Goal: Task Accomplishment & Management: Manage account settings

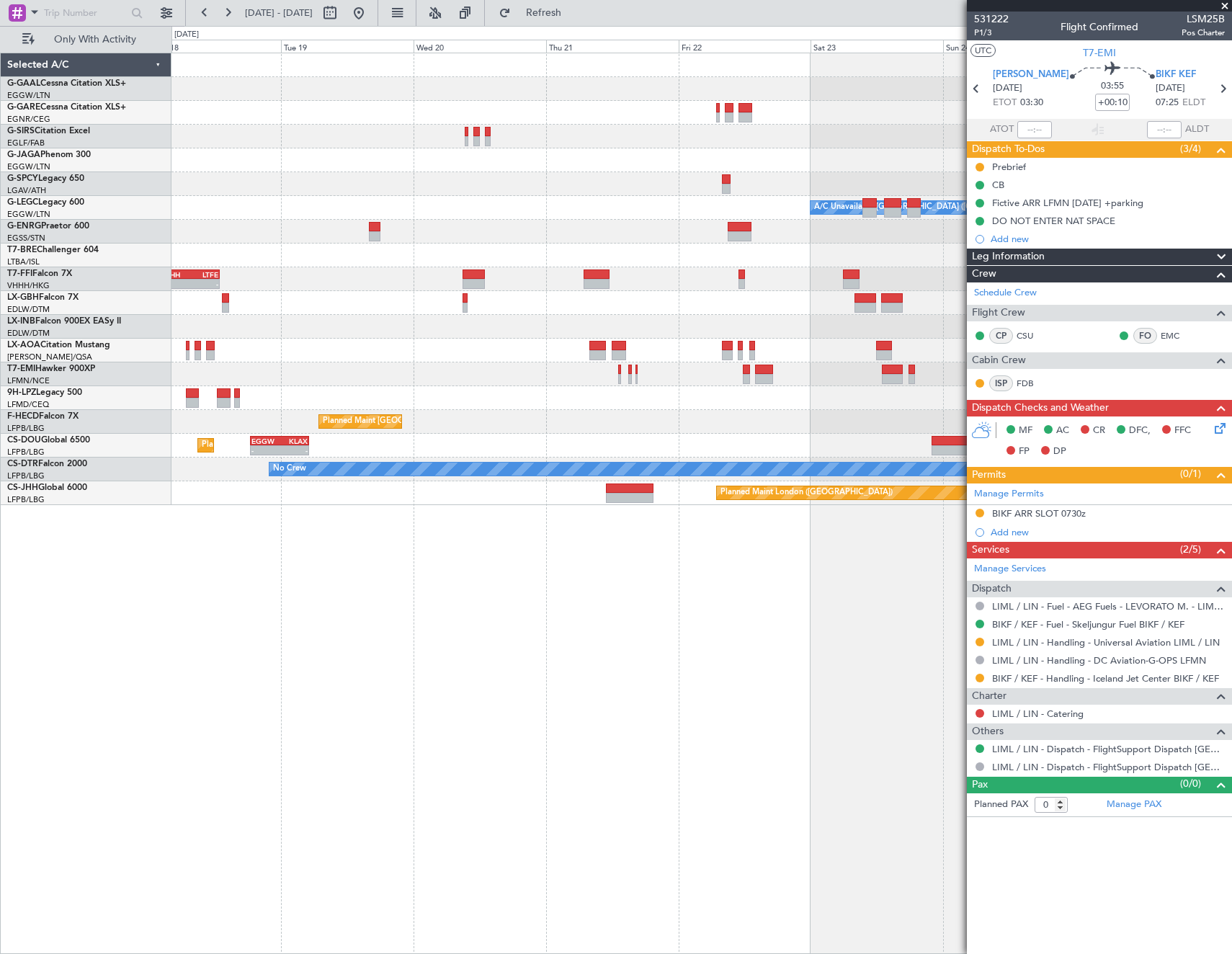
click at [0, 380] on html "[DATE] - [DATE] Refresh Quick Links Only With Activity Planned [GEOGRAPHIC_DATA…" at bounding box center [616, 477] width 1232 height 954
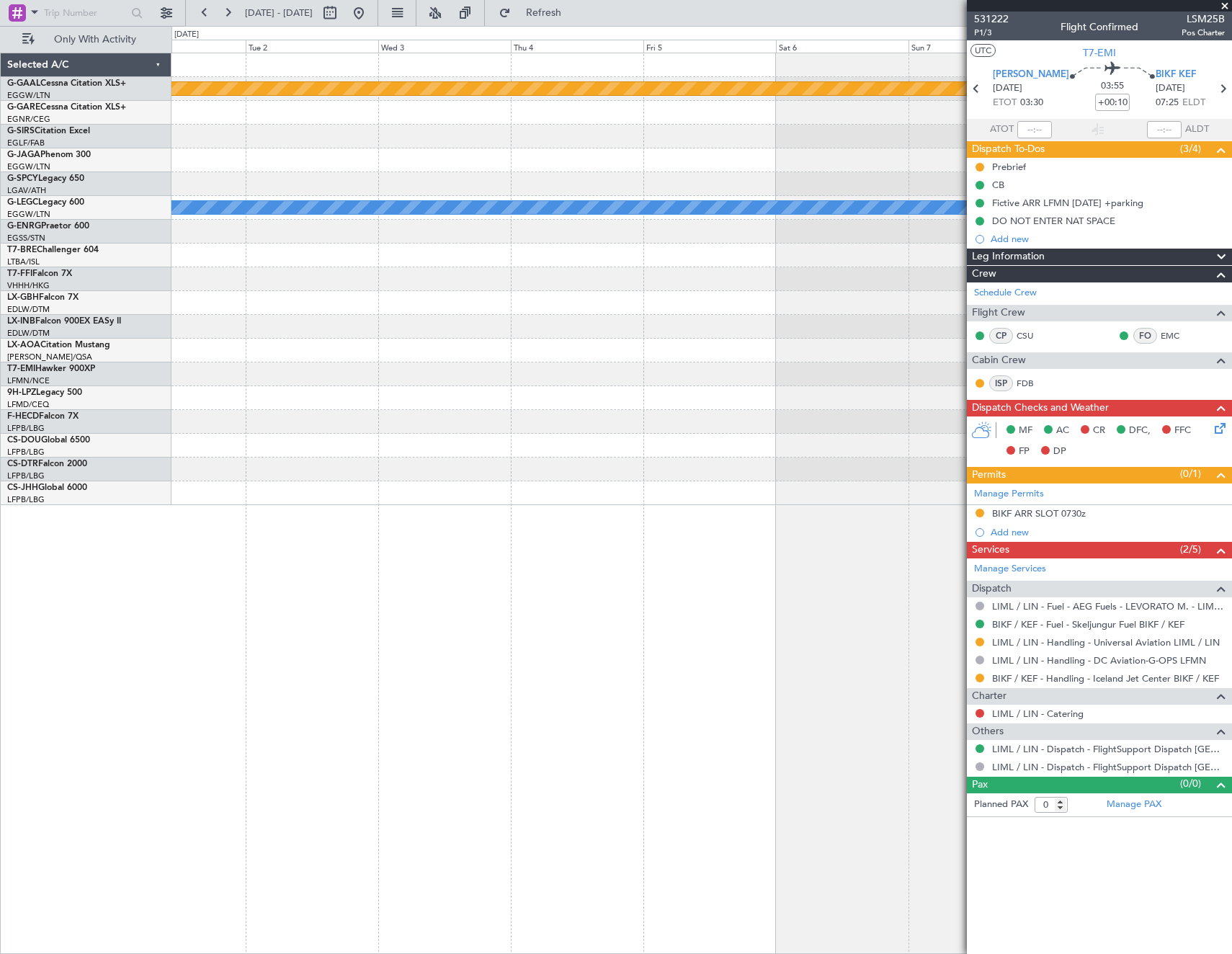
click at [0, 544] on html "[DATE] - [DATE] Refresh Quick Links Only With Activity Planned [GEOGRAPHIC_DATA…" at bounding box center [616, 477] width 1232 height 954
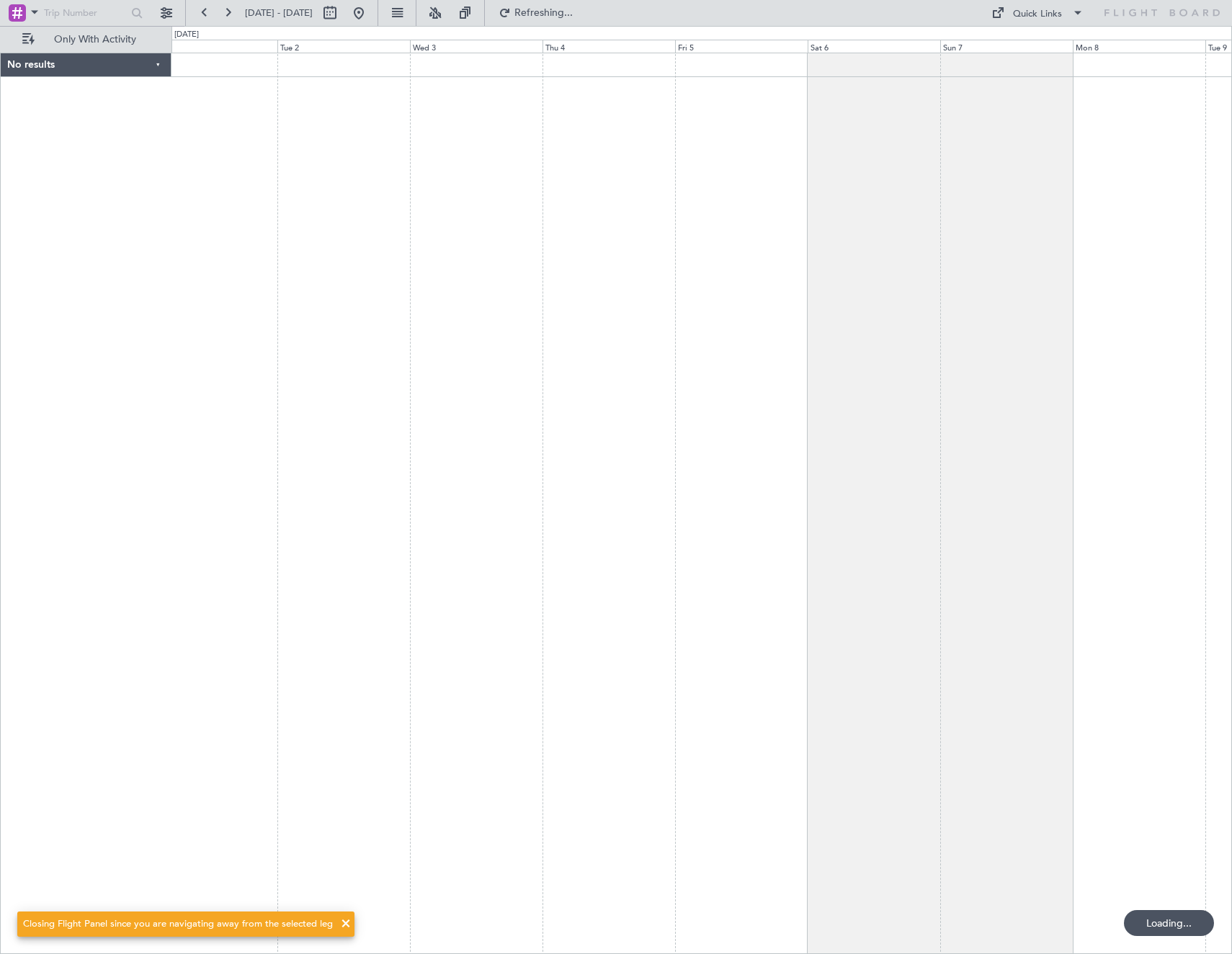
click at [490, 504] on div at bounding box center [701, 503] width 1060 height 902
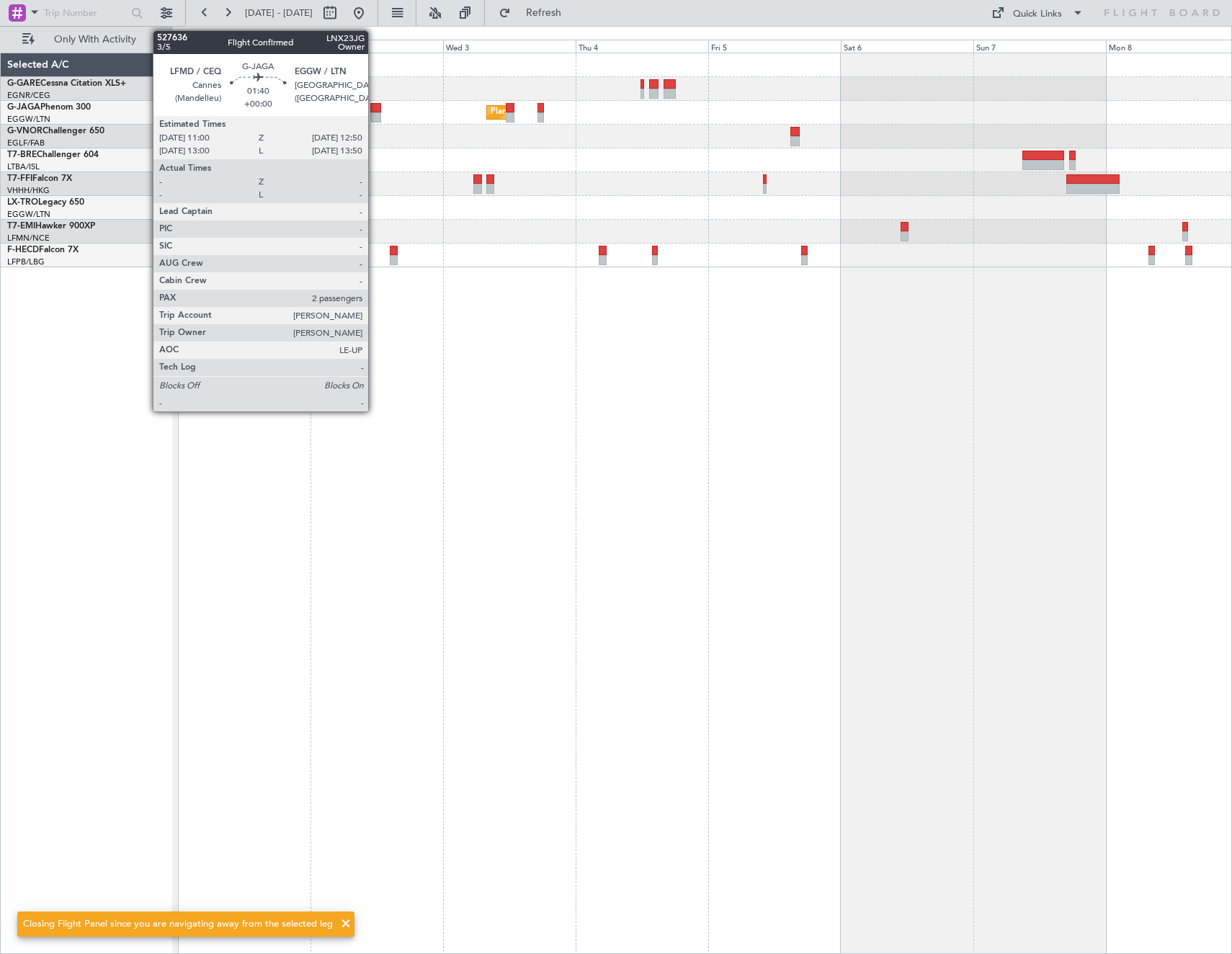
click at [375, 109] on div at bounding box center [375, 107] width 11 height 10
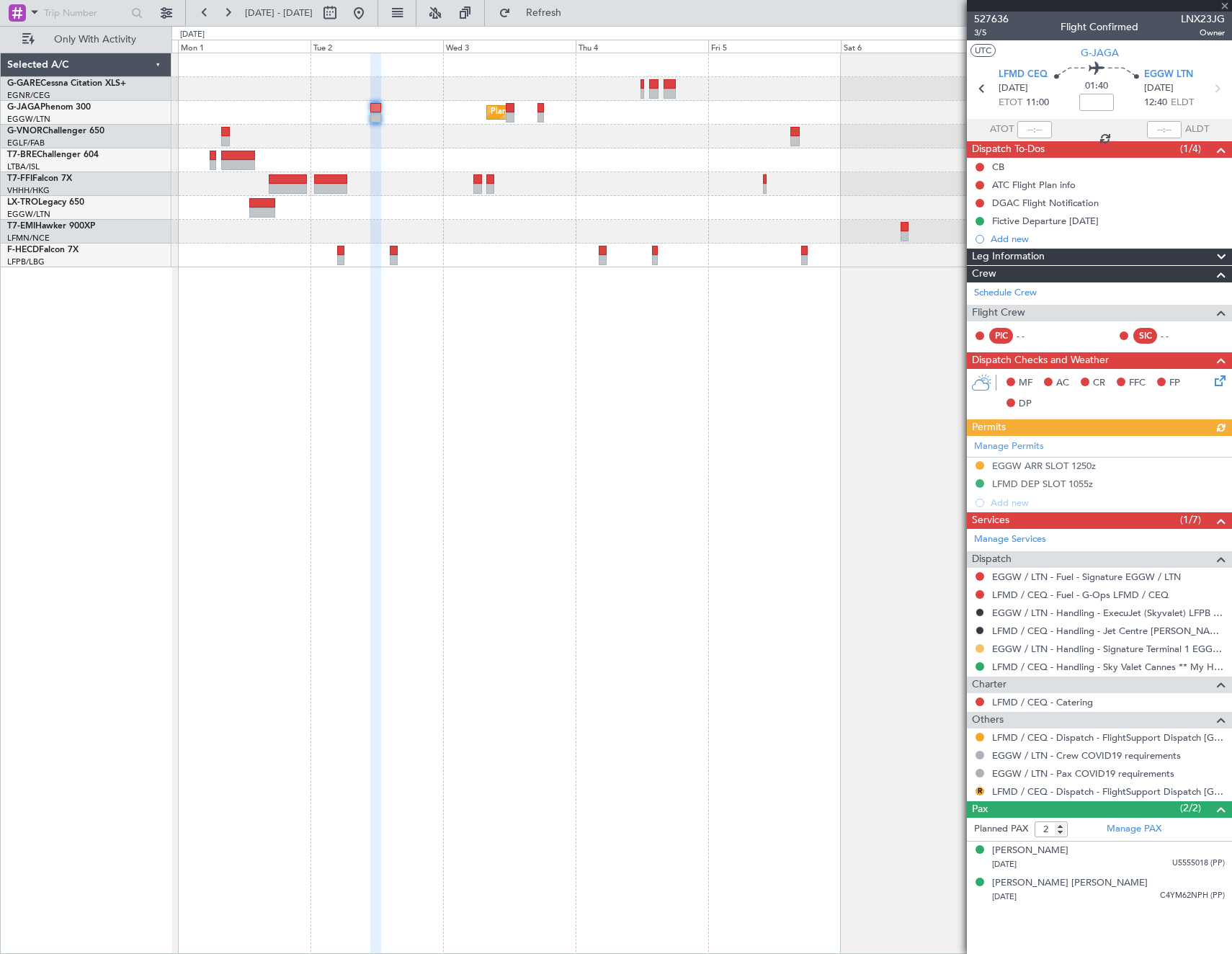
click at [978, 648] on button at bounding box center [979, 648] width 8 height 8
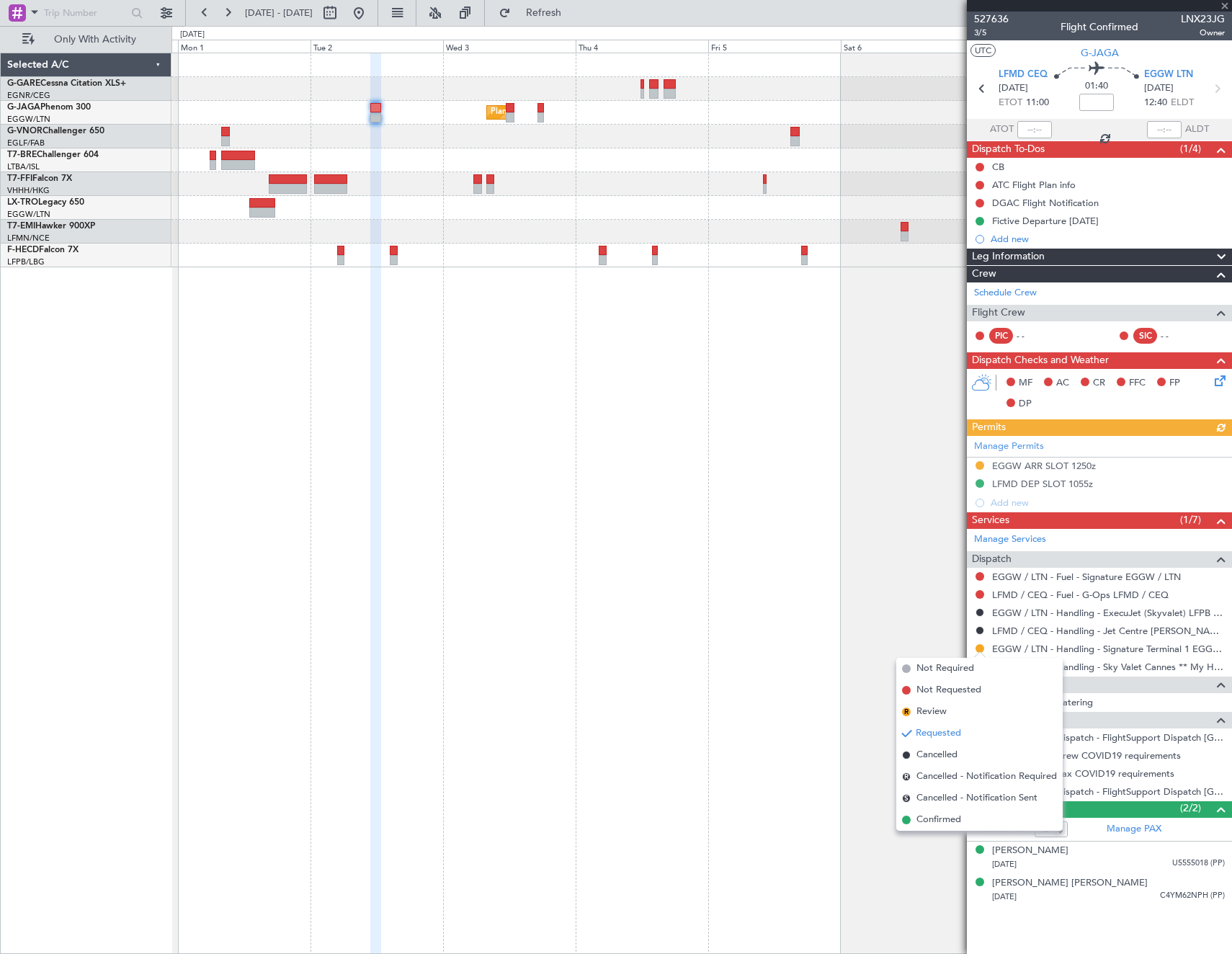
click at [971, 821] on li "Confirmed" at bounding box center [979, 819] width 166 height 21
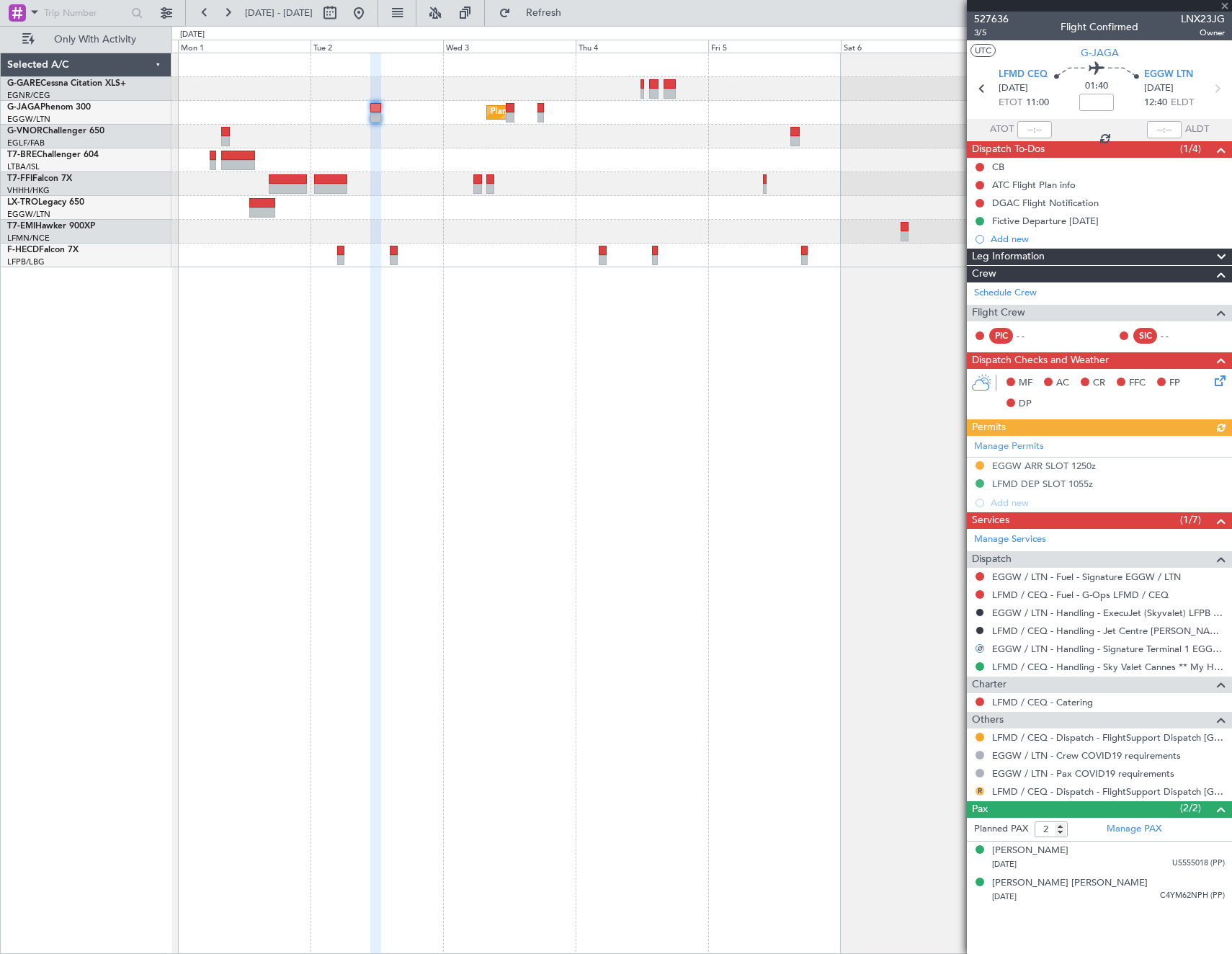
click at [978, 794] on button "R" at bounding box center [979, 790] width 8 height 8
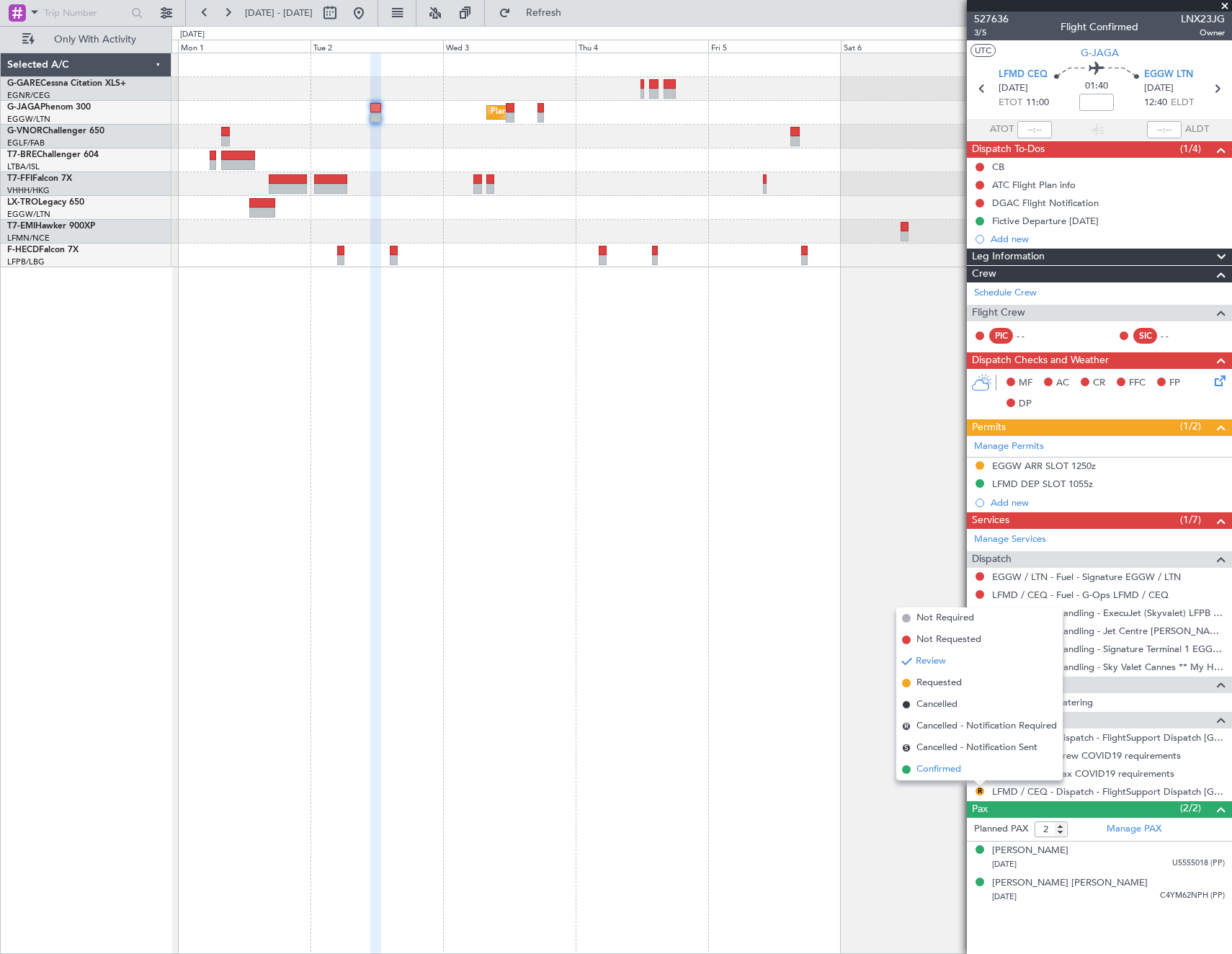
click at [965, 771] on li "Confirmed" at bounding box center [979, 769] width 166 height 21
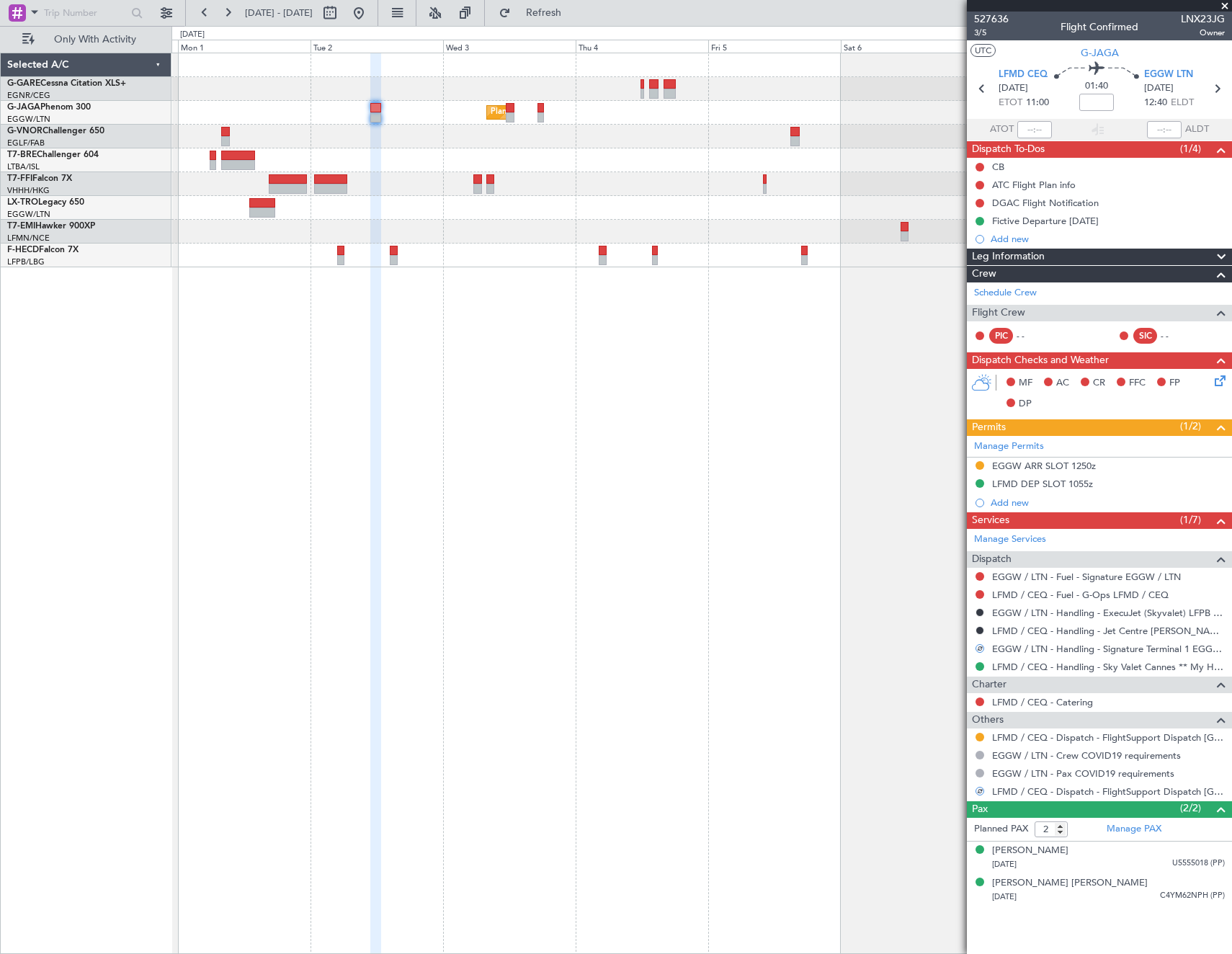
click at [984, 735] on div at bounding box center [980, 737] width 11 height 11
click at [982, 735] on button at bounding box center [979, 736] width 8 height 8
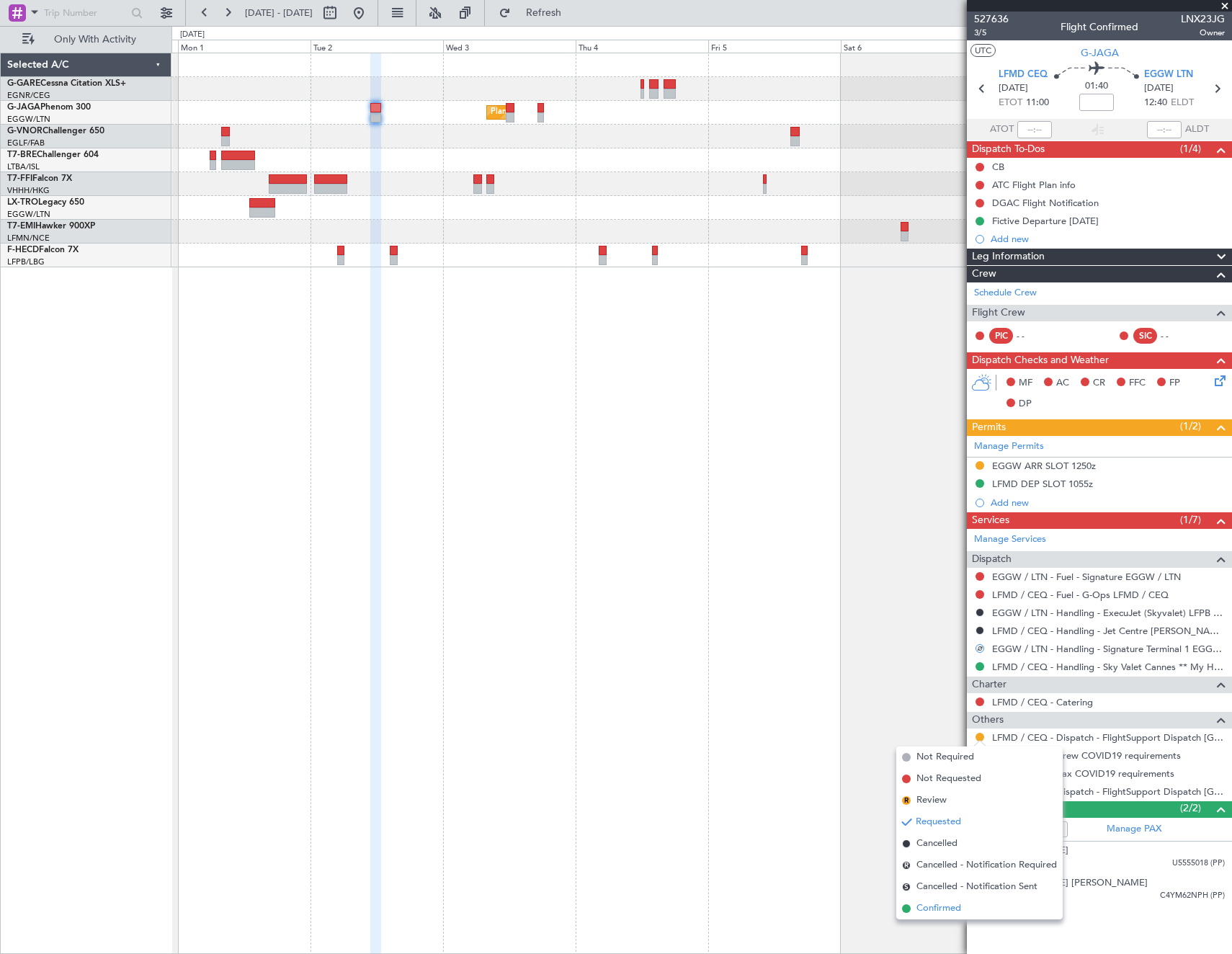
click at [922, 905] on span "Confirmed" at bounding box center [939, 908] width 45 height 14
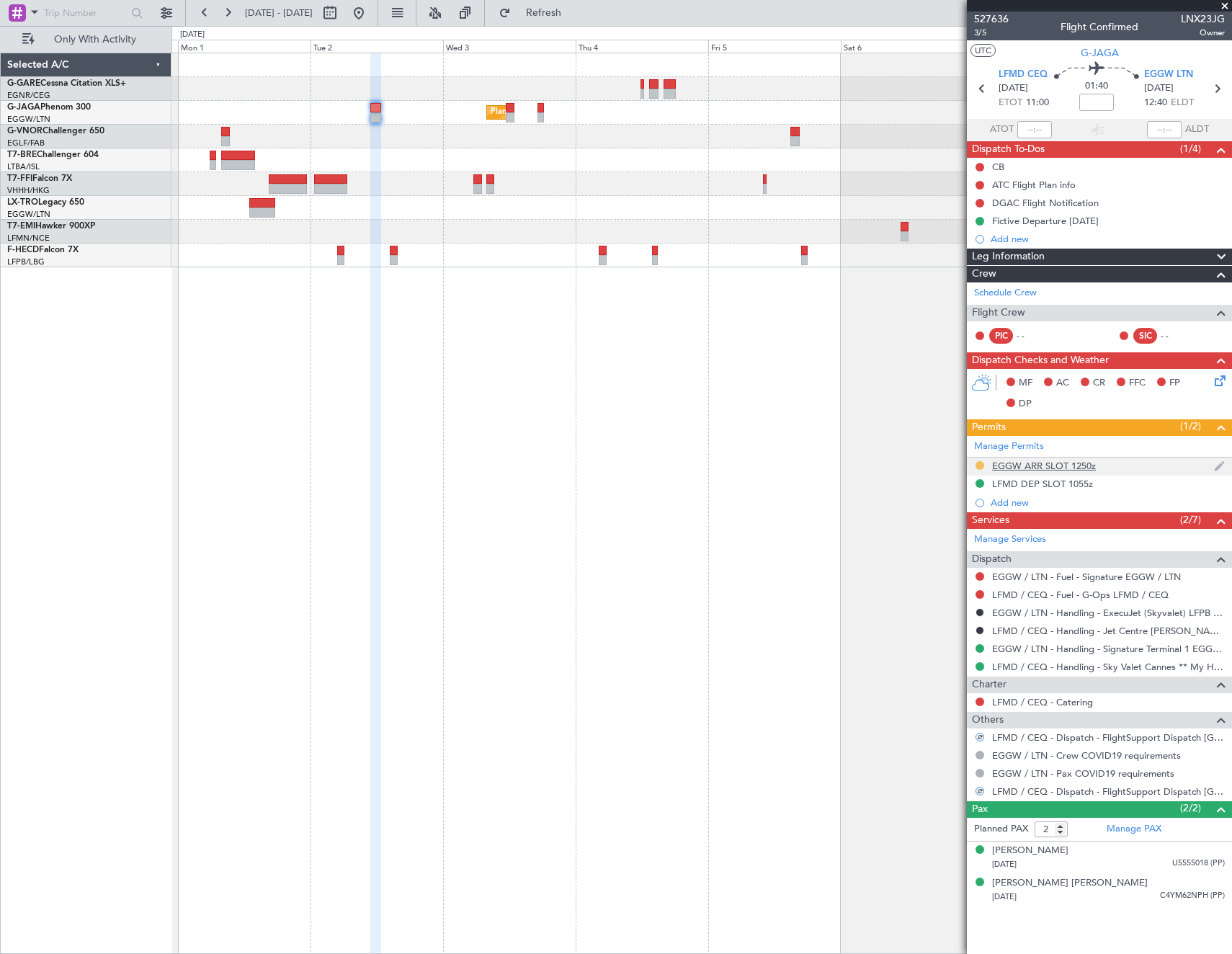
click at [978, 465] on button at bounding box center [979, 465] width 8 height 8
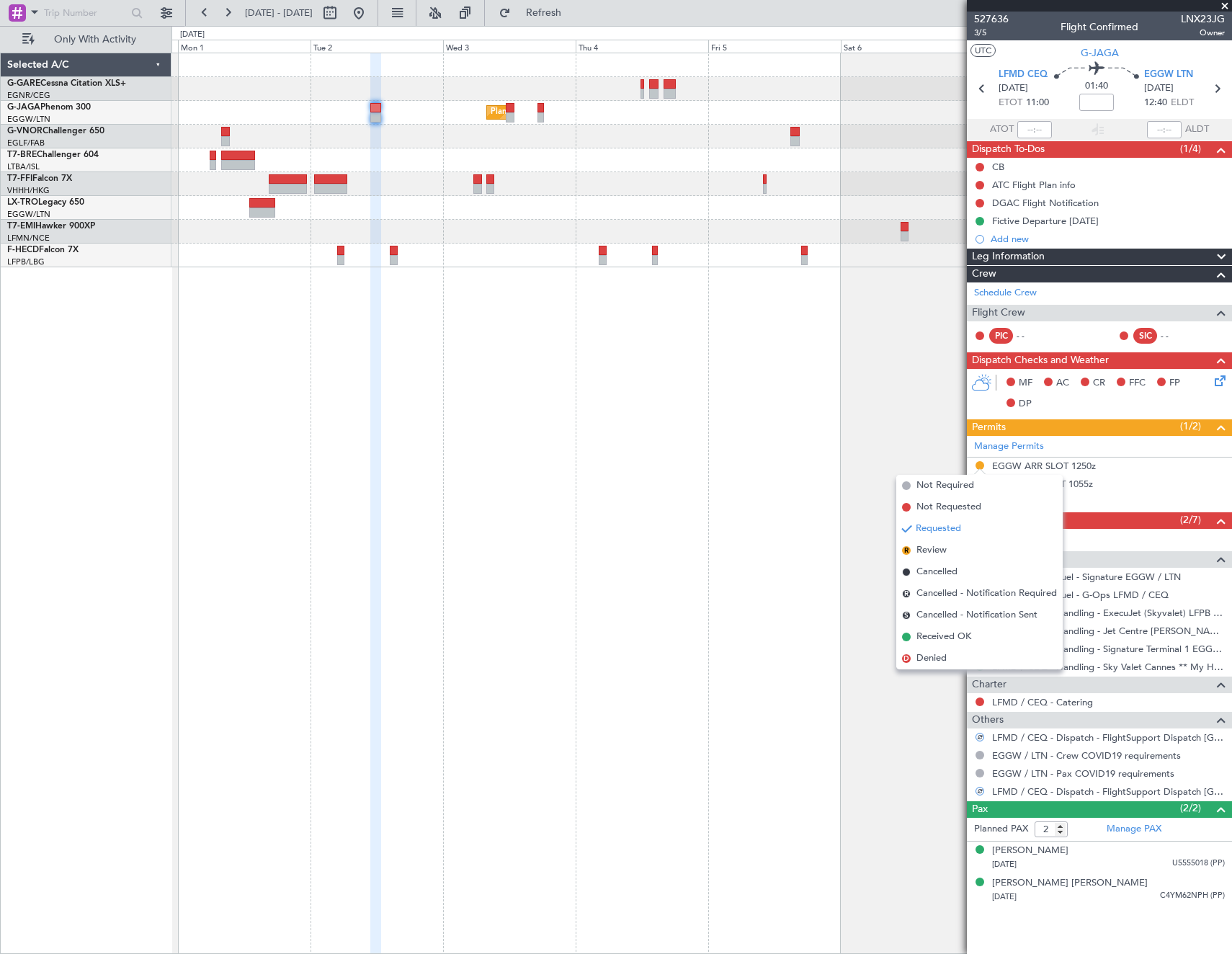
click at [947, 639] on span "Received OK" at bounding box center [943, 636] width 55 height 14
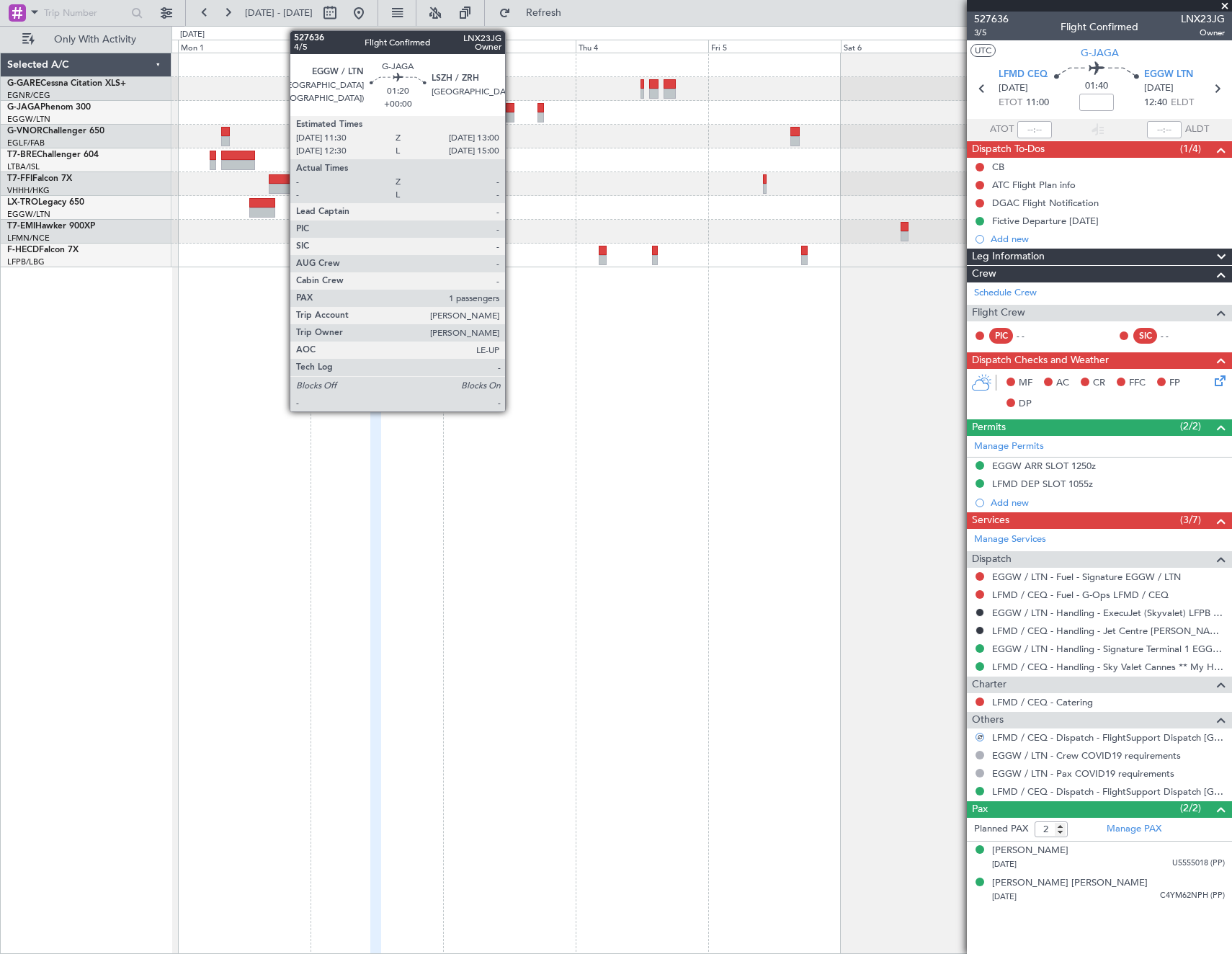
click at [512, 106] on div at bounding box center [509, 107] width 8 height 10
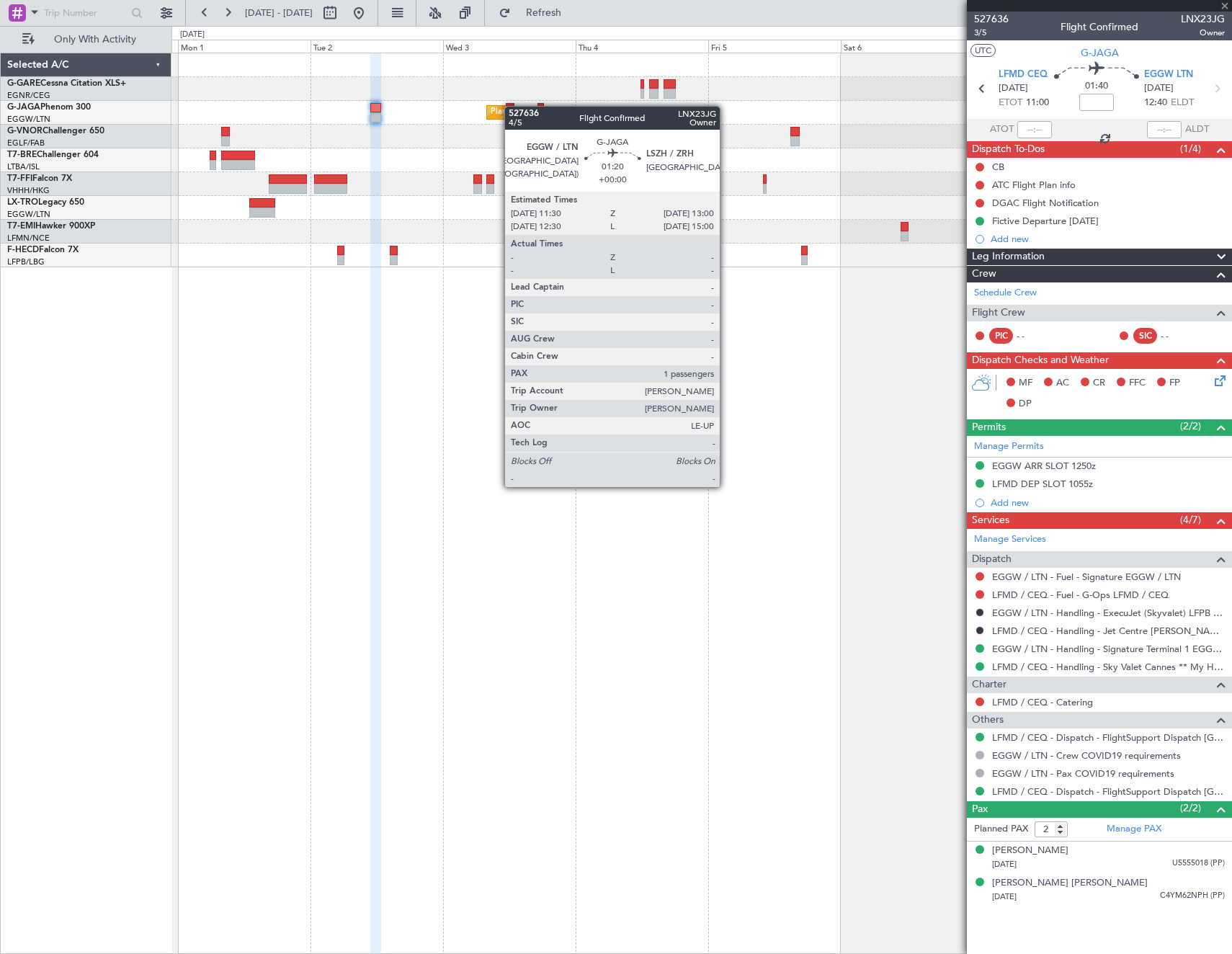
type input "1"
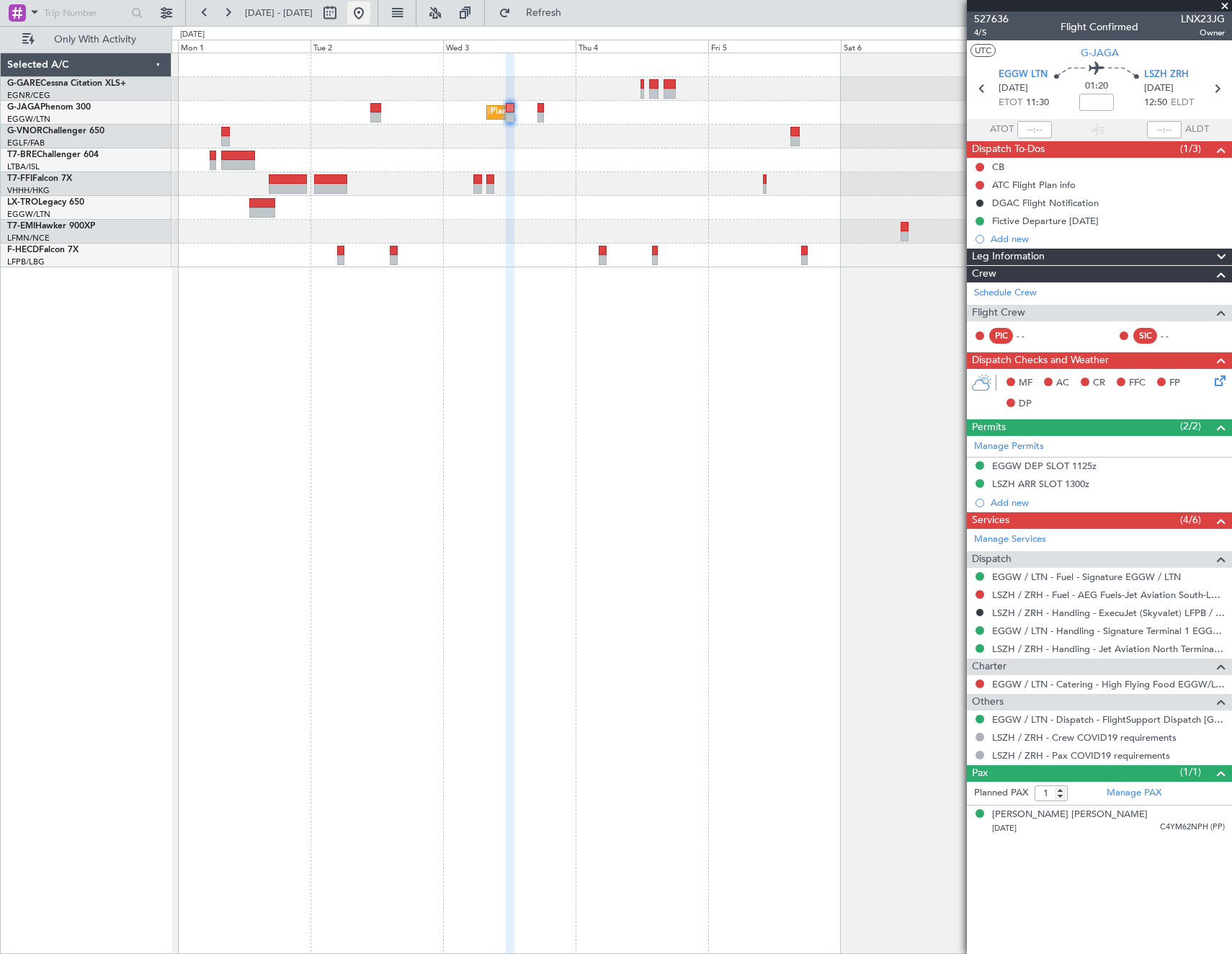
click at [370, 12] on button at bounding box center [359, 13] width 23 height 23
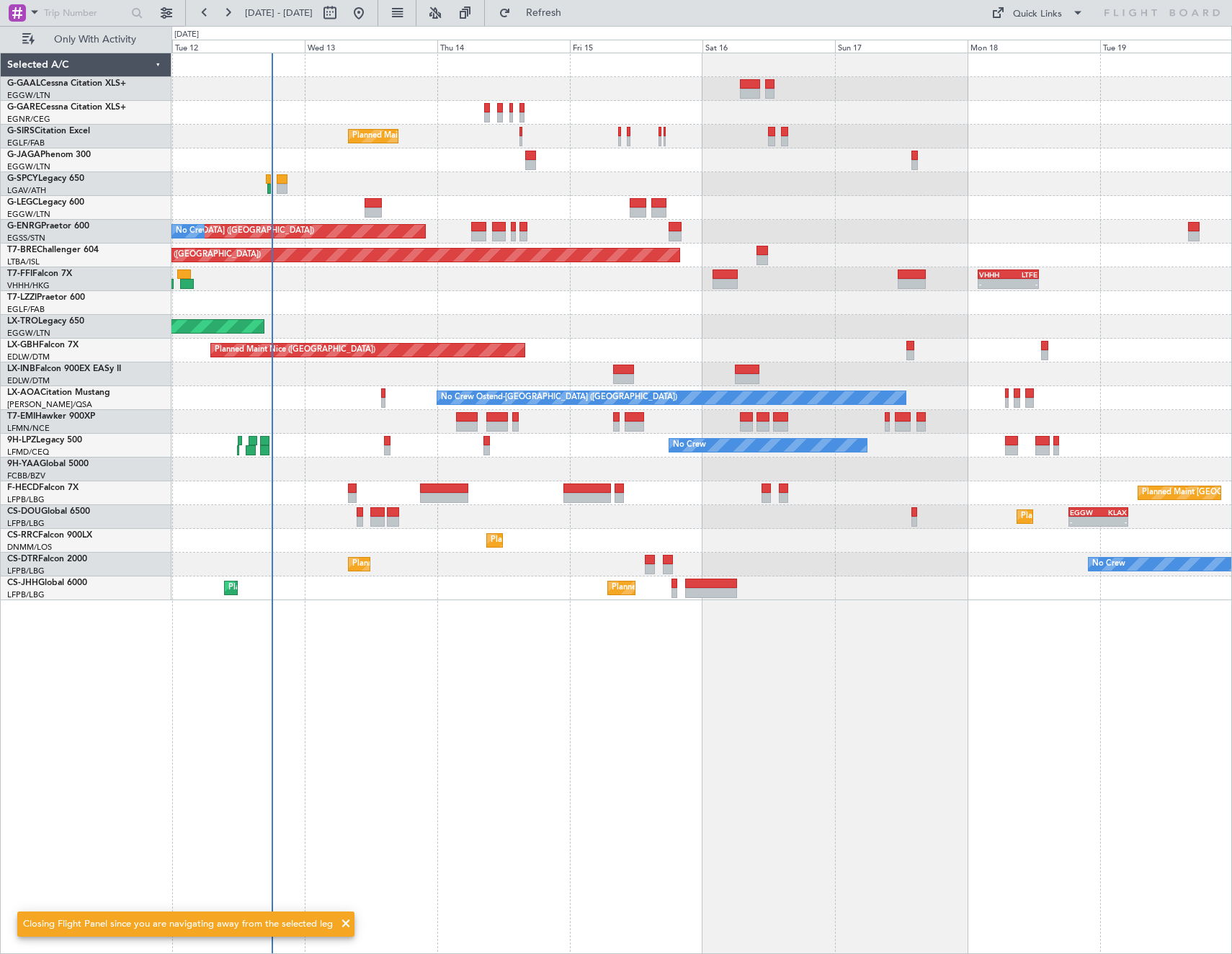
click at [390, 291] on div "Planned Maint London (Farnborough) Planned Maint London (Stansted) No Crew Plan…" at bounding box center [701, 503] width 1060 height 902
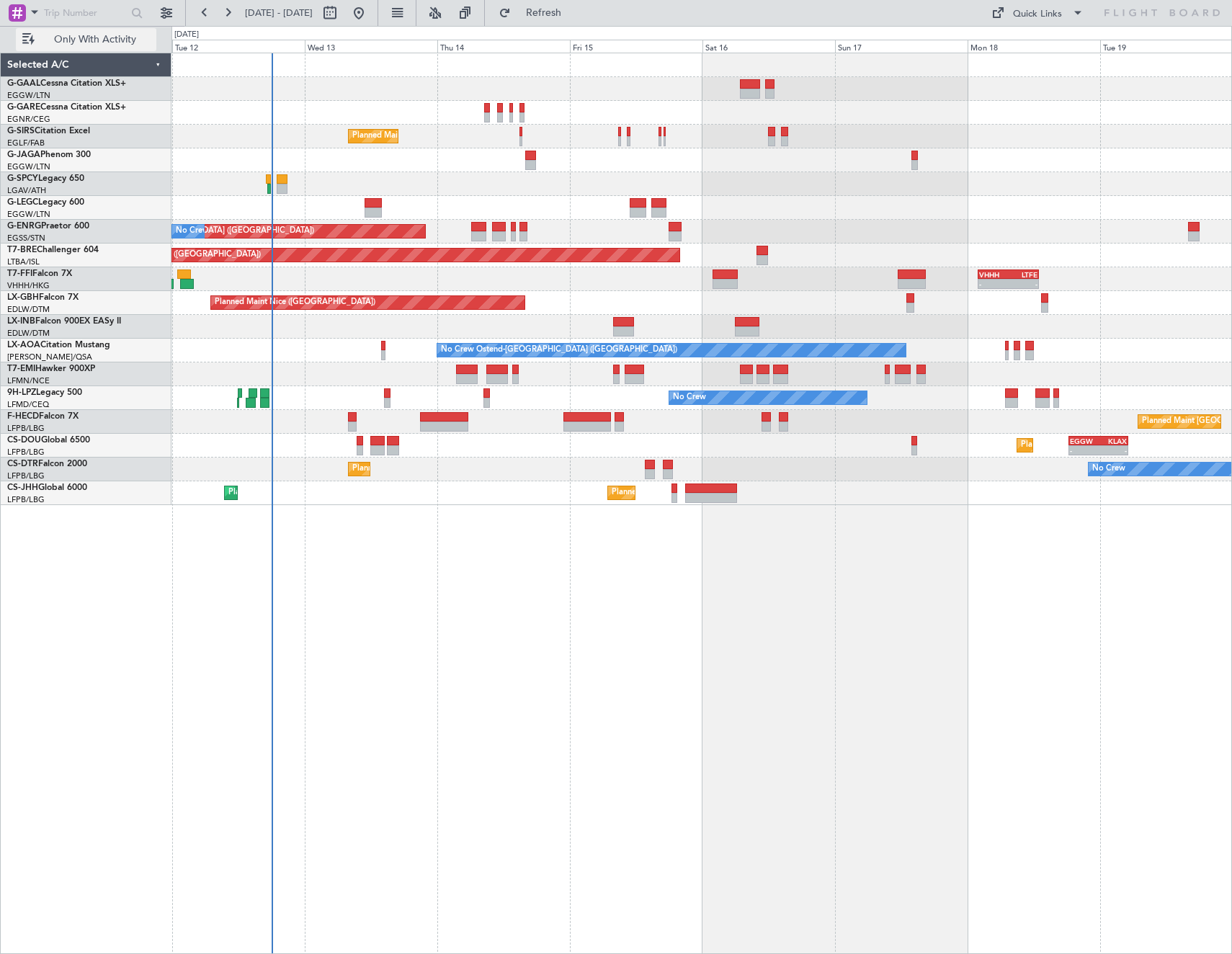
click at [99, 31] on button "Only With Activity" at bounding box center [86, 39] width 140 height 23
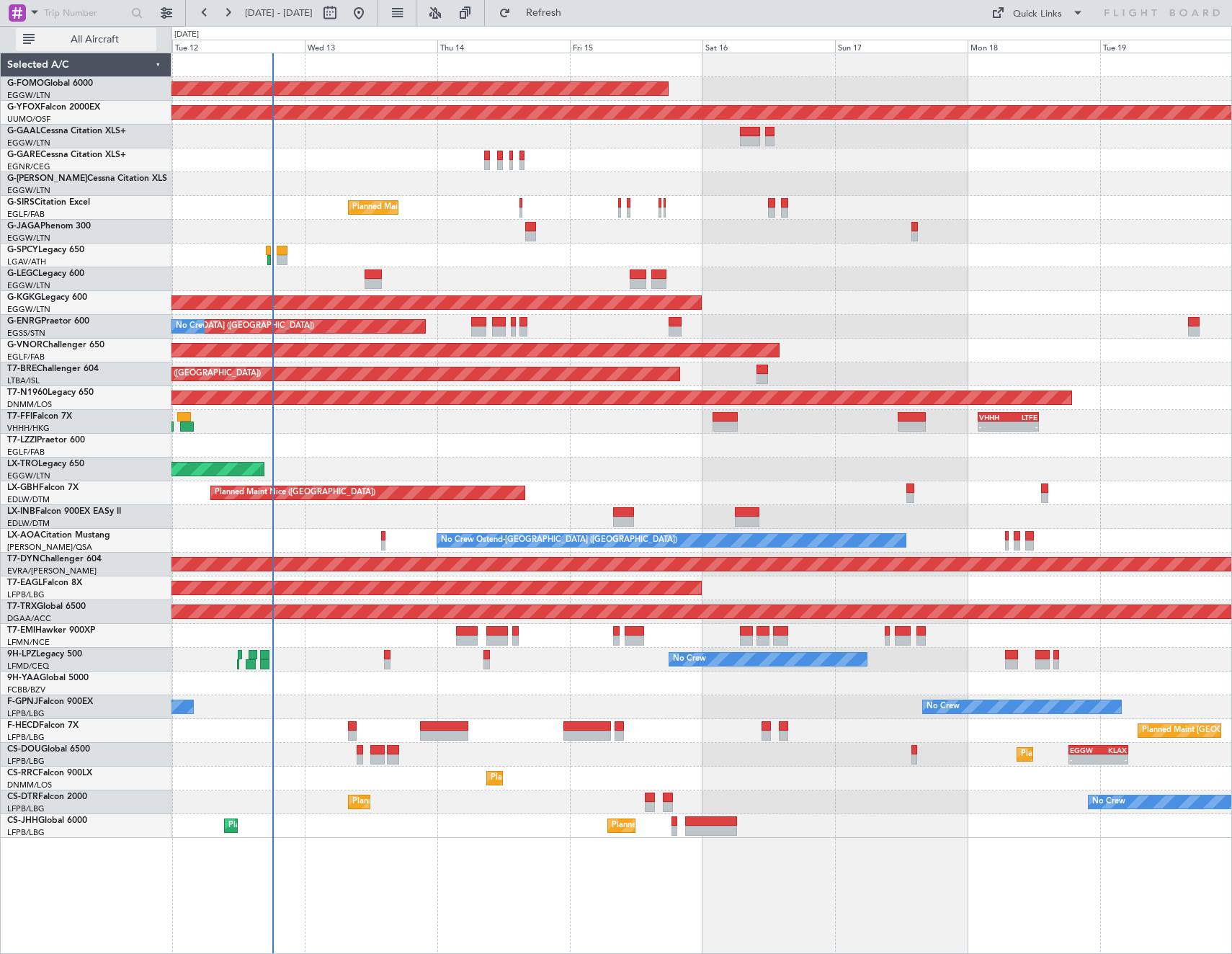
click at [71, 36] on span "All Aircraft" at bounding box center [94, 39] width 115 height 10
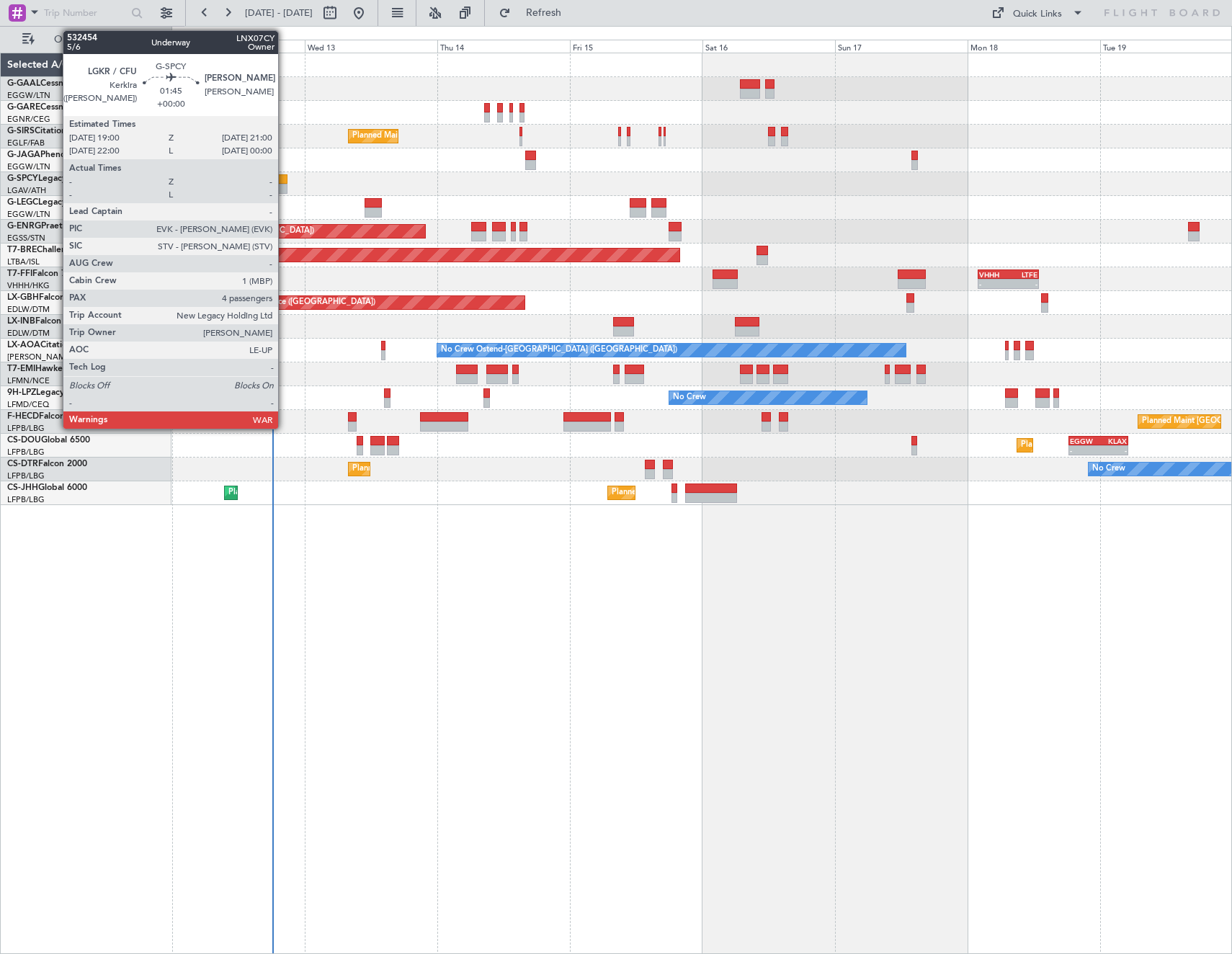
click at [285, 181] on div at bounding box center [282, 179] width 11 height 10
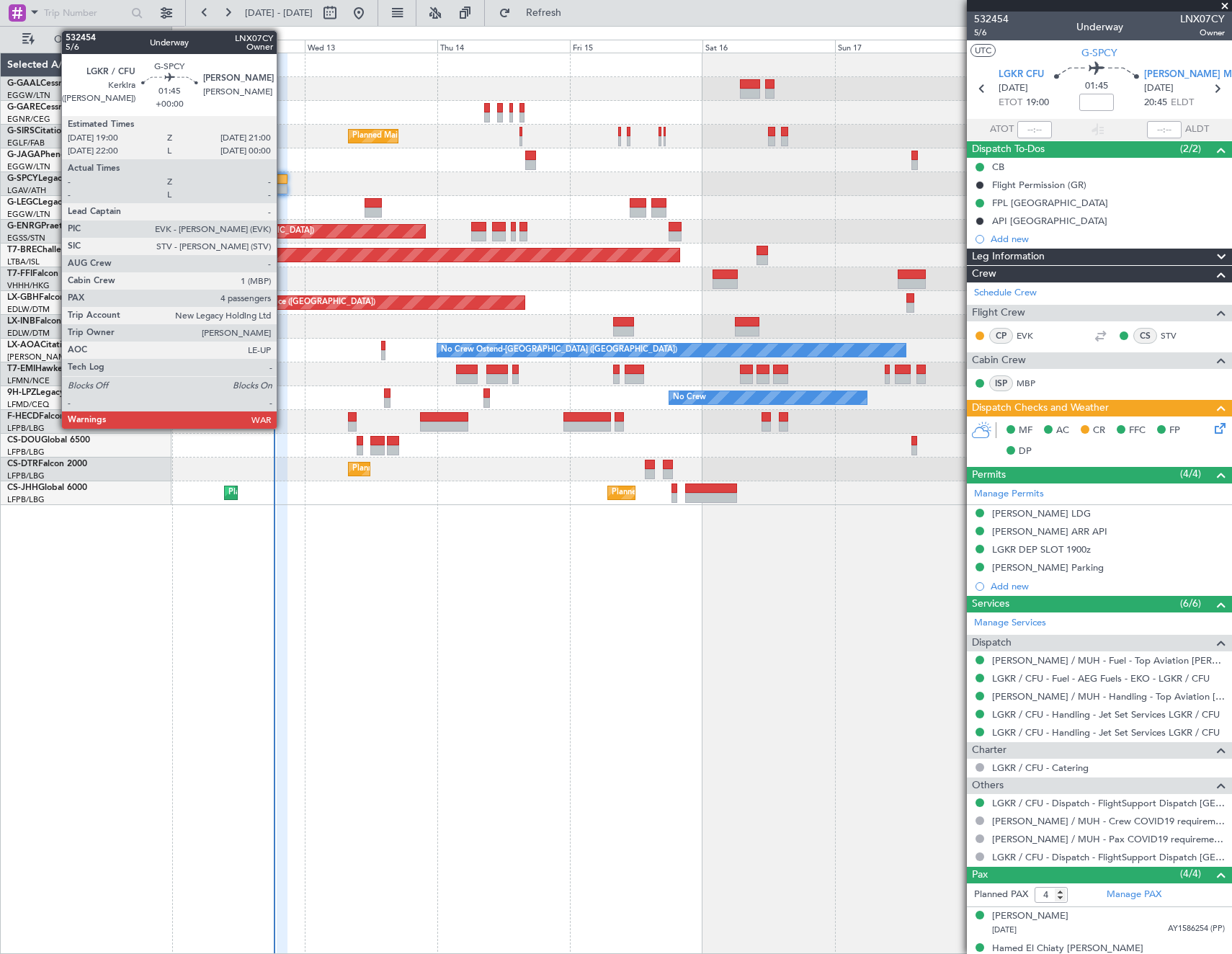
click at [283, 188] on div at bounding box center [282, 189] width 11 height 10
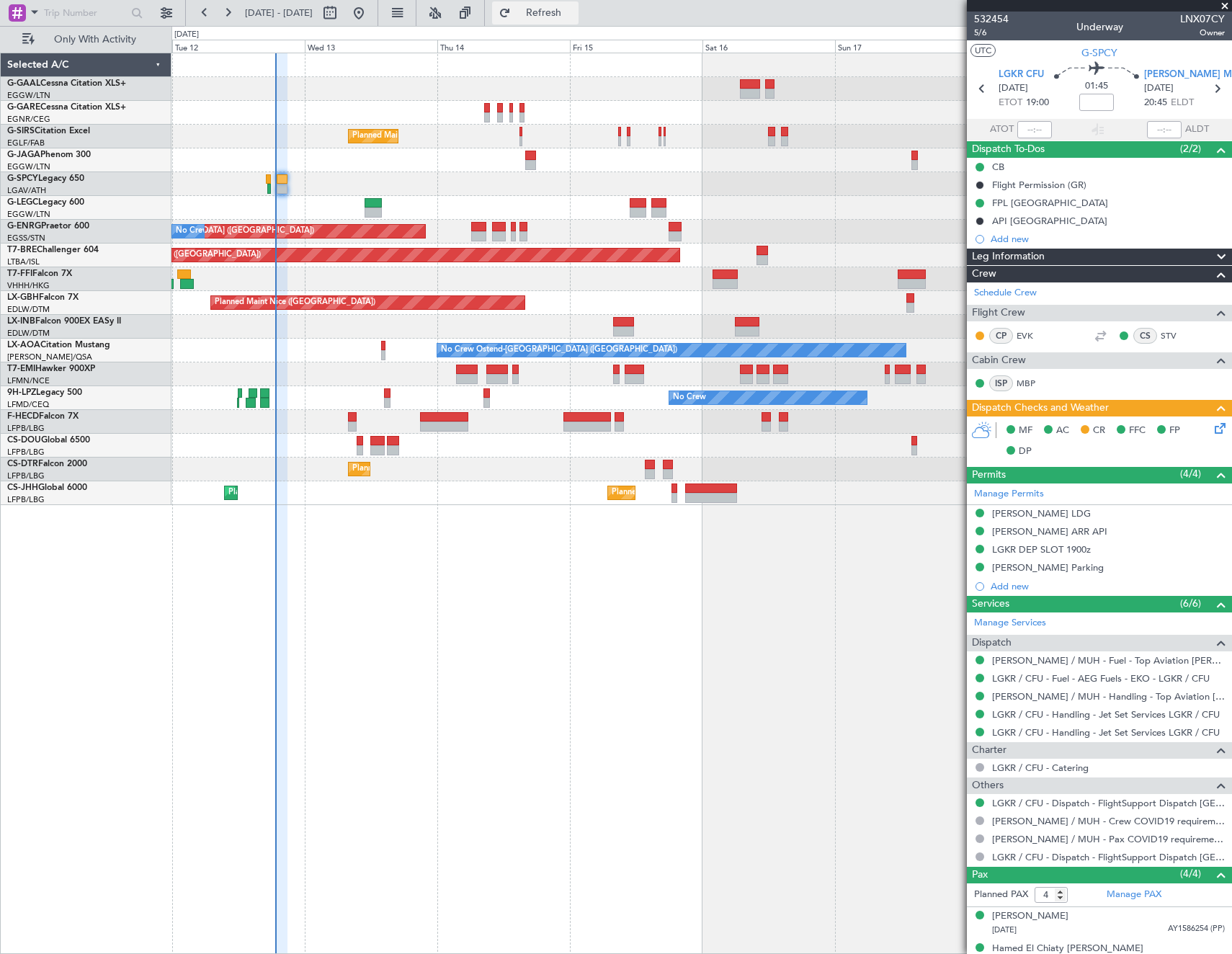
click at [574, 12] on span "Refresh" at bounding box center [544, 12] width 61 height 10
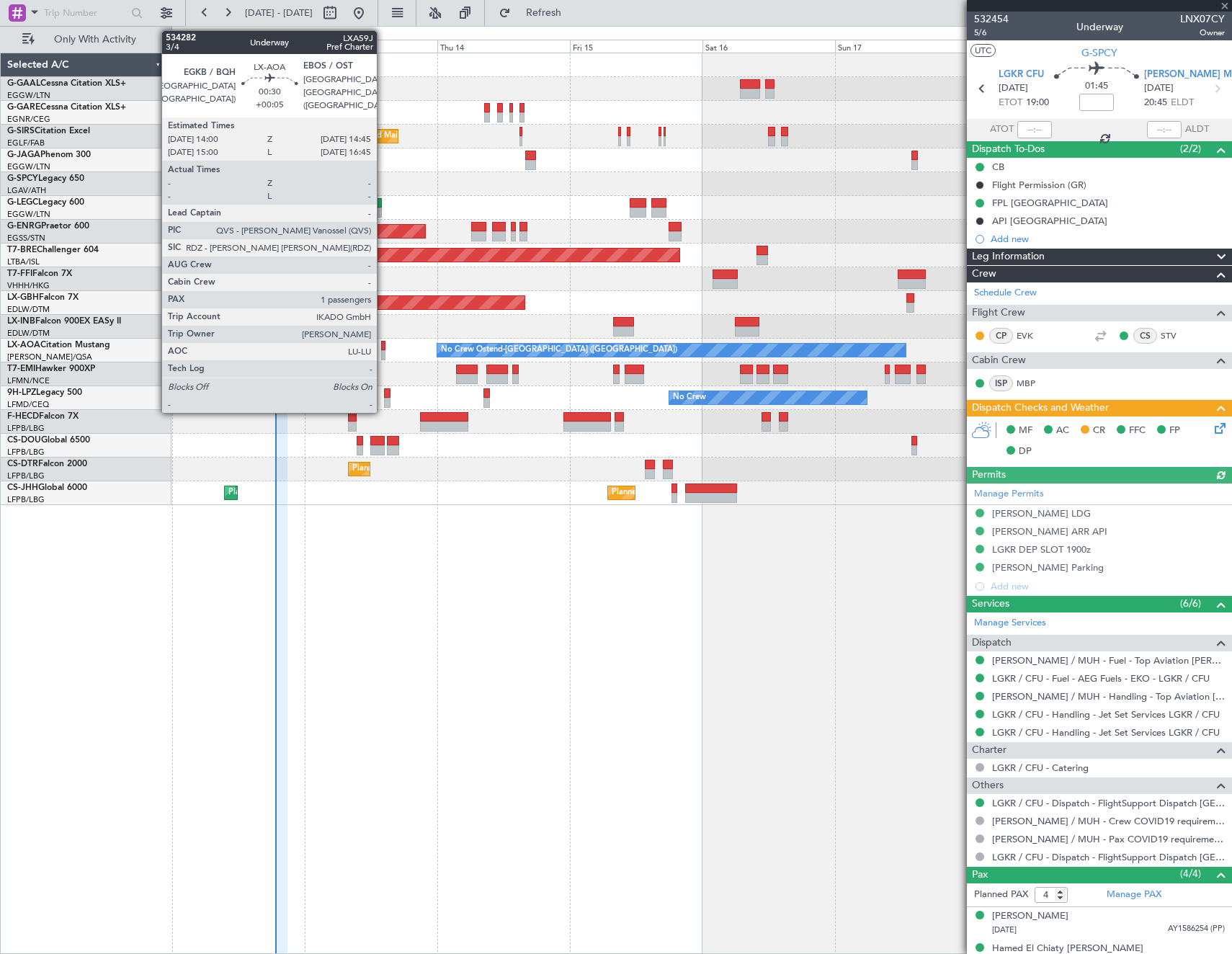
click at [383, 349] on div at bounding box center [383, 346] width 5 height 10
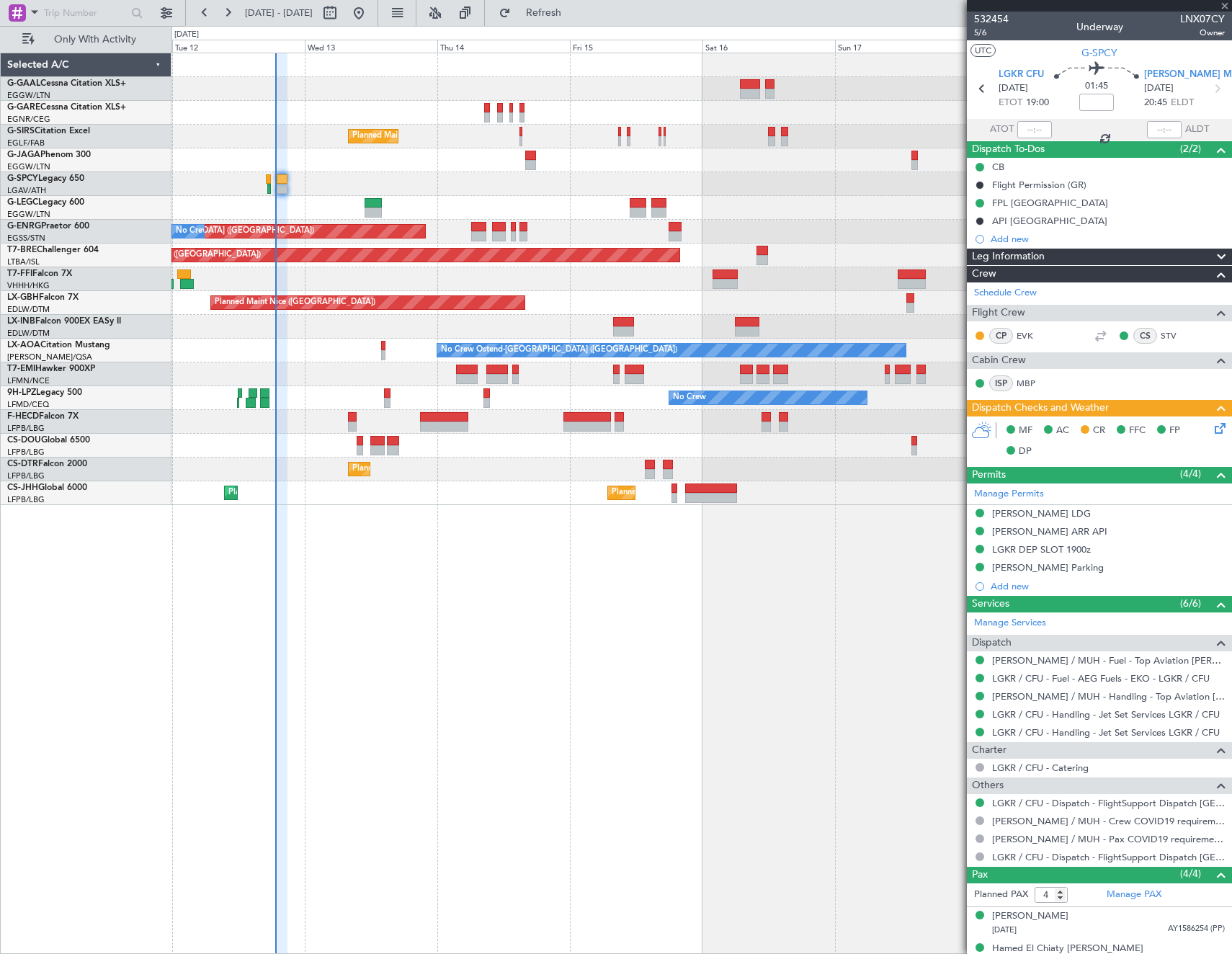
type input "+00:05"
type input "1"
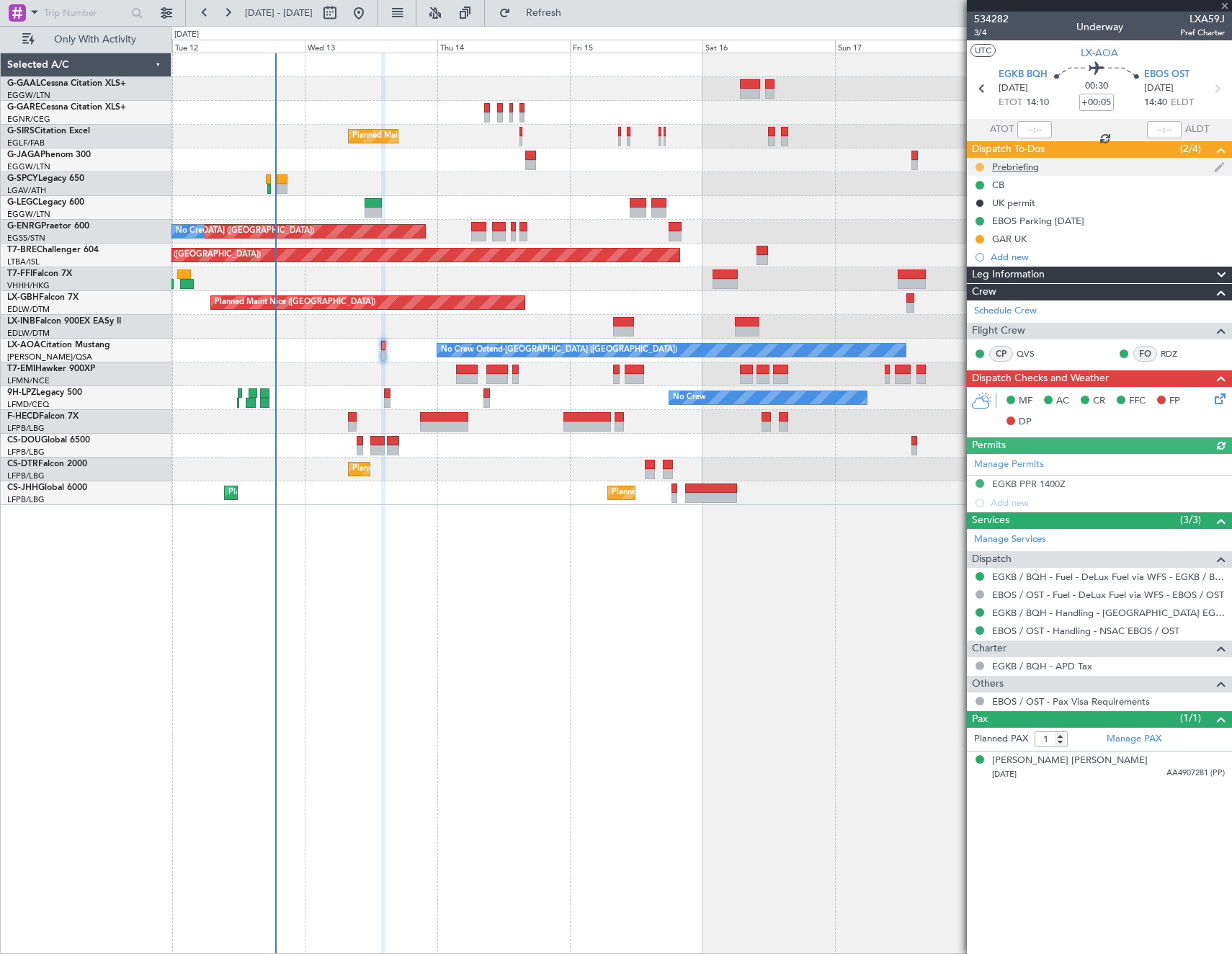
click at [982, 163] on button at bounding box center [979, 166] width 8 height 8
click at [964, 253] on span "Cancelled" at bounding box center [983, 251] width 41 height 14
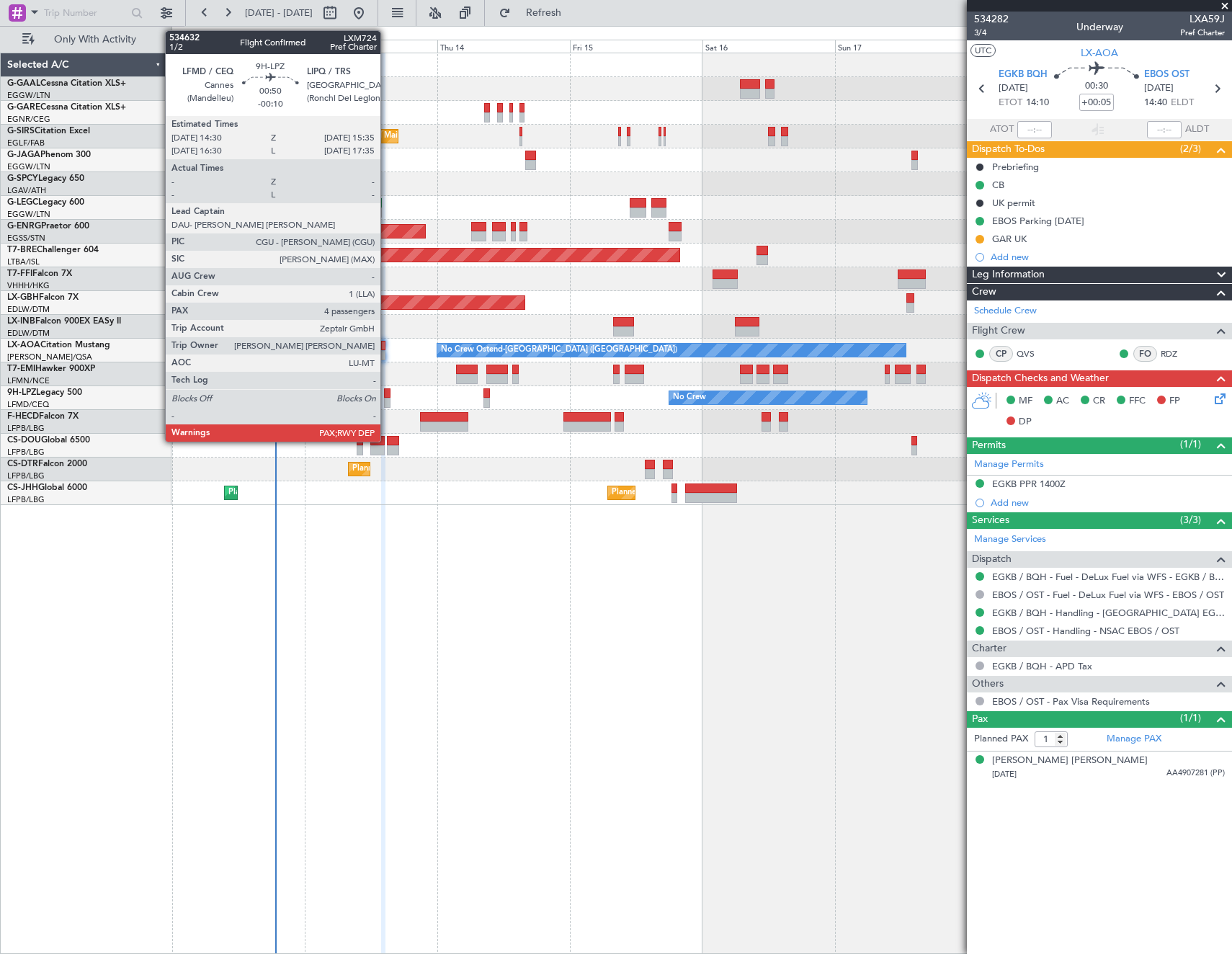
click at [387, 398] on div at bounding box center [387, 403] width 7 height 10
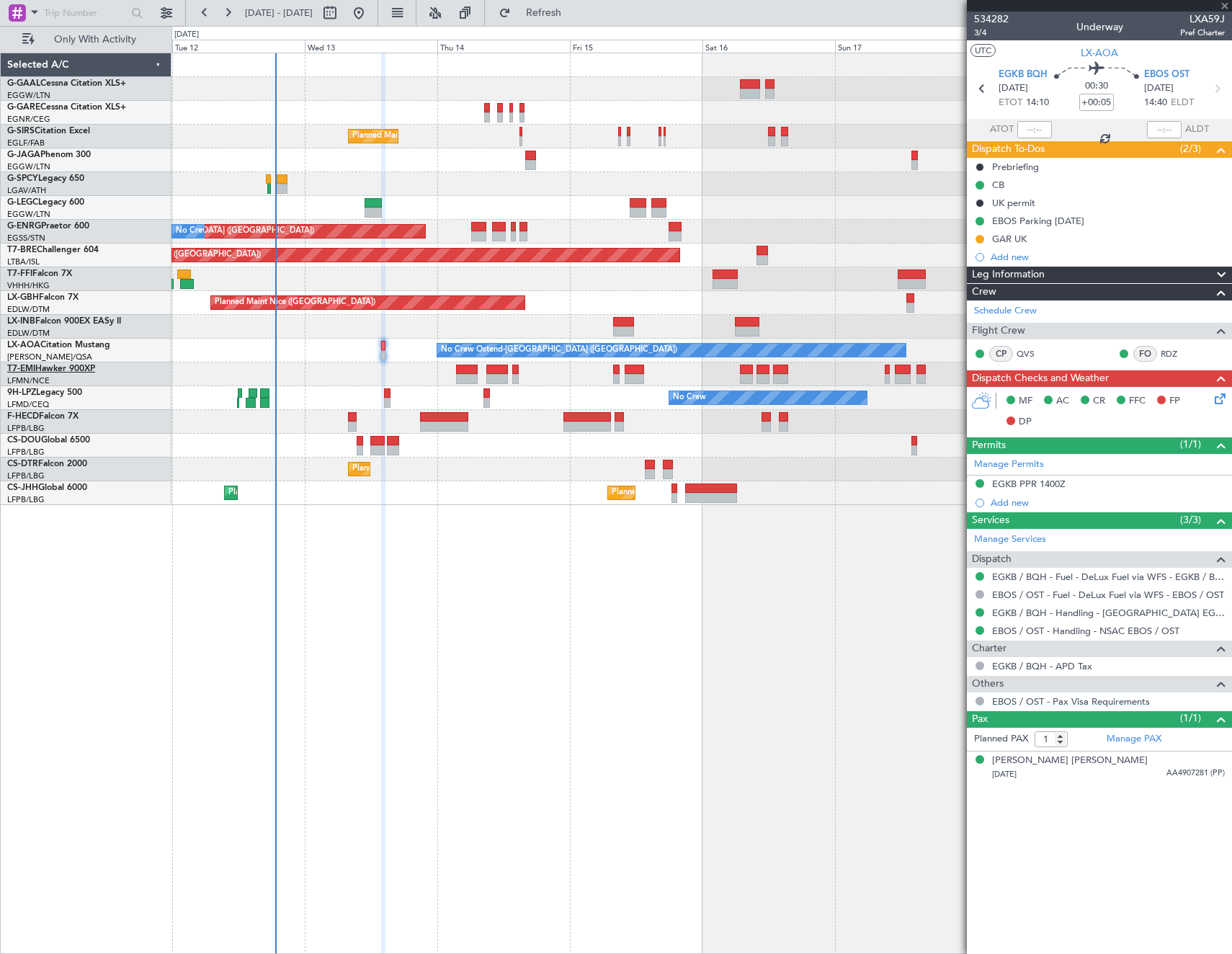
type input "-00:10"
type input "4"
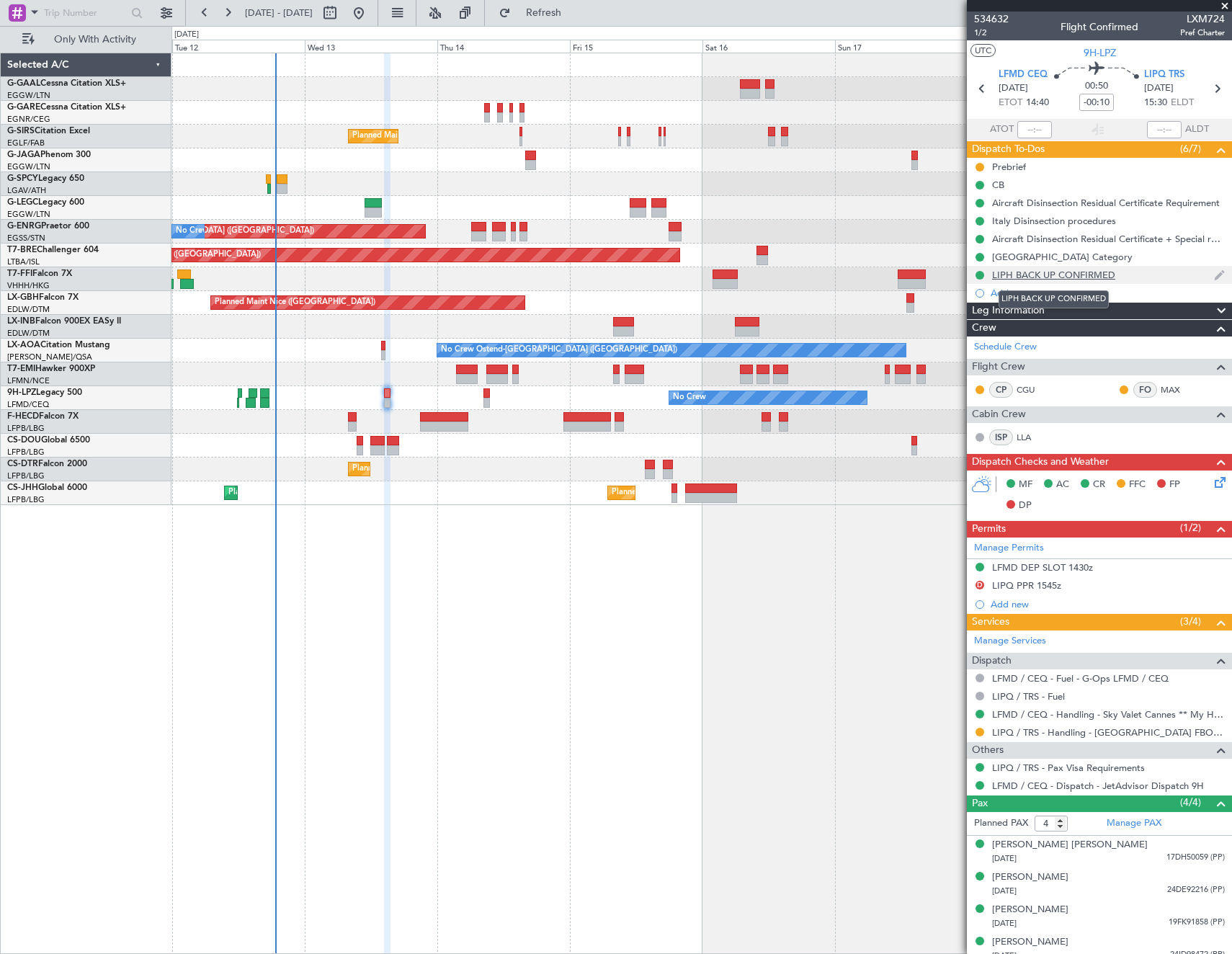
click at [1029, 276] on div "LIPH BACK UP CONFIRMED" at bounding box center [1054, 275] width 123 height 12
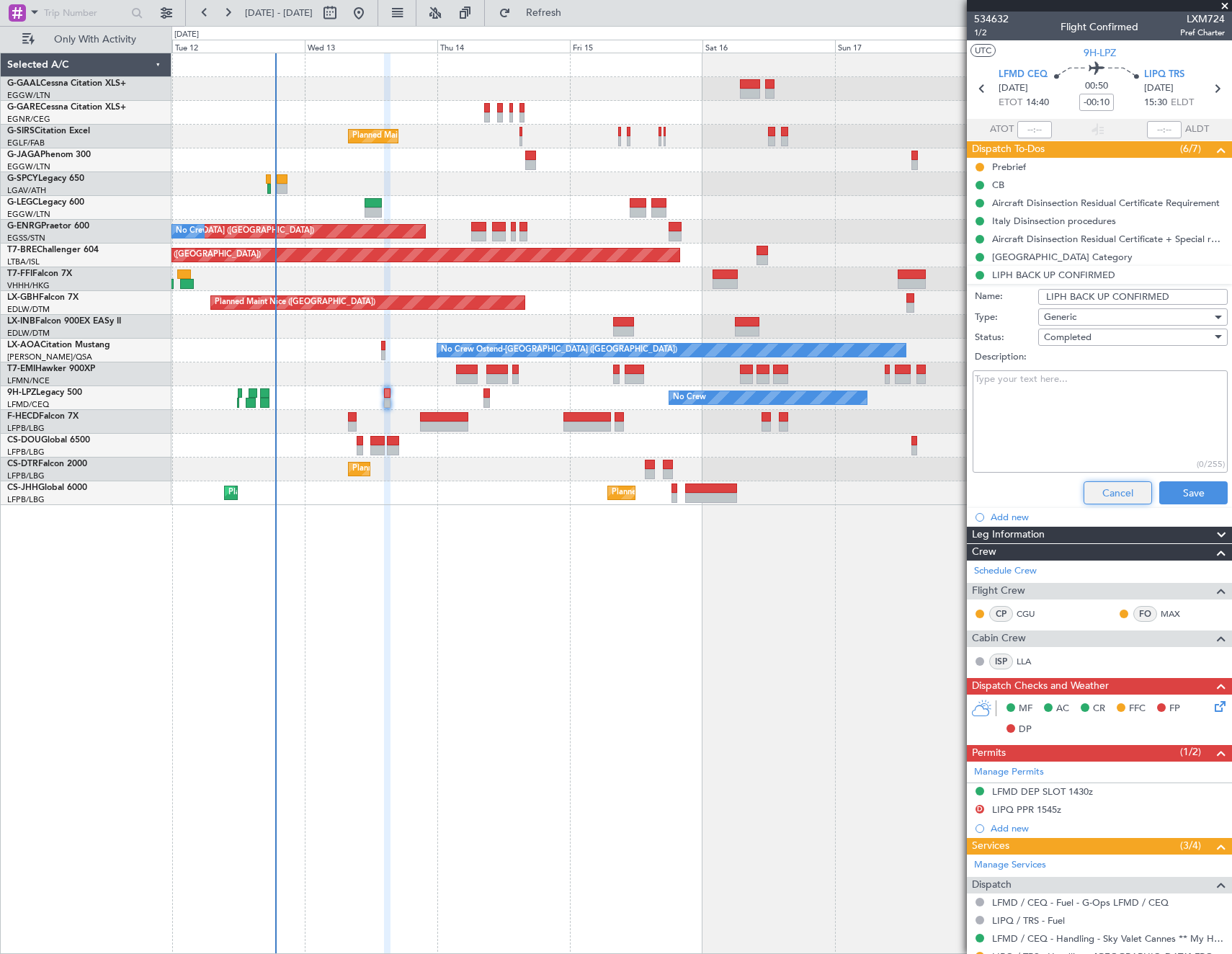
click at [1117, 491] on button "Cancel" at bounding box center [1117, 492] width 68 height 23
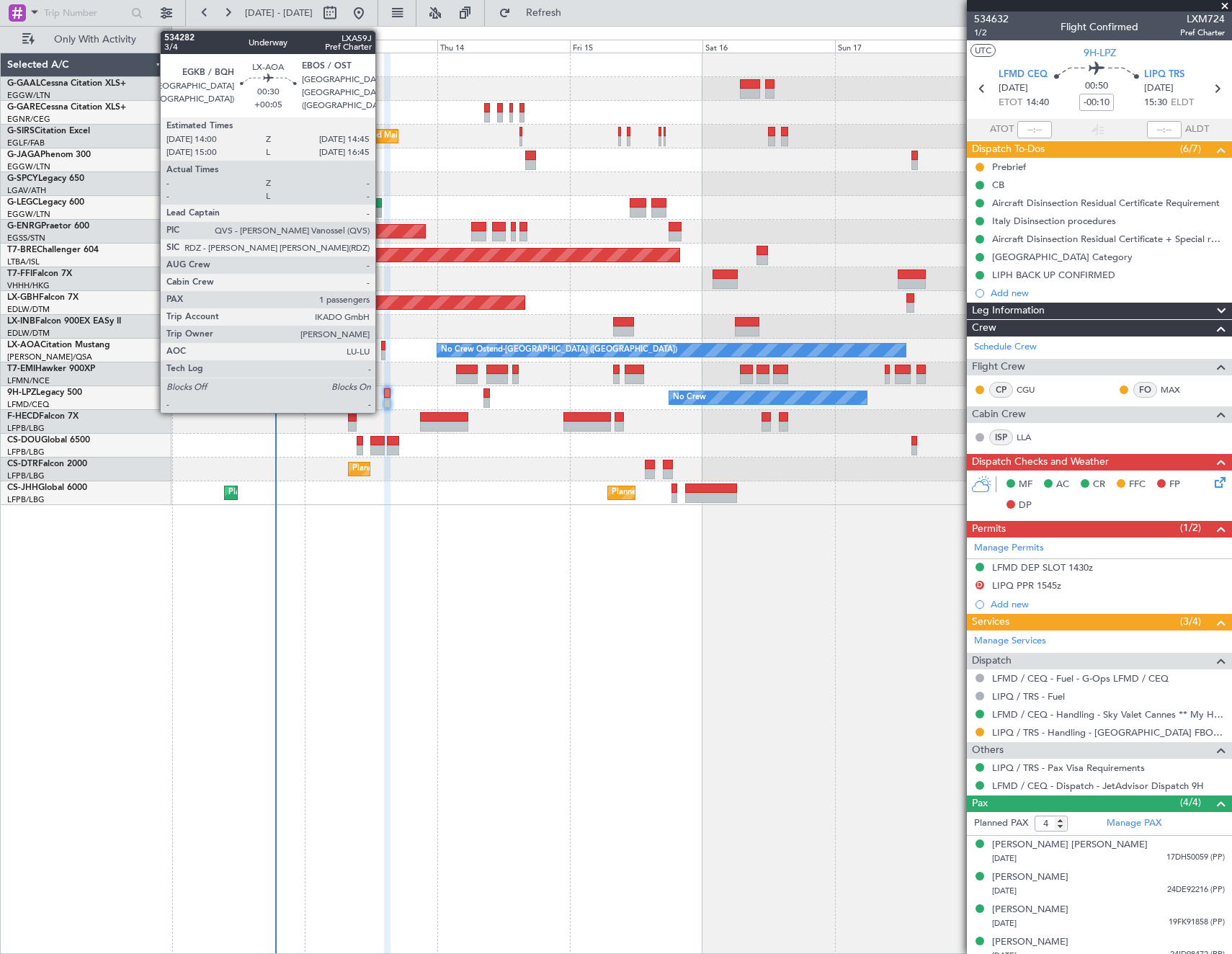
click at [382, 349] on div at bounding box center [383, 346] width 5 height 10
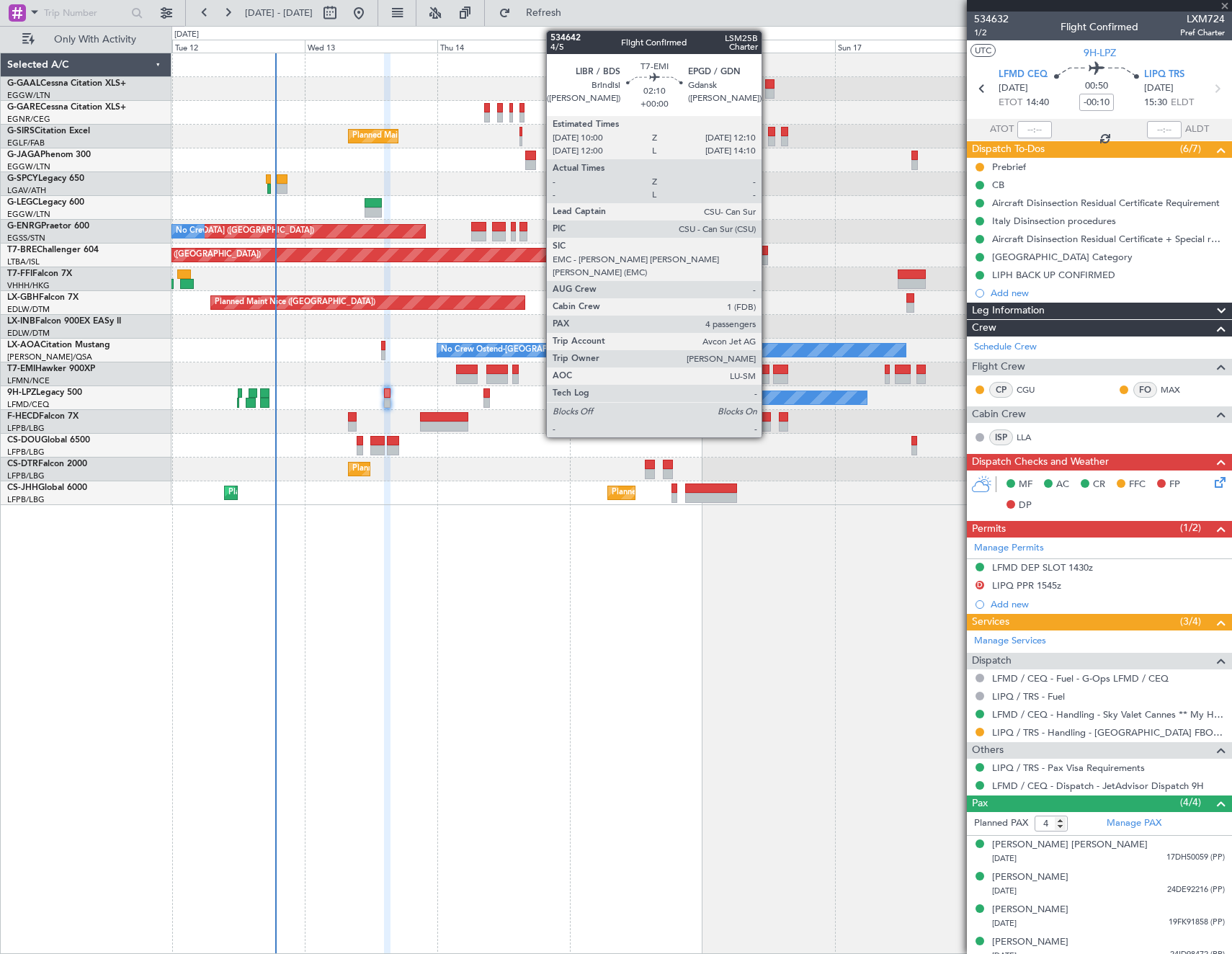
type input "+00:05"
type input "1"
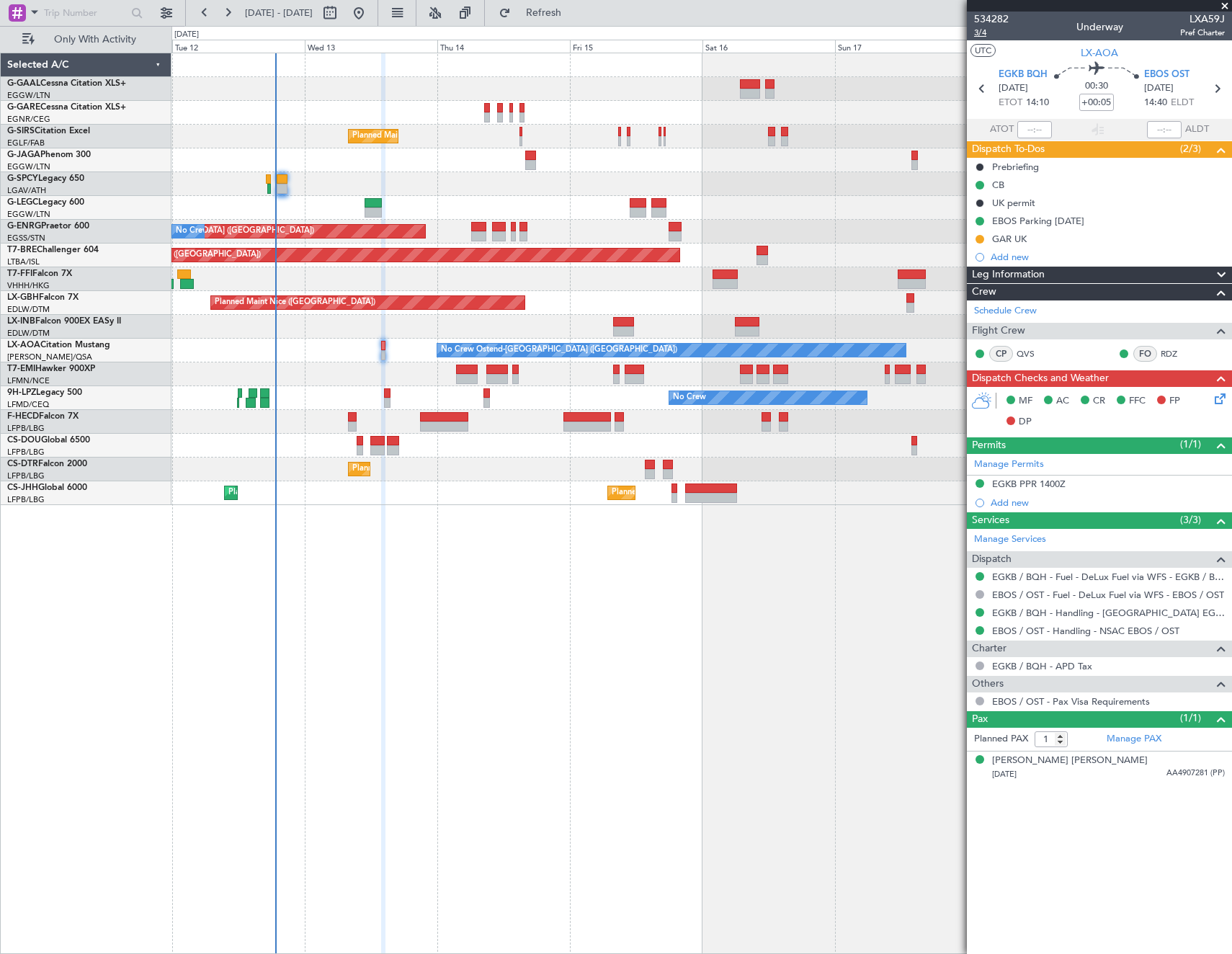
click at [983, 33] on span "3/4" at bounding box center [991, 33] width 35 height 12
click at [979, 30] on span "3/4" at bounding box center [991, 33] width 35 height 12
click at [1227, 407] on div "MF AC CR FFC FP DP" at bounding box center [1099, 411] width 265 height 50
click at [1224, 401] on icon at bounding box center [1217, 396] width 11 height 11
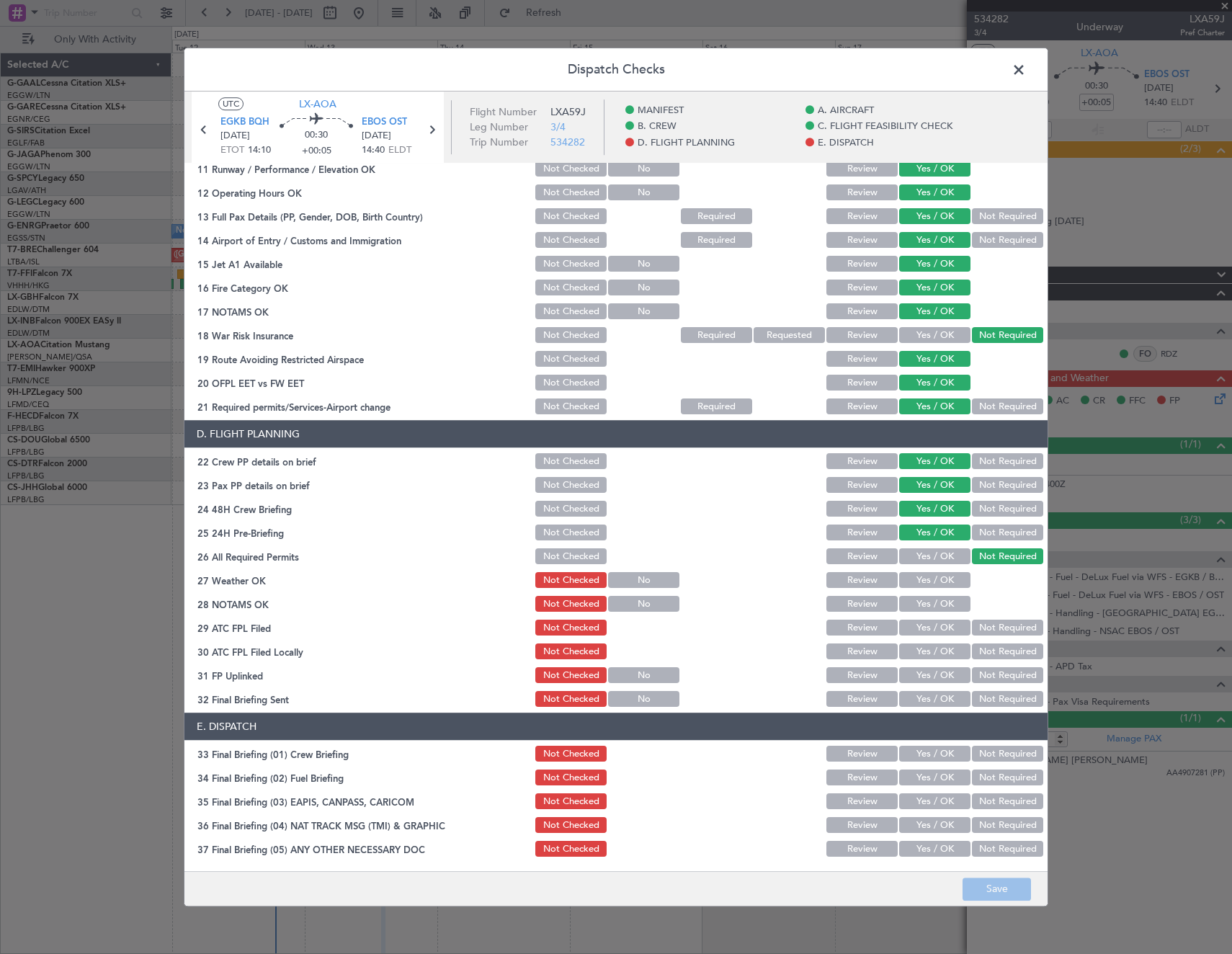
scroll to position [577, 0]
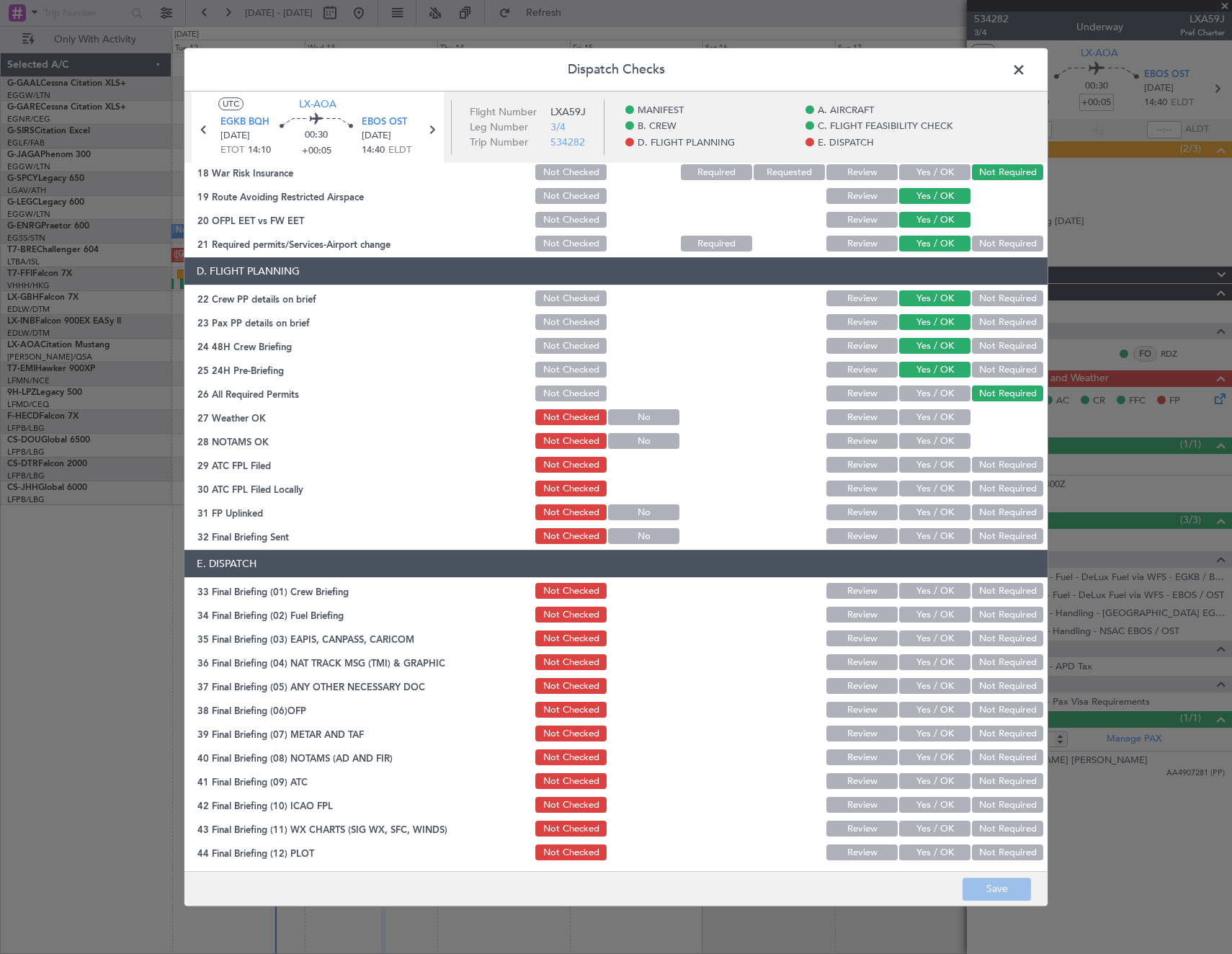
drag, startPoint x: 931, startPoint y: 418, endPoint x: 934, endPoint y: 439, distance: 21.2
click at [931, 422] on button "Yes / OK" at bounding box center [935, 418] width 71 height 16
click at [934, 439] on button "Yes / OK" at bounding box center [935, 441] width 71 height 16
drag, startPoint x: 935, startPoint y: 465, endPoint x: 996, endPoint y: 491, distance: 66.3
click at [938, 467] on button "Yes / OK" at bounding box center [935, 465] width 71 height 16
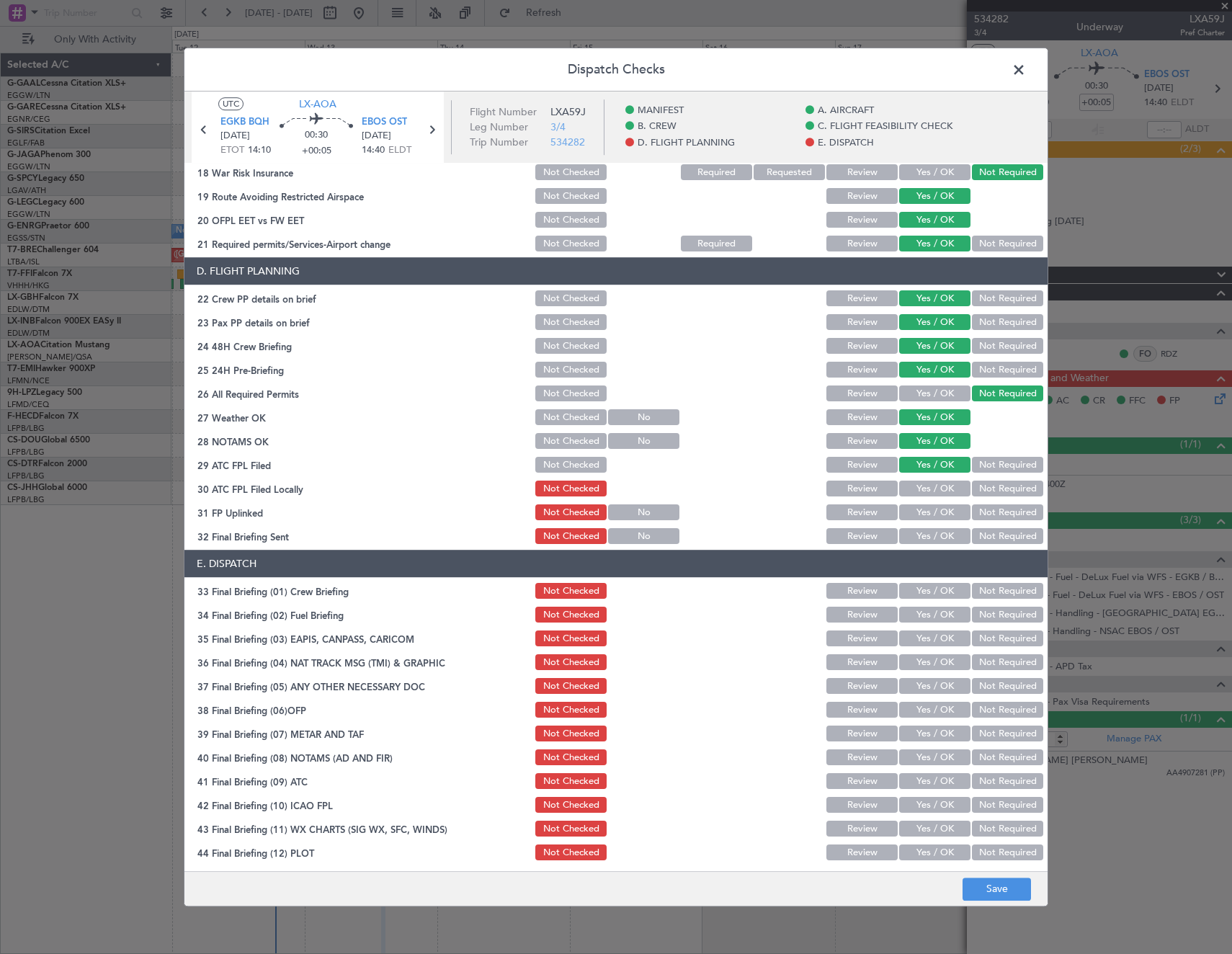
click at [996, 491] on button "Not Required" at bounding box center [1007, 489] width 71 height 16
drag, startPoint x: 949, startPoint y: 506, endPoint x: 972, endPoint y: 523, distance: 28.6
click at [950, 509] on button "Yes / OK" at bounding box center [935, 513] width 71 height 16
click at [978, 528] on section "D. FLIGHT PLANNING 22 Crew PP details on brief Not Checked Review Yes / OK Not …" at bounding box center [616, 402] width 863 height 289
click at [979, 537] on button "Not Required" at bounding box center [1007, 536] width 71 height 16
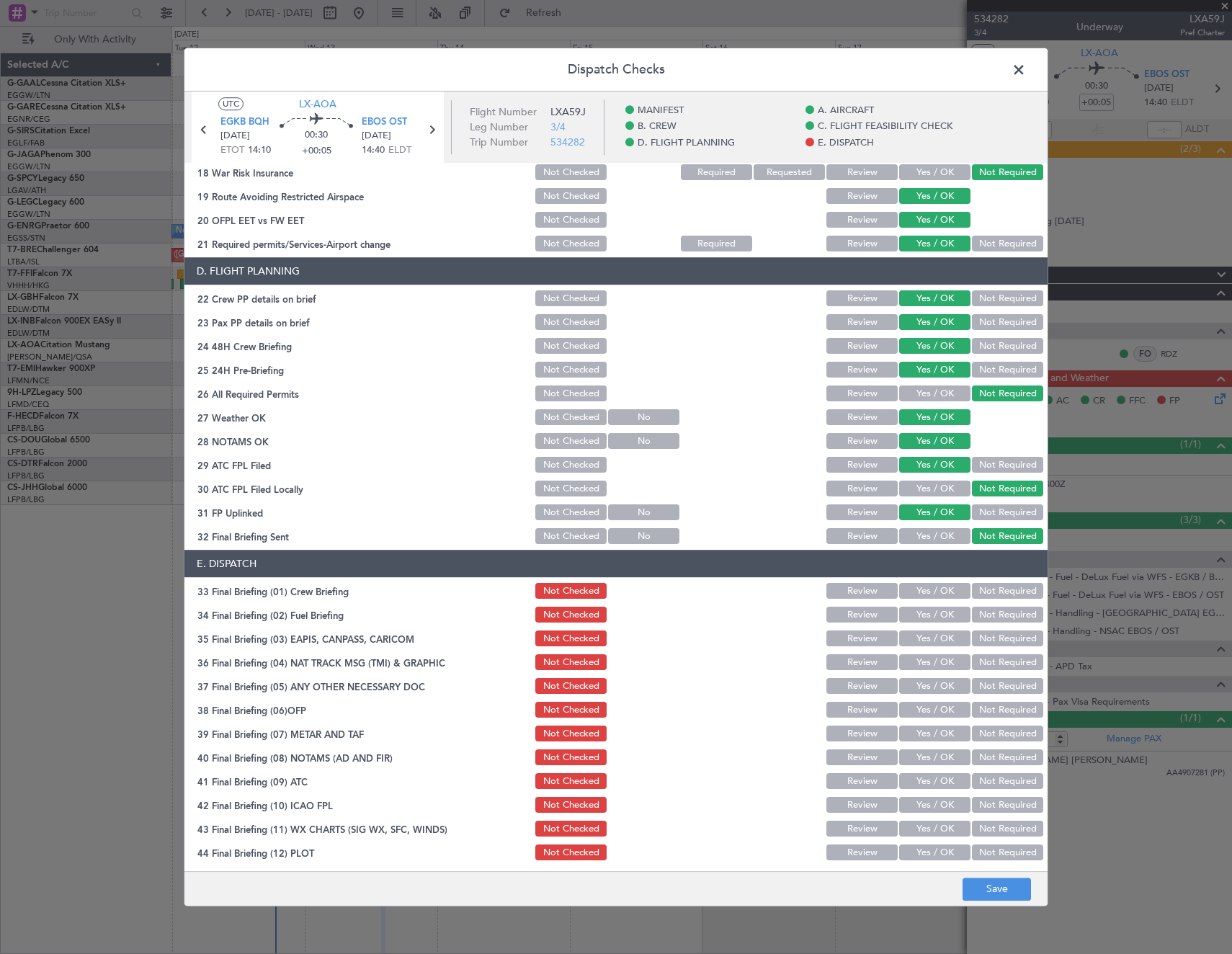
click at [925, 591] on button "Yes / OK" at bounding box center [935, 591] width 71 height 16
click at [945, 616] on button "Yes / OK" at bounding box center [935, 615] width 71 height 16
click at [983, 645] on button "Not Required" at bounding box center [1007, 639] width 71 height 16
click at [981, 661] on button "Not Required" at bounding box center [1007, 662] width 71 height 16
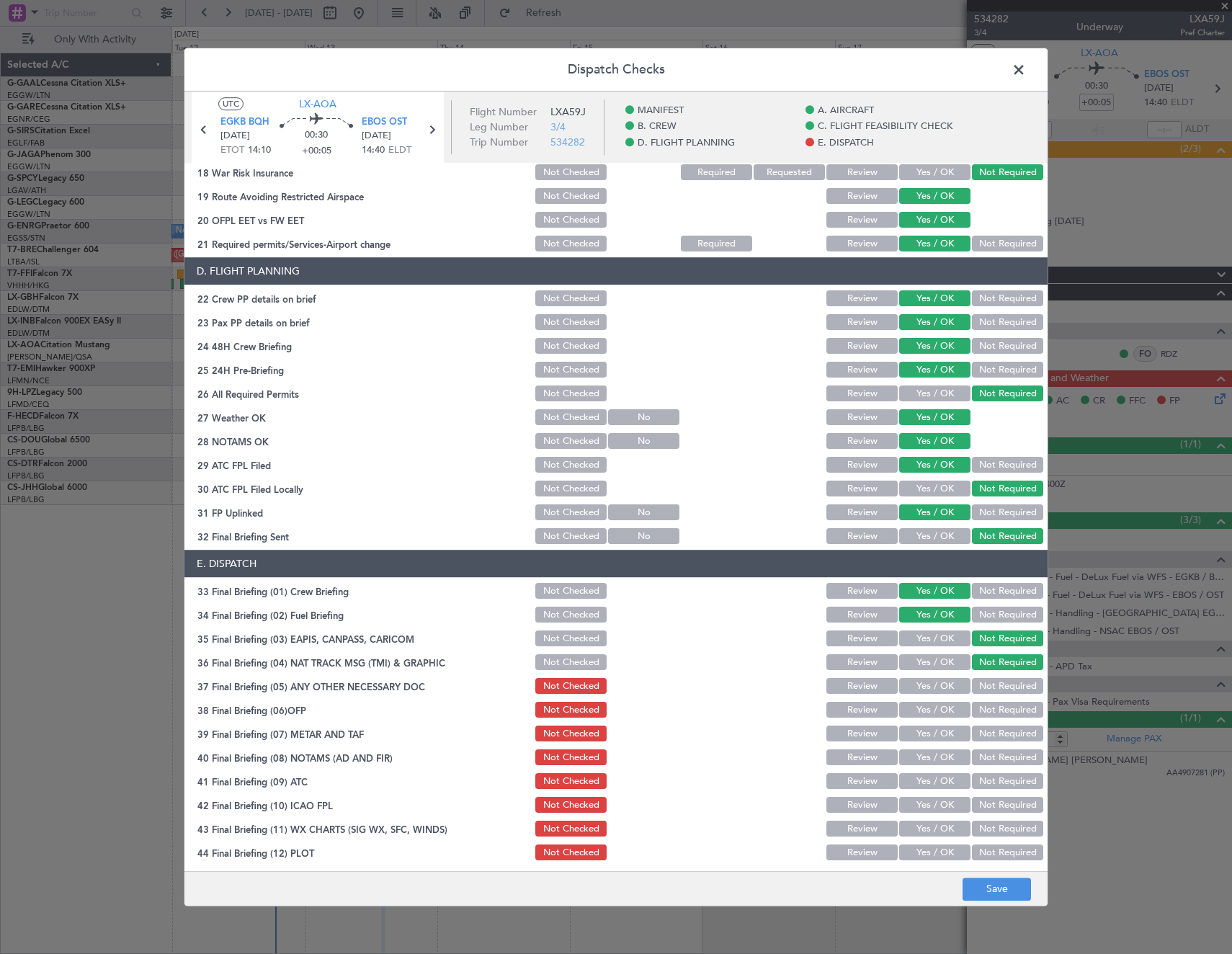
click at [925, 688] on button "Yes / OK" at bounding box center [935, 687] width 71 height 16
click at [928, 722] on section "E. DISPATCH 33 Final Briefing (01) Crew Briefing Not Checked Review Yes / OK No…" at bounding box center [616, 706] width 863 height 313
drag, startPoint x: 919, startPoint y: 708, endPoint x: 923, endPoint y: 717, distance: 9.8
click at [921, 713] on button "Yes / OK" at bounding box center [935, 710] width 71 height 16
click at [923, 734] on button "Yes / OK" at bounding box center [935, 733] width 71 height 16
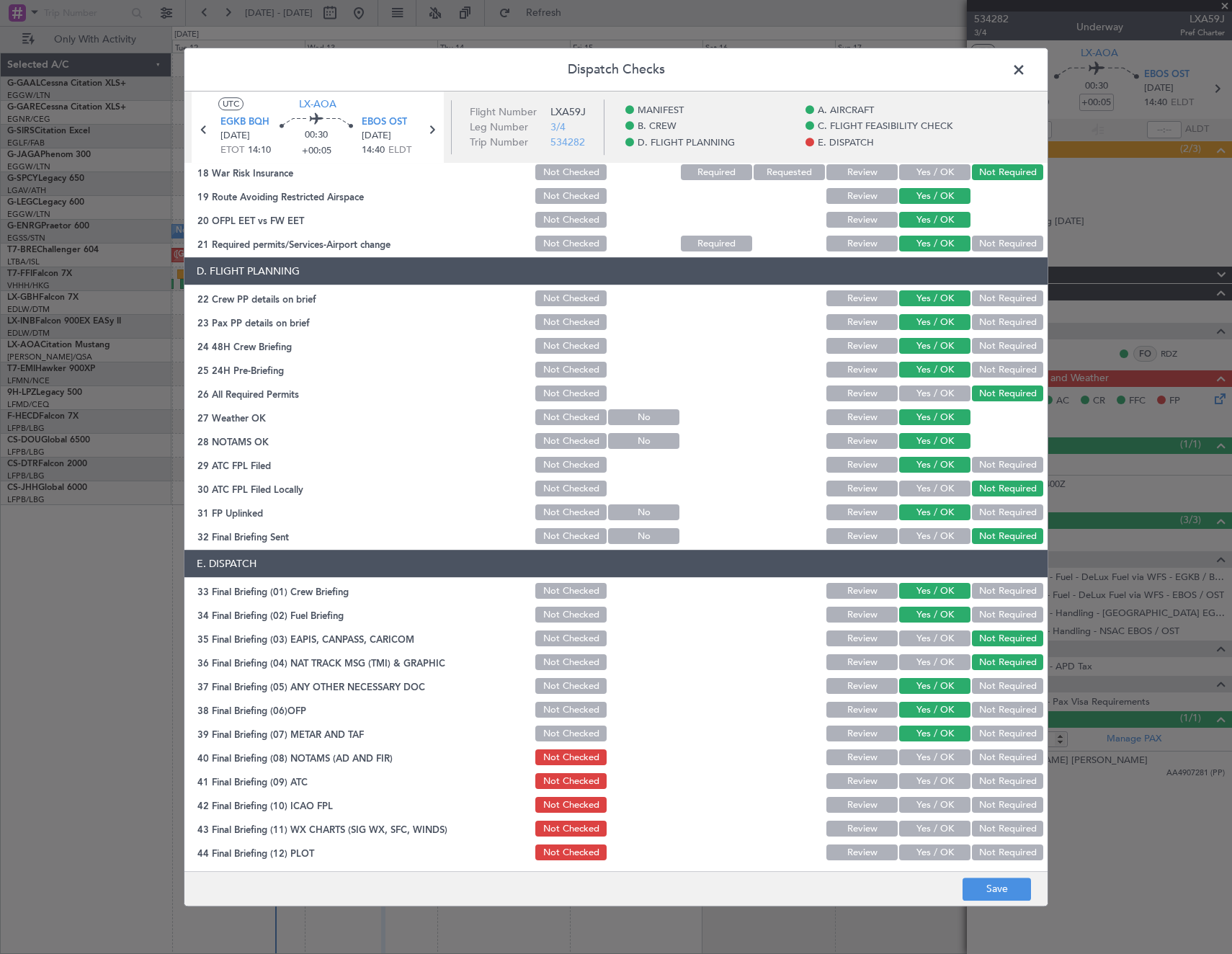
drag, startPoint x: 922, startPoint y: 760, endPoint x: 923, endPoint y: 786, distance: 26.0
click at [922, 761] on button "Yes / OK" at bounding box center [935, 758] width 71 height 16
click at [923, 788] on button "Yes / OK" at bounding box center [935, 781] width 71 height 16
click at [922, 806] on button "Yes / OK" at bounding box center [935, 805] width 71 height 16
drag, startPoint x: 921, startPoint y: 825, endPoint x: 921, endPoint y: 836, distance: 11.0
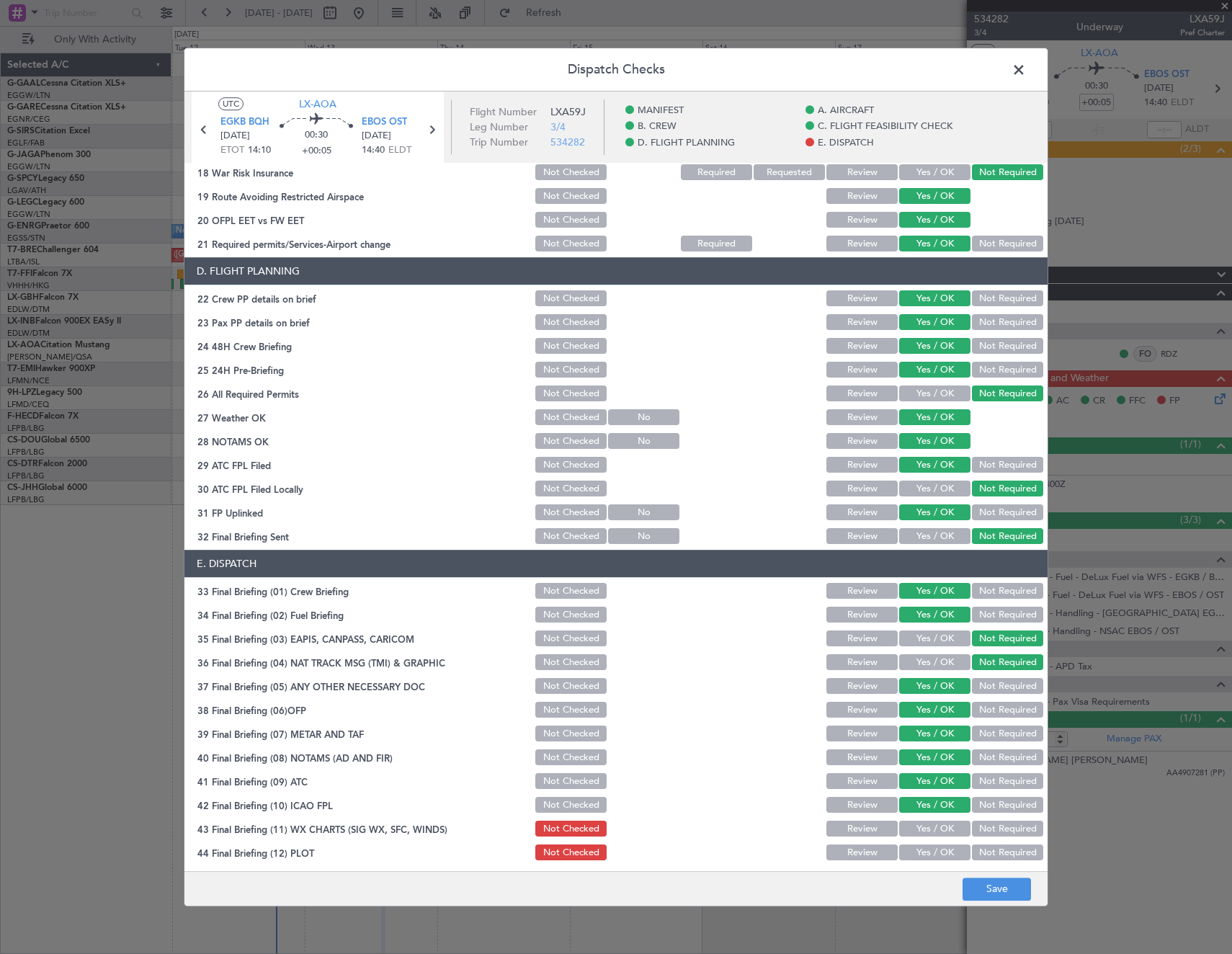
click at [921, 827] on button "Yes / OK" at bounding box center [935, 829] width 71 height 16
click at [922, 849] on button "Yes / OK" at bounding box center [935, 853] width 71 height 16
click at [1017, 884] on button "Save" at bounding box center [996, 889] width 68 height 23
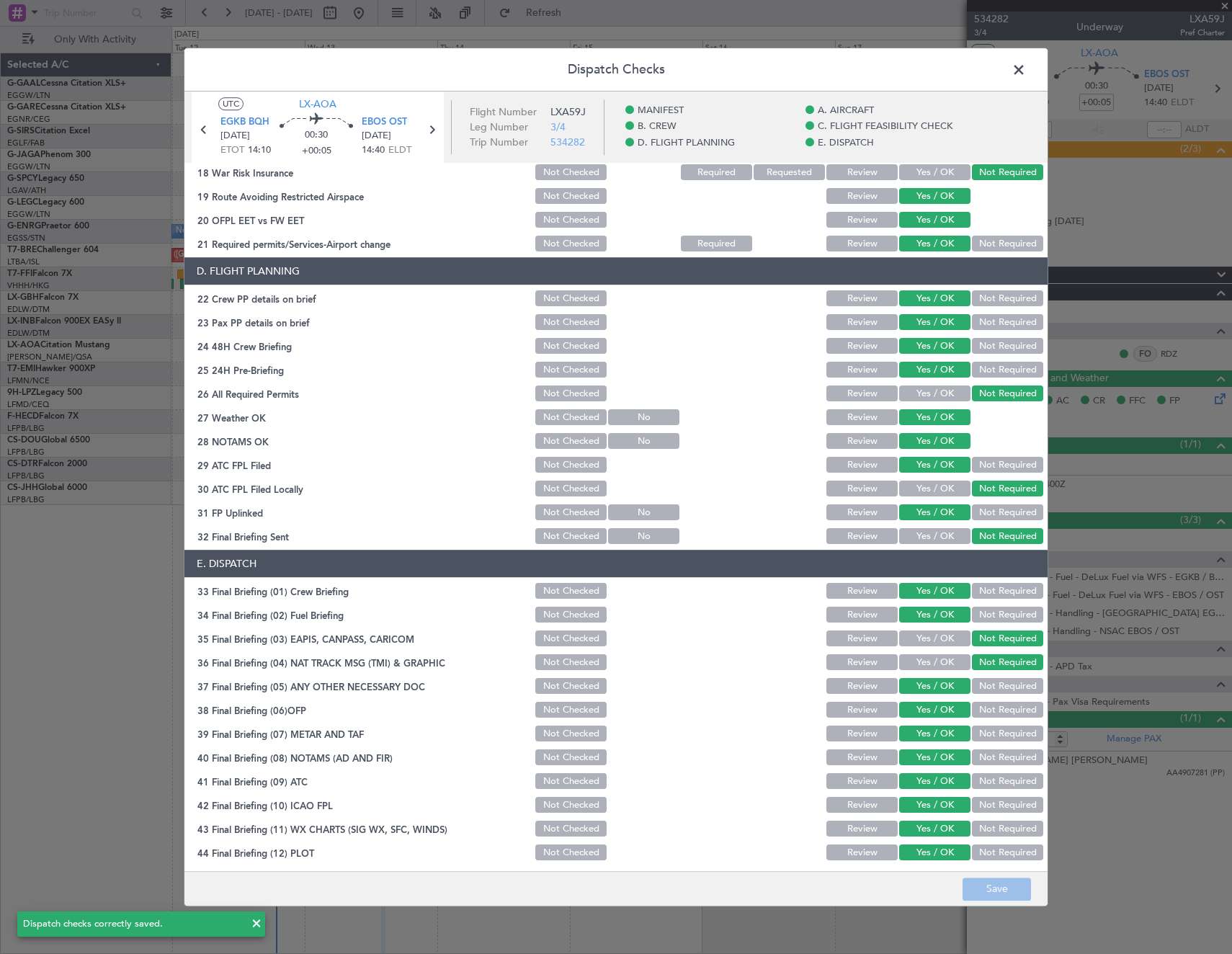
click at [1026, 68] on span at bounding box center [1026, 73] width 0 height 29
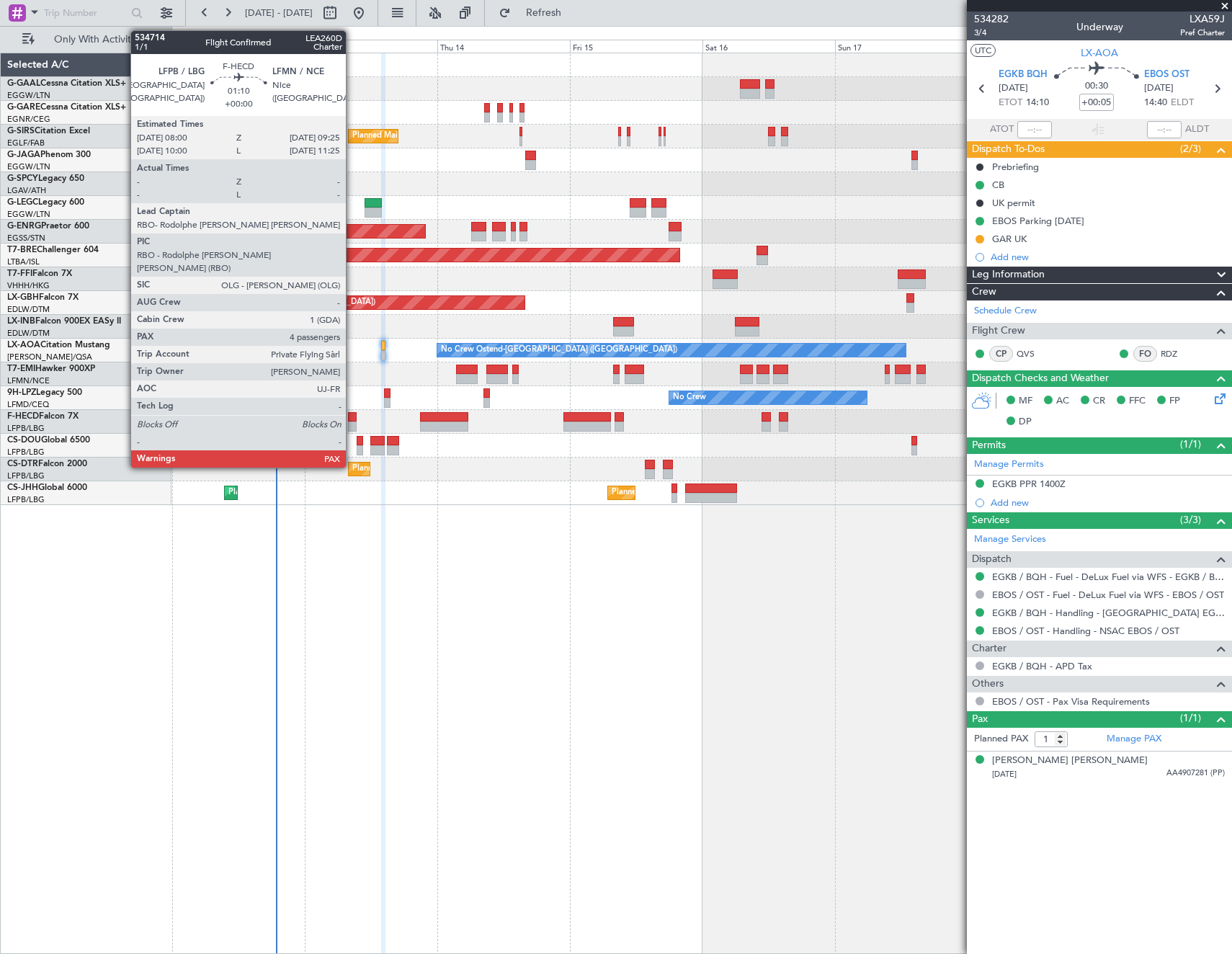
click at [351, 420] on div at bounding box center [352, 417] width 7 height 10
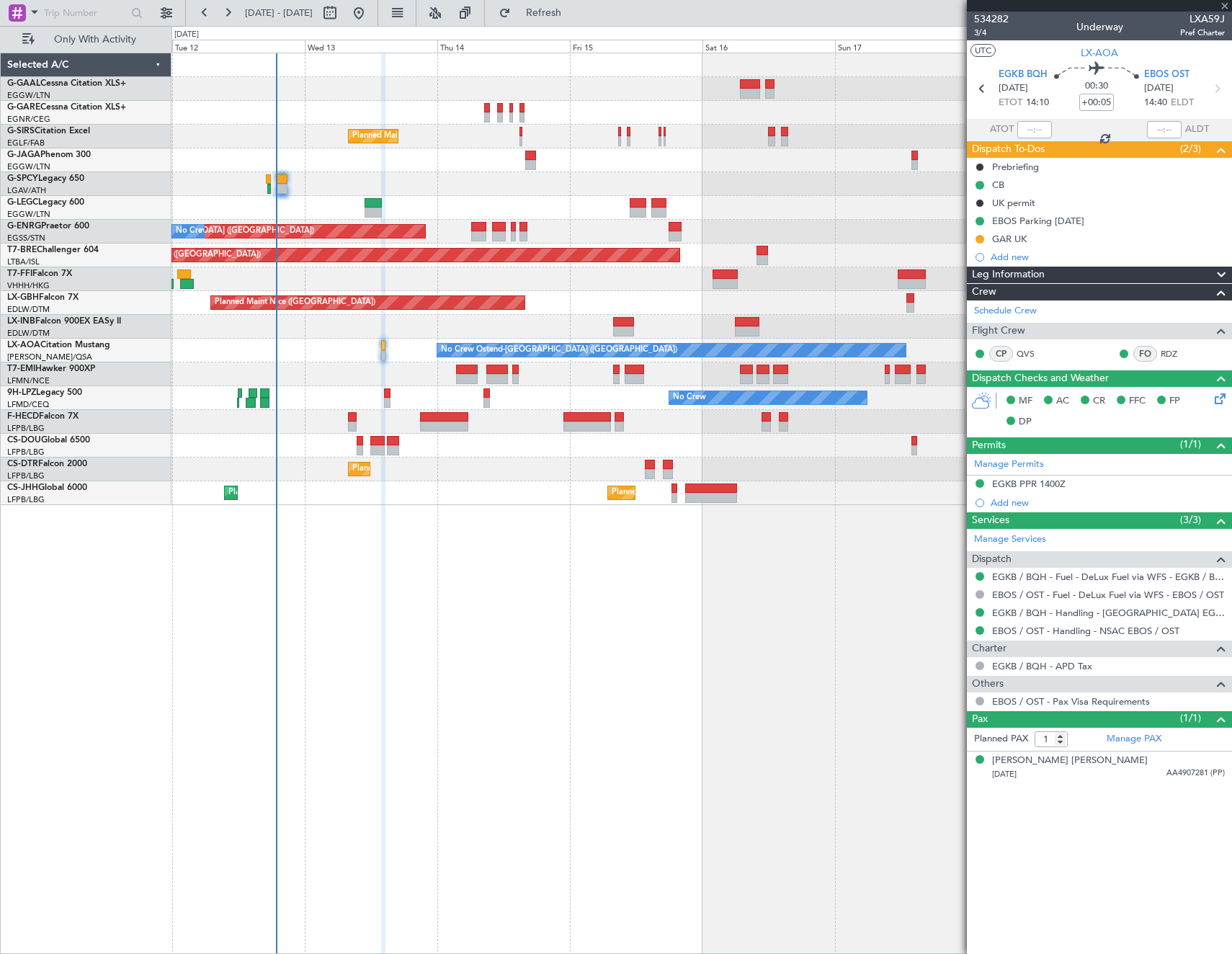
type input "4"
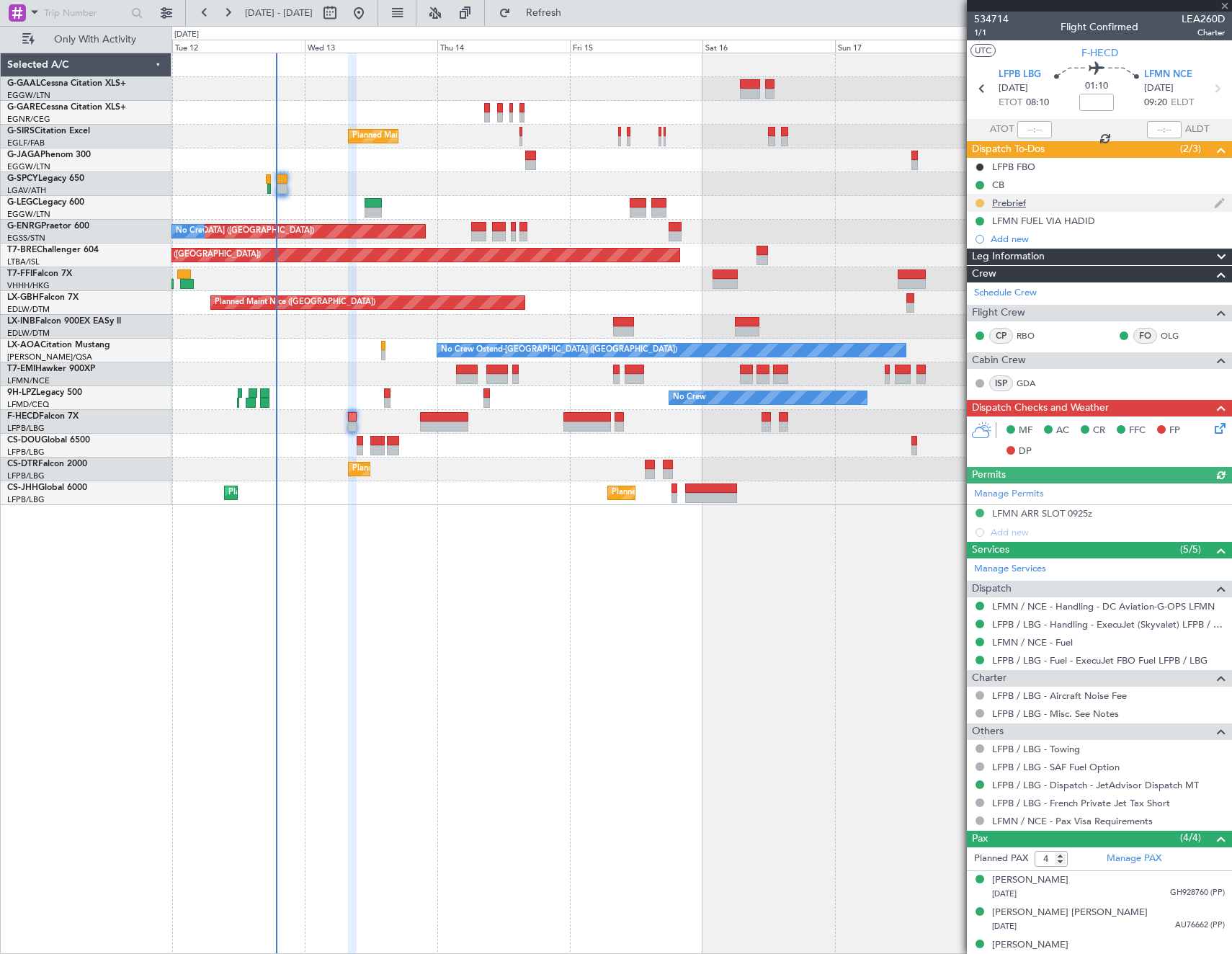
click at [978, 200] on button at bounding box center [979, 203] width 8 height 8
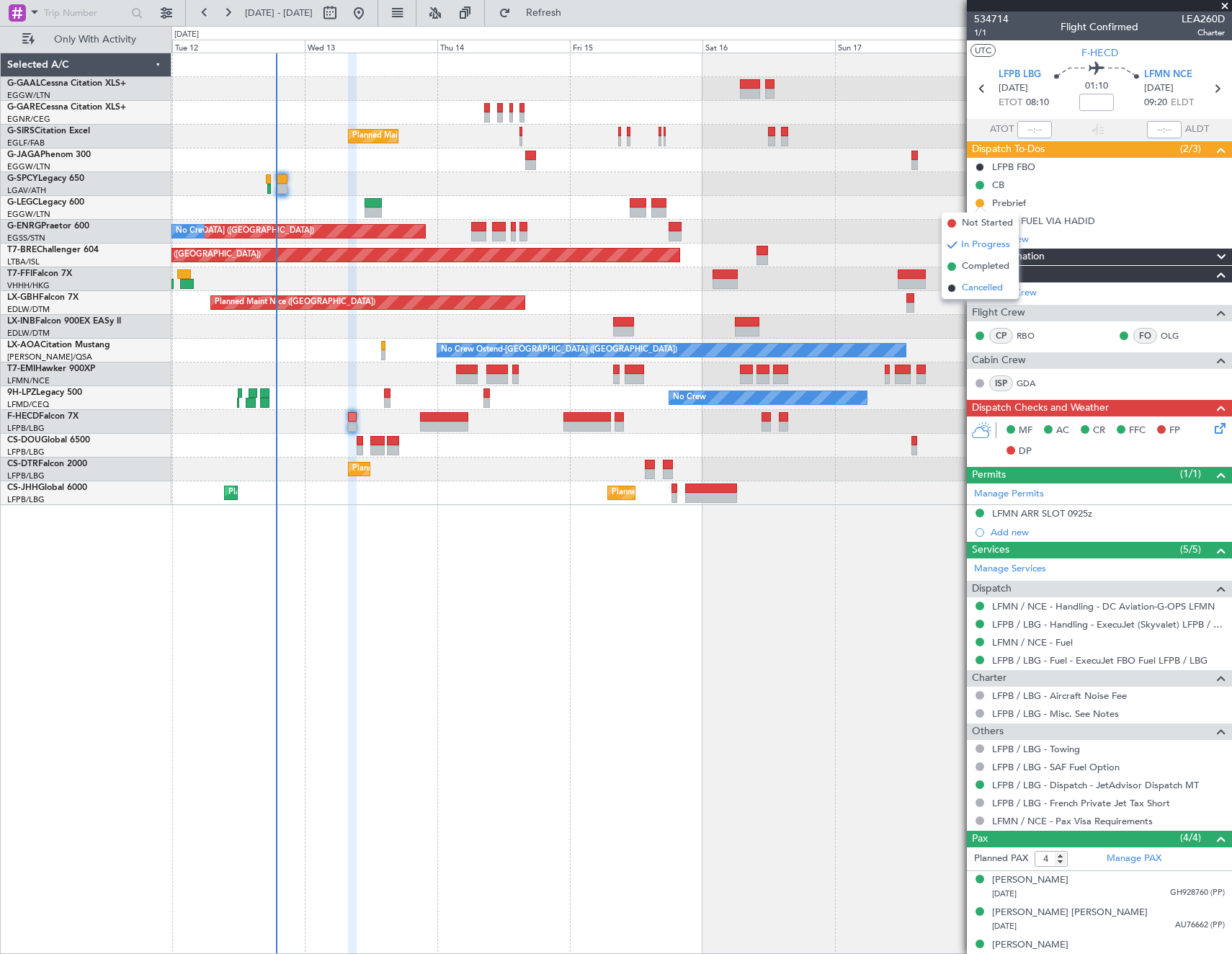
click at [982, 285] on span "Cancelled" at bounding box center [983, 288] width 41 height 14
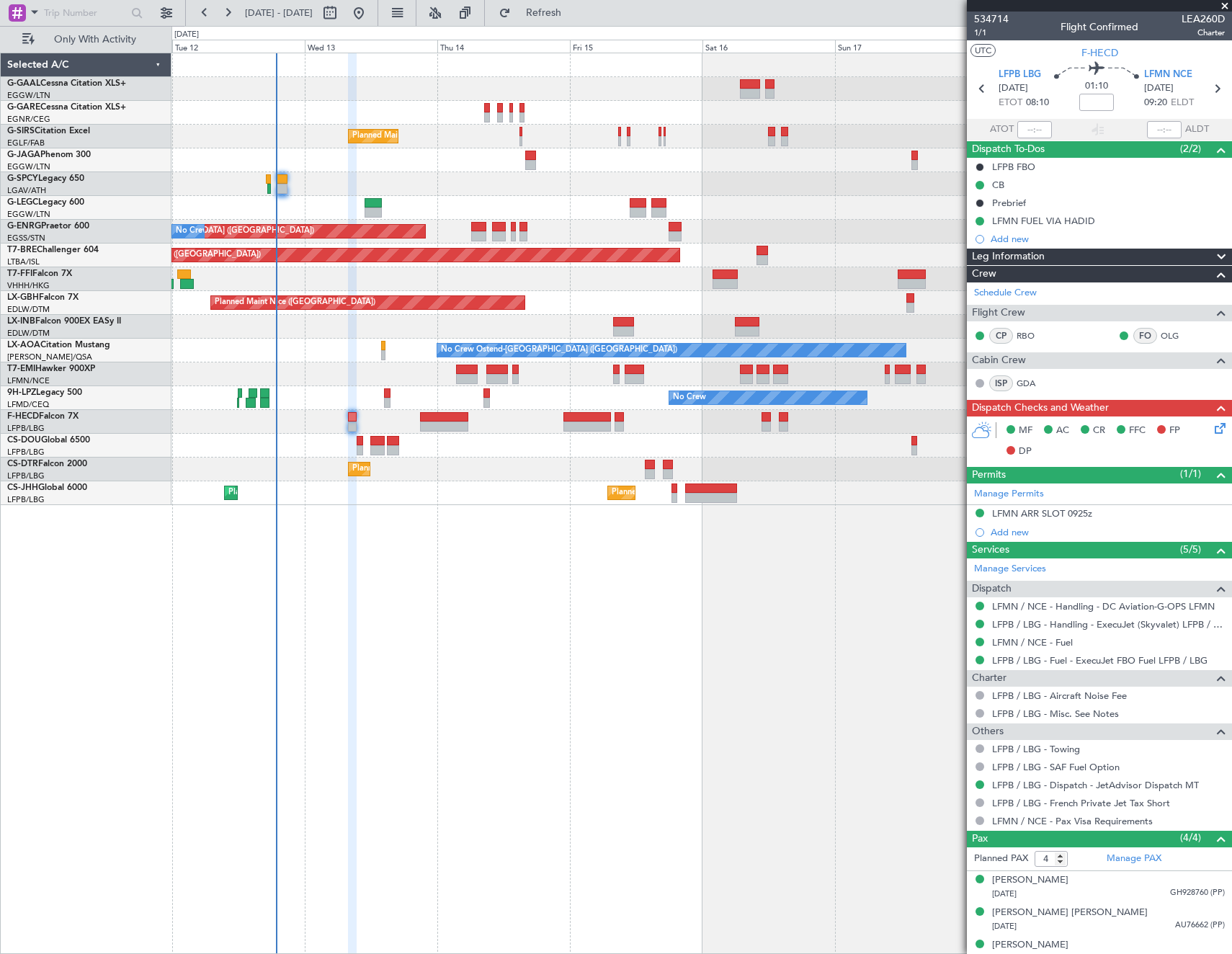
drag, startPoint x: 1046, startPoint y: 512, endPoint x: 1053, endPoint y: 515, distance: 7.6
click at [1046, 512] on div "LFMN ARR SLOT 0925z" at bounding box center [1041, 513] width 100 height 12
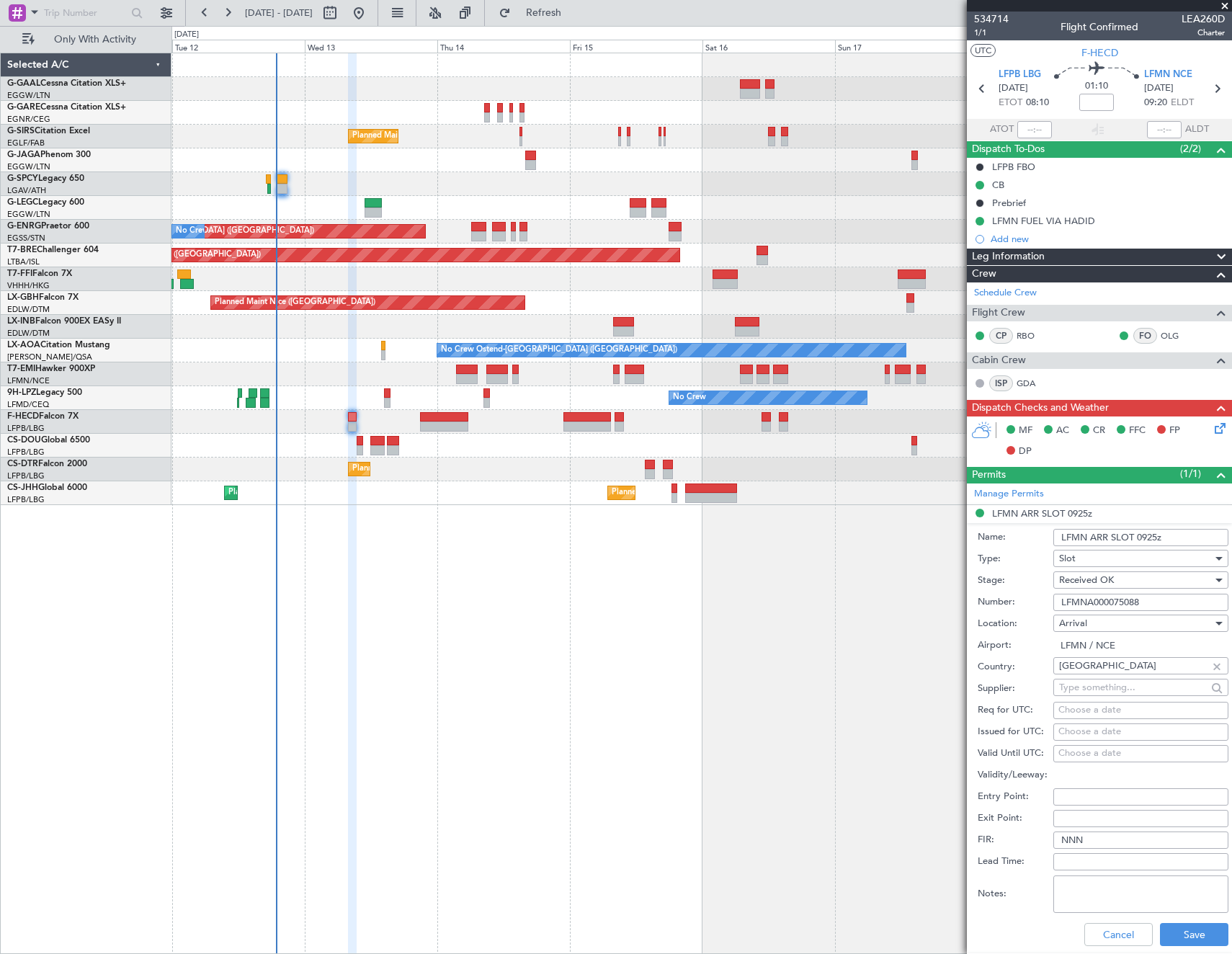
click at [1123, 605] on input "LFMNA000075088" at bounding box center [1140, 603] width 175 height 18
click at [1111, 937] on button "Cancel" at bounding box center [1118, 934] width 68 height 23
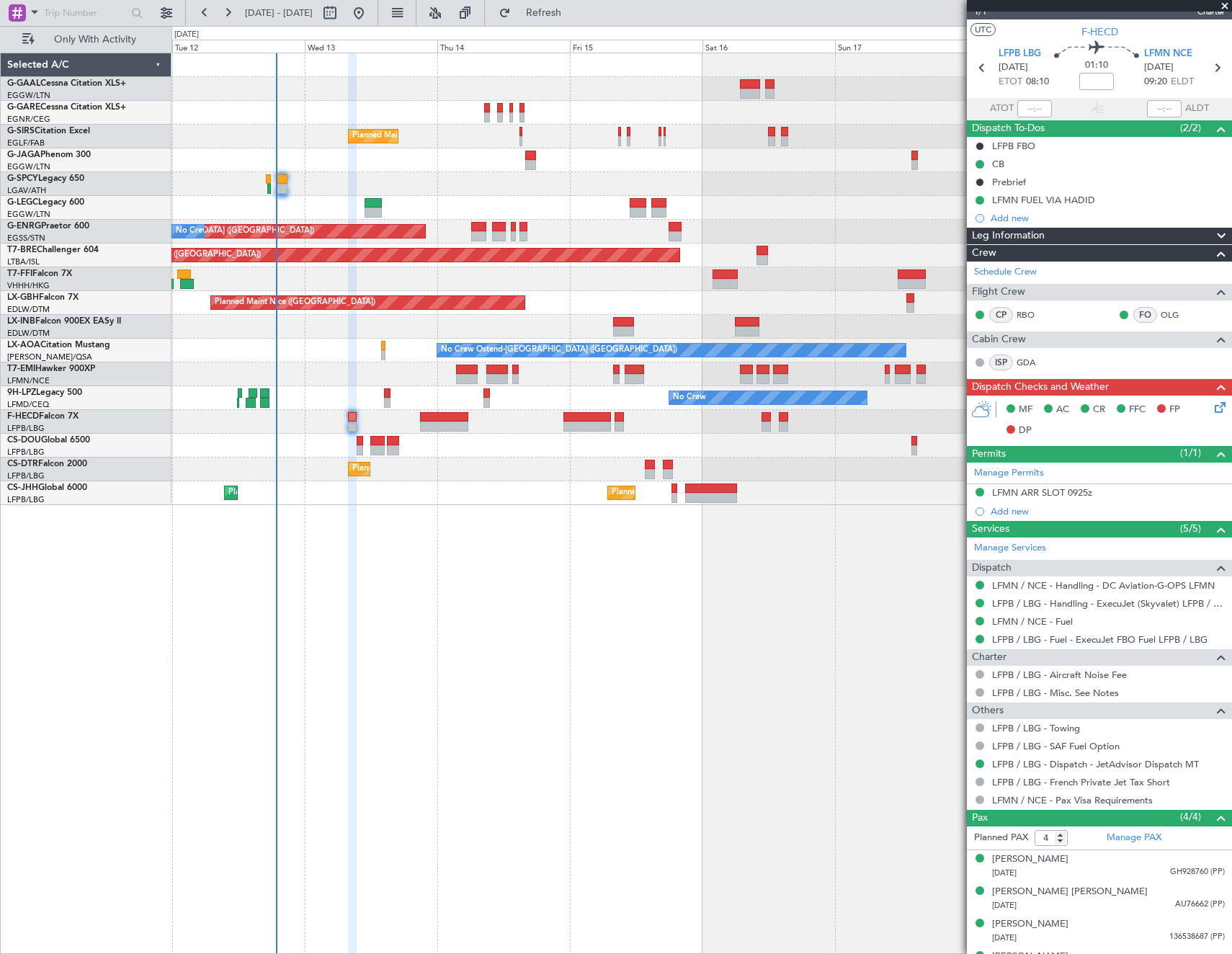
scroll to position [0, 0]
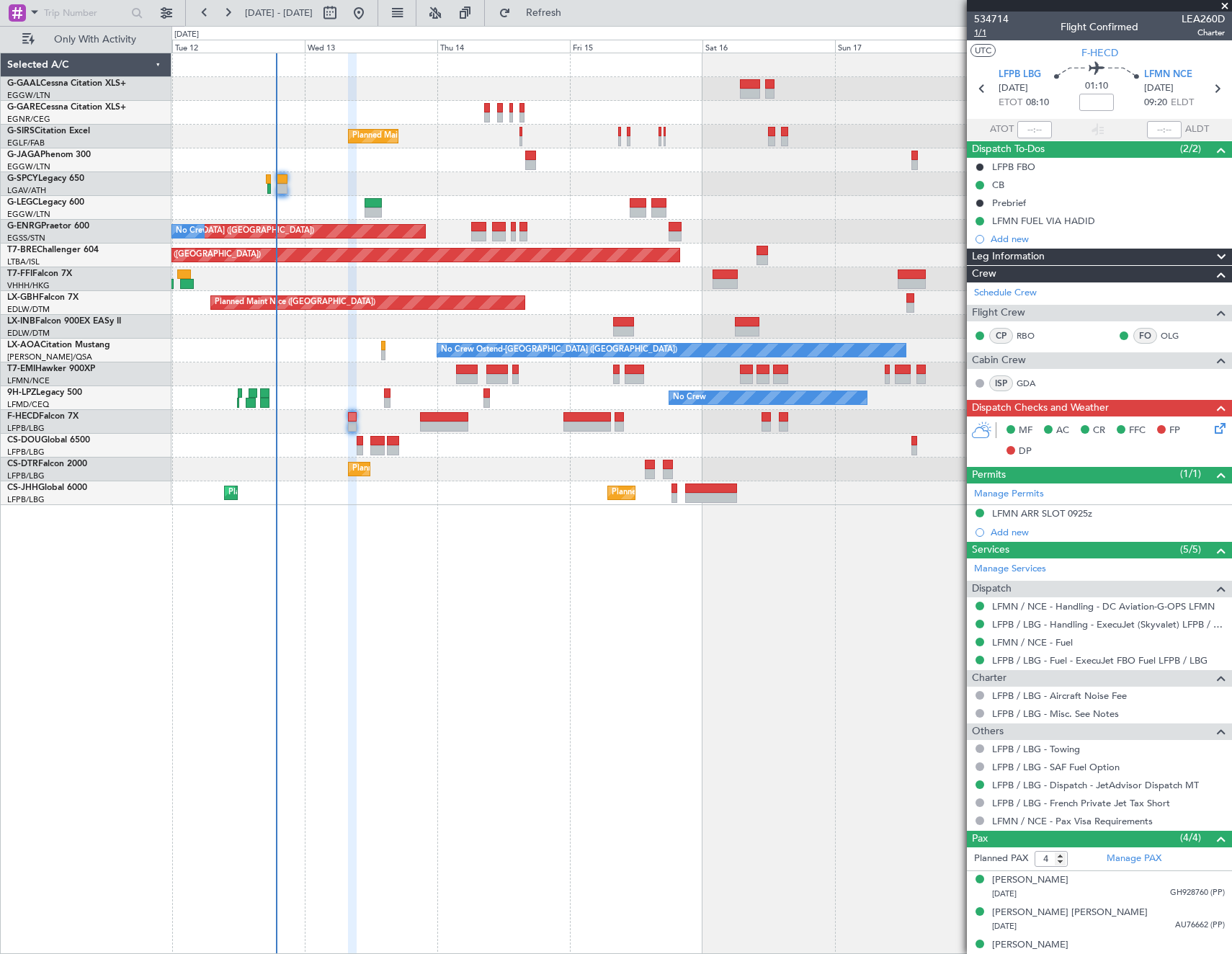
click at [980, 30] on span "1/1" at bounding box center [991, 33] width 35 height 12
click at [1211, 432] on icon at bounding box center [1217, 426] width 11 height 11
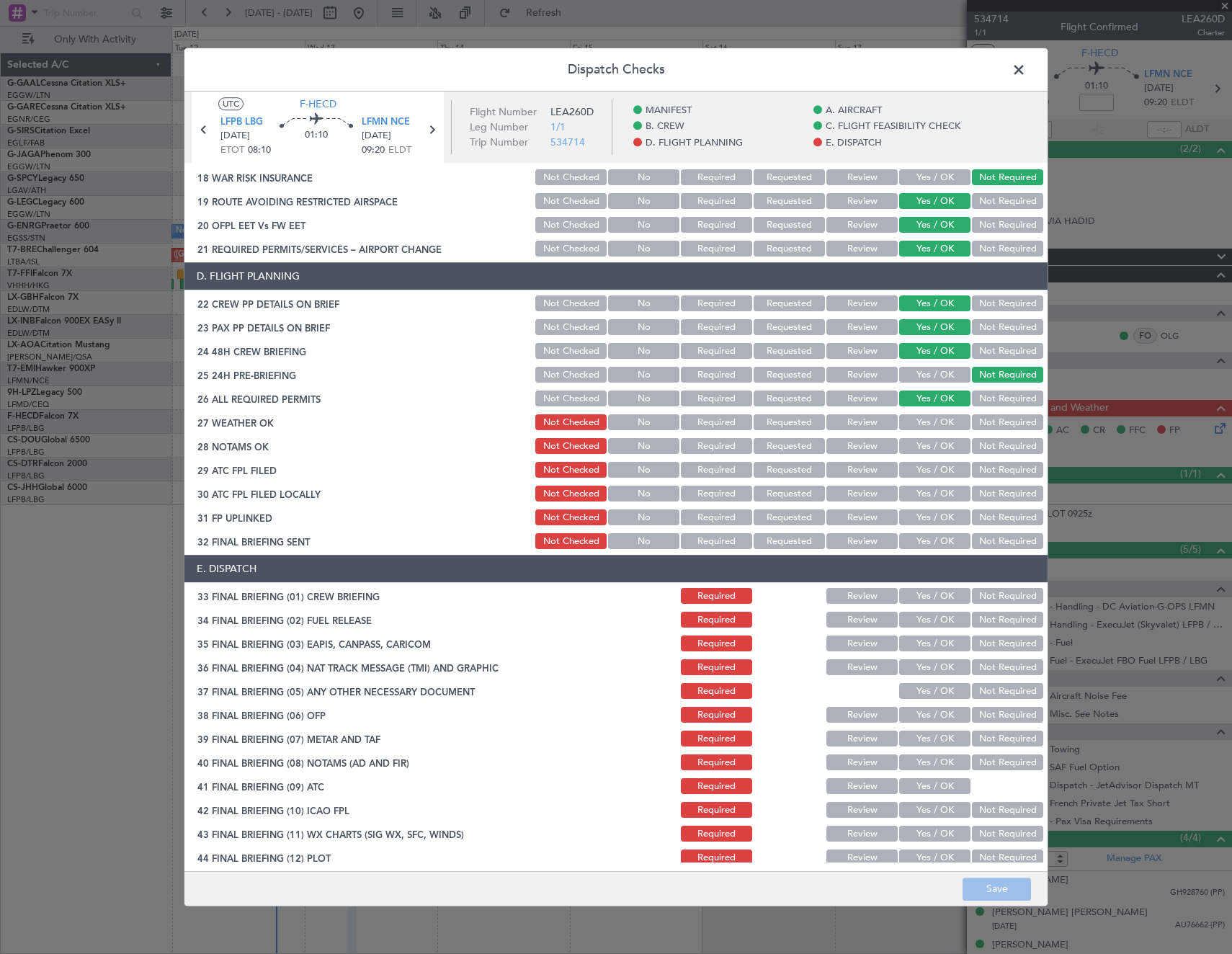
scroll to position [605, 0]
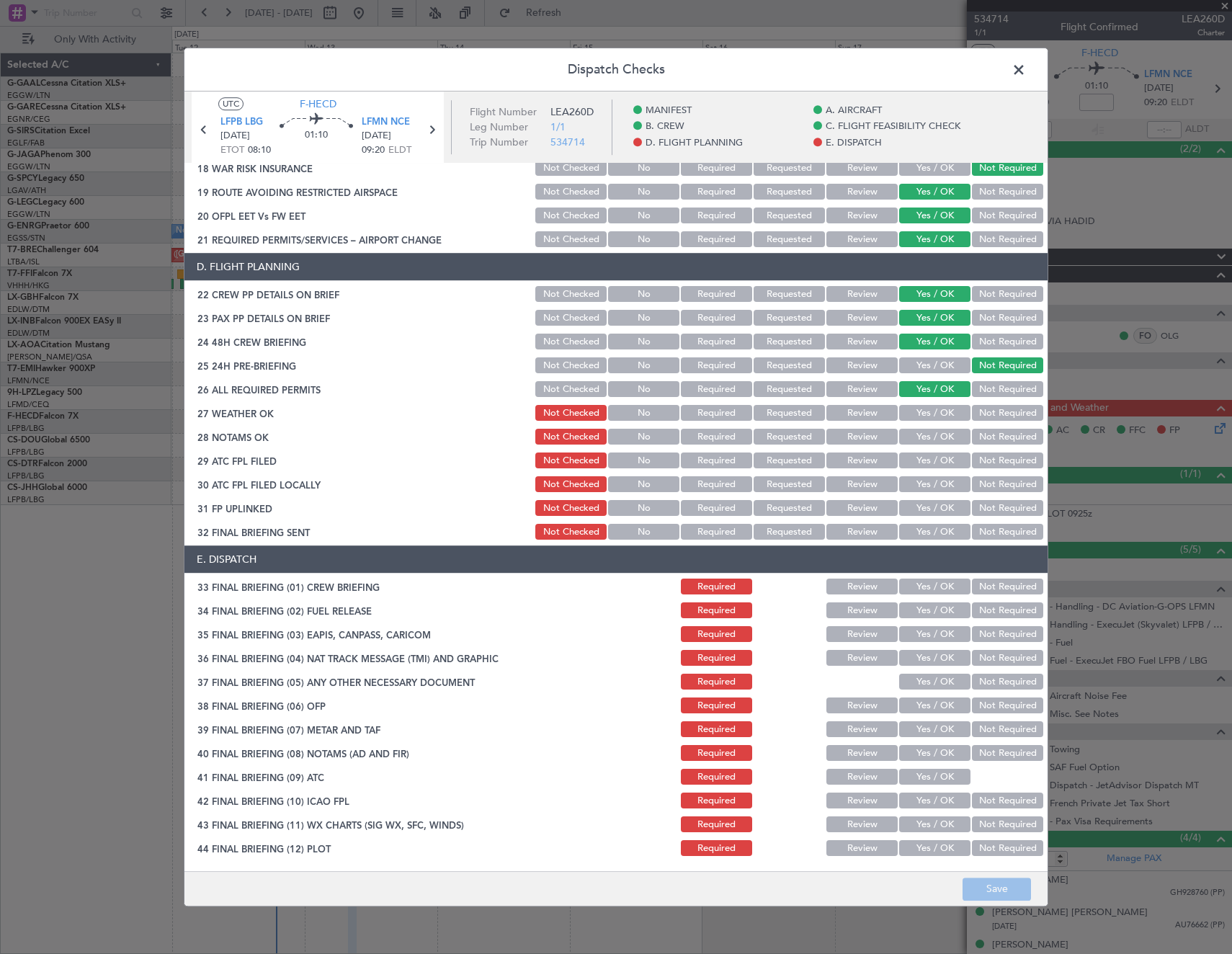
click at [924, 407] on button "Yes / OK" at bounding box center [935, 413] width 71 height 16
click at [928, 432] on button "Yes / OK" at bounding box center [935, 437] width 71 height 16
click at [925, 465] on button "Yes / OK" at bounding box center [935, 461] width 71 height 16
drag, startPoint x: 978, startPoint y: 484, endPoint x: 970, endPoint y: 494, distance: 12.8
click at [978, 485] on button "Not Required" at bounding box center [1007, 485] width 71 height 16
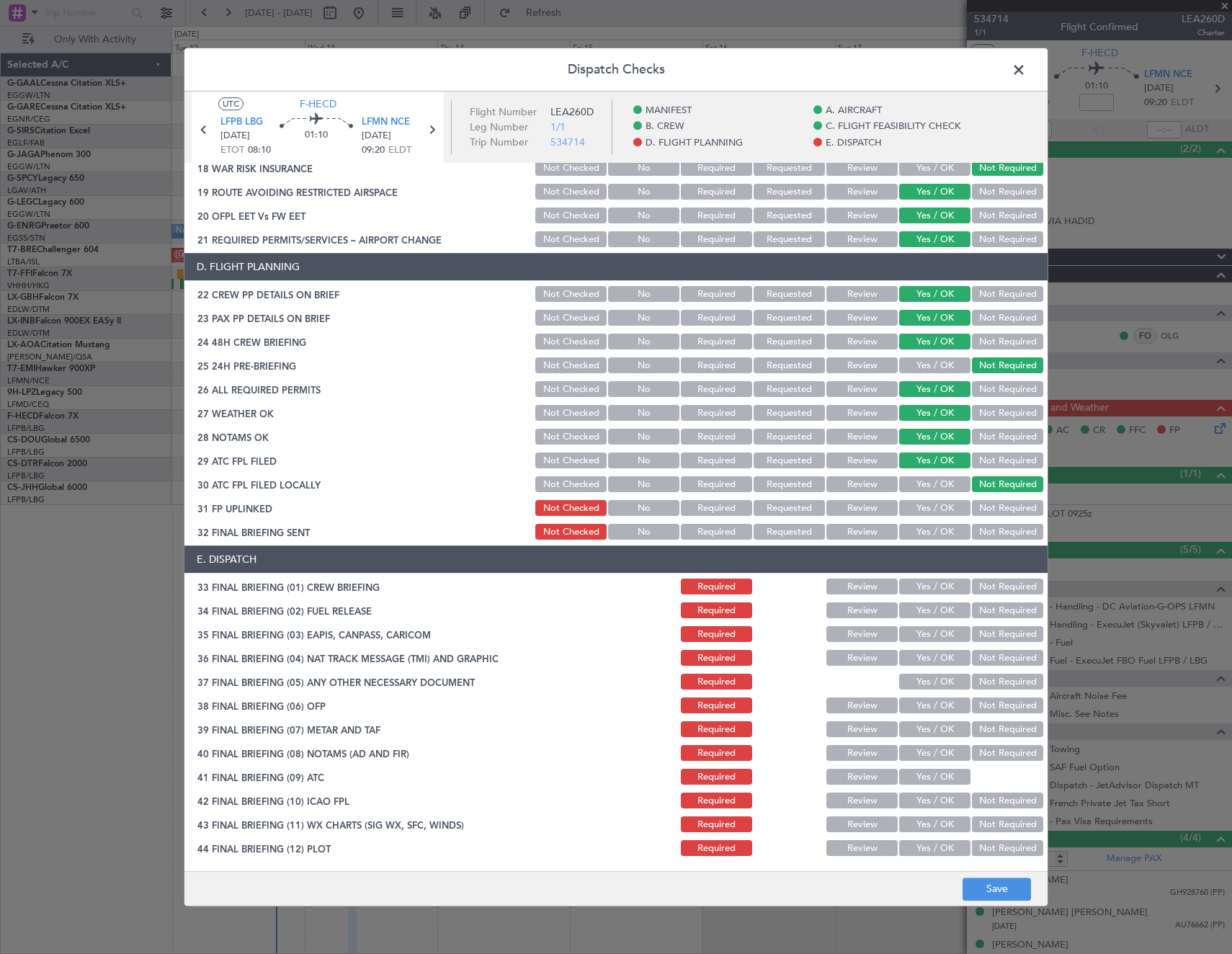
drag, startPoint x: 935, startPoint y: 510, endPoint x: 975, endPoint y: 527, distance: 43.5
click at [936, 511] on button "Yes / OK" at bounding box center [935, 508] width 71 height 16
click at [992, 534] on button "Not Required" at bounding box center [1007, 533] width 71 height 16
click at [847, 586] on button "Review" at bounding box center [862, 587] width 71 height 16
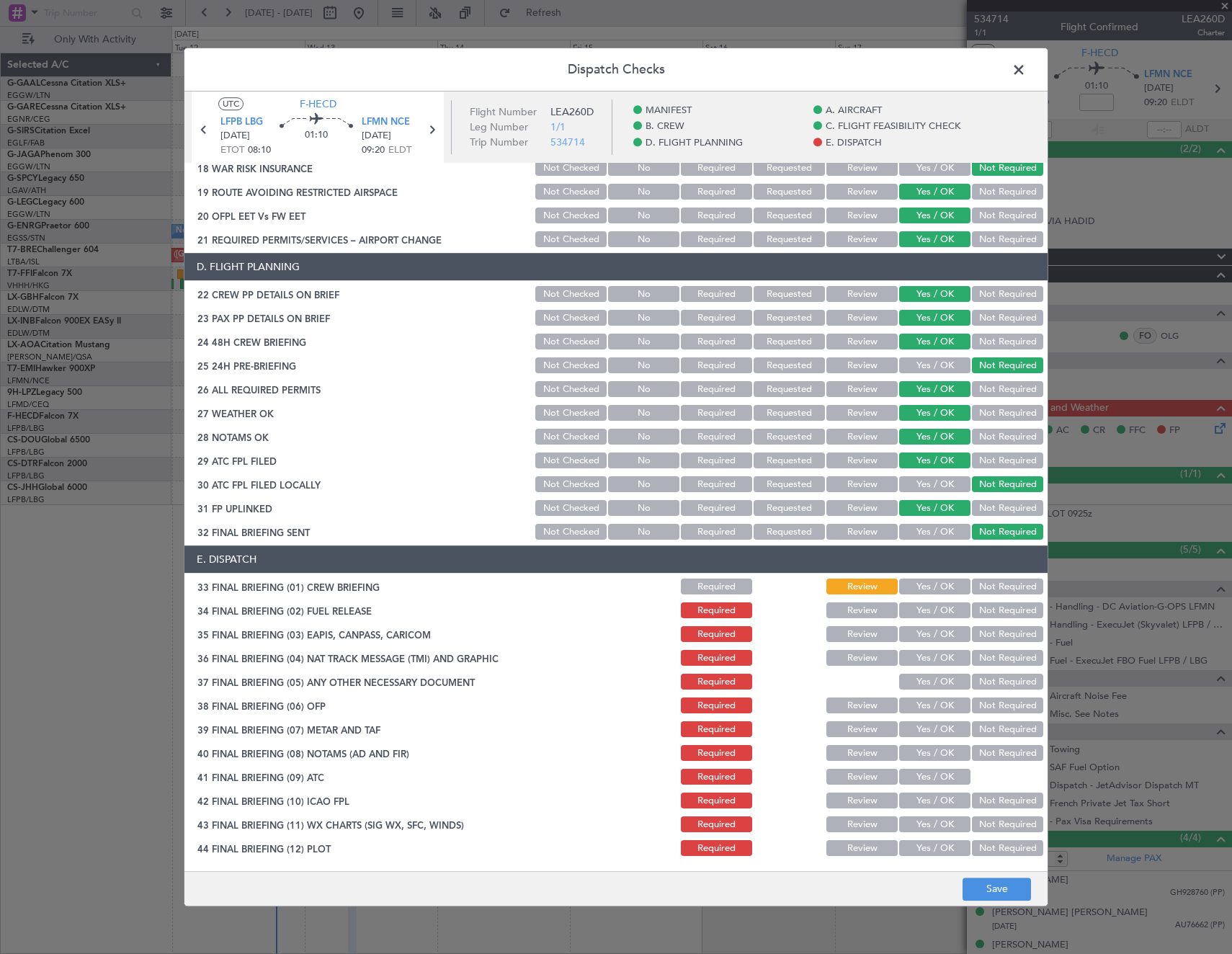
click at [928, 608] on button "Yes / OK" at bounding box center [935, 611] width 71 height 16
click at [985, 634] on button "Not Required" at bounding box center [1007, 634] width 71 height 16
click at [991, 657] on button "Not Required" at bounding box center [1007, 658] width 71 height 16
click at [939, 682] on button "Yes / OK" at bounding box center [935, 682] width 71 height 16
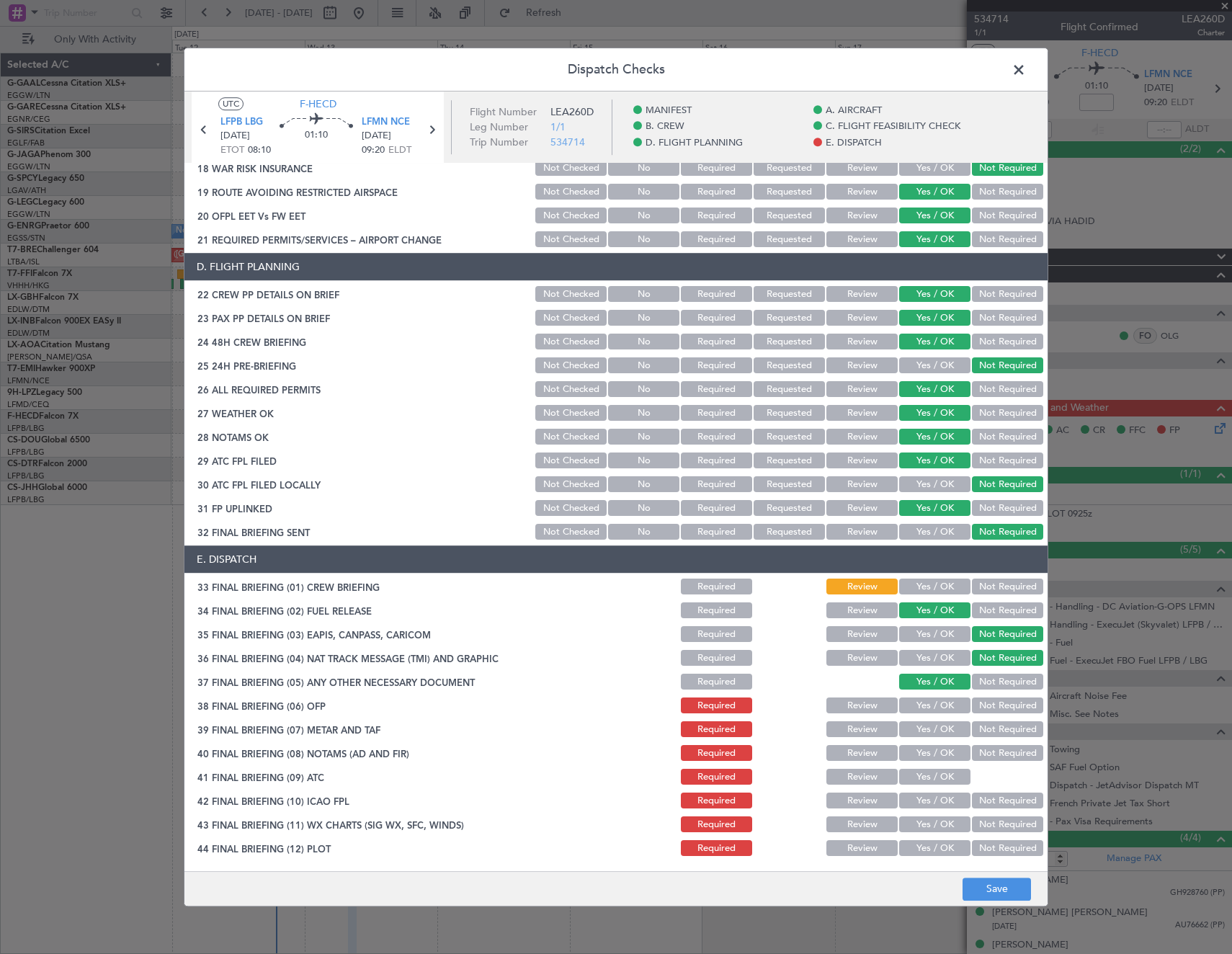
click at [934, 702] on button "Yes / OK" at bounding box center [935, 705] width 71 height 16
drag, startPoint x: 932, startPoint y: 723, endPoint x: 930, endPoint y: 741, distance: 18.1
click at [932, 724] on button "Yes / OK" at bounding box center [935, 730] width 71 height 16
drag, startPoint x: 930, startPoint y: 755, endPoint x: 928, endPoint y: 765, distance: 10.2
click at [929, 758] on button "Yes / OK" at bounding box center [935, 753] width 71 height 16
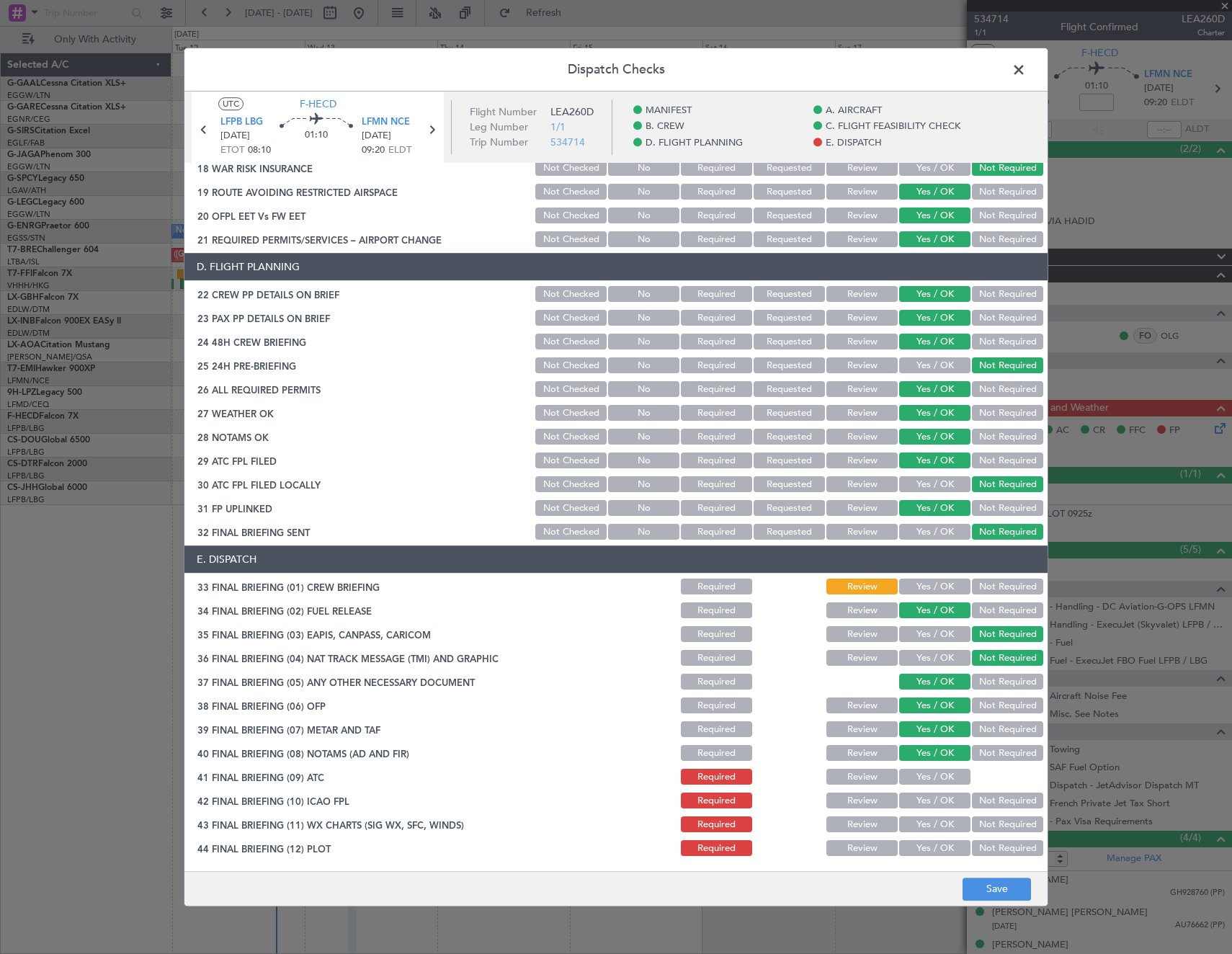
click at [925, 774] on button "Yes / OK" at bounding box center [935, 777] width 71 height 16
drag, startPoint x: 921, startPoint y: 800, endPoint x: 921, endPoint y: 808, distance: 8.0
click at [921, 807] on button "Yes / OK" at bounding box center [935, 801] width 71 height 16
drag, startPoint x: 920, startPoint y: 825, endPoint x: 918, endPoint y: 844, distance: 19.1
click at [918, 827] on button "Yes / OK" at bounding box center [935, 825] width 71 height 16
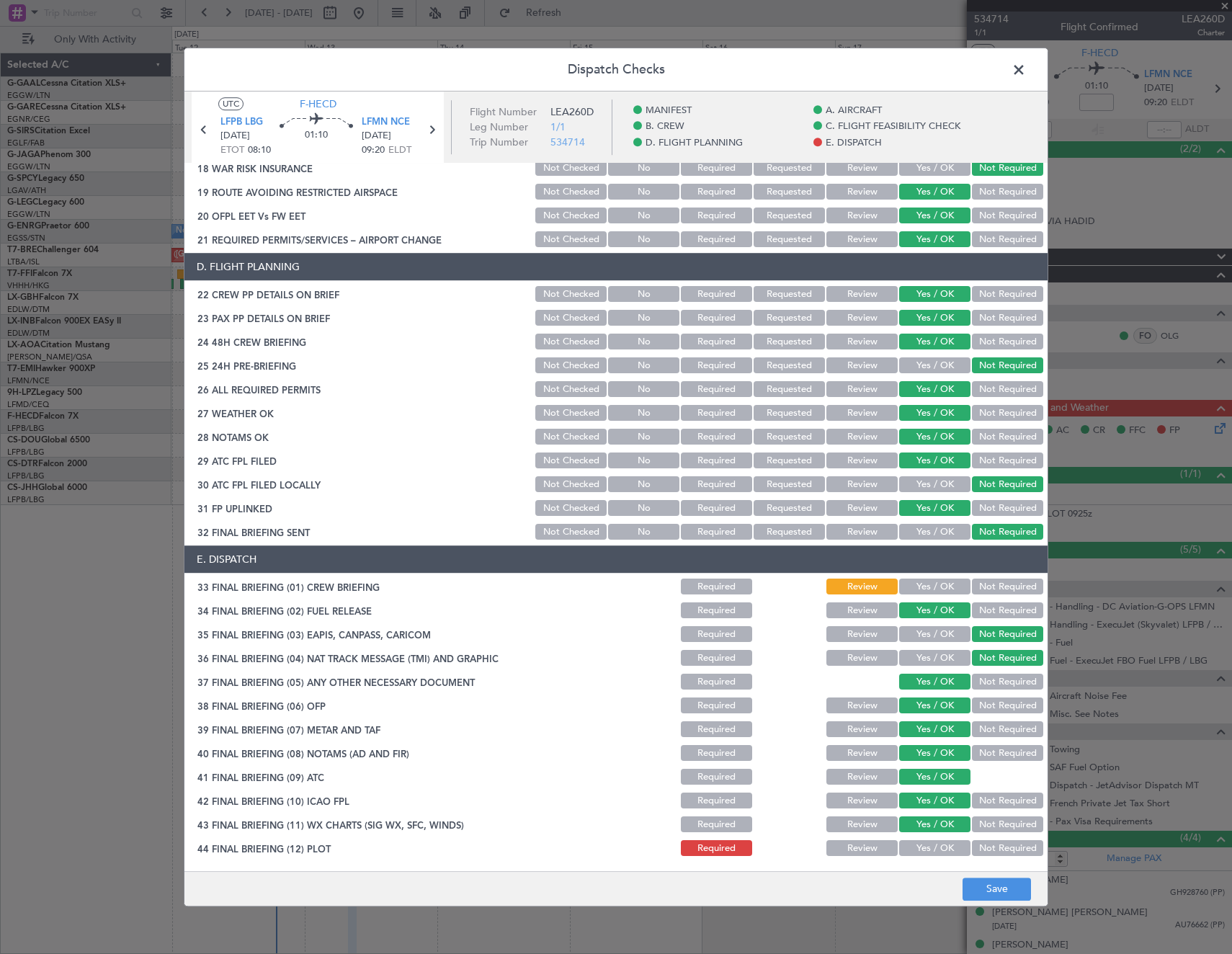
click at [917, 847] on button "Yes / OK" at bounding box center [935, 848] width 71 height 16
click at [987, 889] on button "Save" at bounding box center [996, 889] width 68 height 23
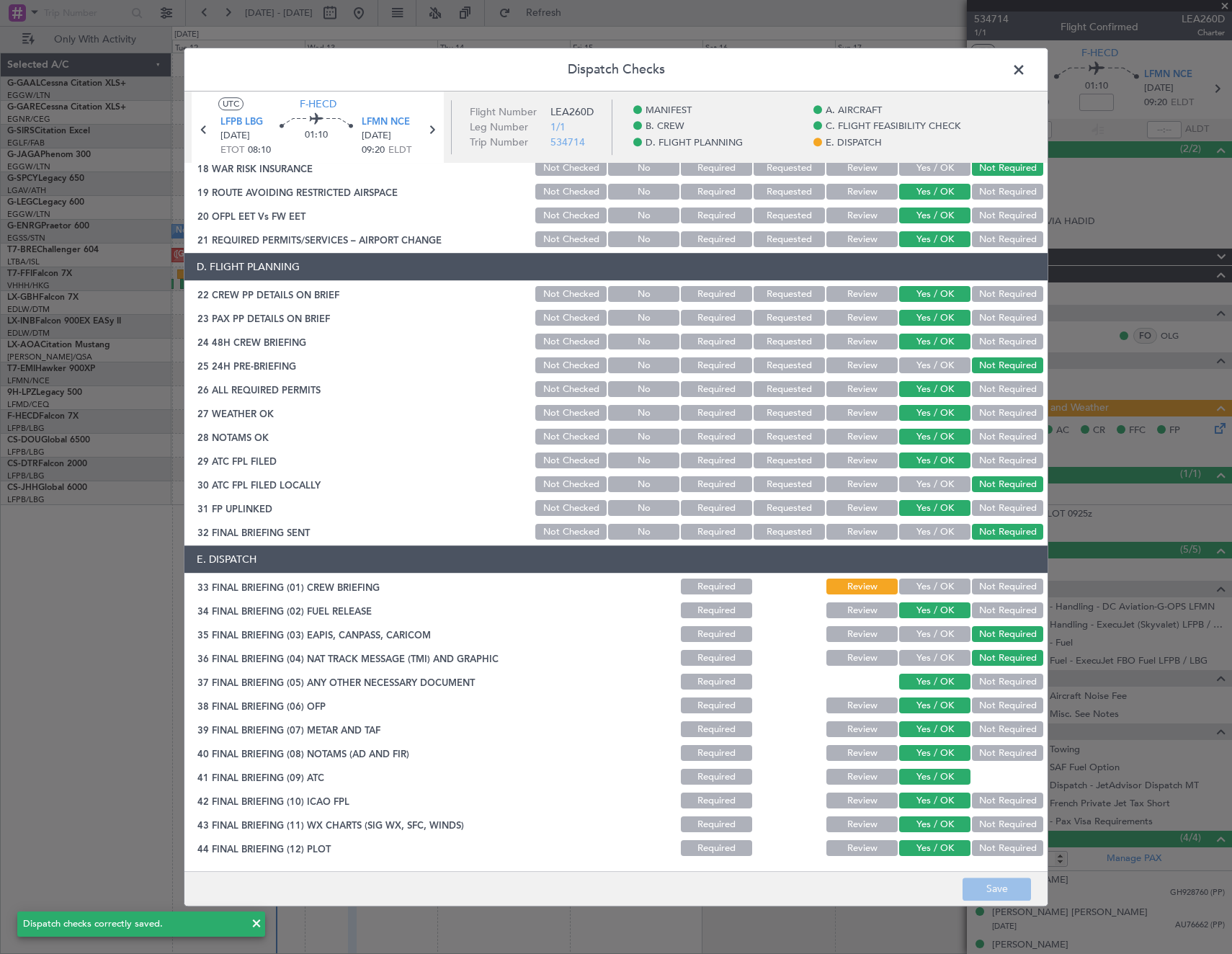
drag, startPoint x: 1019, startPoint y: 64, endPoint x: 1019, endPoint y: 72, distance: 8.0
click at [1026, 71] on span at bounding box center [1026, 73] width 0 height 29
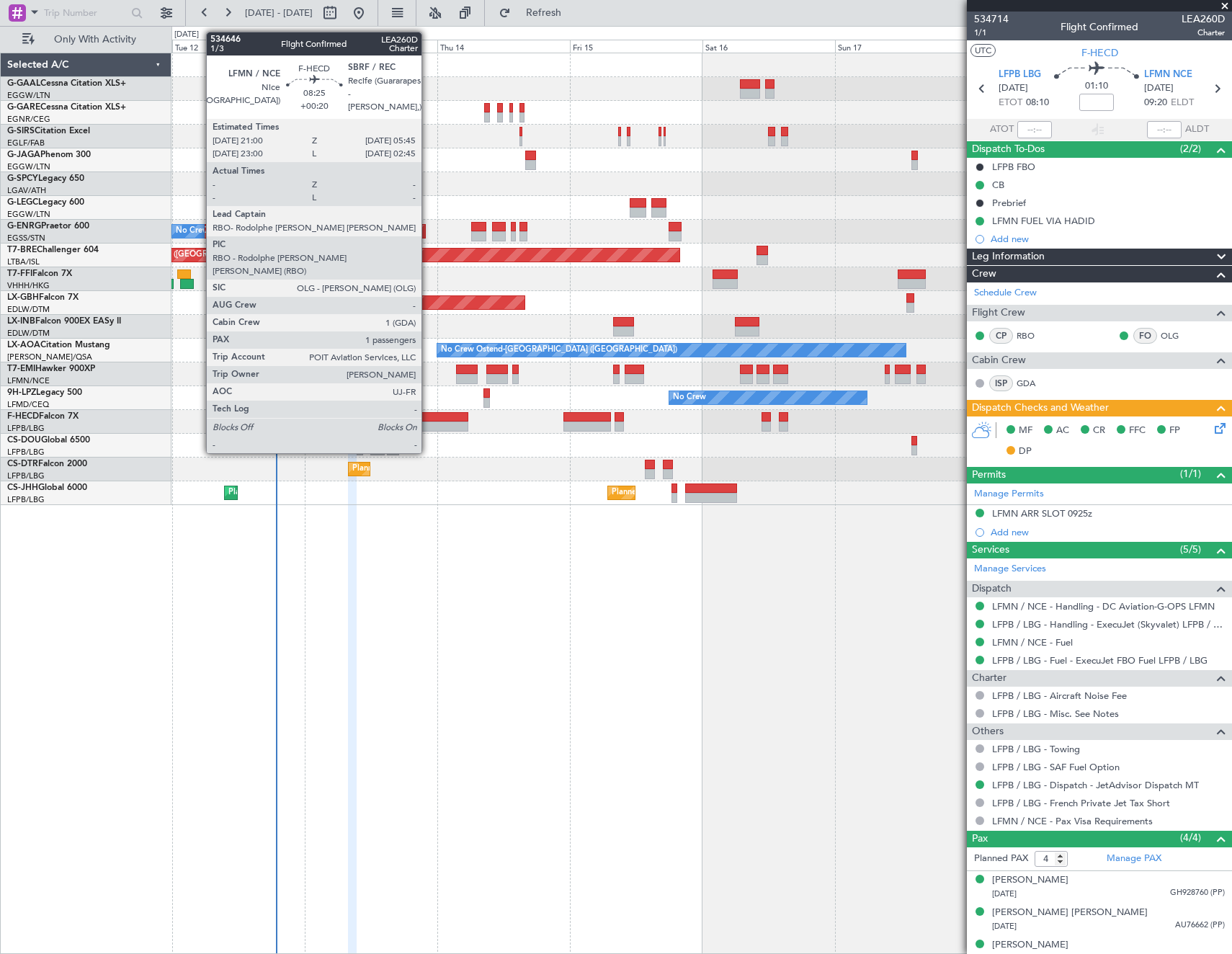
click at [428, 426] on div at bounding box center [445, 426] width 49 height 10
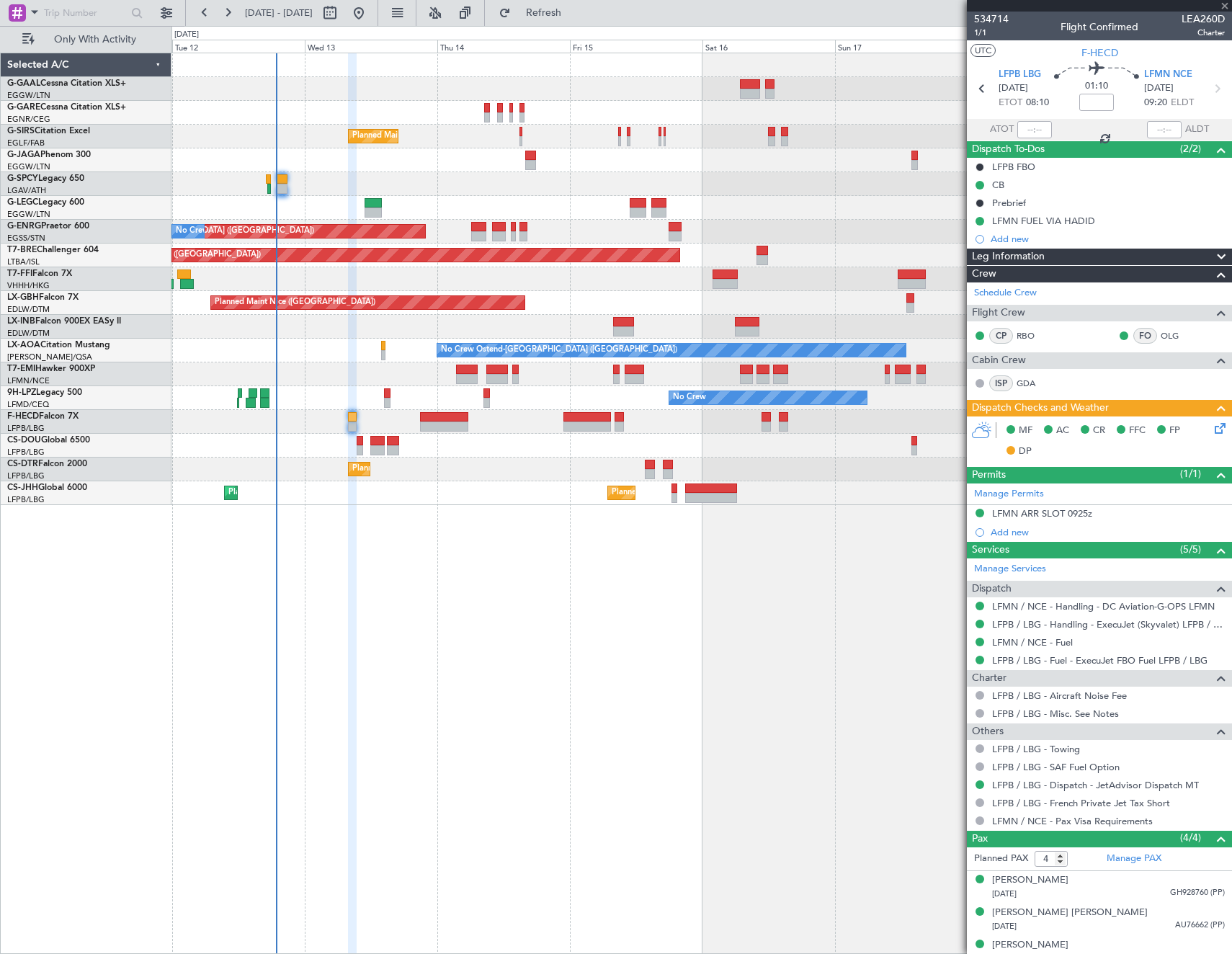
type input "+00:20"
type input "1"
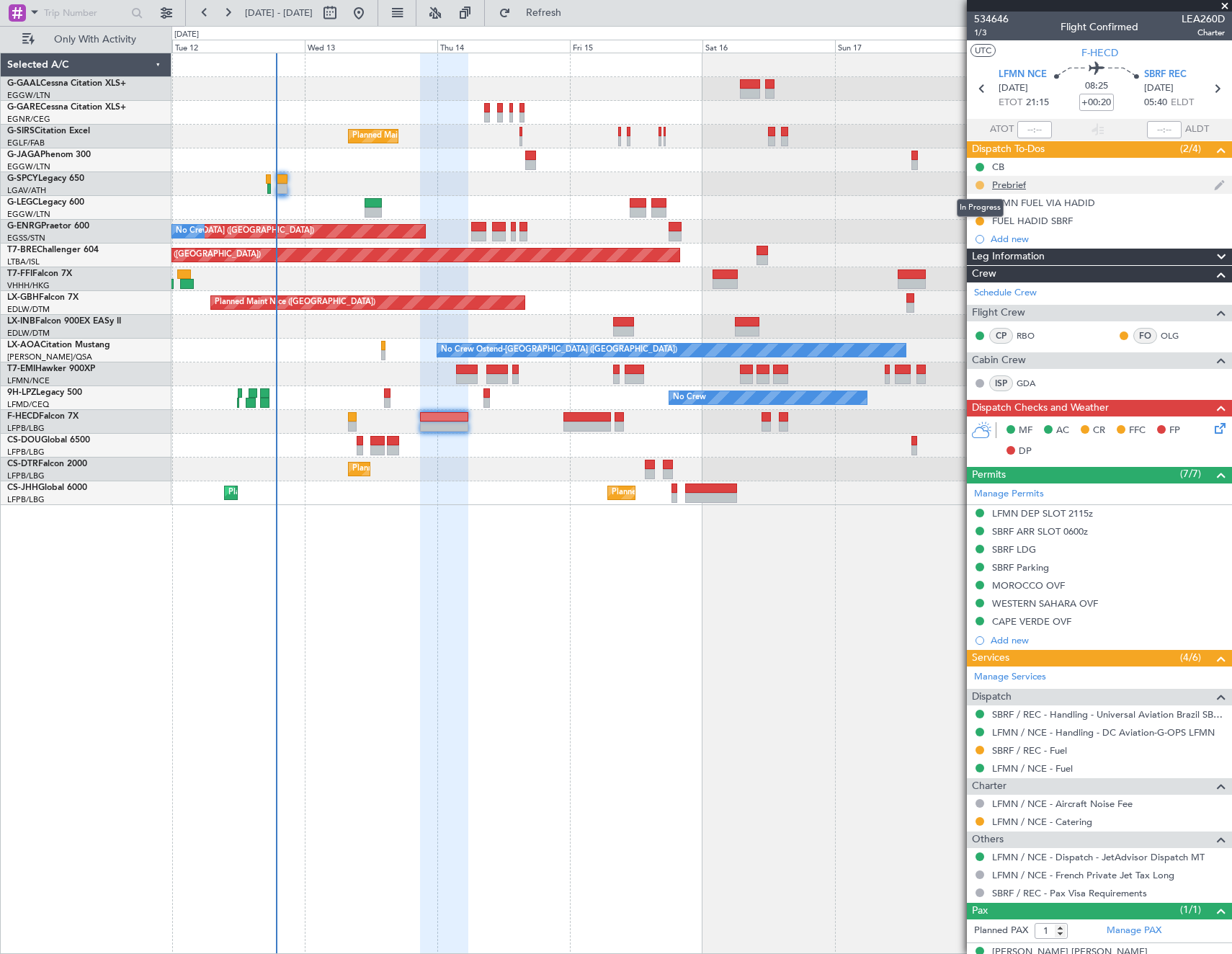
click at [980, 184] on button at bounding box center [979, 185] width 8 height 8
click at [1211, 430] on icon at bounding box center [1217, 426] width 11 height 11
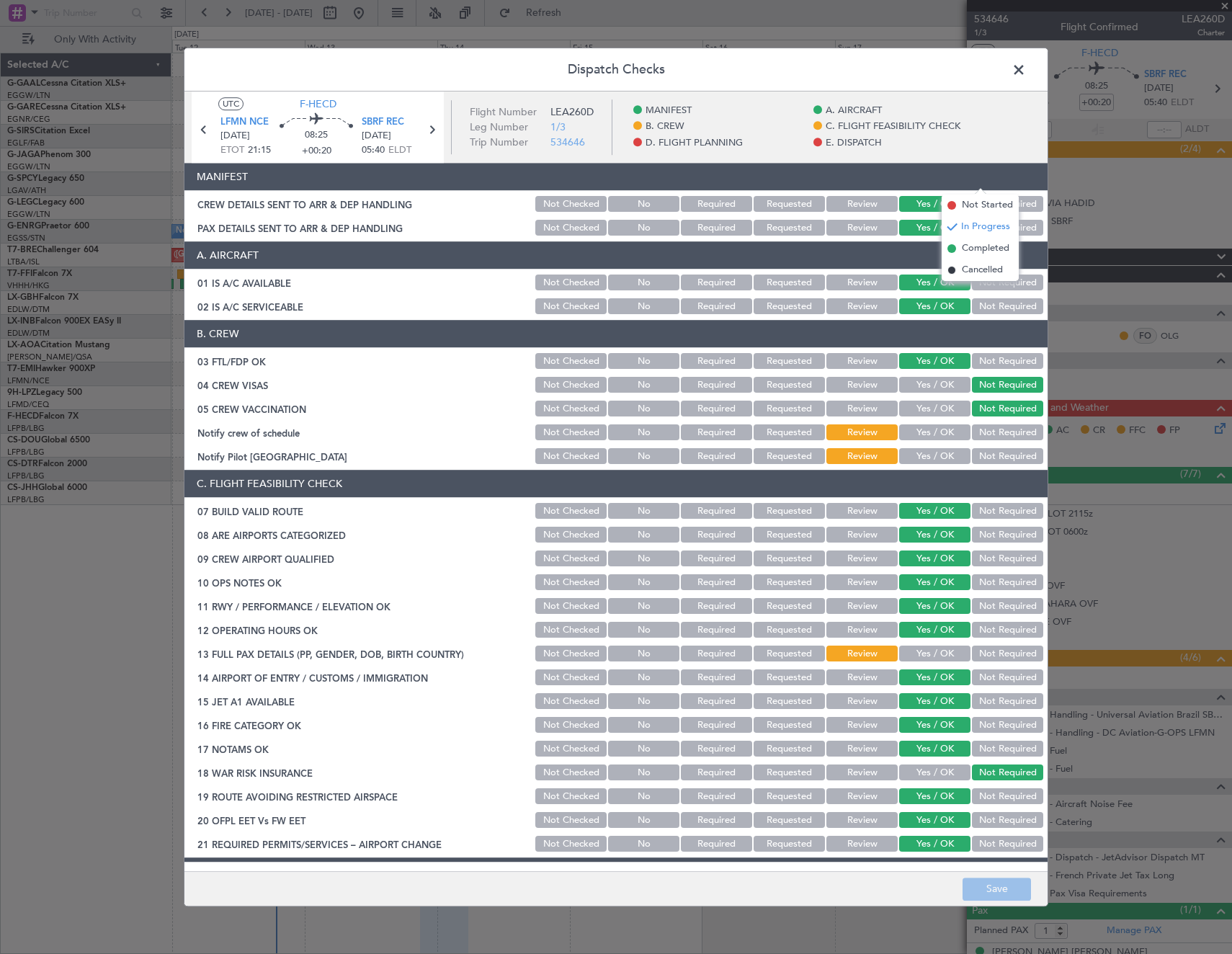
click at [930, 439] on button "Yes / OK" at bounding box center [935, 433] width 71 height 16
click at [1001, 460] on button "Not Required" at bounding box center [1007, 457] width 71 height 16
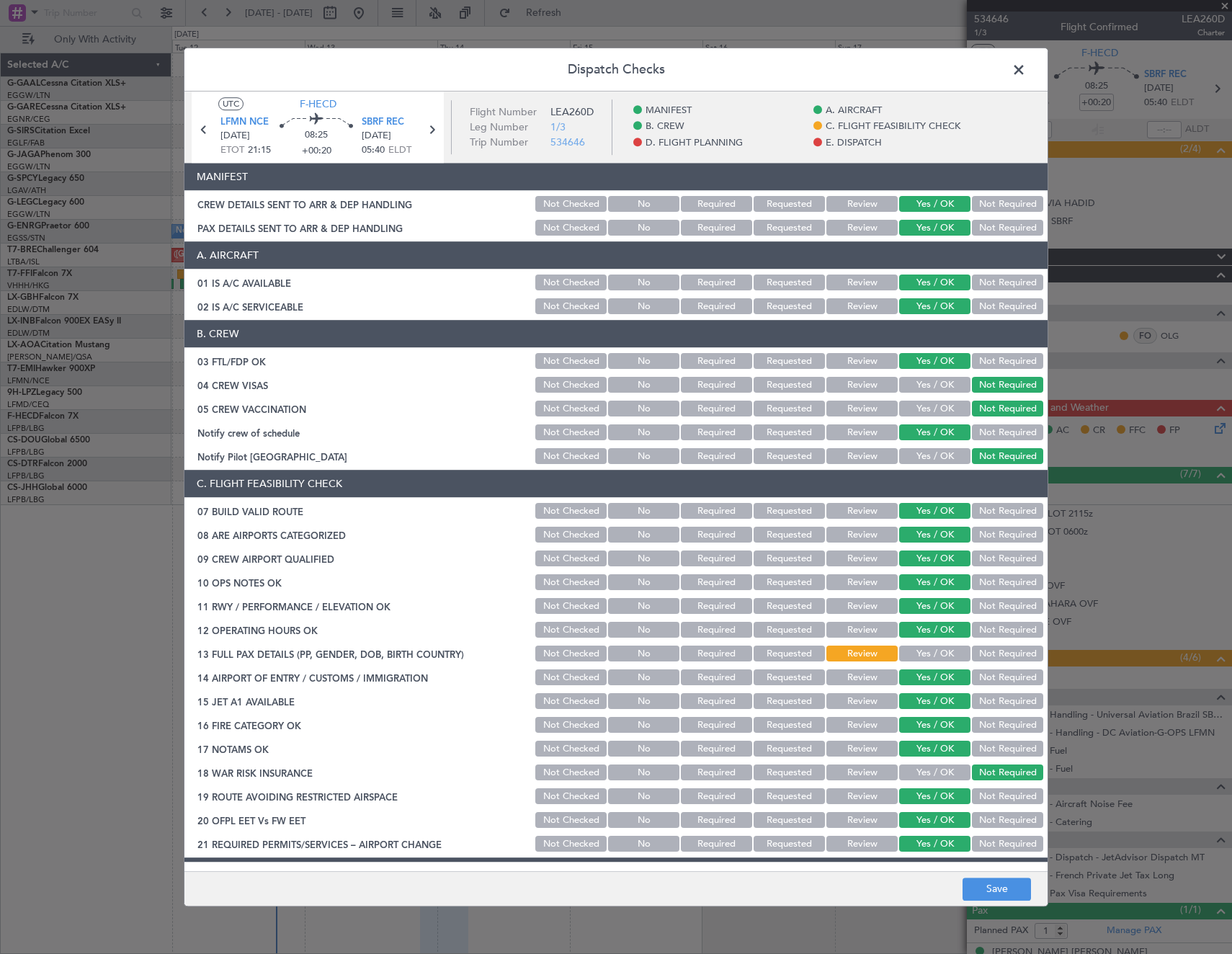
click at [921, 653] on button "Yes / OK" at bounding box center [935, 654] width 71 height 16
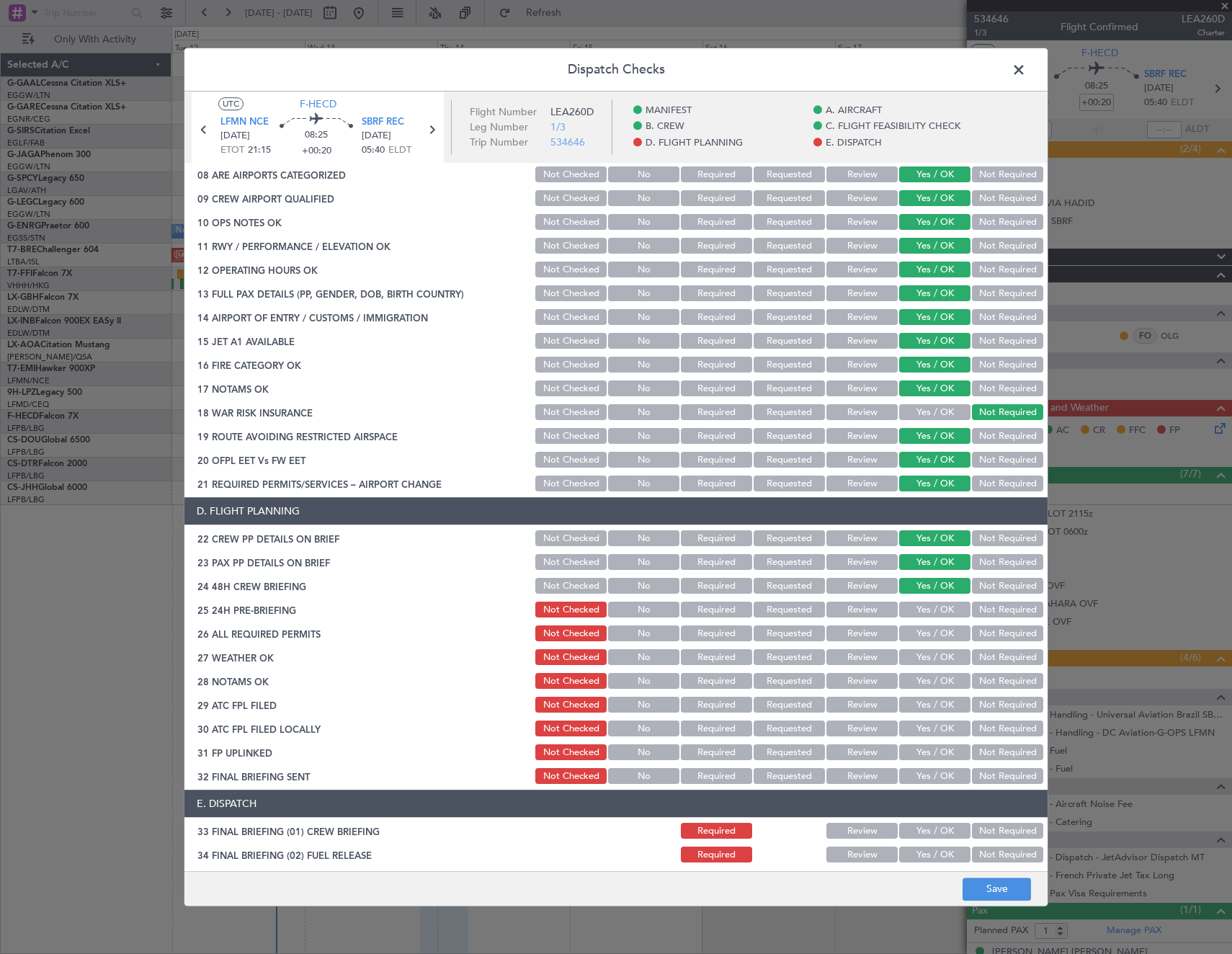
click at [917, 609] on button "Yes / OK" at bounding box center [935, 610] width 71 height 16
click at [924, 635] on button "Yes / OK" at bounding box center [935, 634] width 71 height 16
click at [921, 663] on button "Yes / OK" at bounding box center [935, 658] width 71 height 16
click at [562, 655] on button "Not Checked" at bounding box center [571, 658] width 71 height 16
click at [1009, 890] on button "Save" at bounding box center [996, 889] width 68 height 23
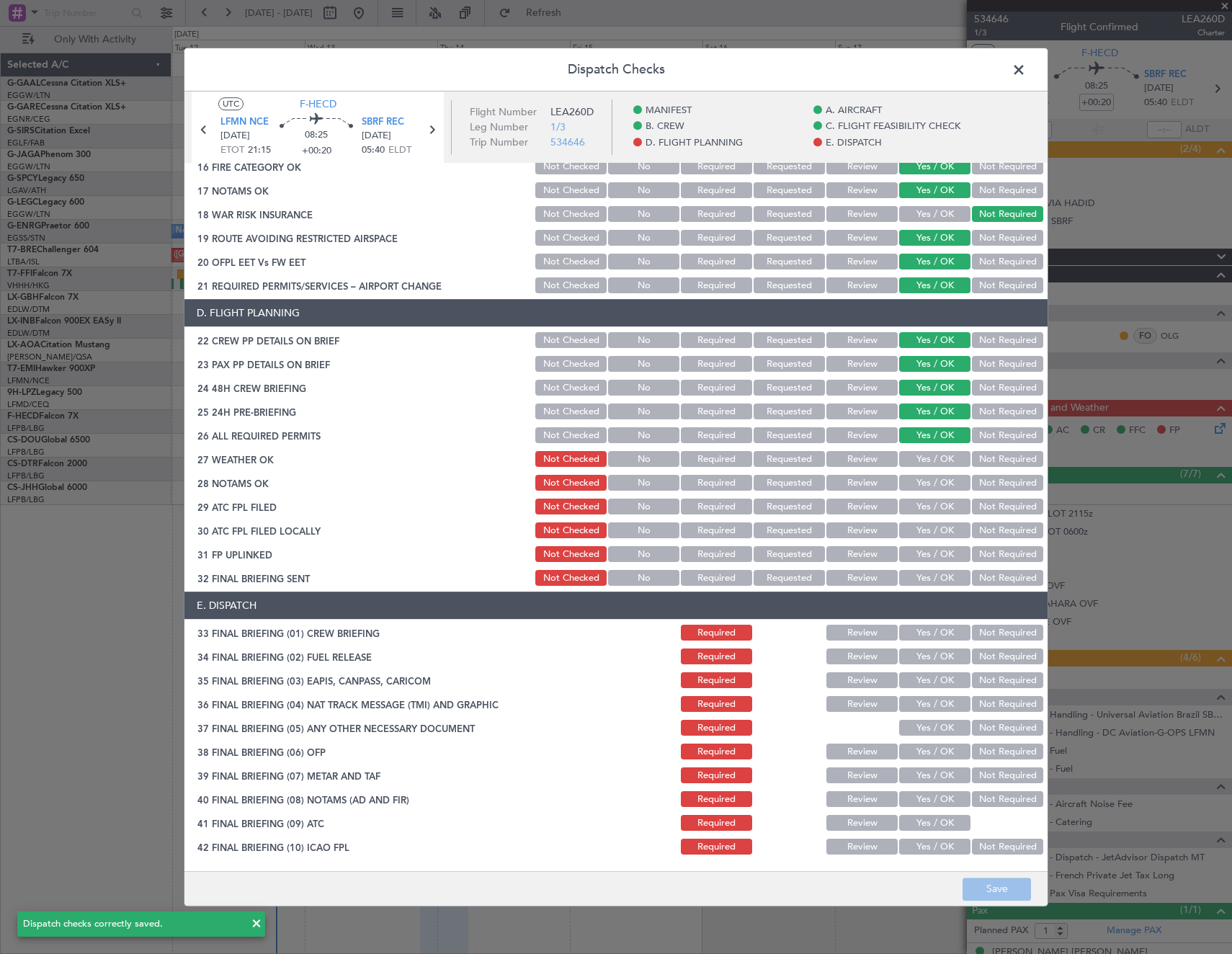
scroll to position [577, 0]
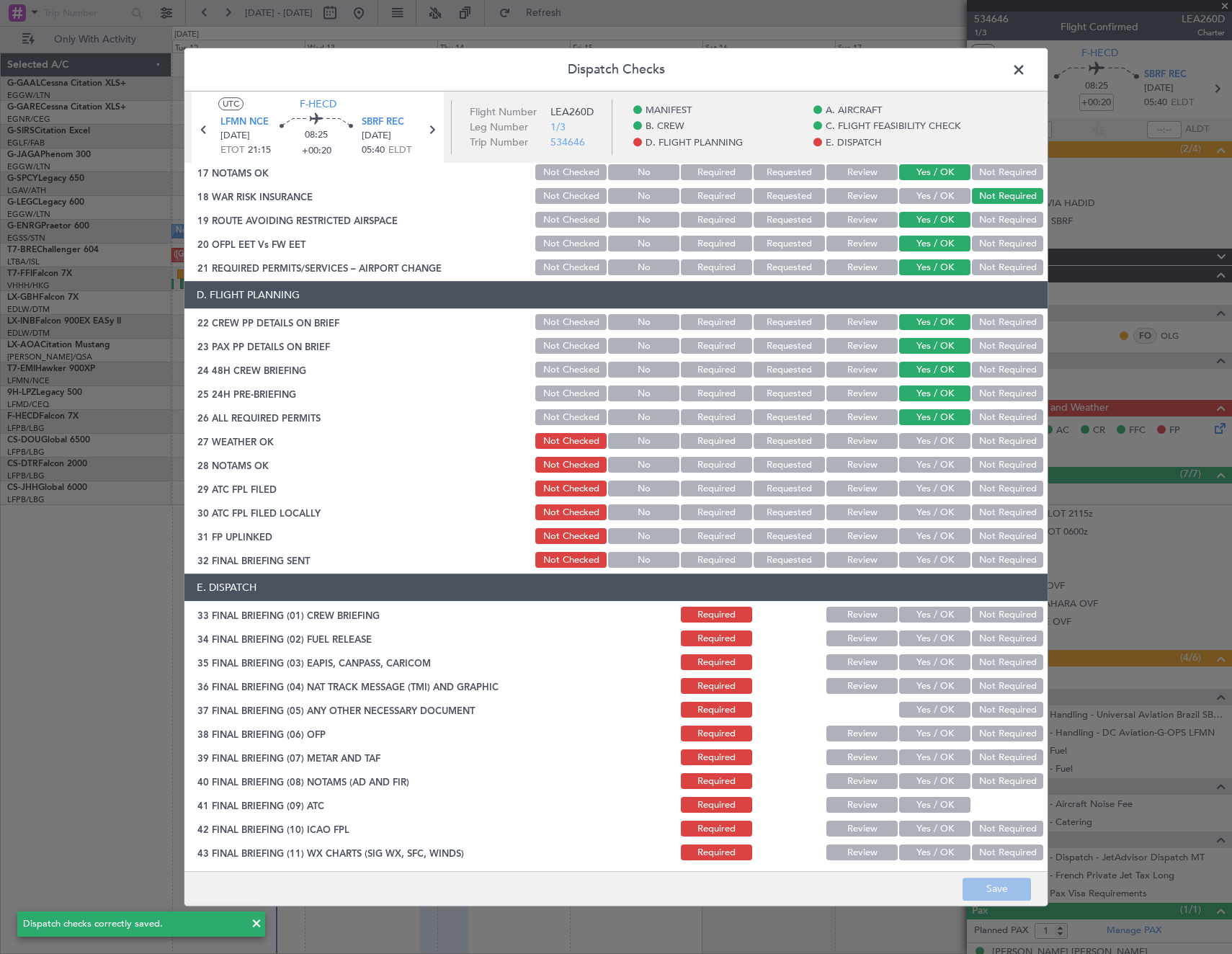
click at [998, 661] on button "Not Required" at bounding box center [1007, 662] width 71 height 16
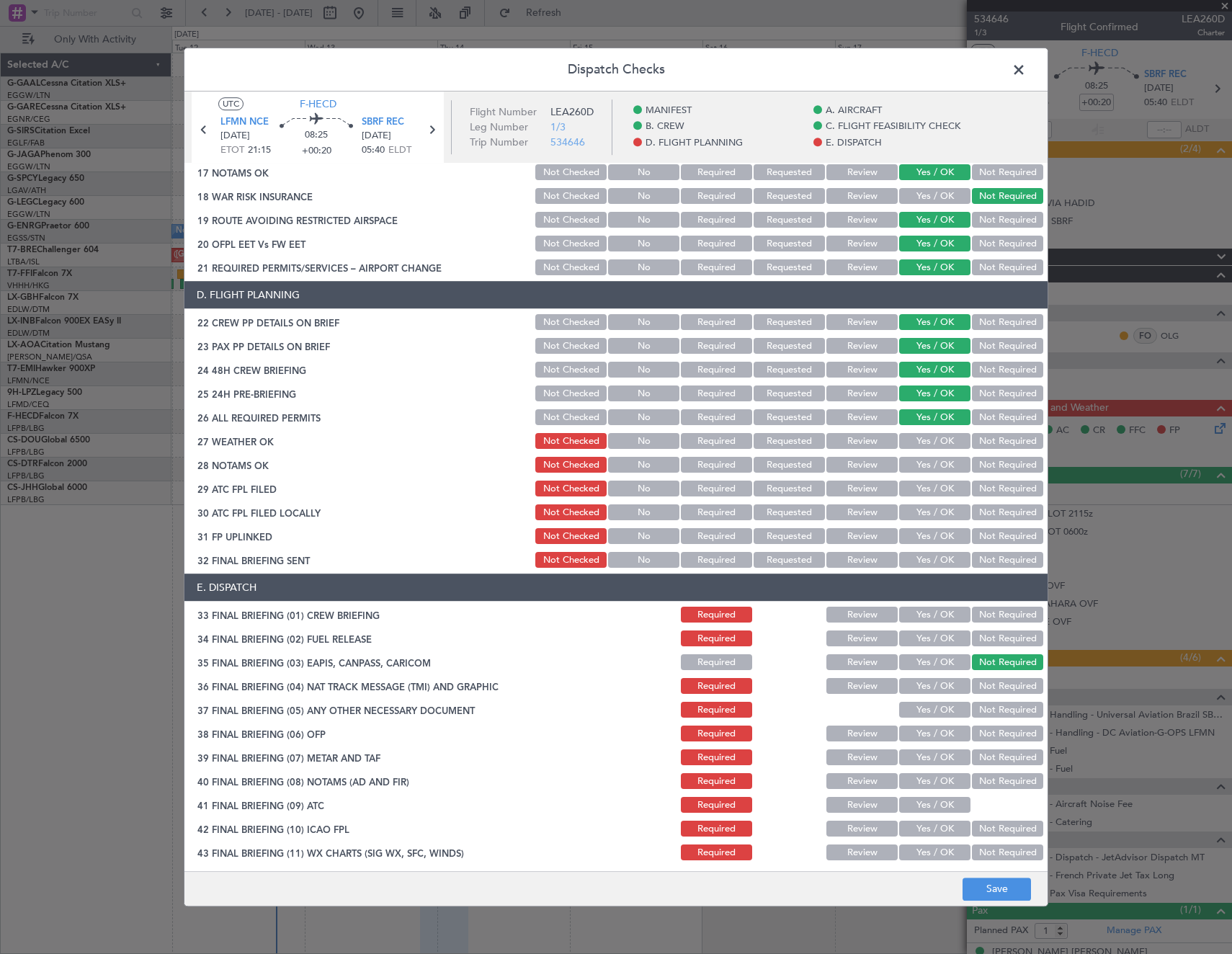
click at [937, 711] on button "Yes / OK" at bounding box center [935, 710] width 71 height 16
drag, startPoint x: 723, startPoint y: 709, endPoint x: 698, endPoint y: 656, distance: 58.6
click at [722, 707] on button "Required" at bounding box center [716, 710] width 71 height 16
click at [698, 661] on button "Required" at bounding box center [716, 662] width 71 height 16
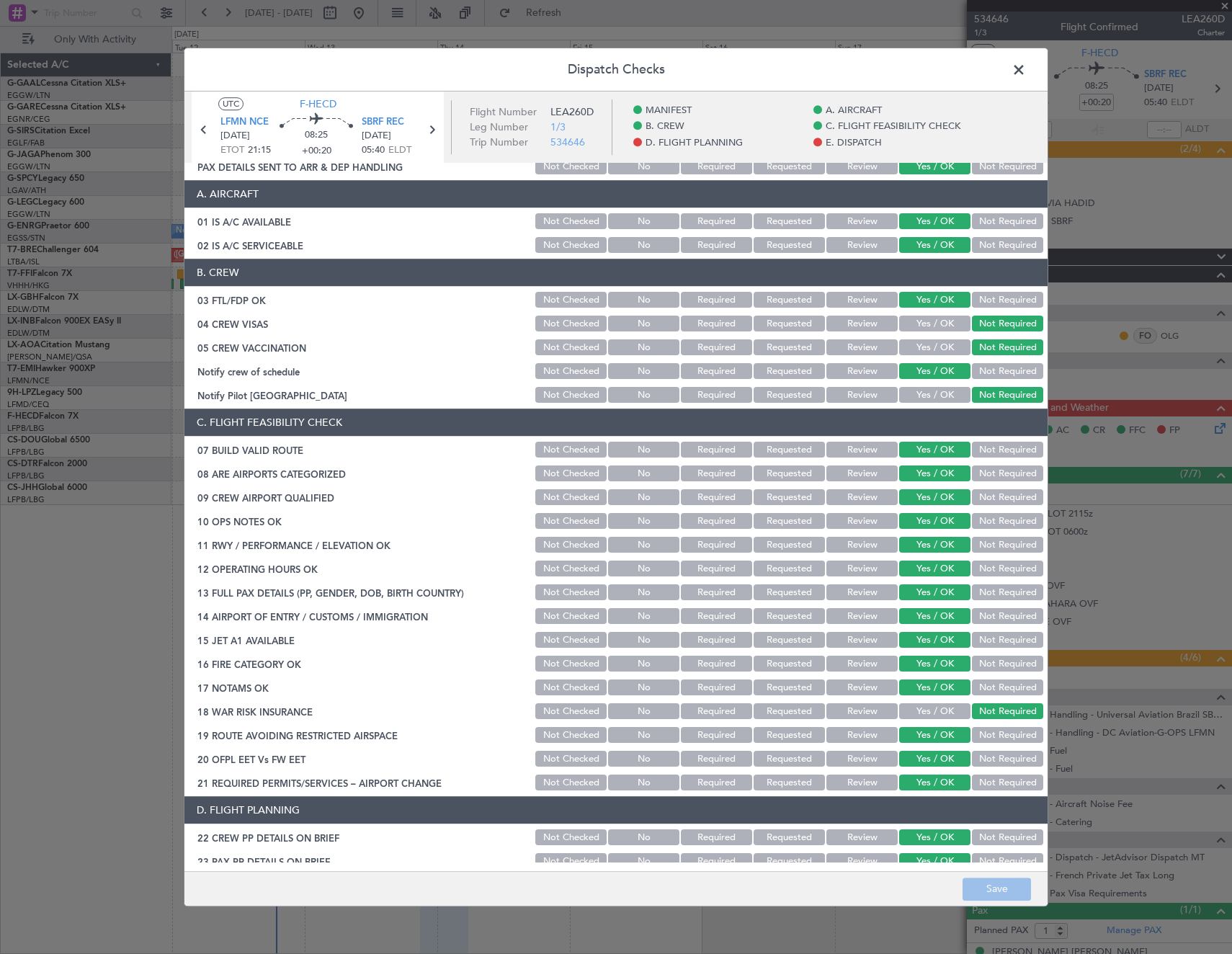
scroll to position [0, 0]
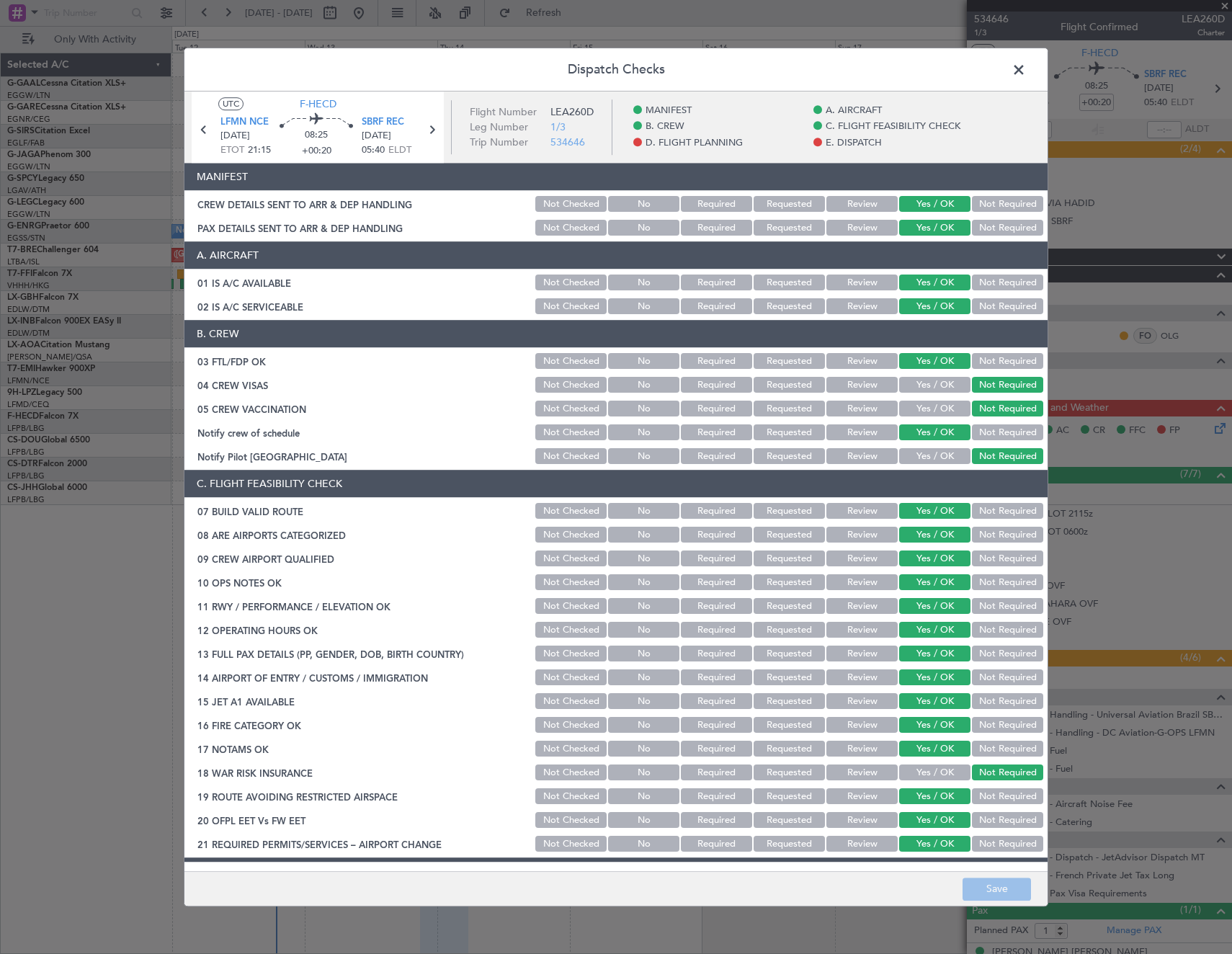
click at [1026, 64] on span at bounding box center [1026, 73] width 0 height 29
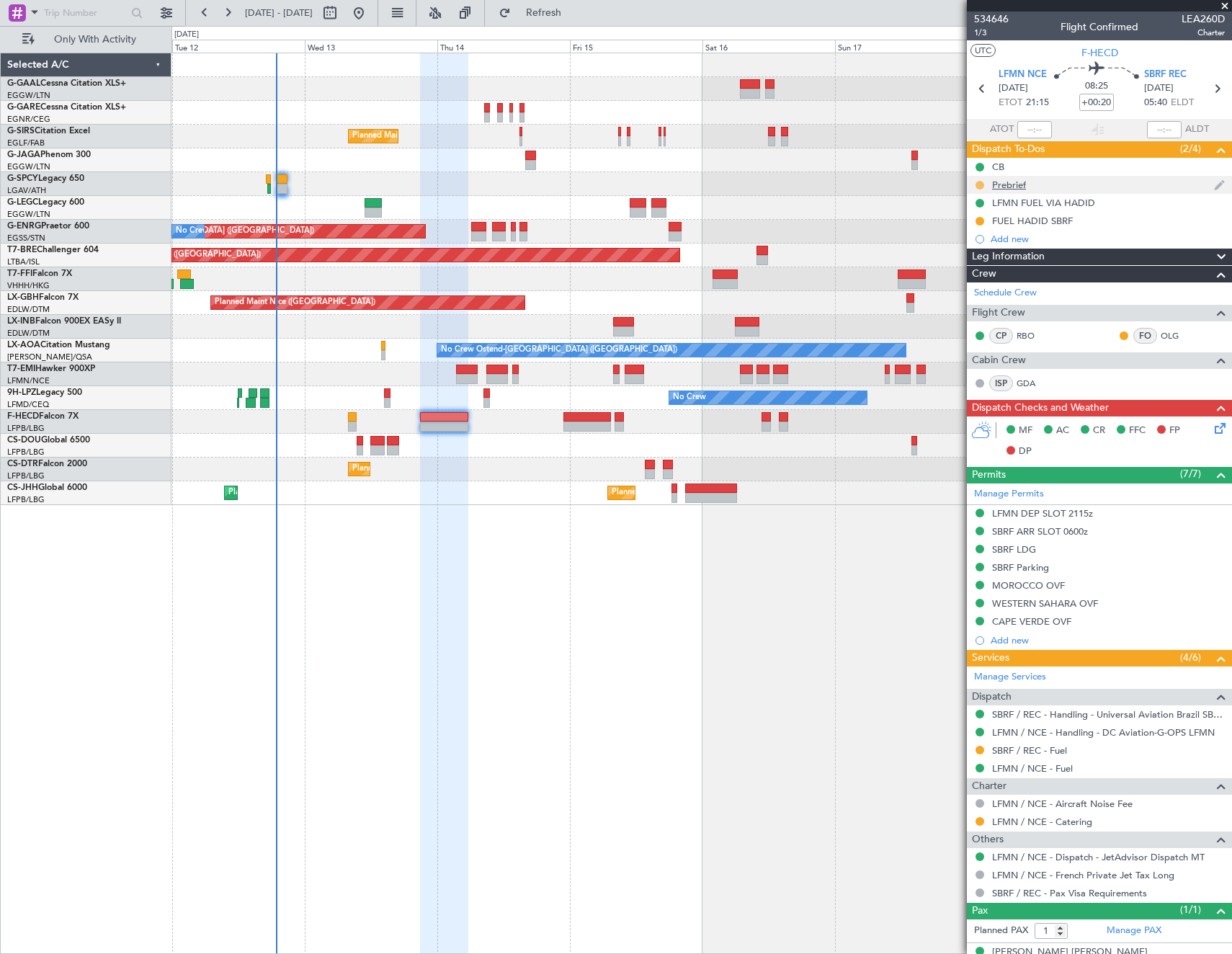
click at [981, 186] on button at bounding box center [979, 185] width 8 height 8
click at [972, 269] on span "Cancelled" at bounding box center [983, 270] width 41 height 14
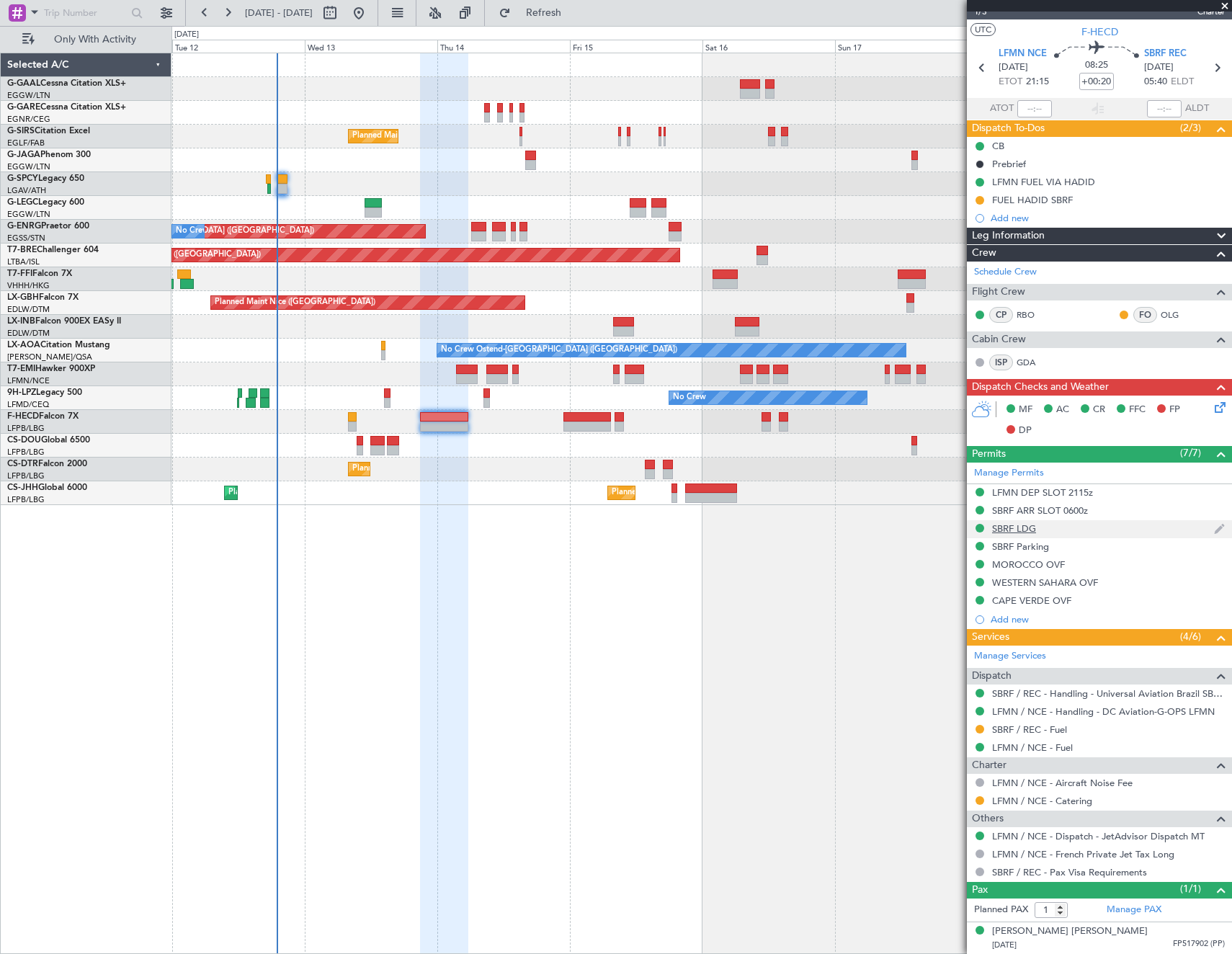
click at [1036, 528] on div "SBRF LDG" at bounding box center [1099, 529] width 265 height 18
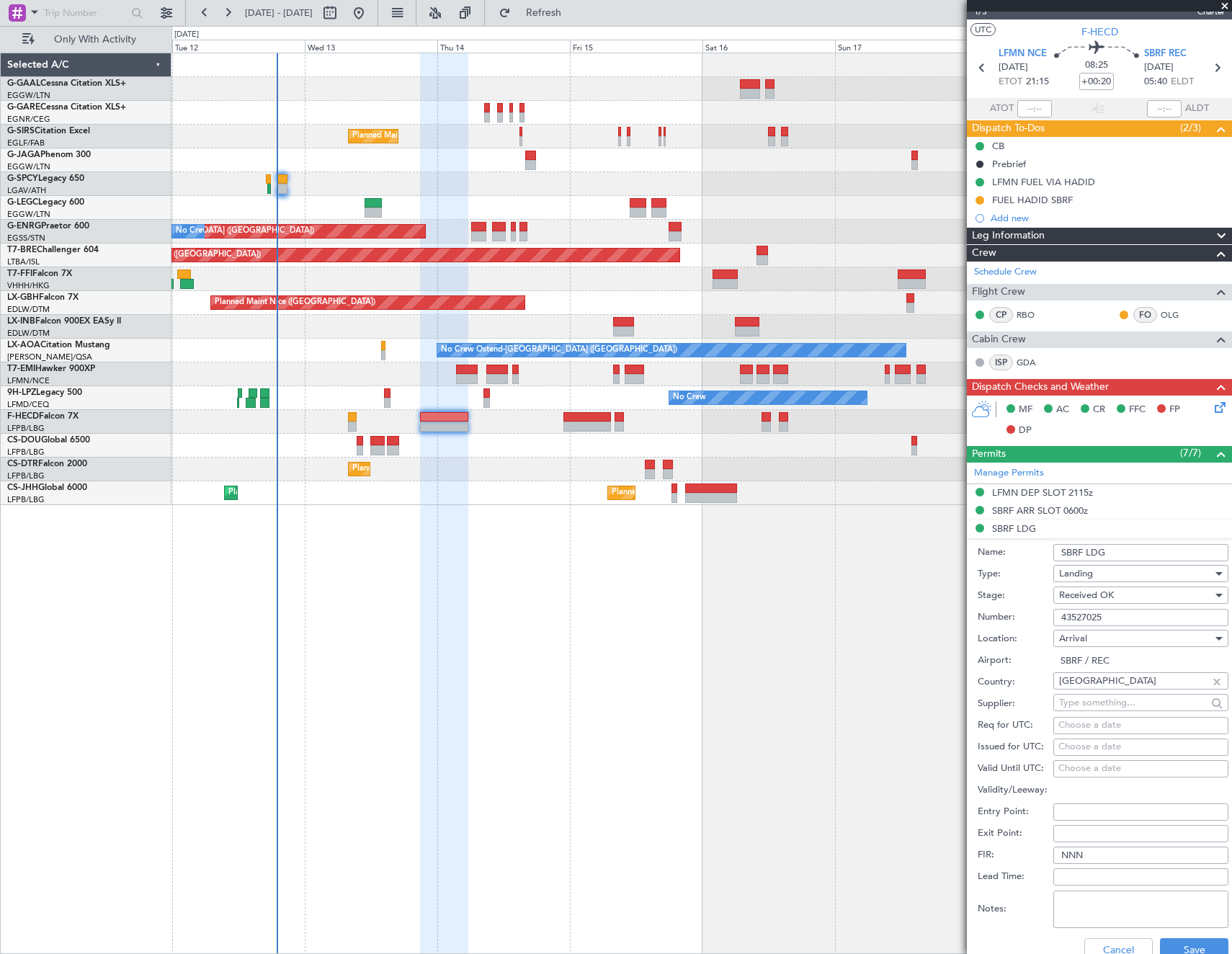
click at [1144, 616] on input "43527025" at bounding box center [1140, 618] width 175 height 18
click at [1026, 493] on div "LFMN DEP SLOT 2115z" at bounding box center [1042, 492] width 101 height 12
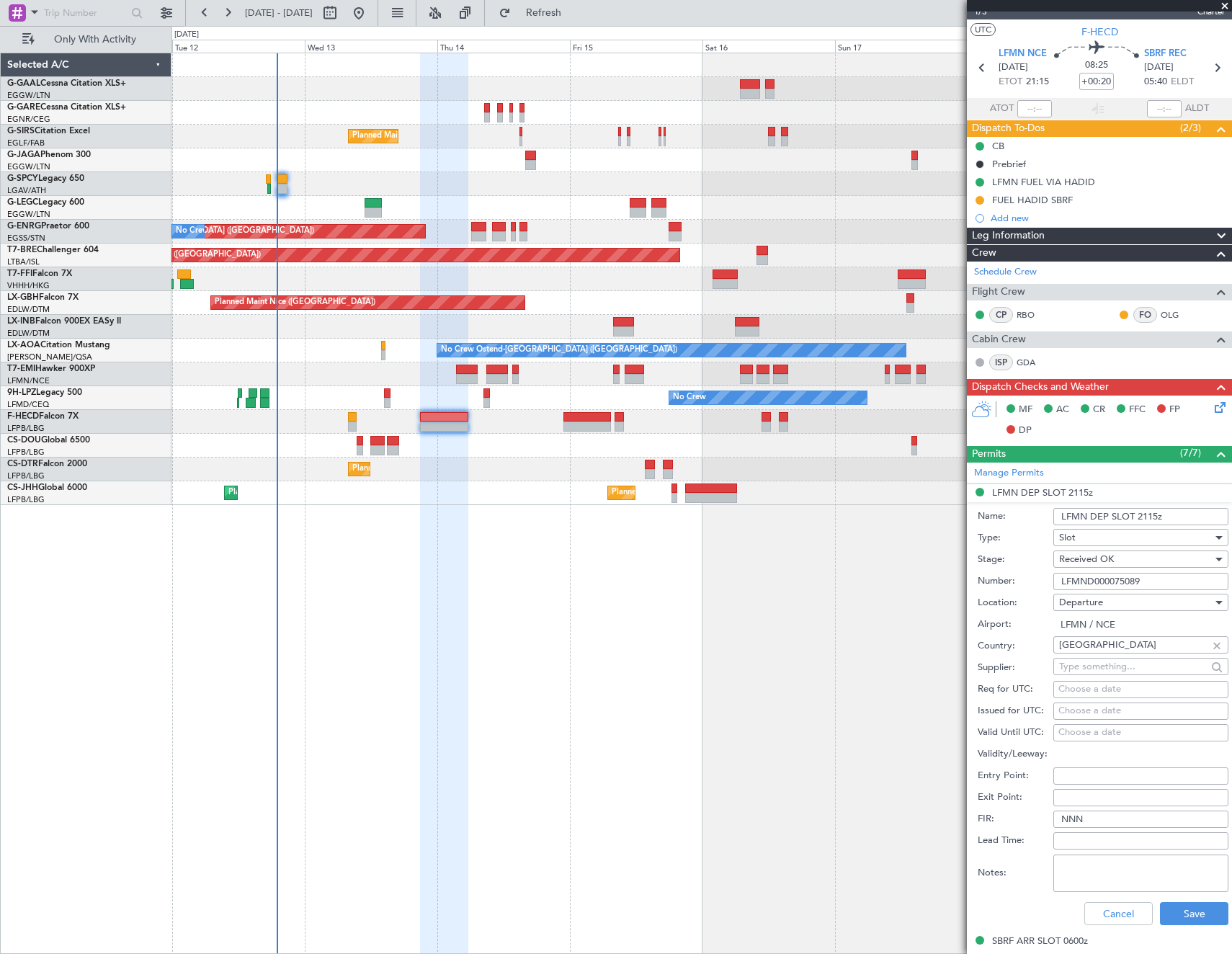
click at [1134, 588] on input "LFMND000075089" at bounding box center [1140, 581] width 175 height 18
drag, startPoint x: 1100, startPoint y: 913, endPoint x: 1101, endPoint y: 857, distance: 56.0
click at [1100, 913] on button "Cancel" at bounding box center [1118, 914] width 68 height 23
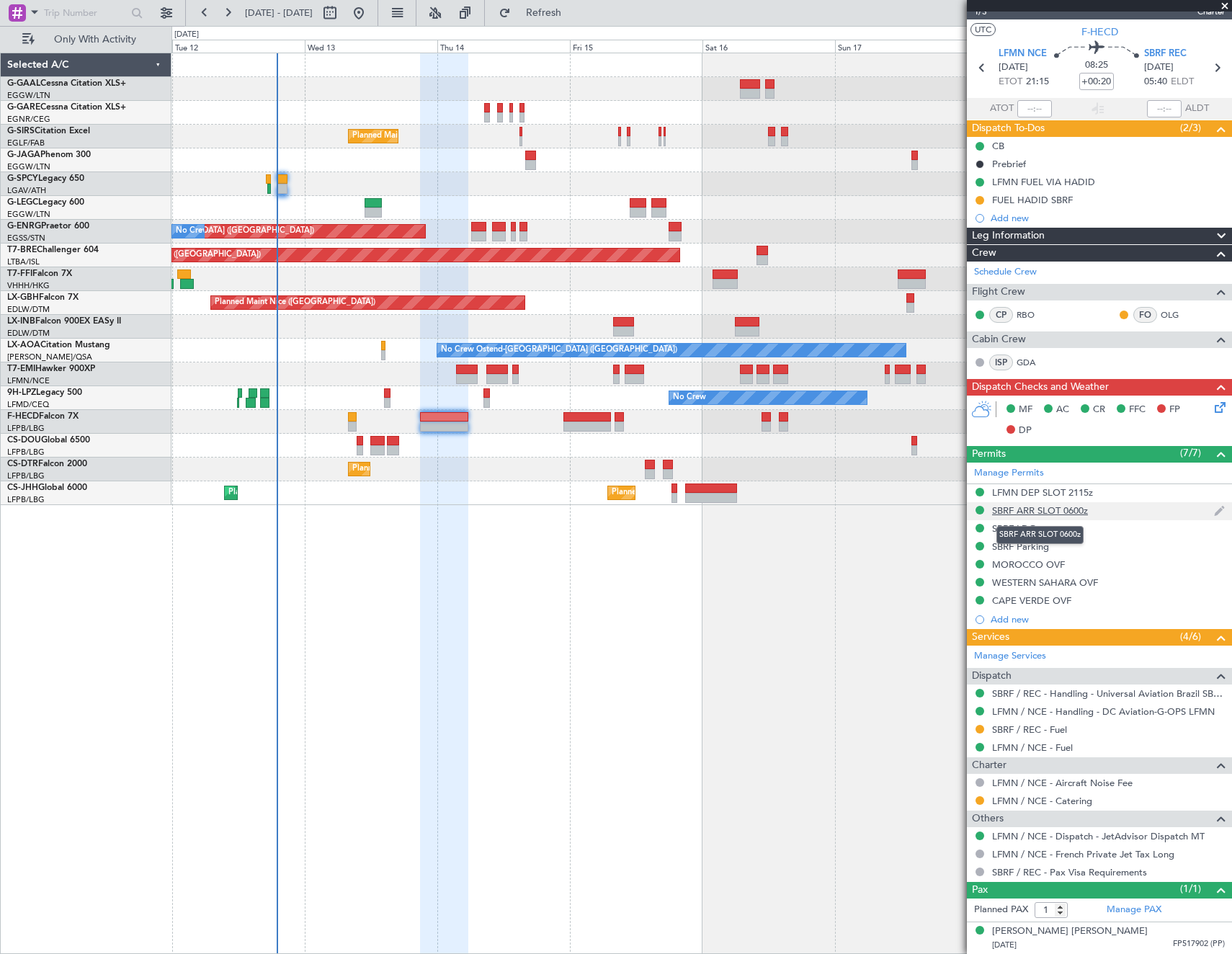
click at [1027, 510] on div "SBRF ARR SLOT 0600z" at bounding box center [1040, 510] width 96 height 12
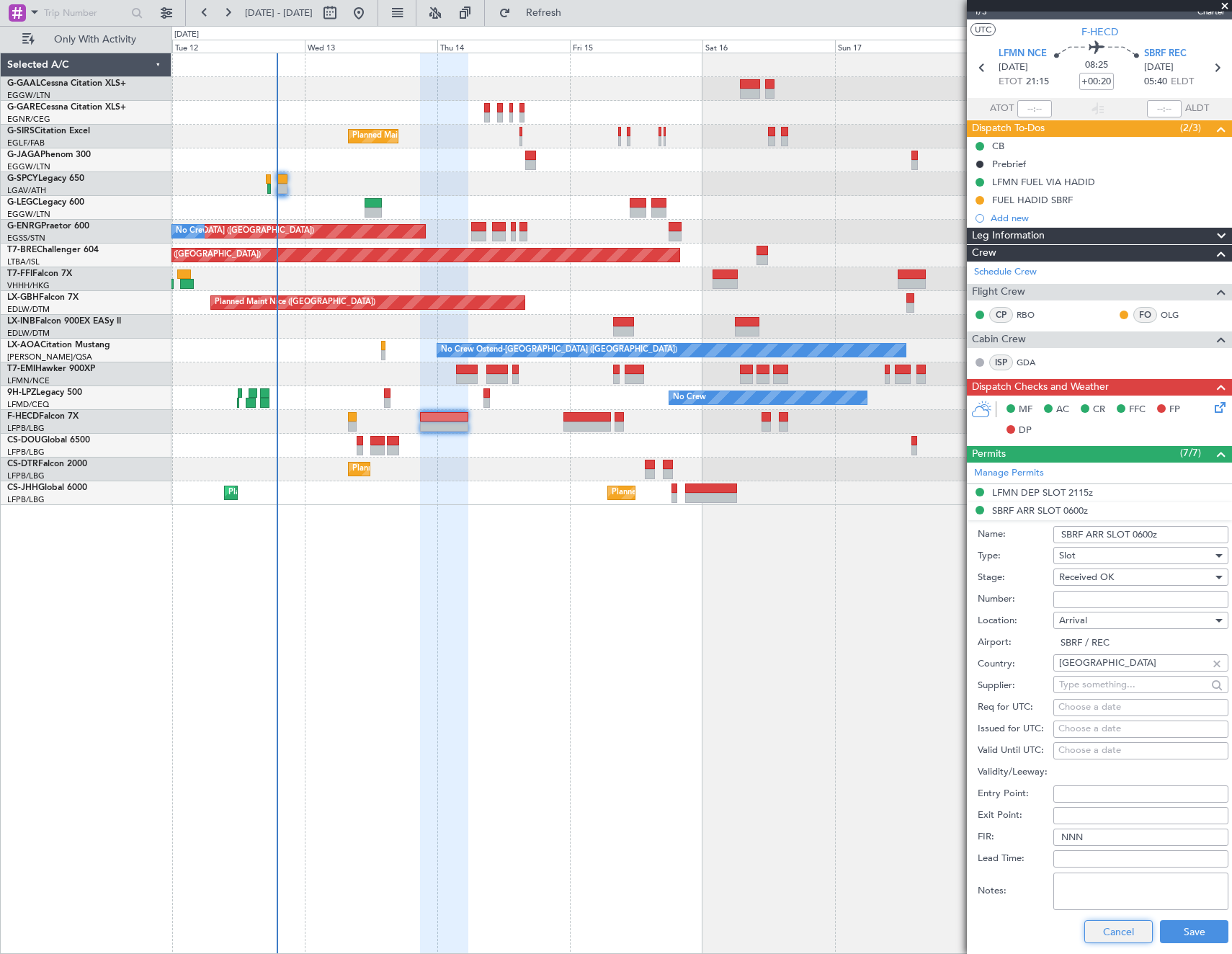
click at [1107, 928] on button "Cancel" at bounding box center [1118, 932] width 68 height 23
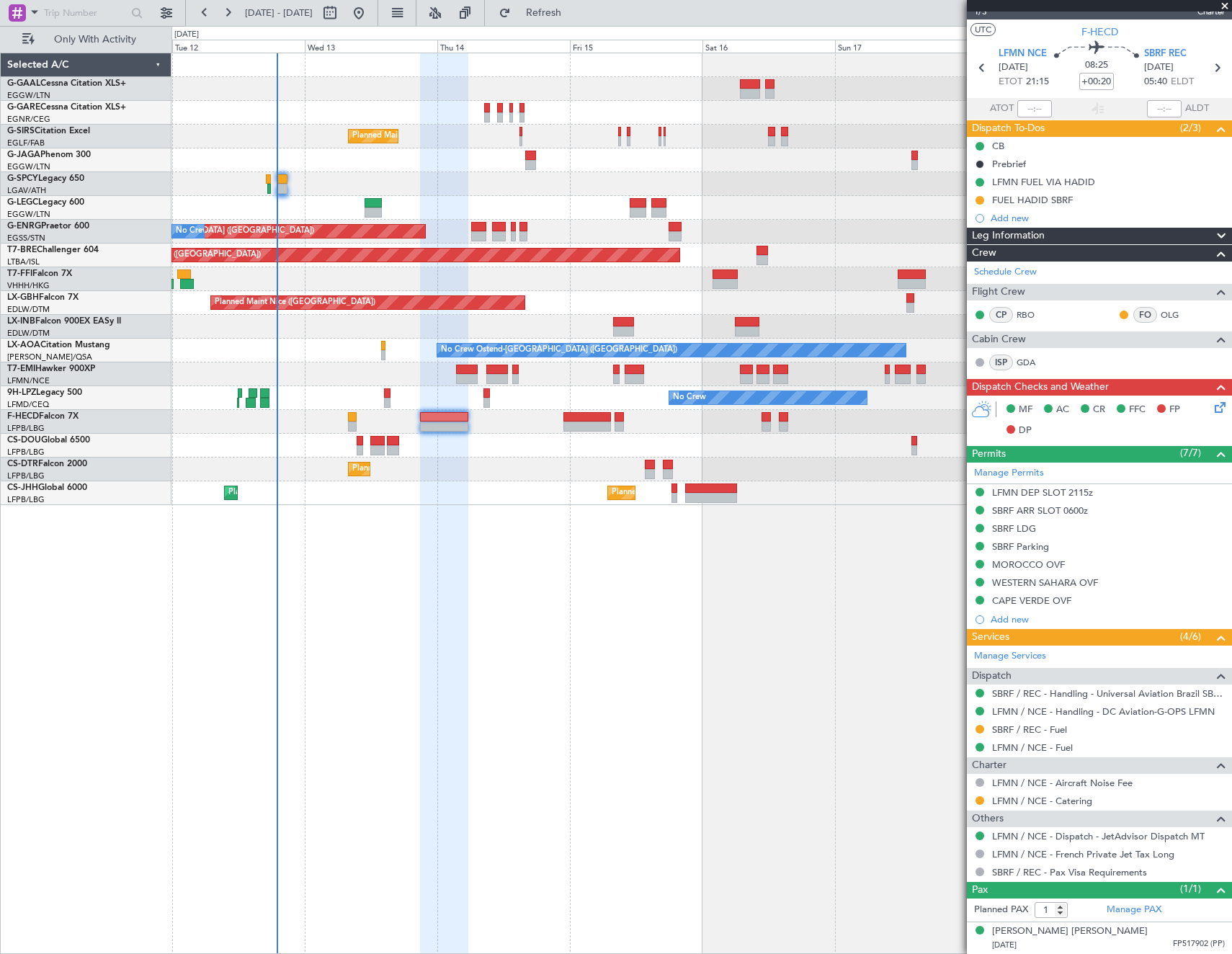
click at [1016, 525] on mat-tooltip-component "SBRF ARR SLOT 0600z" at bounding box center [1040, 534] width 107 height 38
click at [1006, 527] on div "SBRF LDG" at bounding box center [1013, 528] width 44 height 12
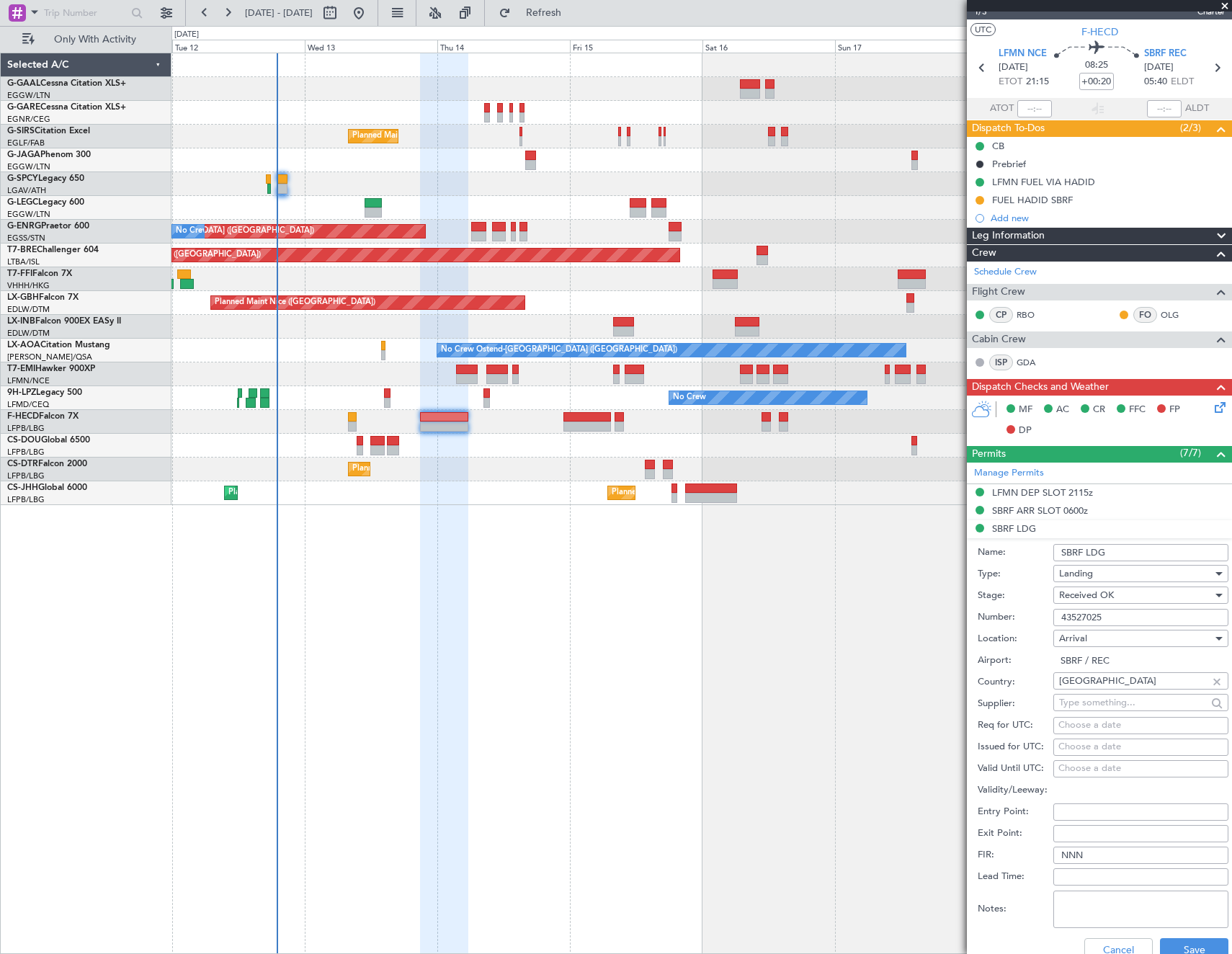
click at [1132, 614] on input "43527025" at bounding box center [1140, 618] width 175 height 18
click at [1101, 944] on button "Cancel" at bounding box center [1118, 949] width 68 height 23
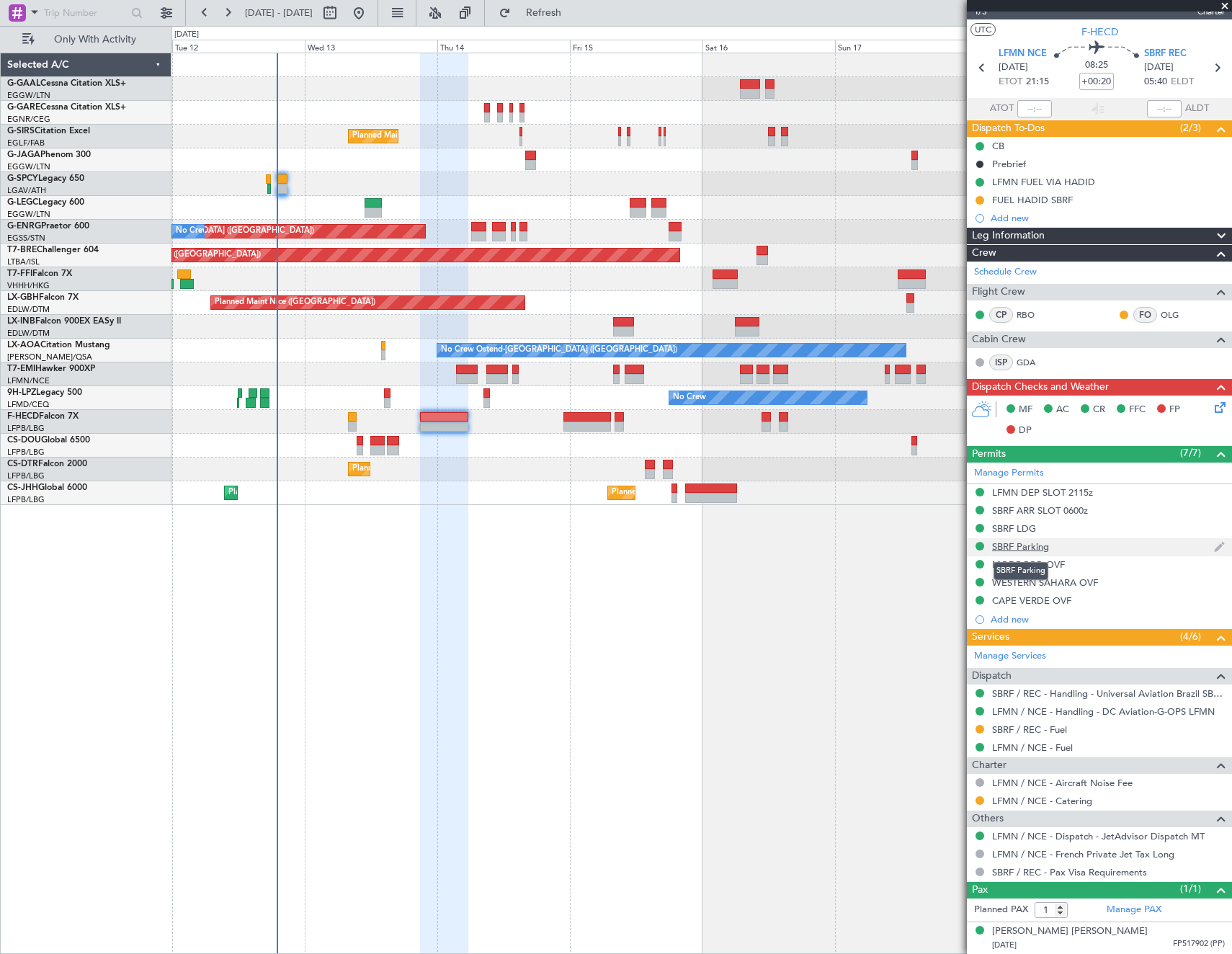
click at [1010, 544] on div "SBRF Parking" at bounding box center [1020, 546] width 57 height 12
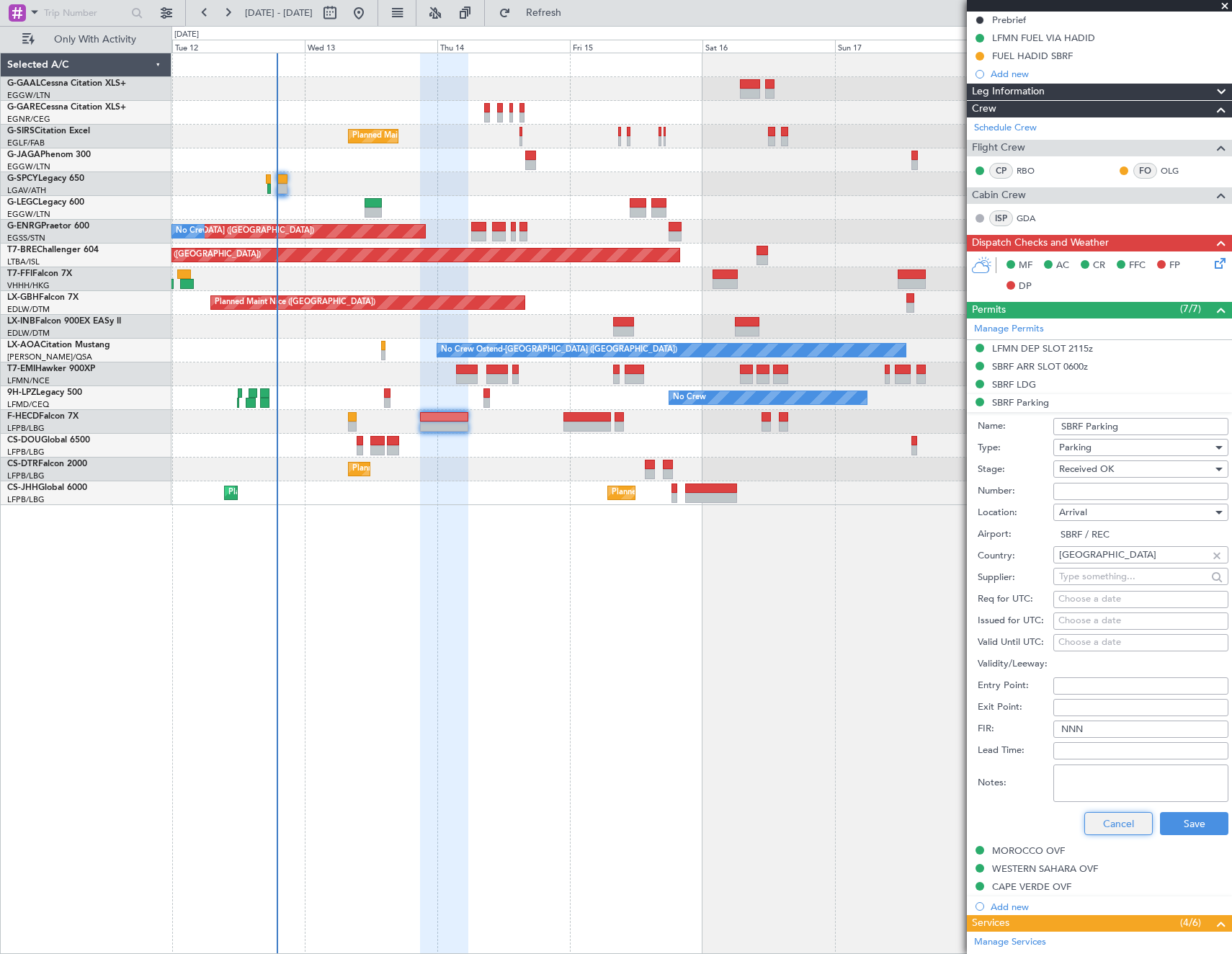
click at [1092, 830] on button "Cancel" at bounding box center [1118, 823] width 68 height 23
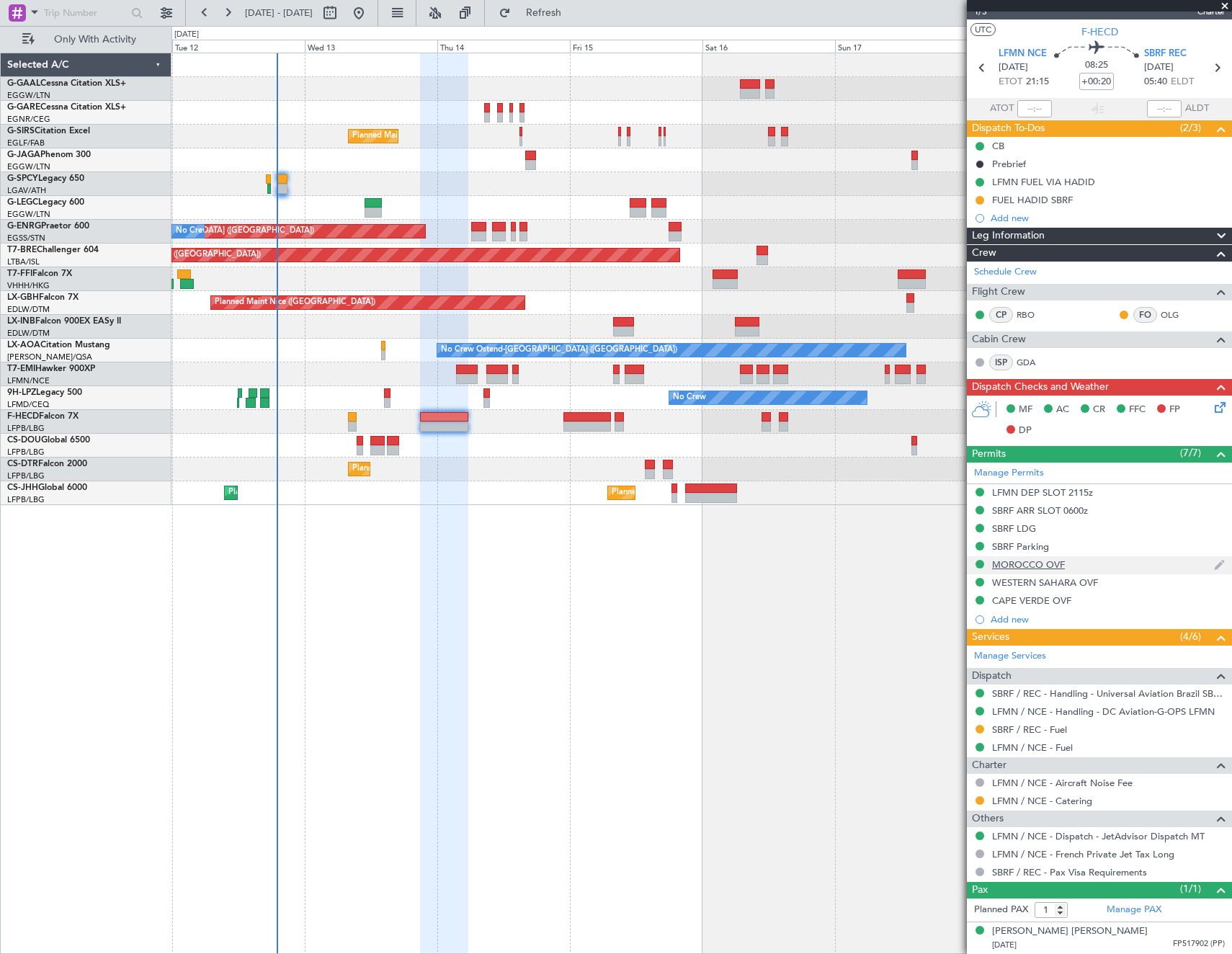
click at [1039, 563] on div "MOROCCO OVF" at bounding box center [1028, 564] width 73 height 12
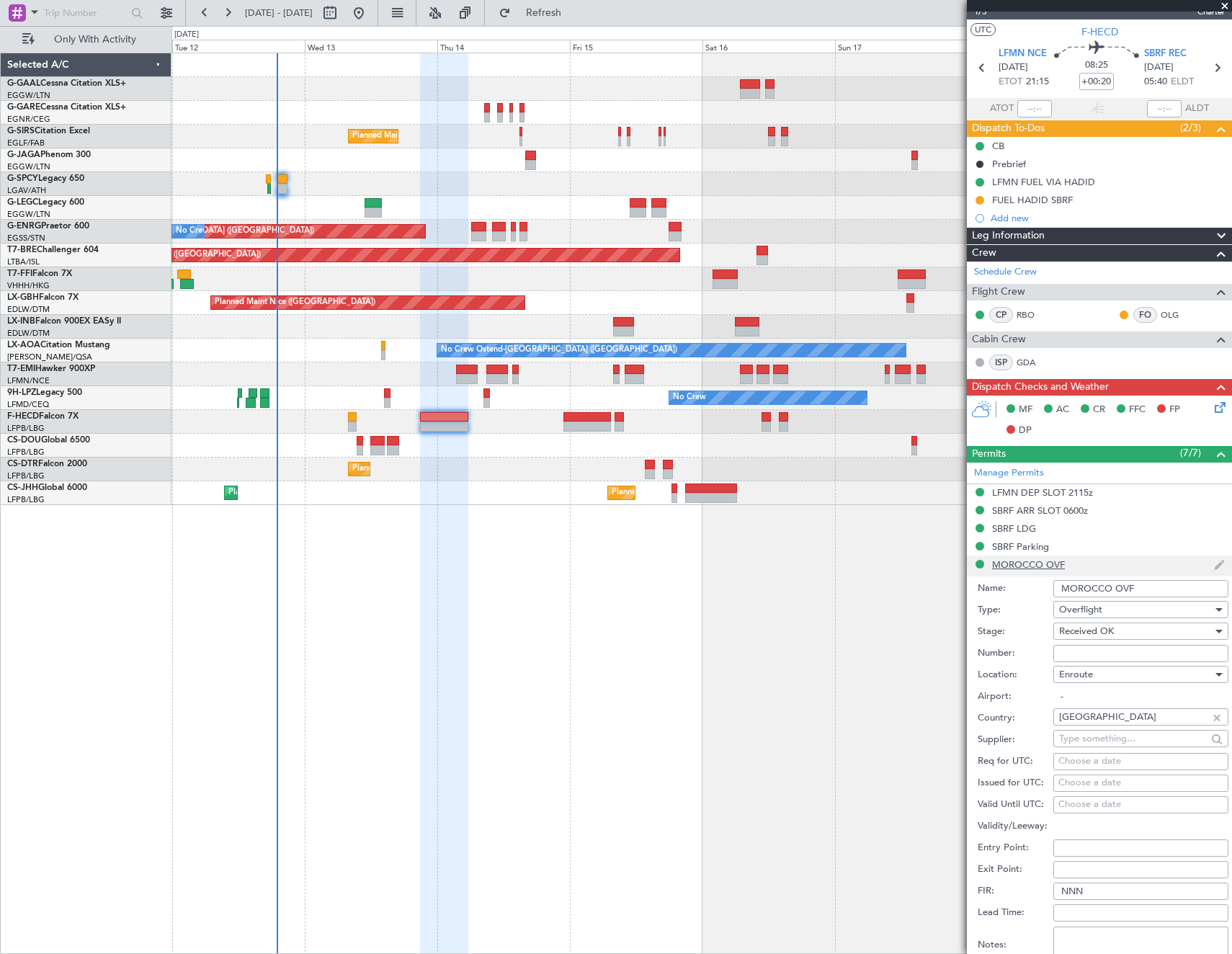
scroll to position [165, 0]
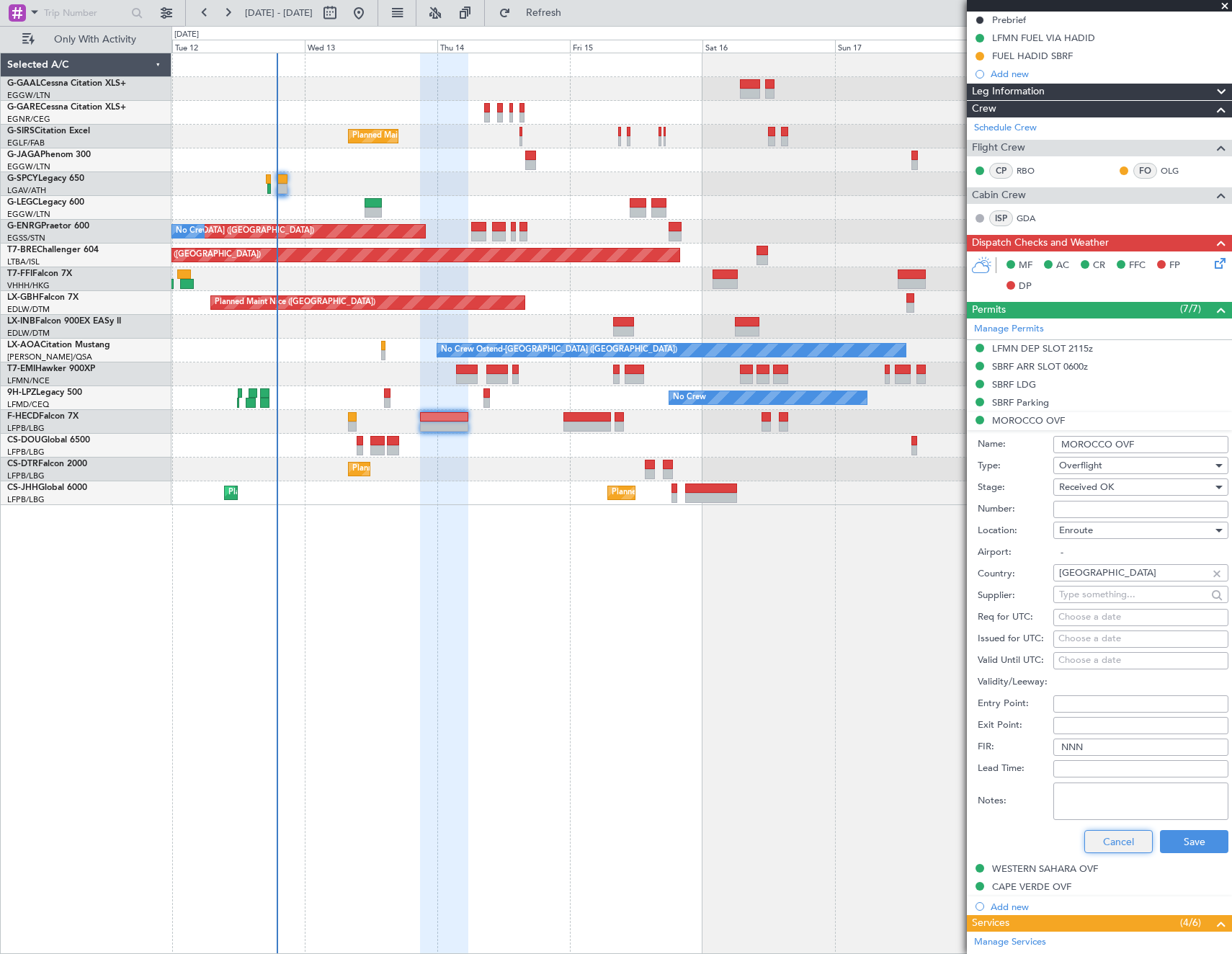
click at [1104, 837] on button "Cancel" at bounding box center [1118, 842] width 68 height 23
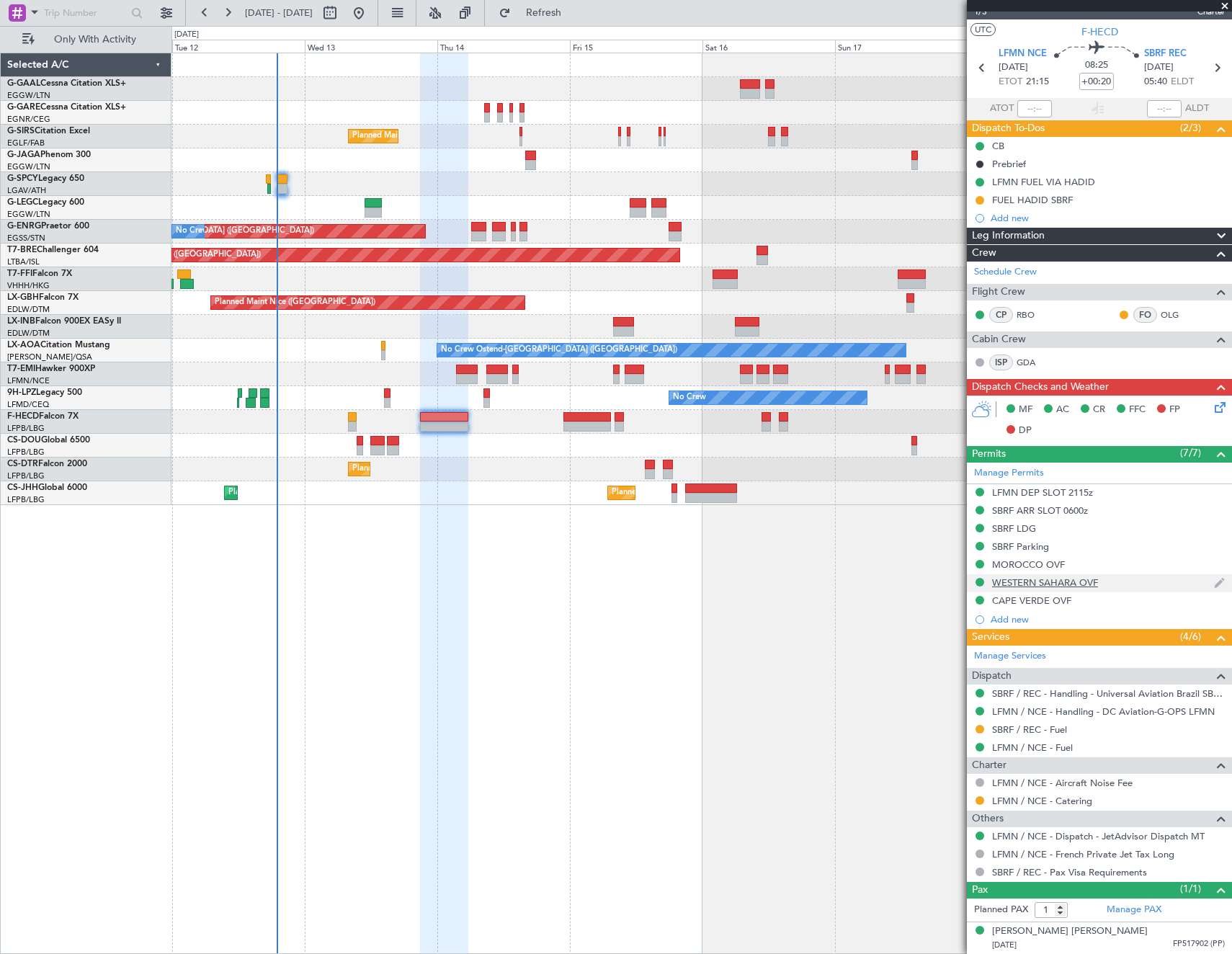
click at [1030, 587] on div "WESTERN SAHARA OVF" at bounding box center [1044, 582] width 106 height 12
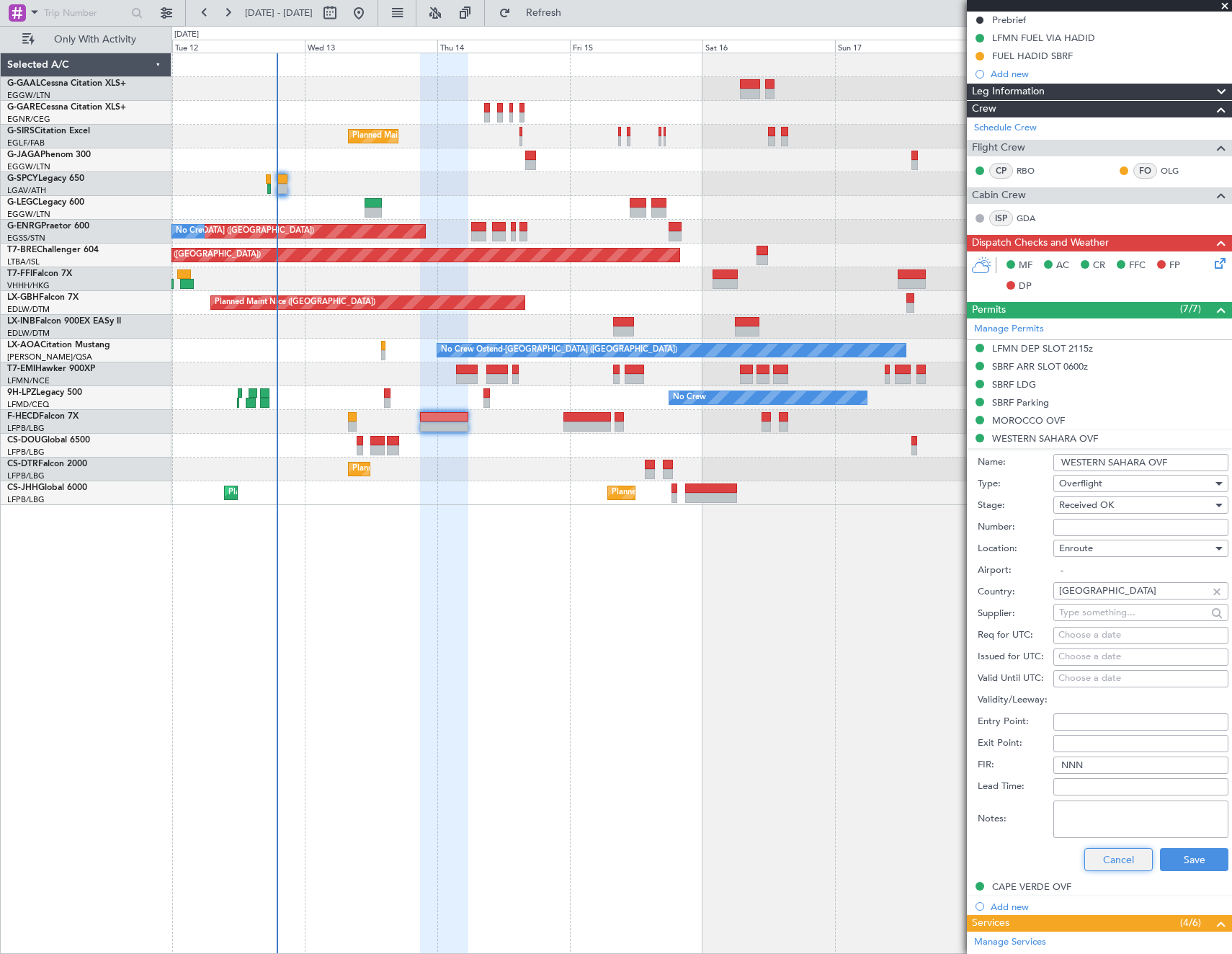
click at [1126, 855] on button "Cancel" at bounding box center [1118, 860] width 68 height 23
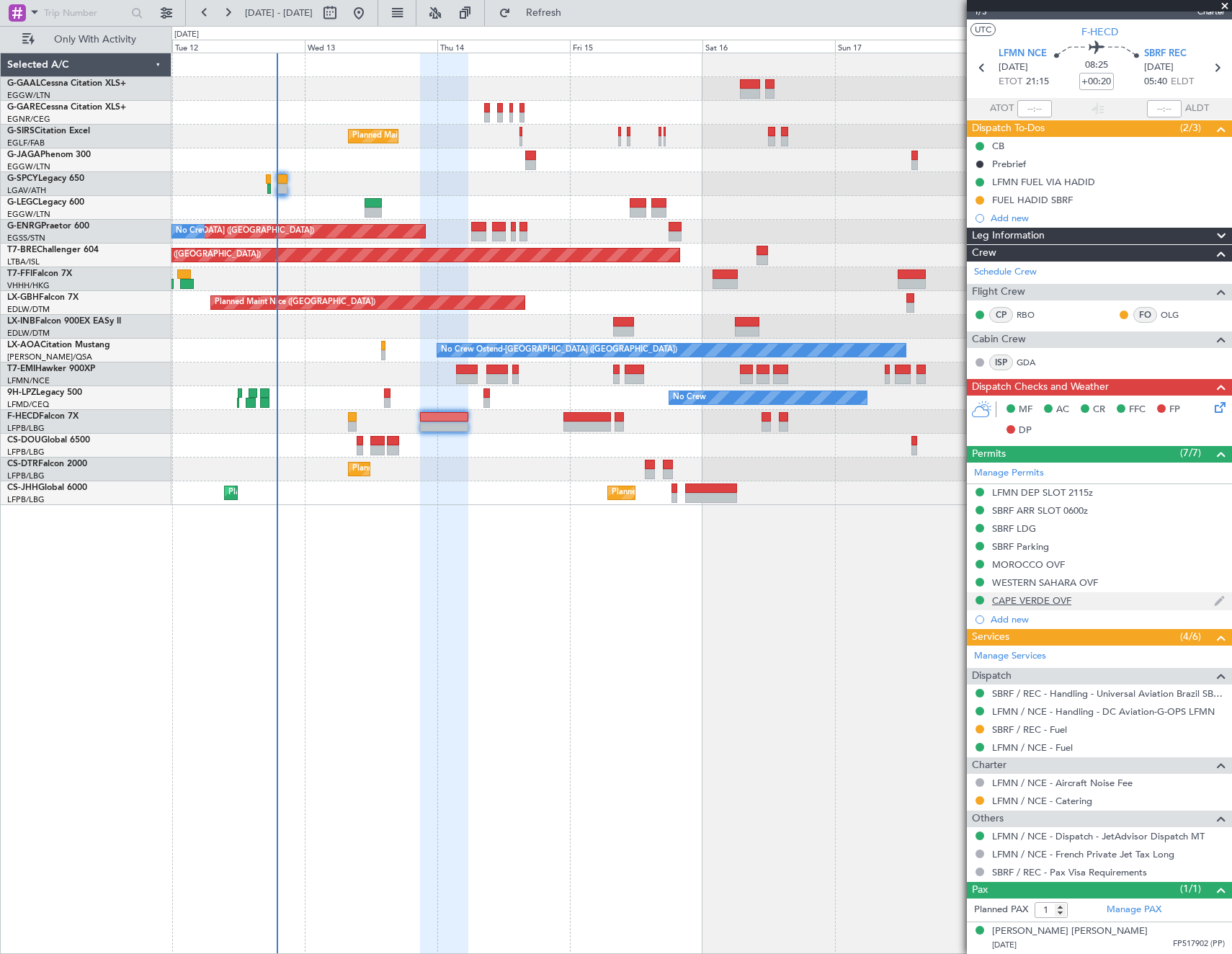
click at [1050, 601] on div "CAPE VERDE OVF" at bounding box center [1031, 600] width 79 height 12
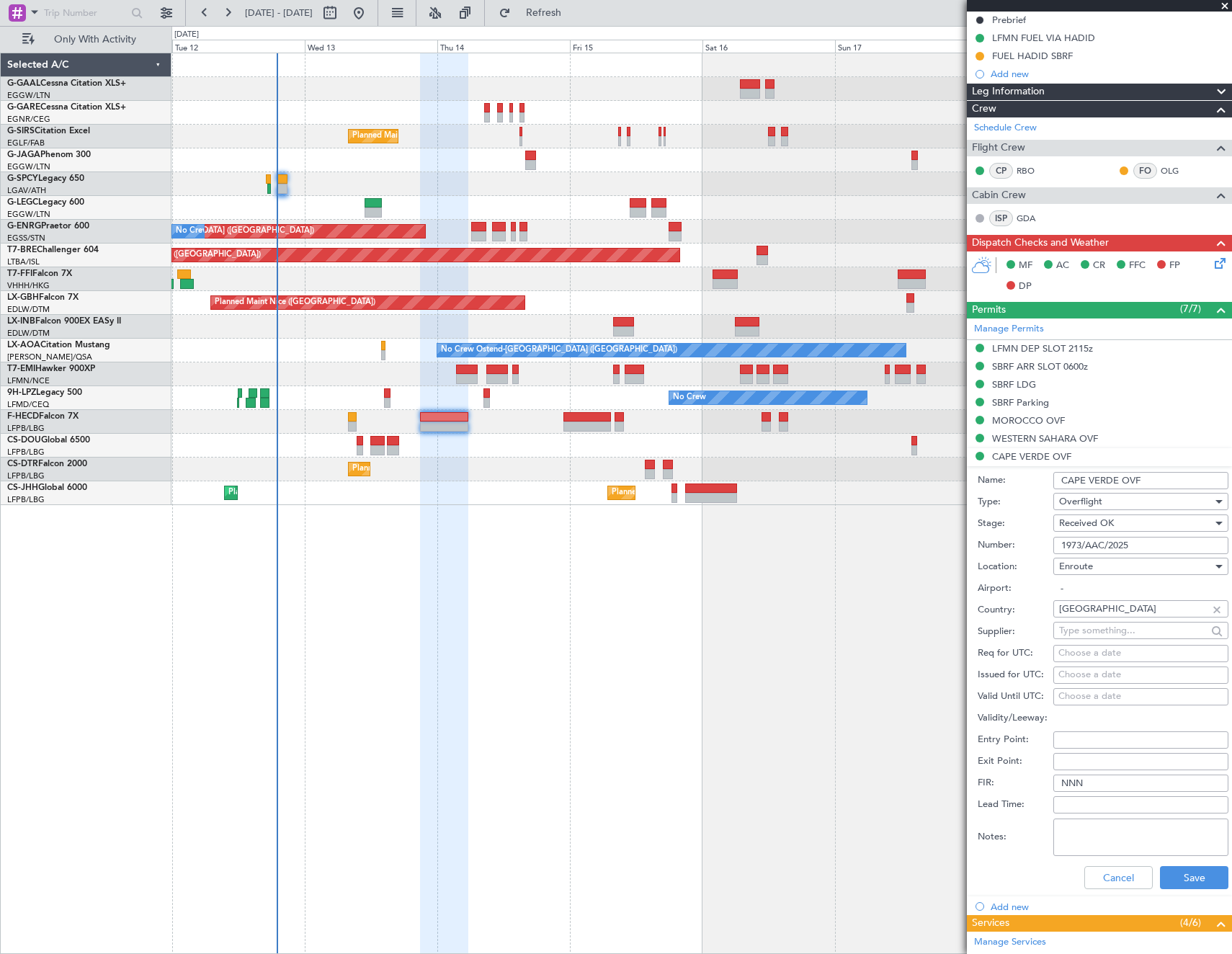
click at [1136, 541] on input "1973/AAC/2025" at bounding box center [1140, 546] width 175 height 18
click at [1097, 877] on mat-tooltip-component "In Progress" at bounding box center [1095, 896] width 67 height 38
click at [1016, 412] on div "MOROCCO OVF" at bounding box center [1099, 420] width 265 height 18
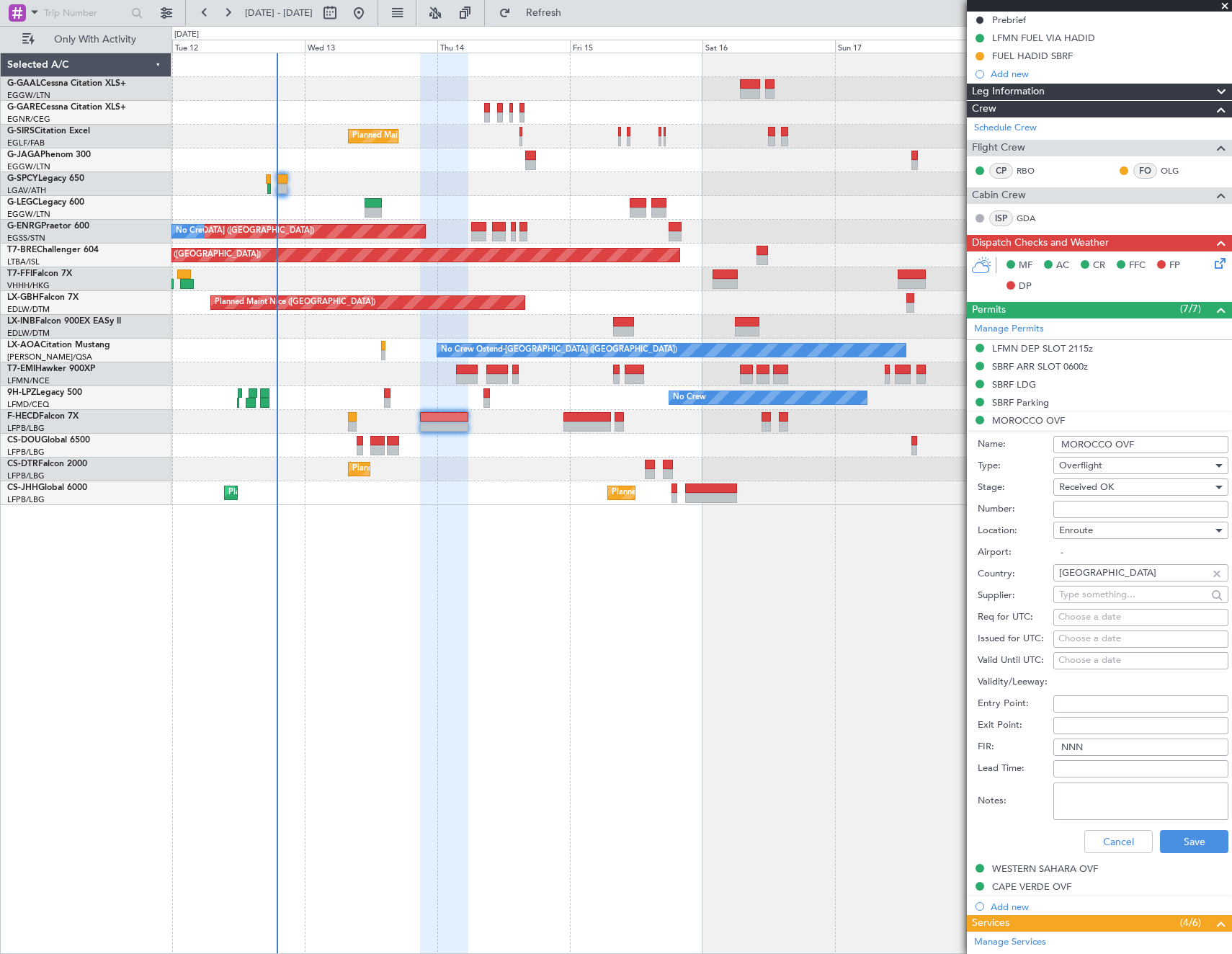
drag, startPoint x: 1087, startPoint y: 512, endPoint x: 1103, endPoint y: 527, distance: 21.9
click at [1087, 512] on input "Number:" at bounding box center [1140, 509] width 175 height 18
paste input "S9148/25"
type input "S9148/25"
click at [1186, 833] on button "Save" at bounding box center [1194, 842] width 68 height 23
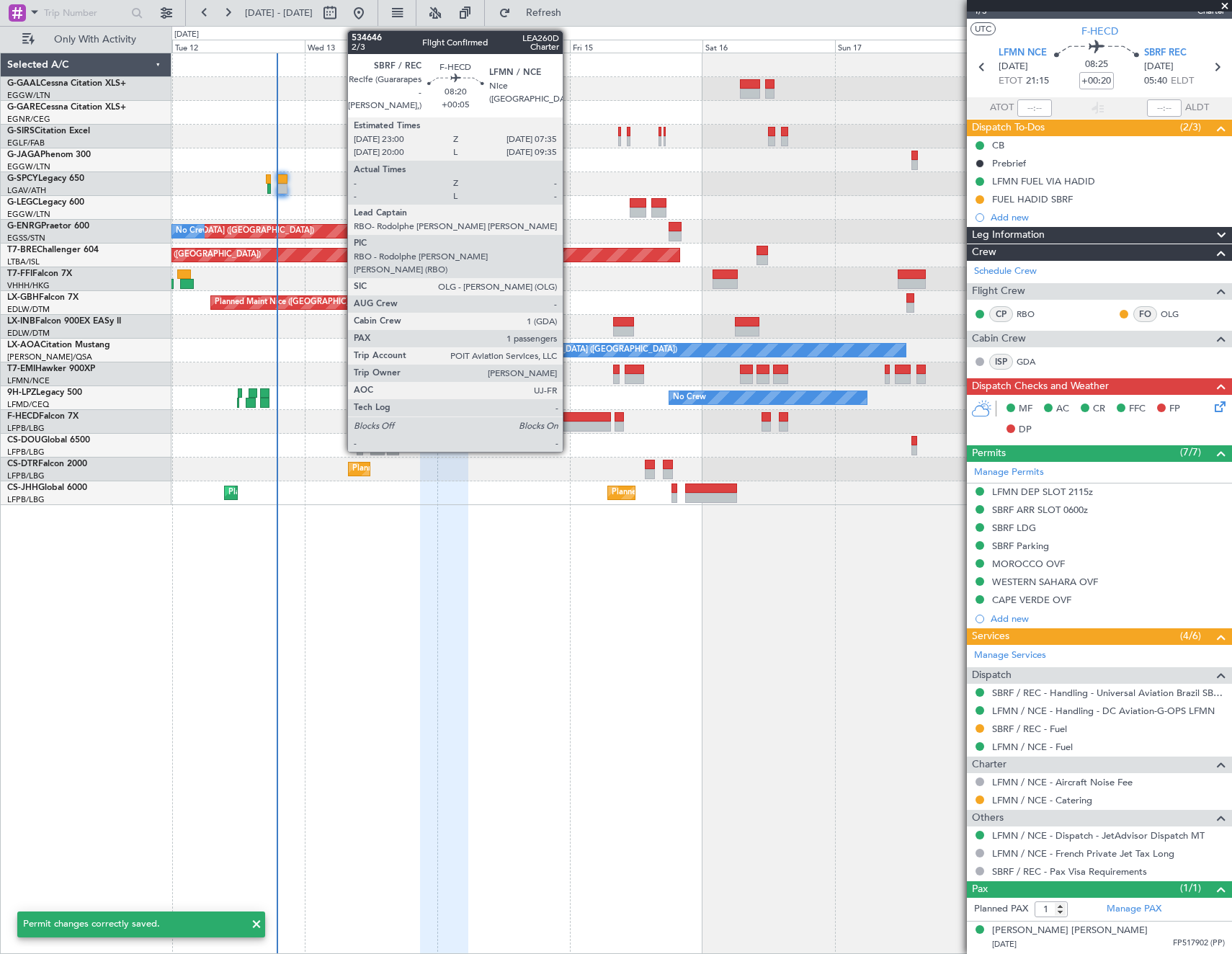
scroll to position [21, 0]
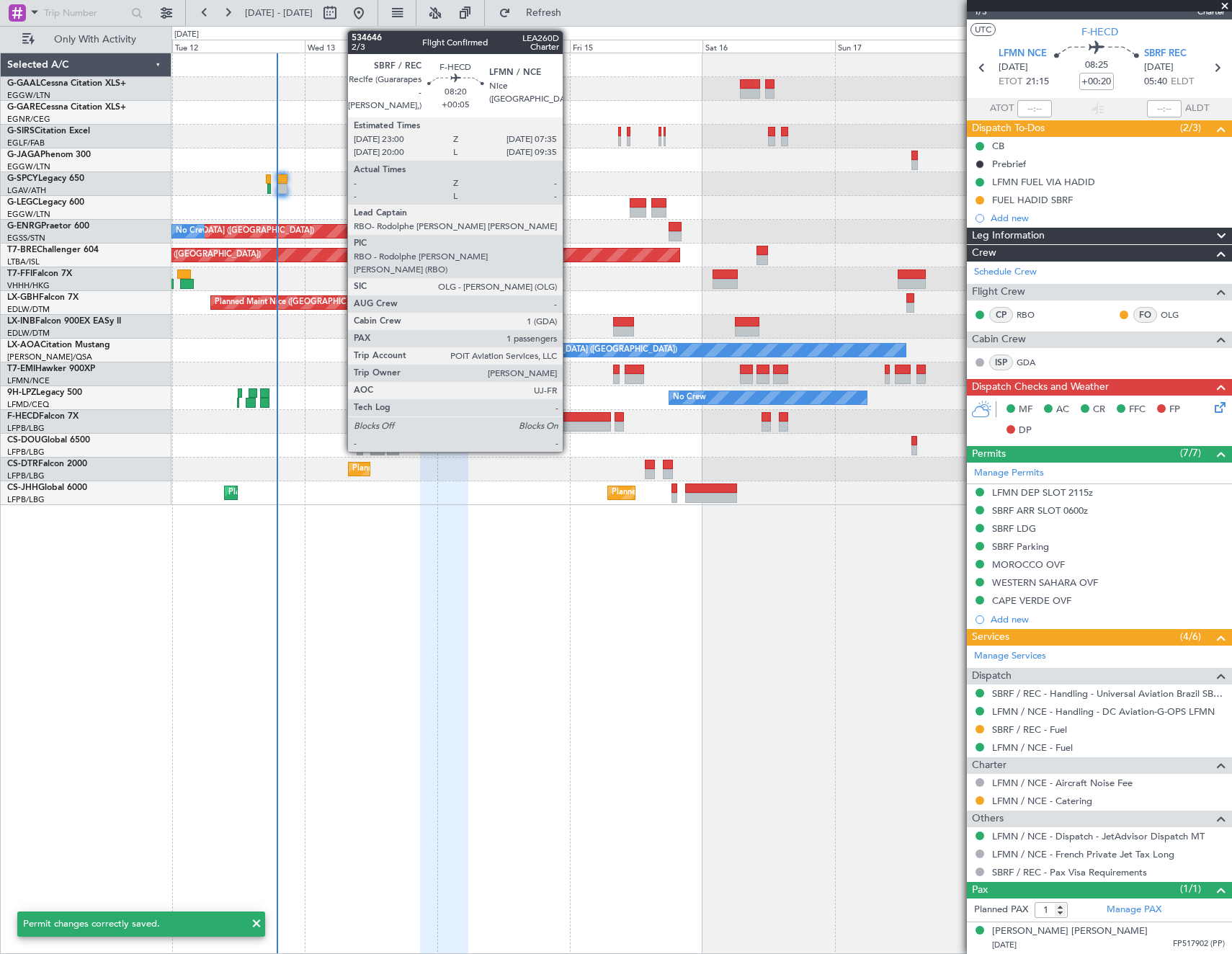
click at [569, 420] on div at bounding box center [587, 417] width 48 height 10
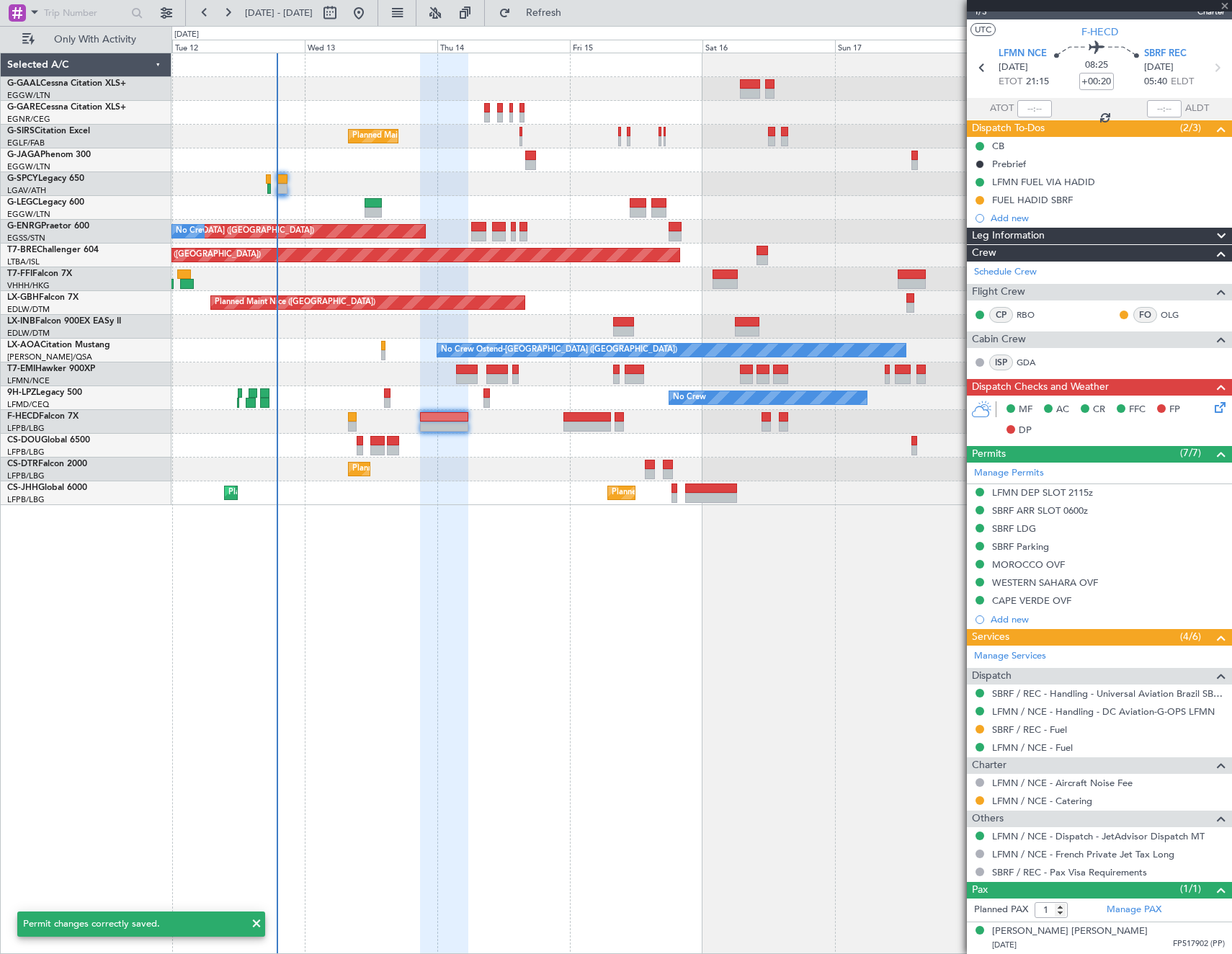
type input "+00:05"
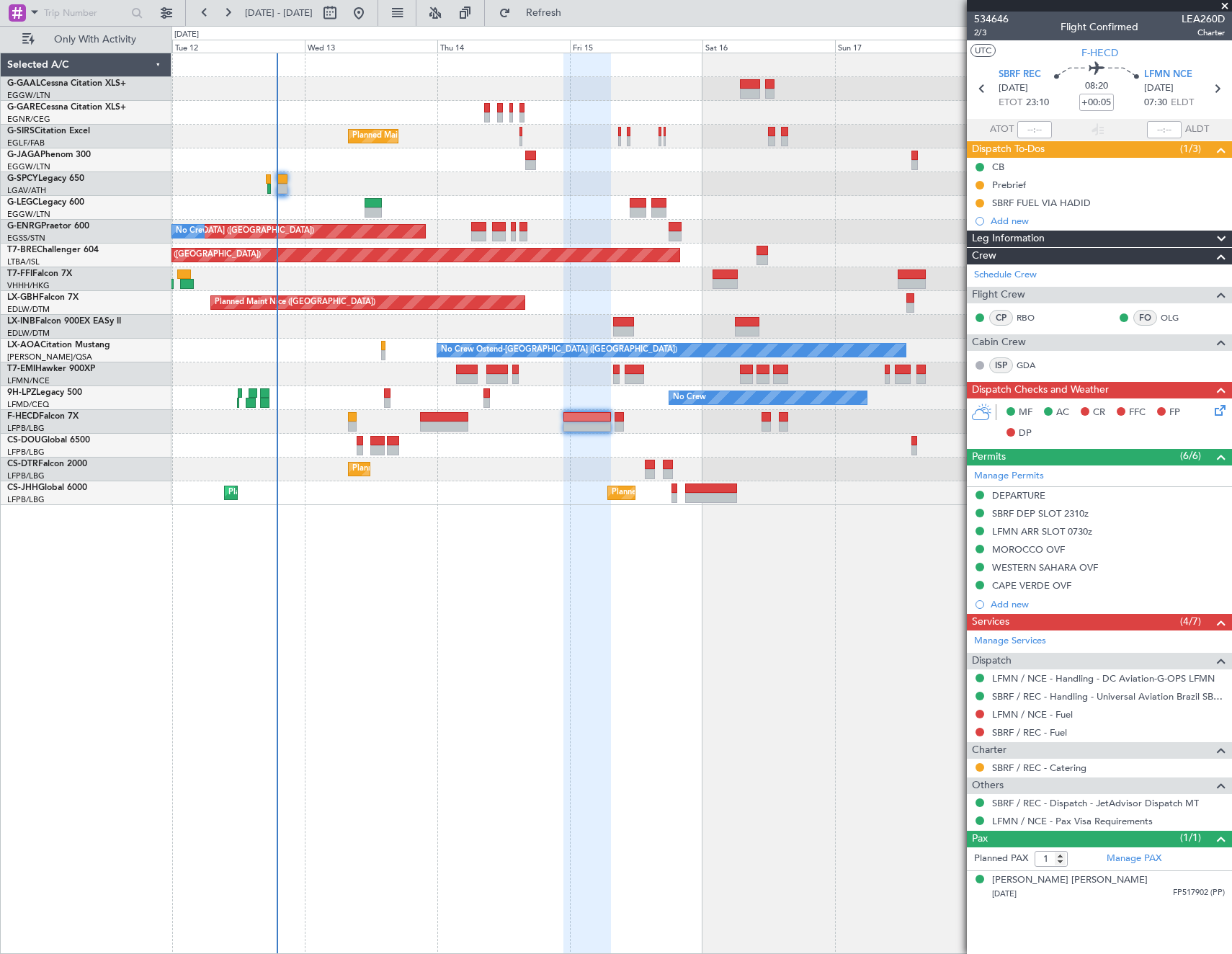
click at [1025, 552] on mat-tooltip-component "LFMN ARR SLOT 0730z" at bounding box center [1042, 556] width 111 height 38
click at [1015, 545] on div "MOROCCO OVF" at bounding box center [1028, 549] width 73 height 12
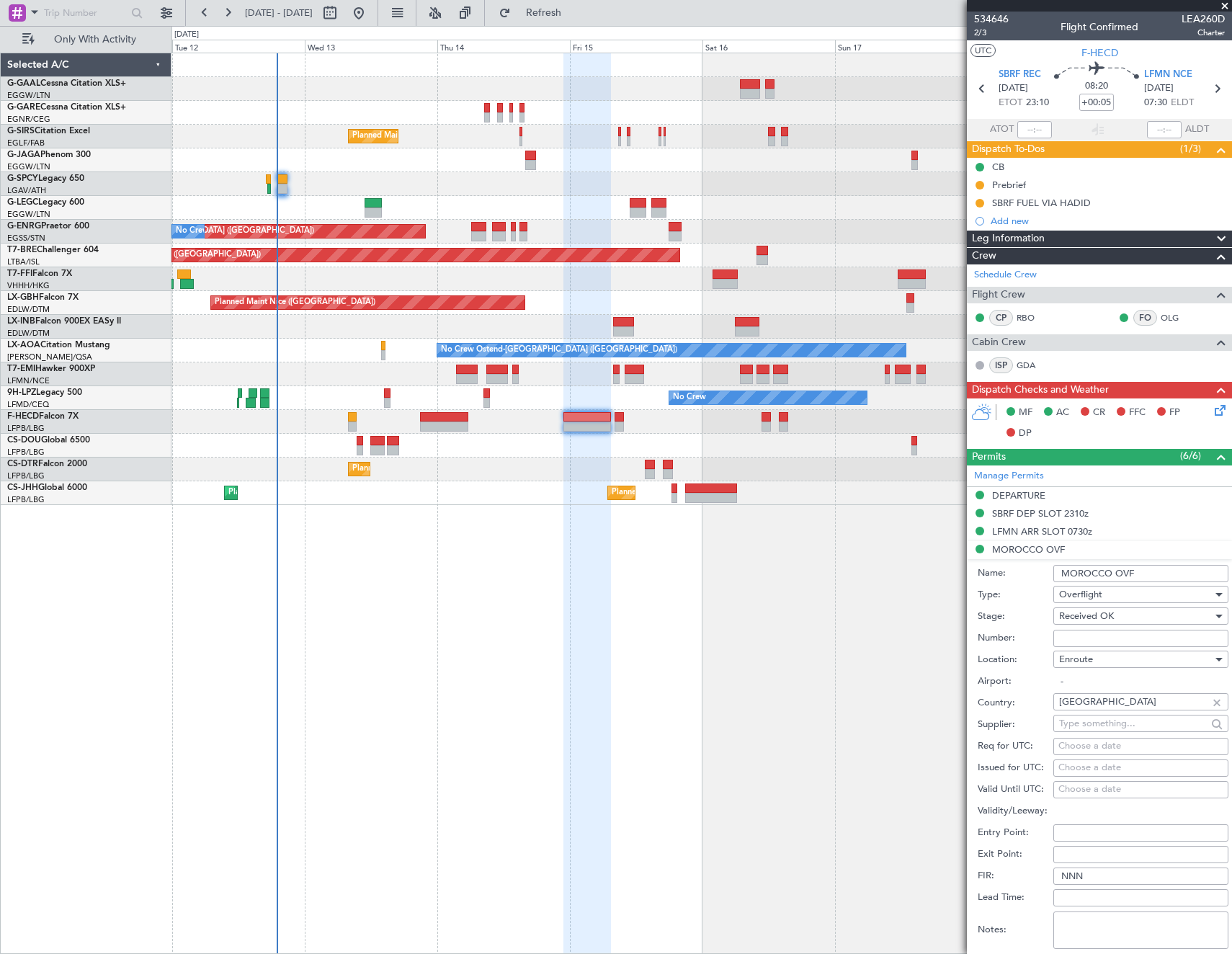
click at [1105, 635] on input "Number:" at bounding box center [1140, 638] width 175 height 18
paste input "S9148/25"
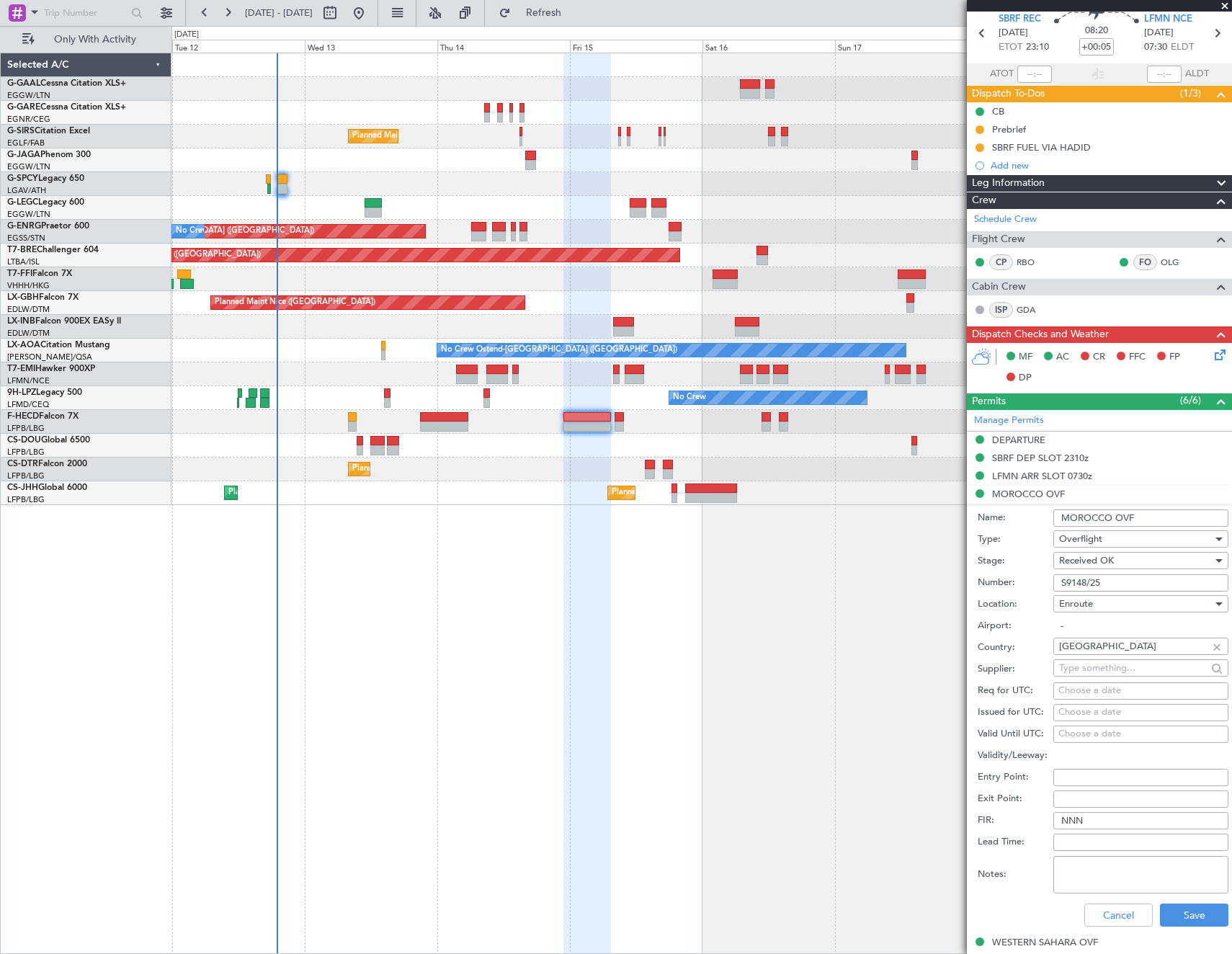
scroll to position [144, 0]
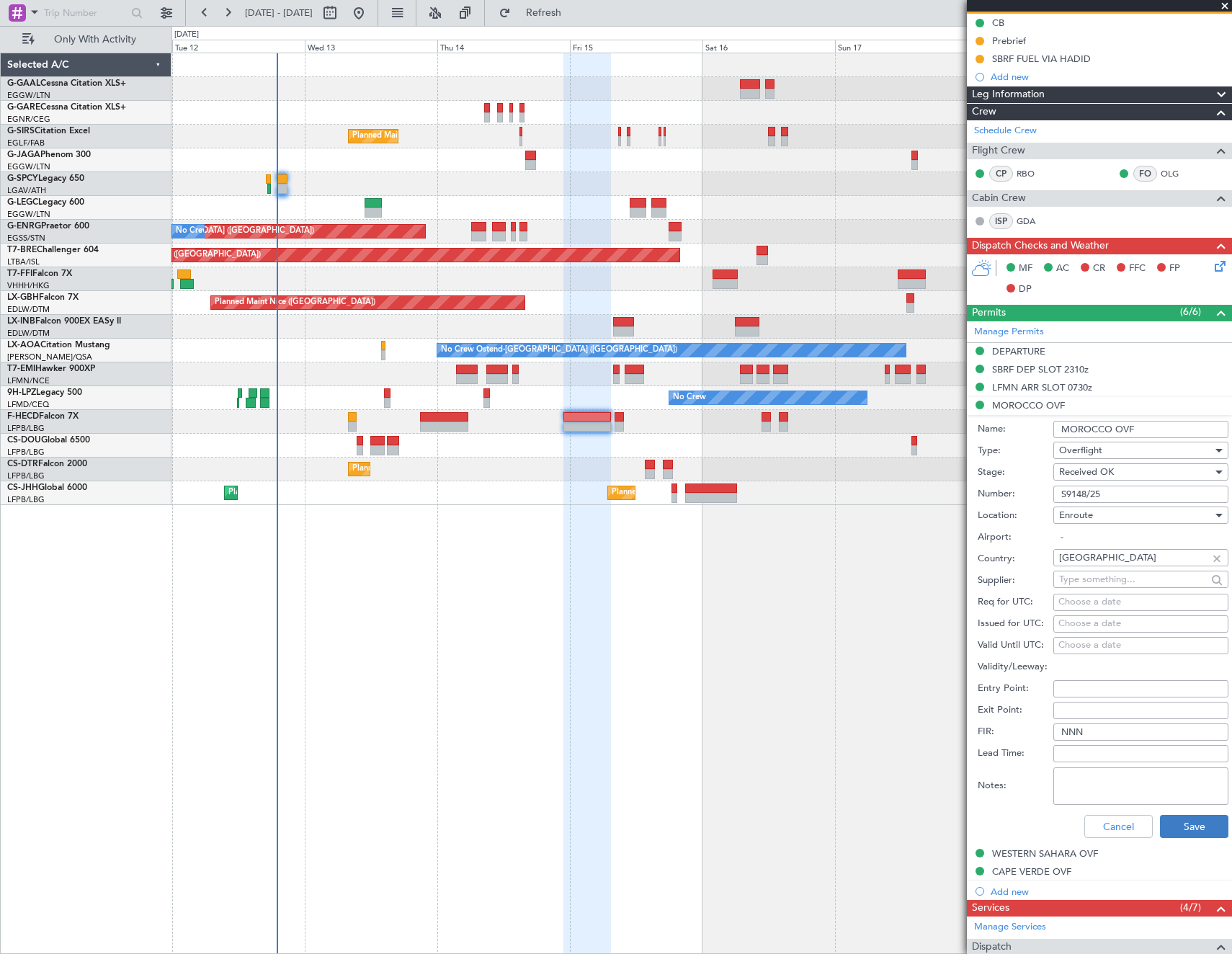
type input "S9148/25"
click at [1182, 826] on button "Save" at bounding box center [1194, 826] width 68 height 23
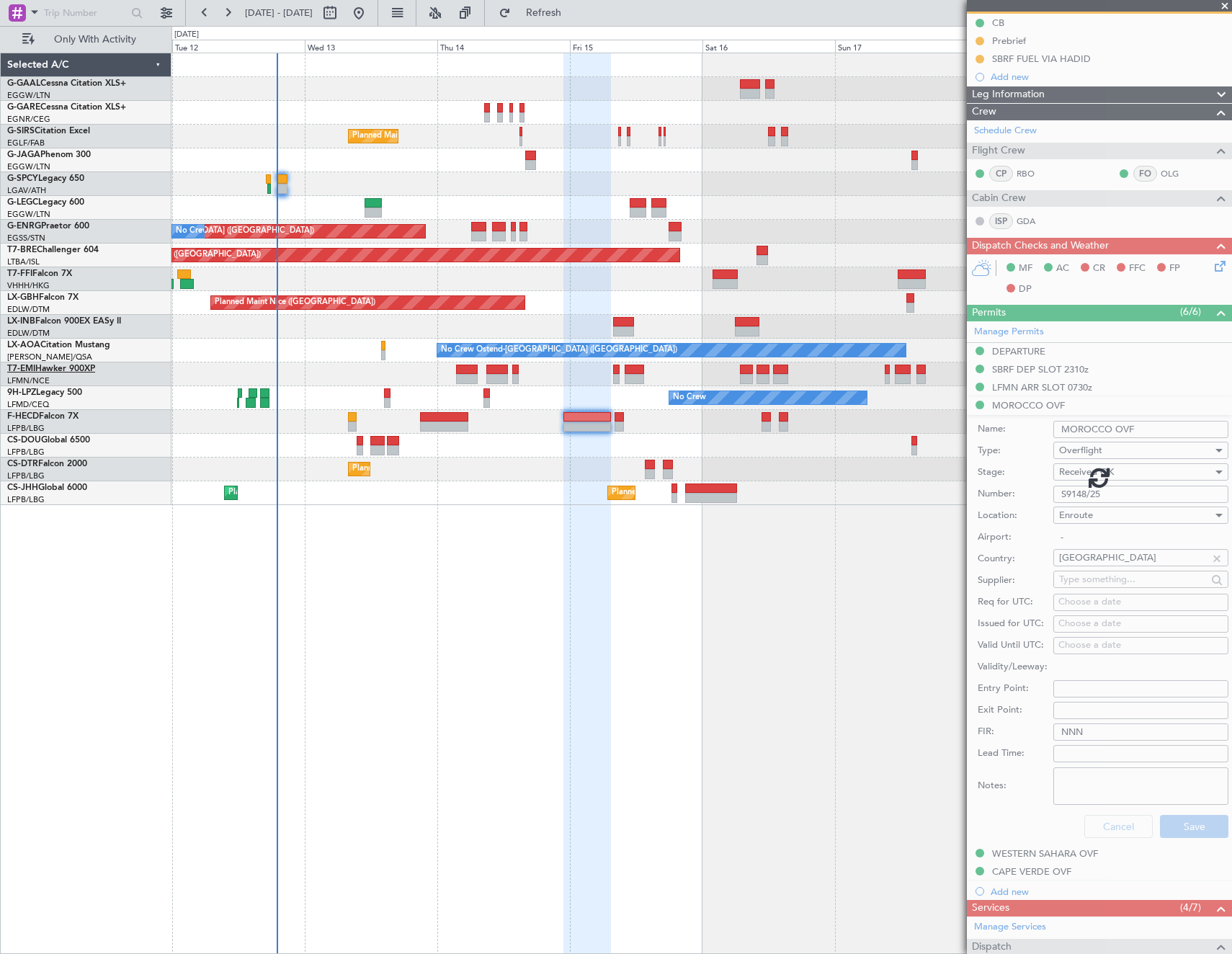
scroll to position [0, 0]
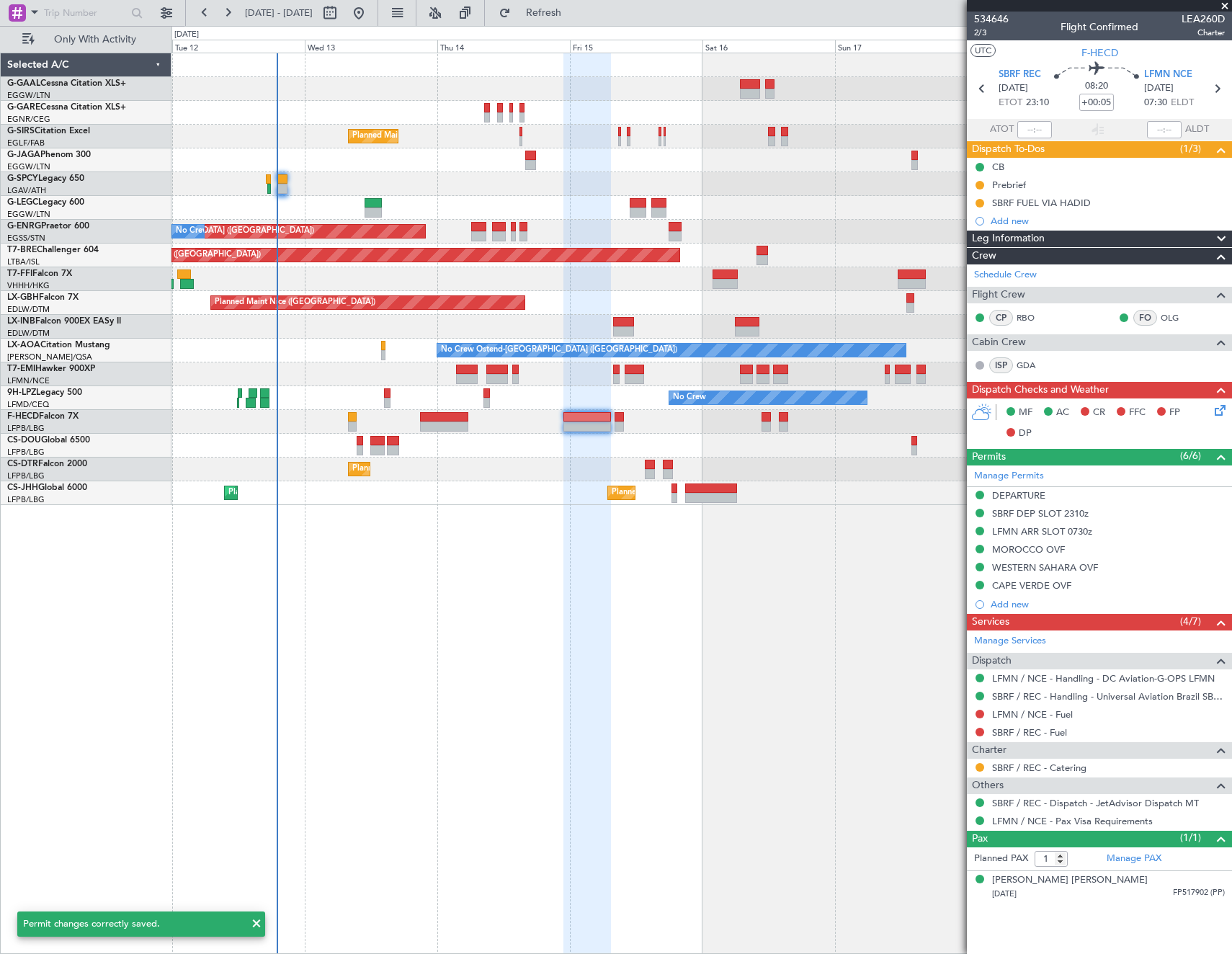
click at [1028, 565] on div "MOROCCO OVF" at bounding box center [1028, 565] width 0 height 0
click at [1034, 567] on div "WESTERN SAHARA OVF" at bounding box center [1044, 567] width 106 height 12
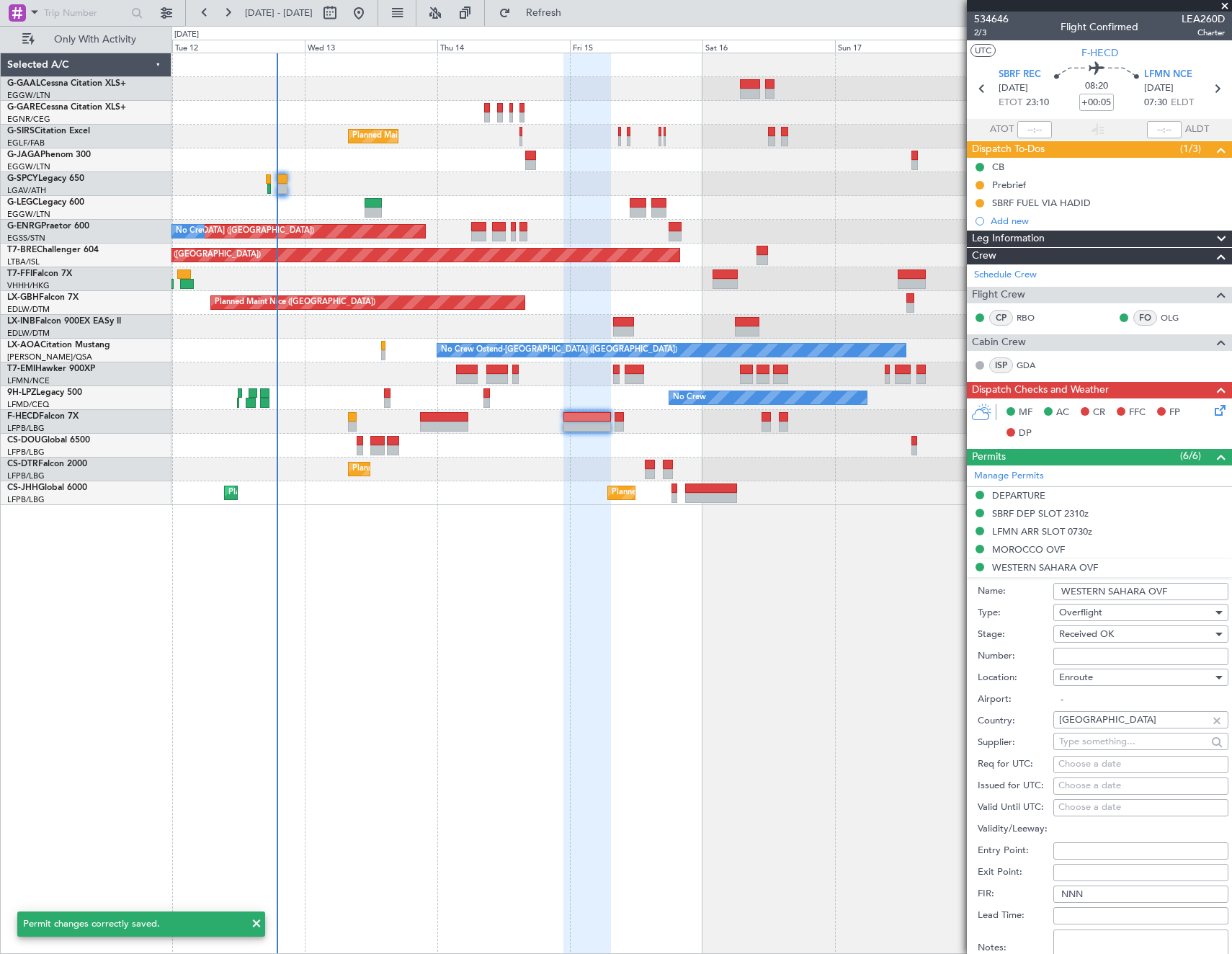
click at [1128, 657] on input "Number:" at bounding box center [1140, 656] width 175 height 18
paste input "APPROVED"
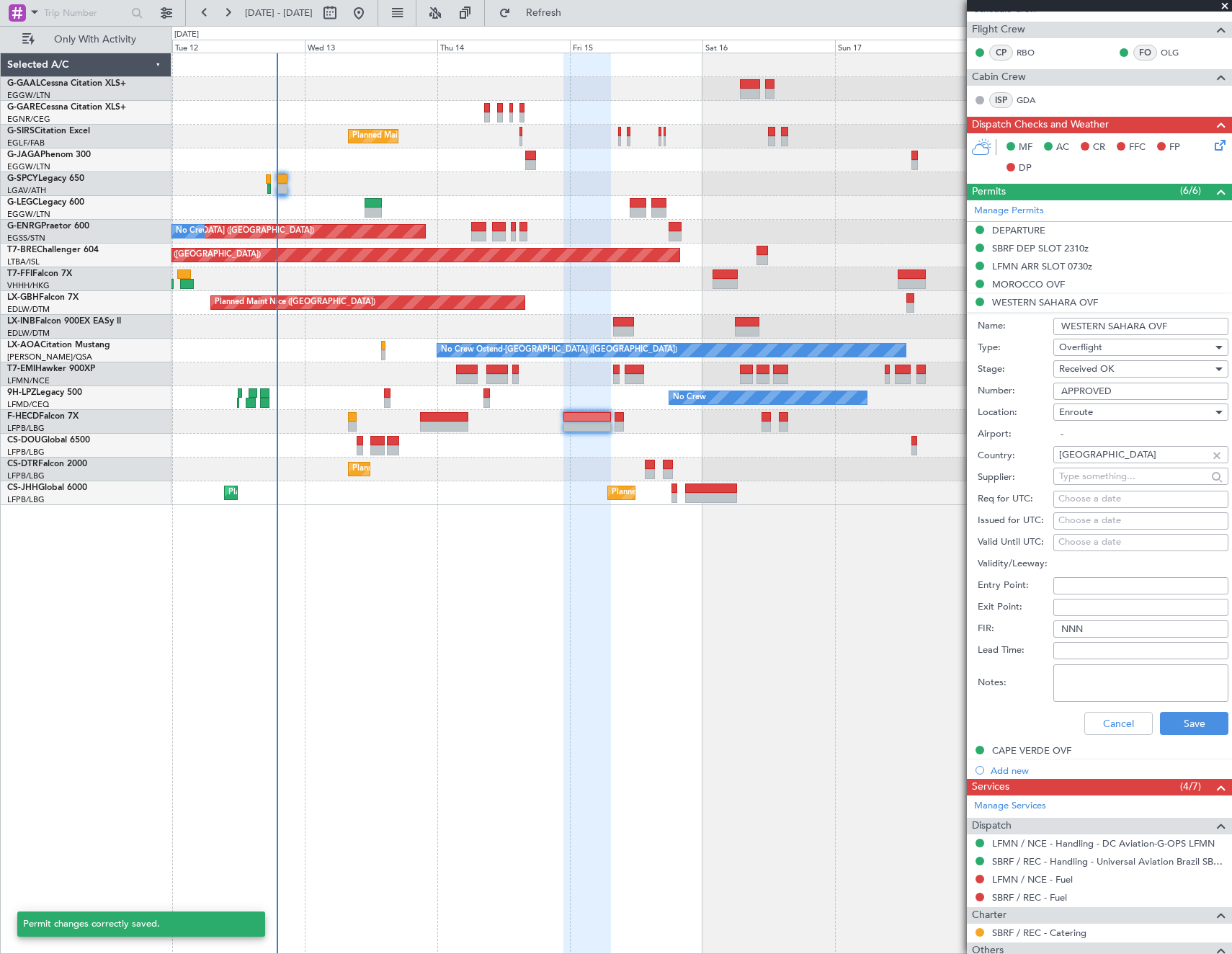
scroll to position [289, 0]
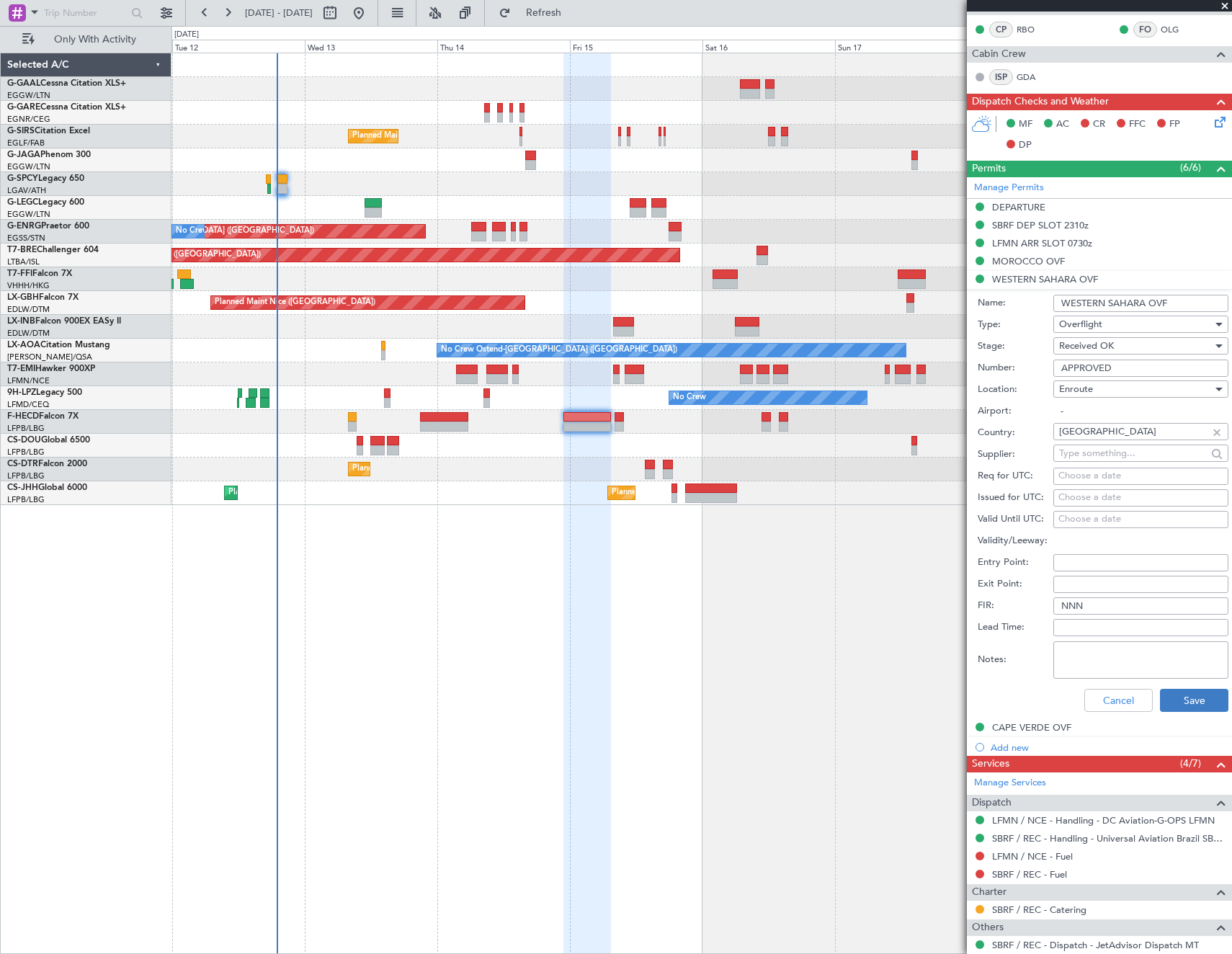
type input "APPROVED"
click at [1182, 701] on button "Save" at bounding box center [1194, 700] width 68 height 23
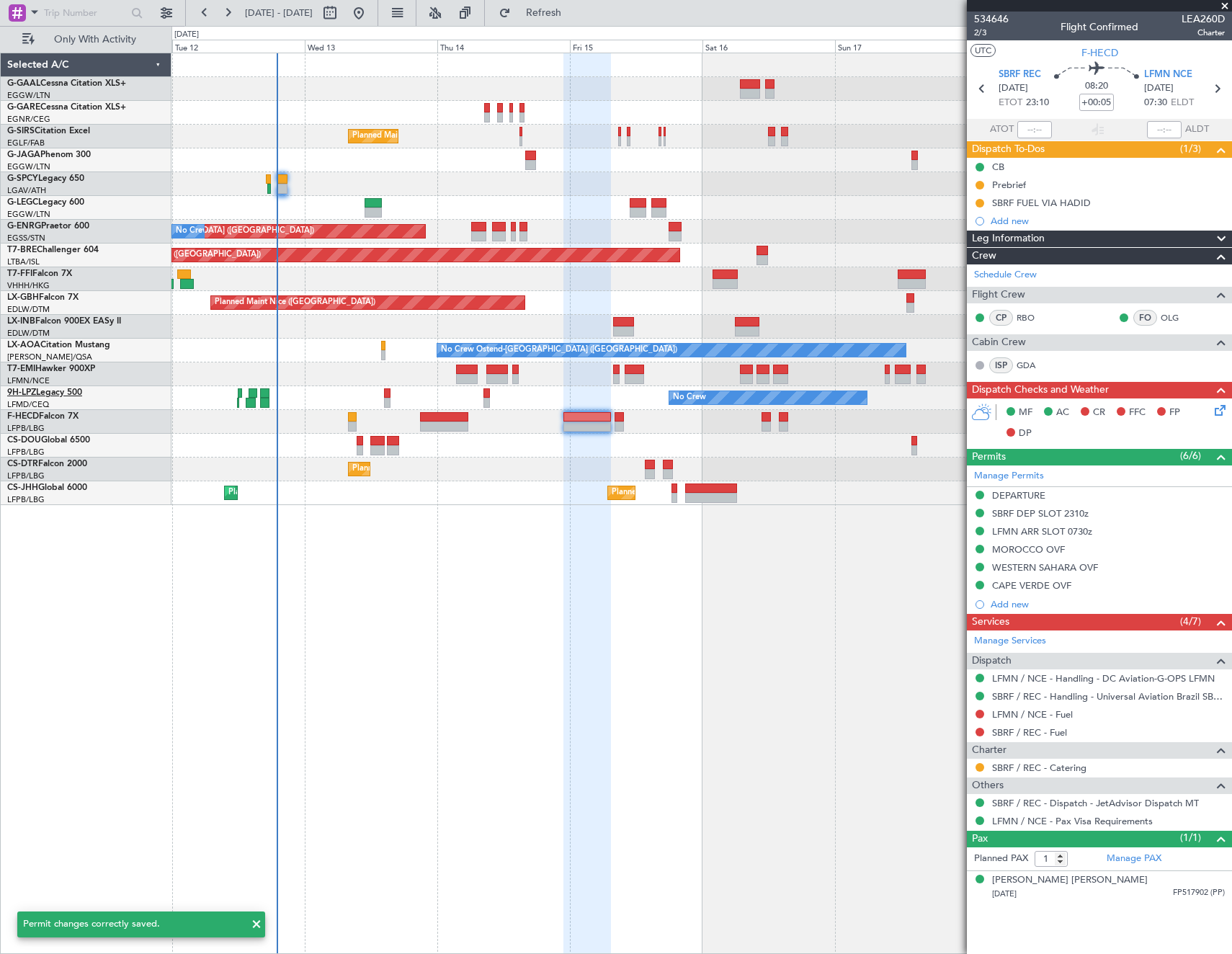
scroll to position [0, 0]
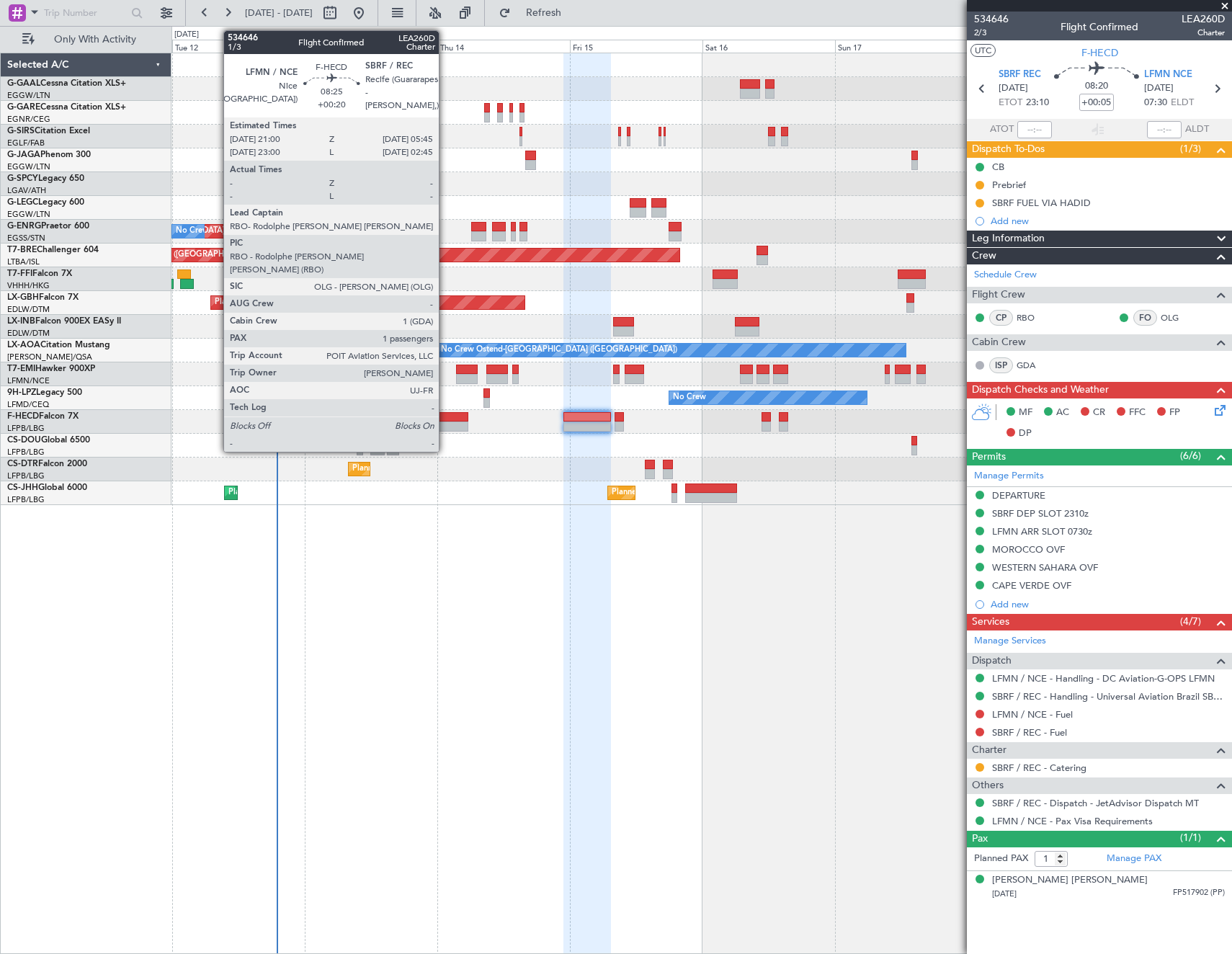
click at [446, 417] on div at bounding box center [445, 417] width 49 height 10
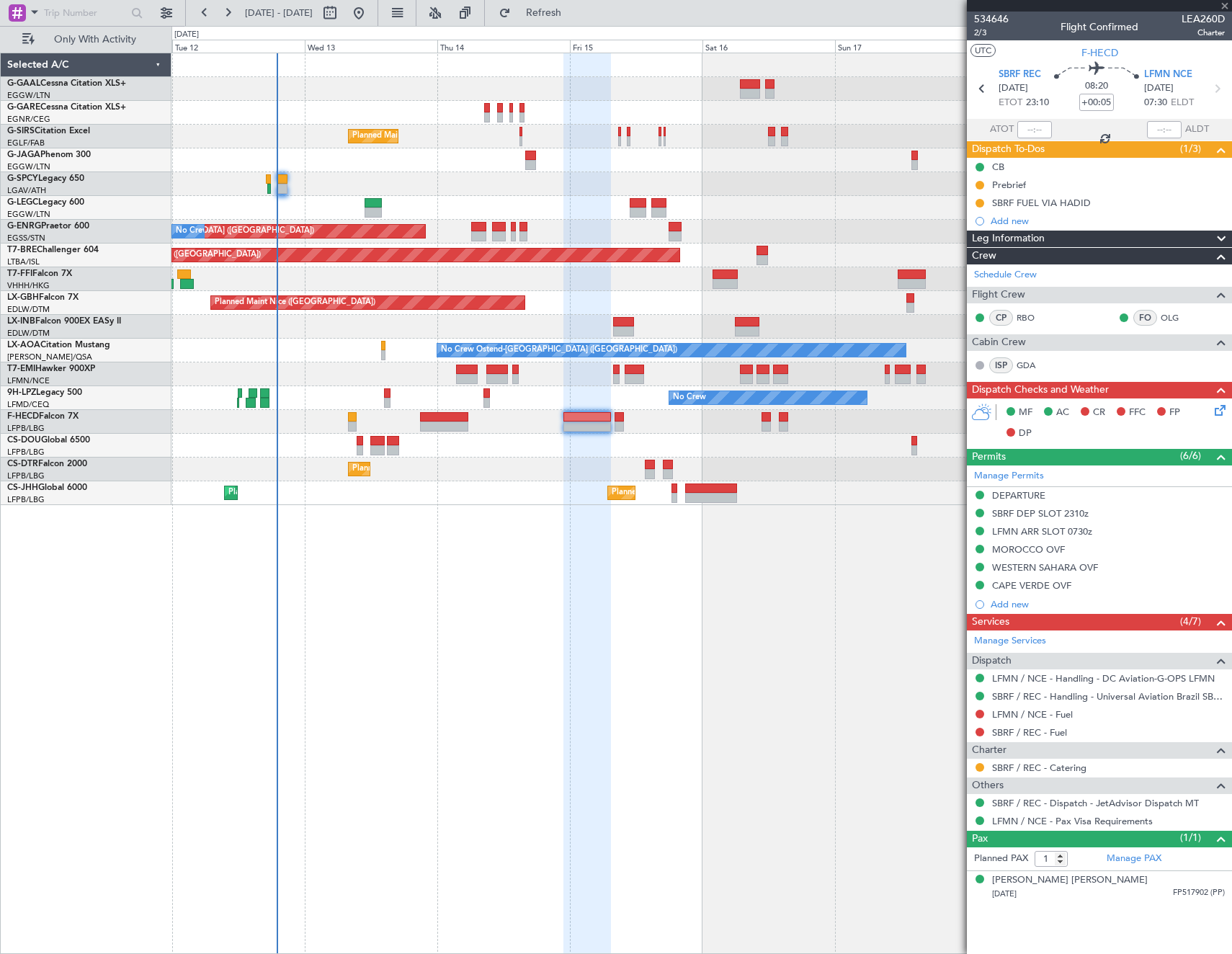
type input "+00:20"
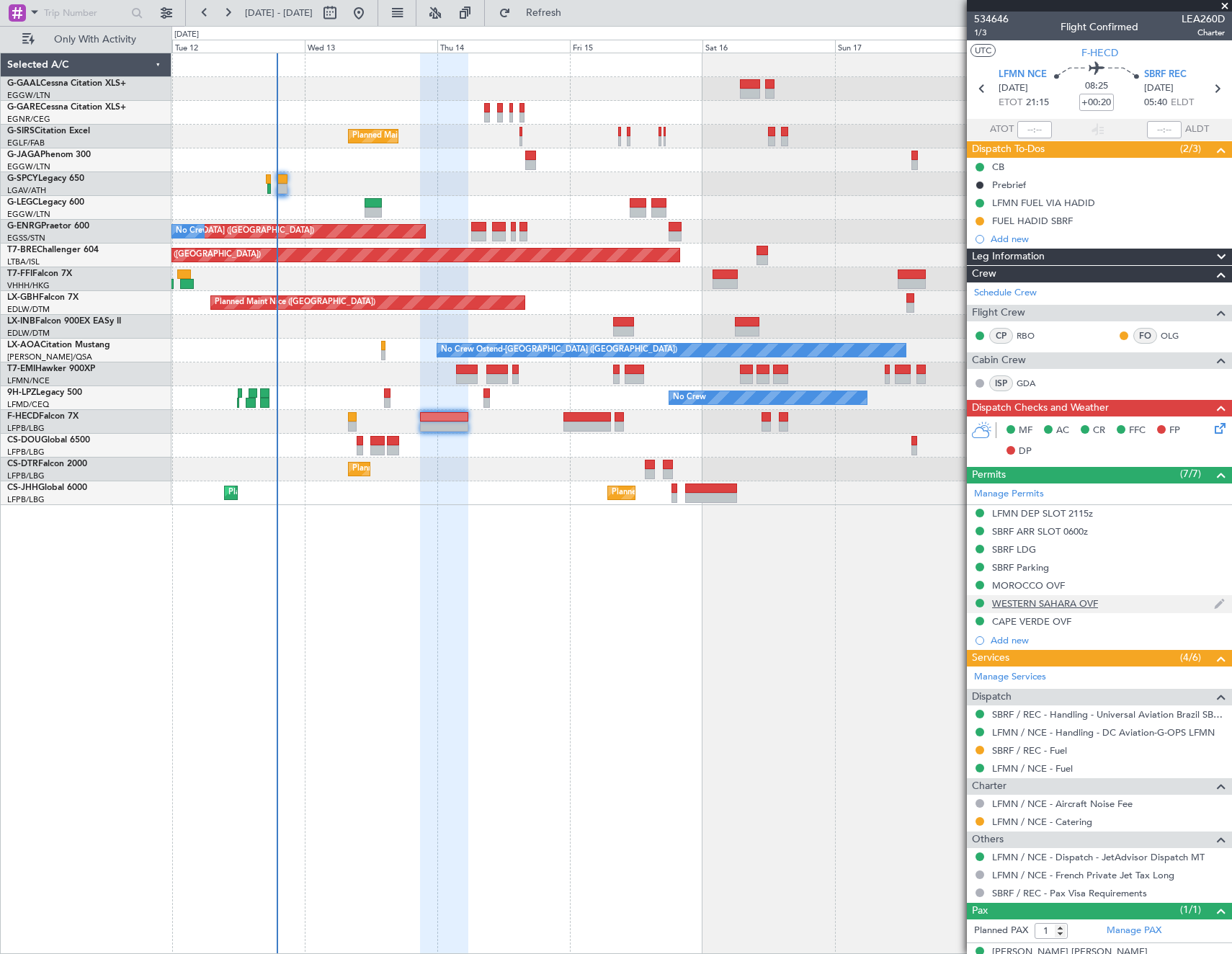
click at [1028, 600] on div "WESTERN SAHARA OVF" at bounding box center [1044, 603] width 106 height 12
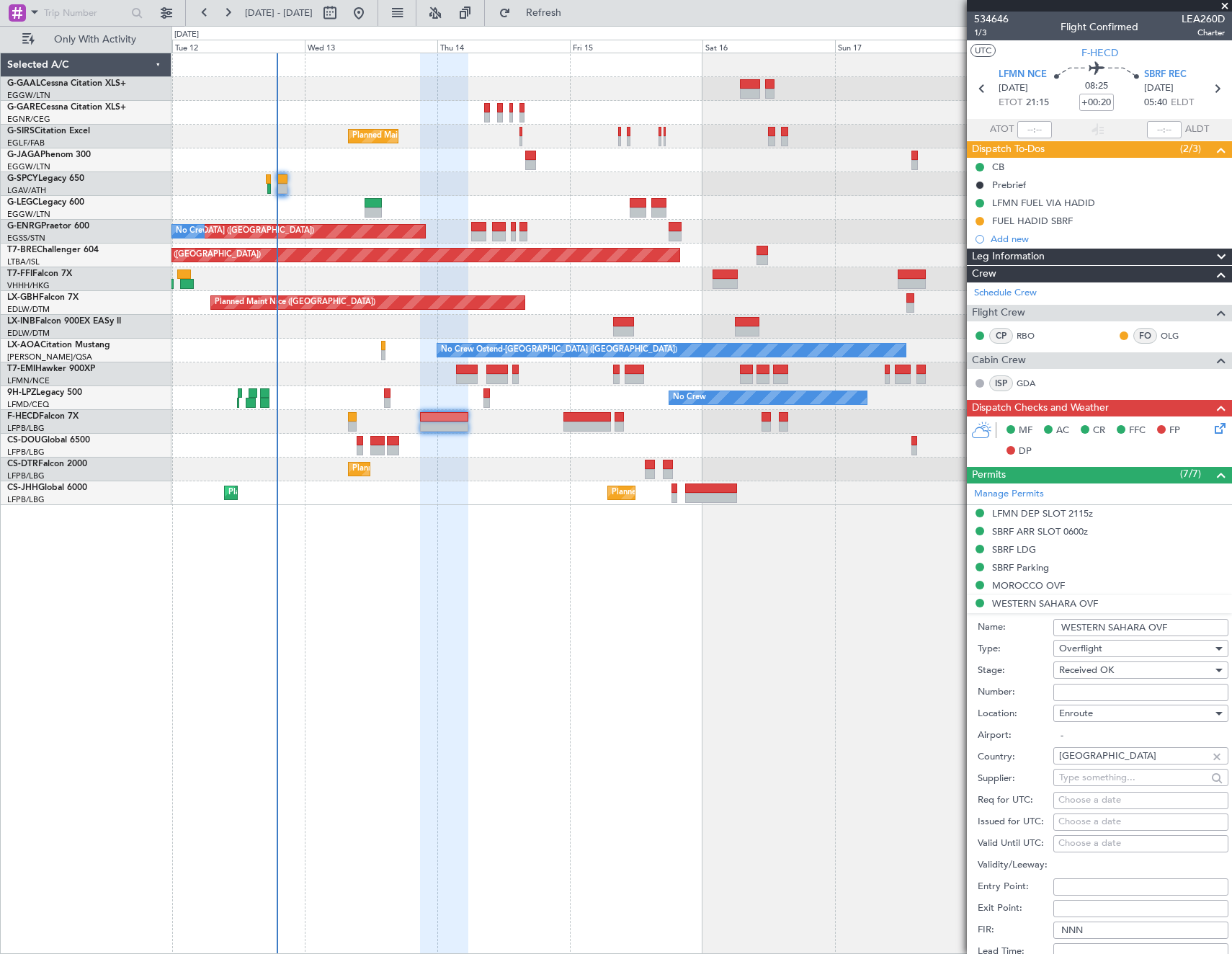
click at [1138, 692] on input "Number:" at bounding box center [1140, 692] width 175 height 18
paste input "APPROVED"
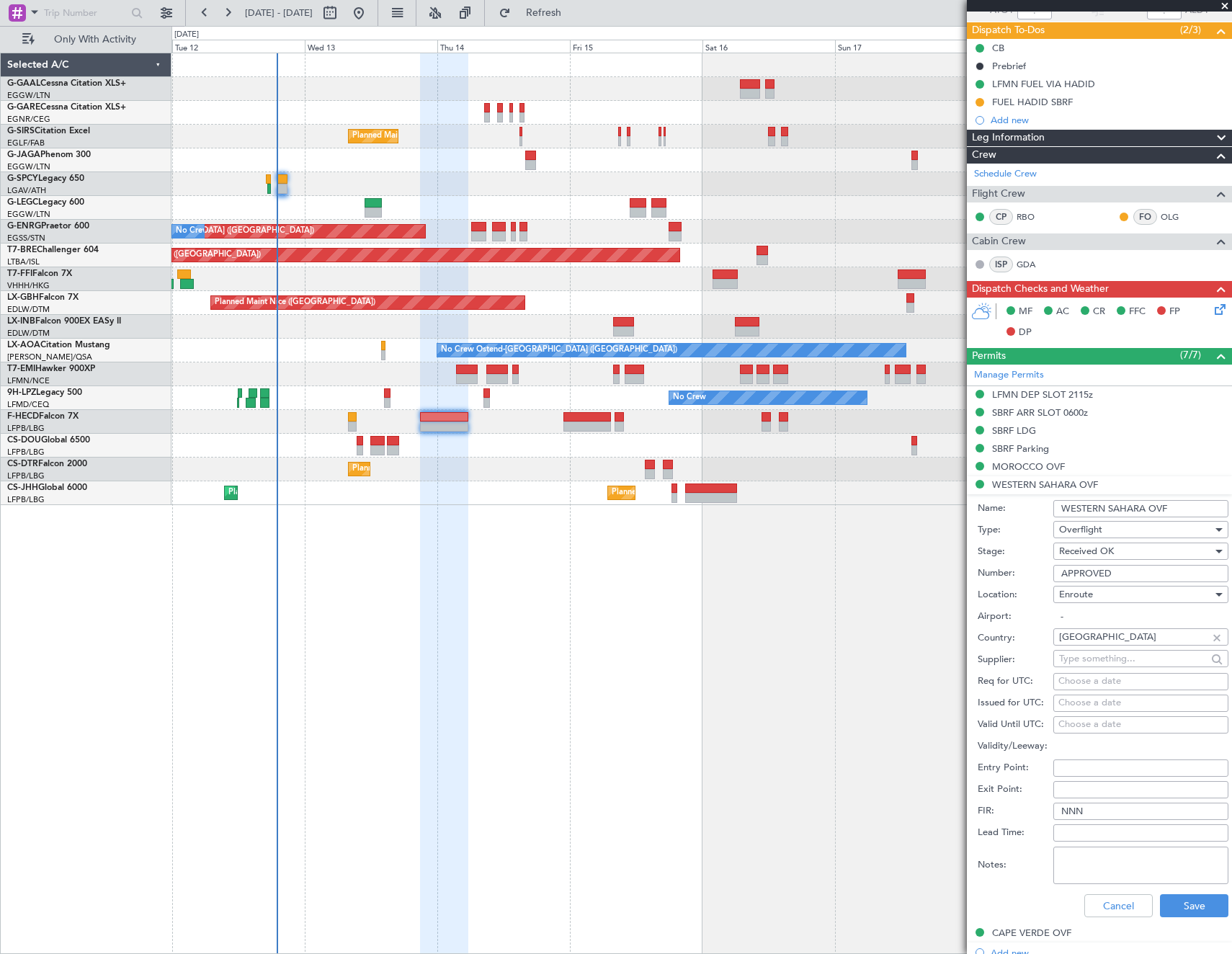
scroll to position [361, 0]
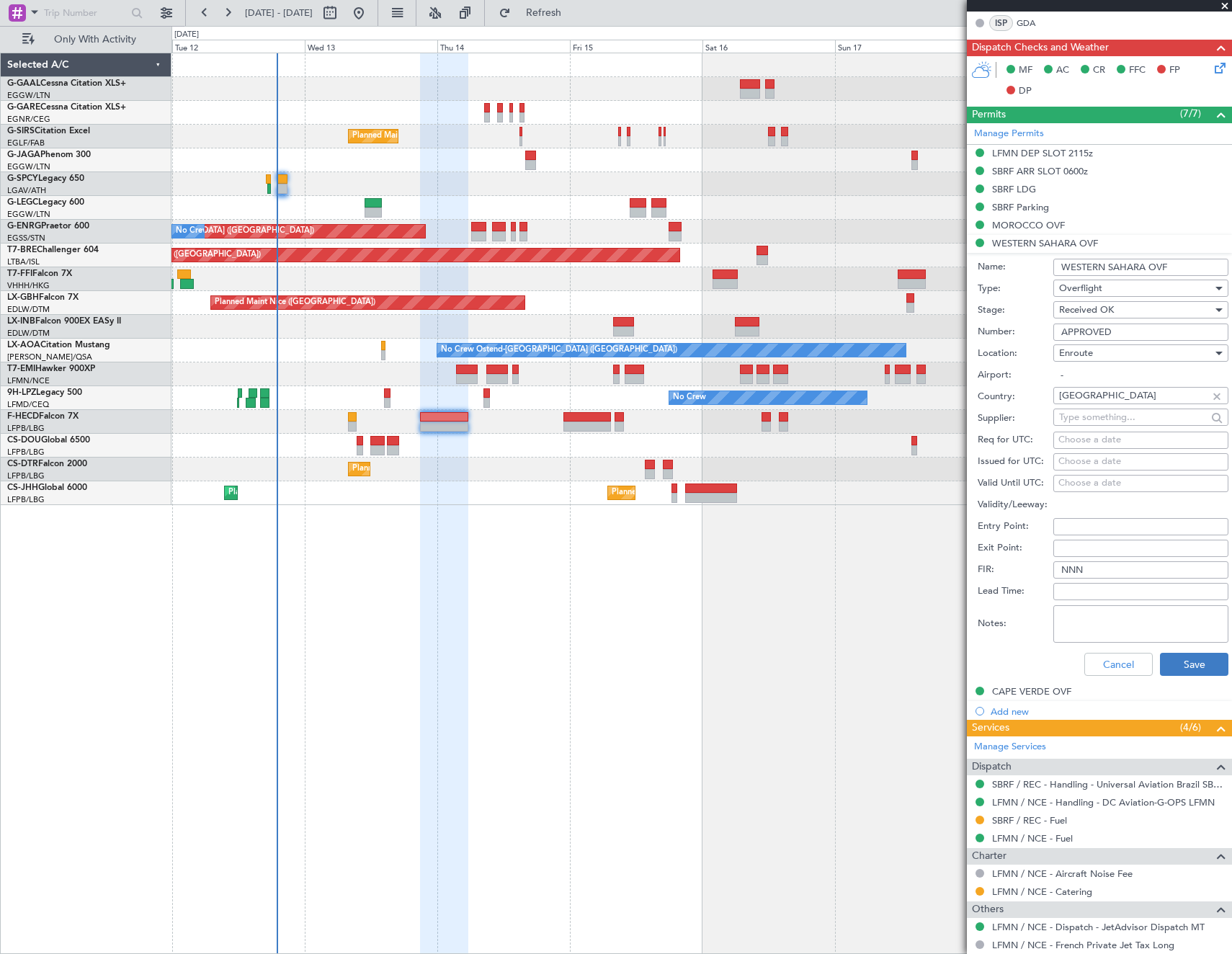
type input "APPROVED"
click at [1176, 662] on button "Save" at bounding box center [1194, 664] width 68 height 23
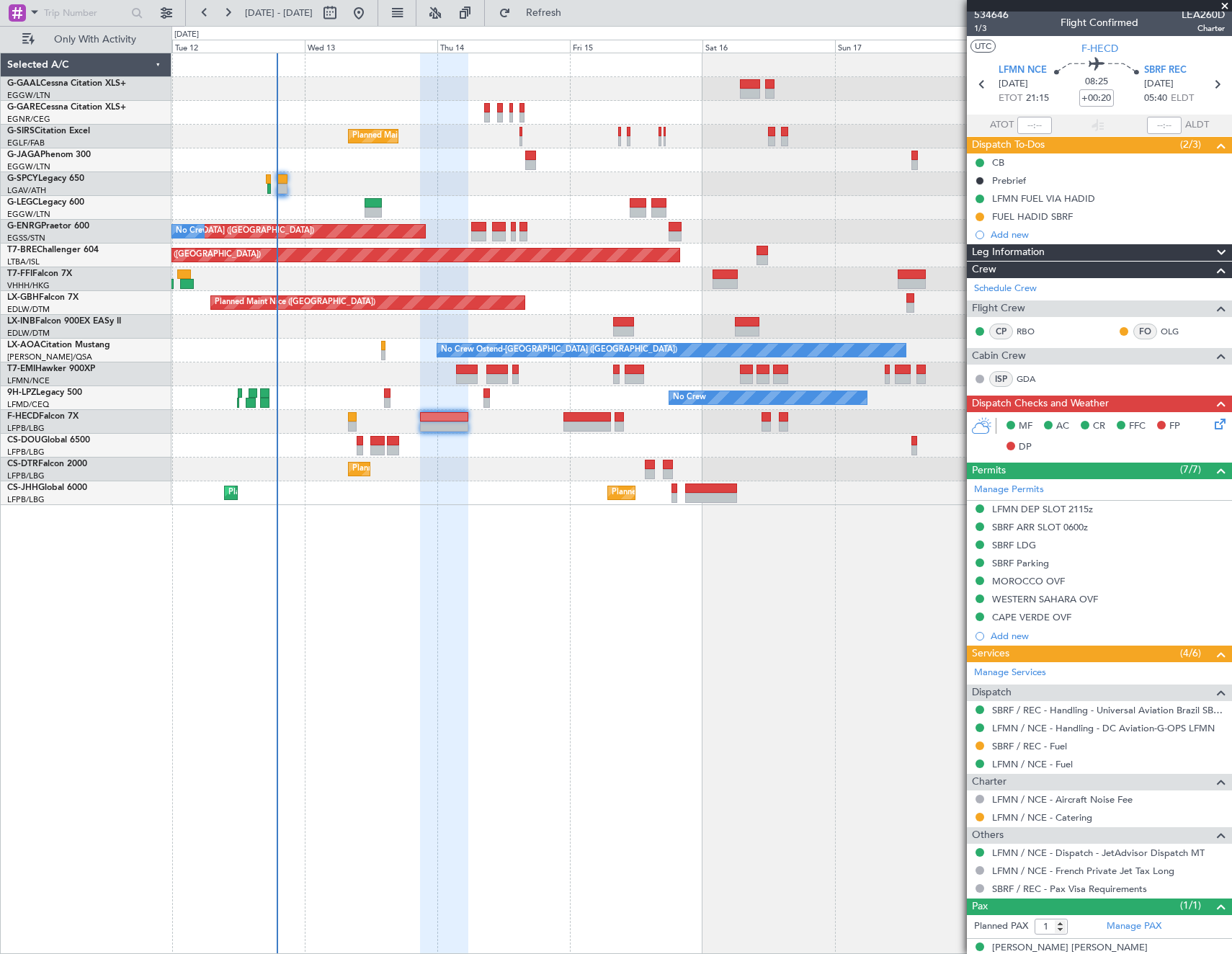
scroll to position [0, 0]
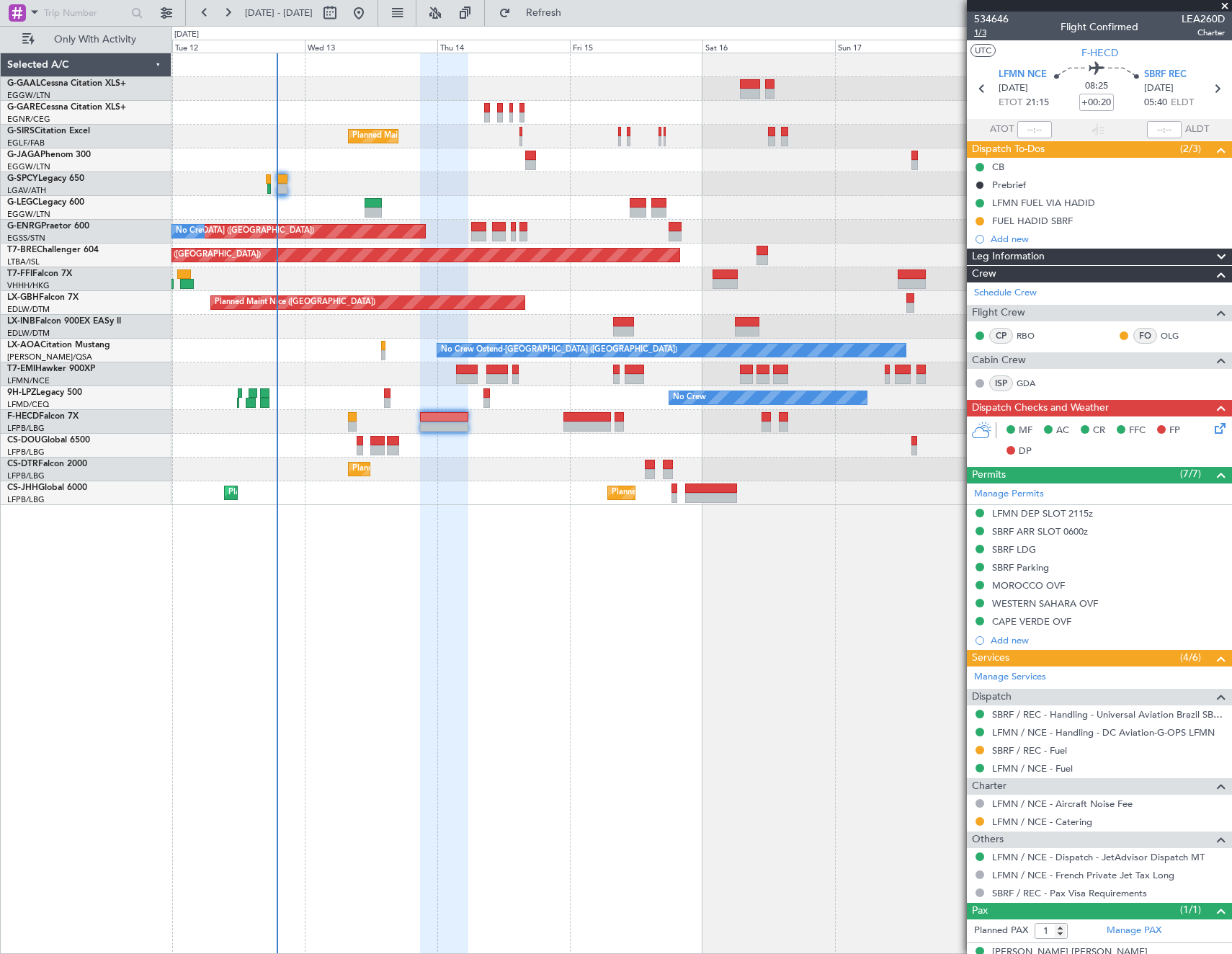
click at [984, 33] on span "1/3" at bounding box center [991, 33] width 35 height 12
click at [1024, 333] on link "RBO" at bounding box center [1032, 335] width 33 height 13
click at [1161, 335] on link "OLG" at bounding box center [1177, 335] width 33 height 13
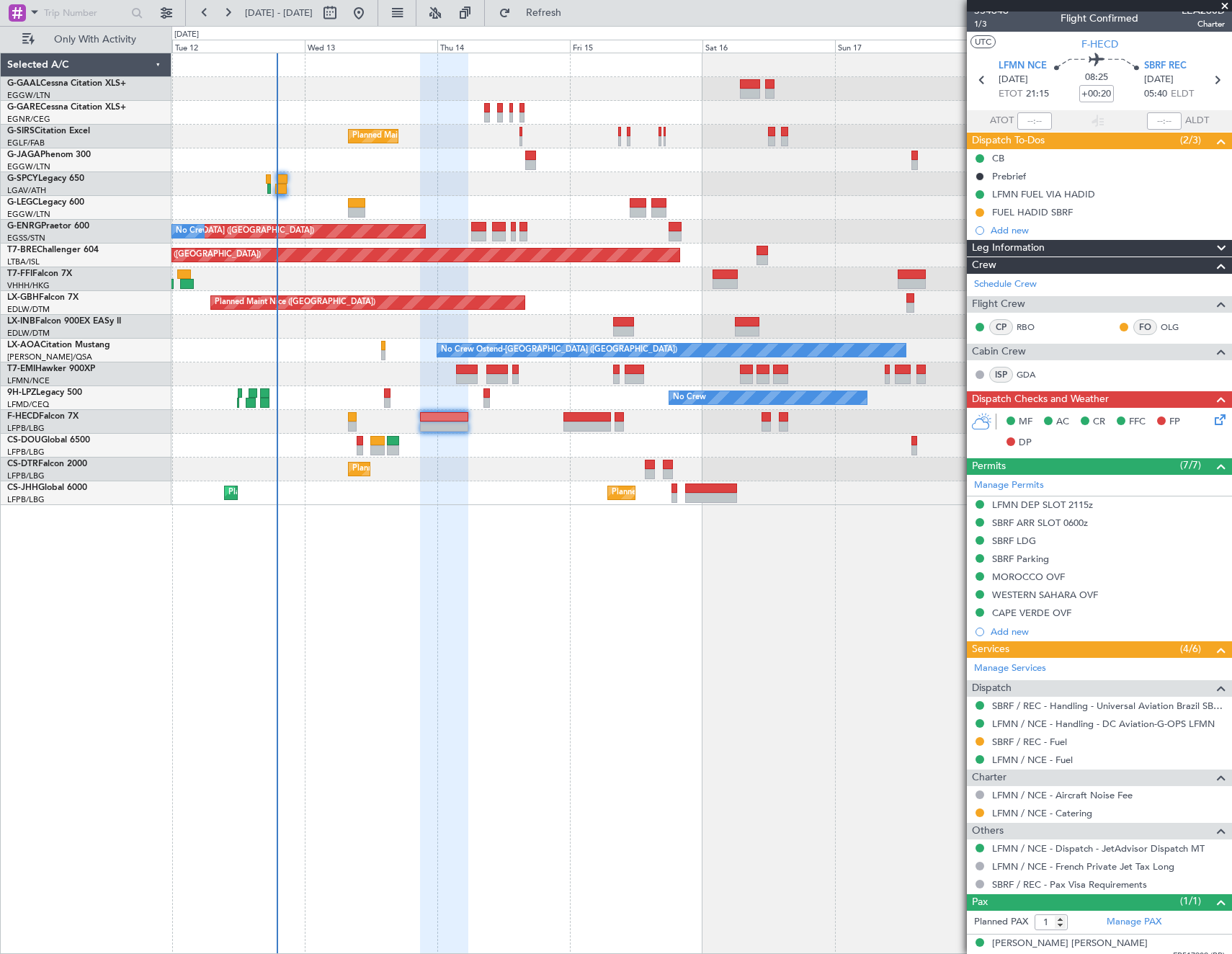
scroll to position [21, 0]
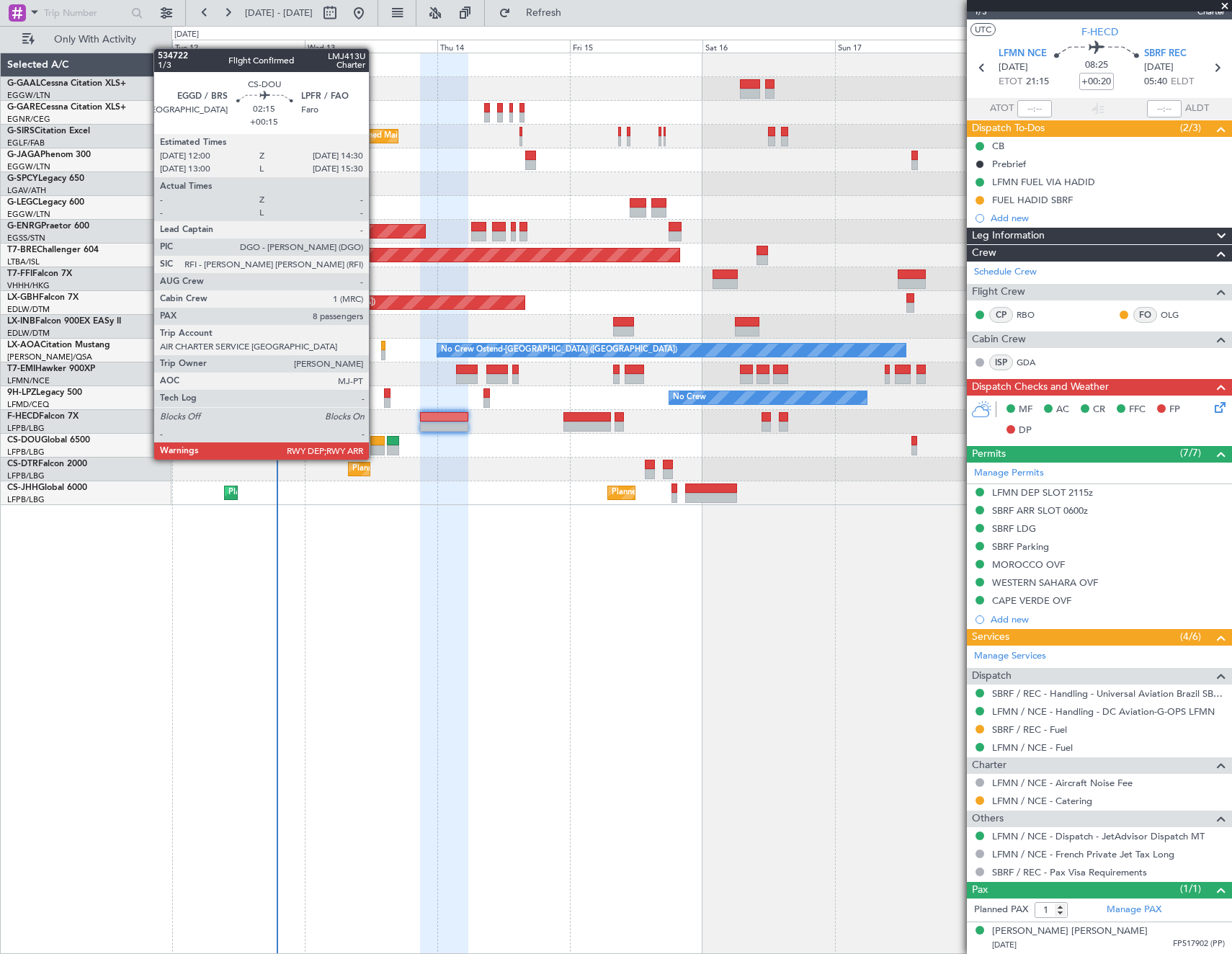
click at [375, 446] on div at bounding box center [376, 450] width 14 height 10
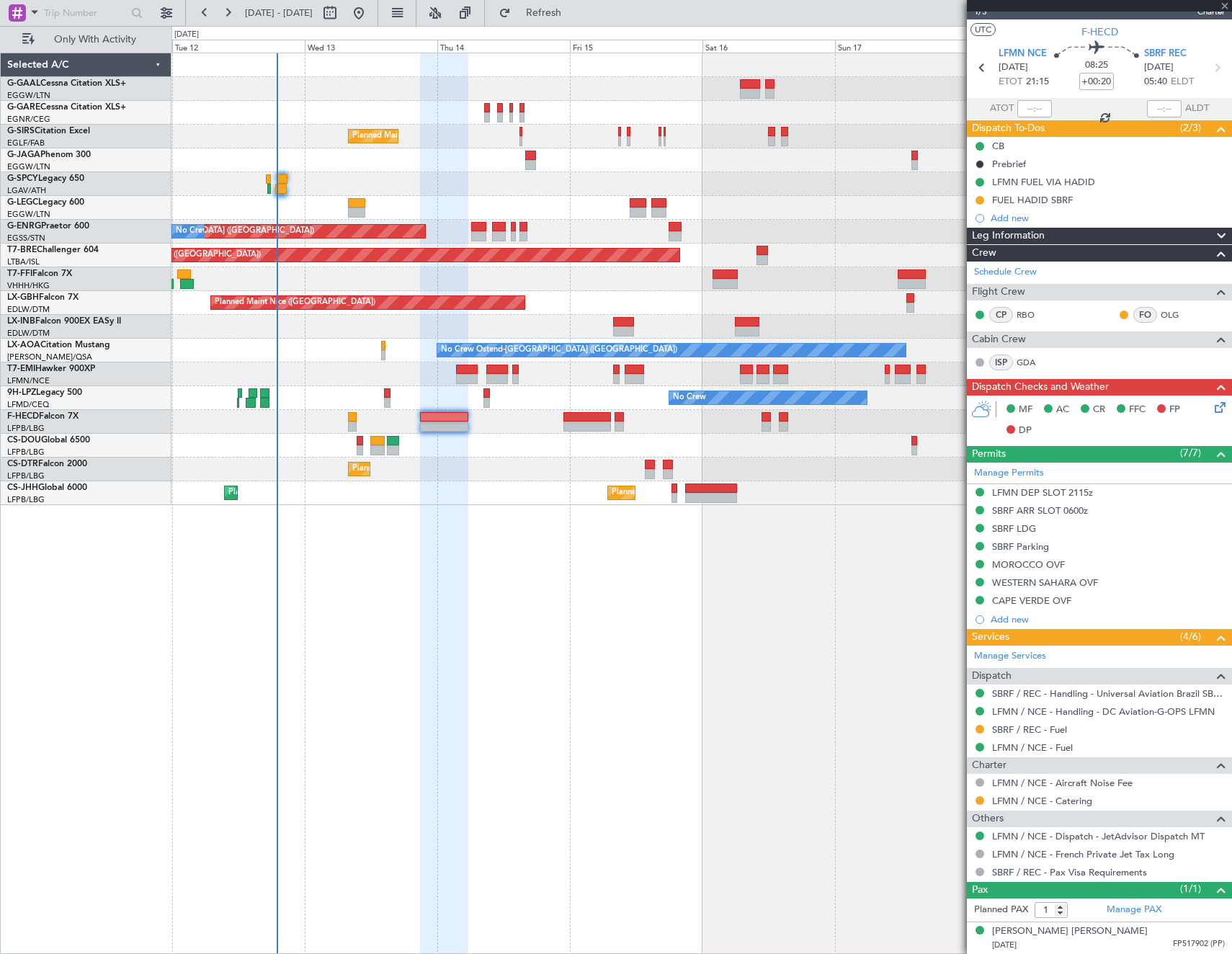
type input "+00:15"
type input "8"
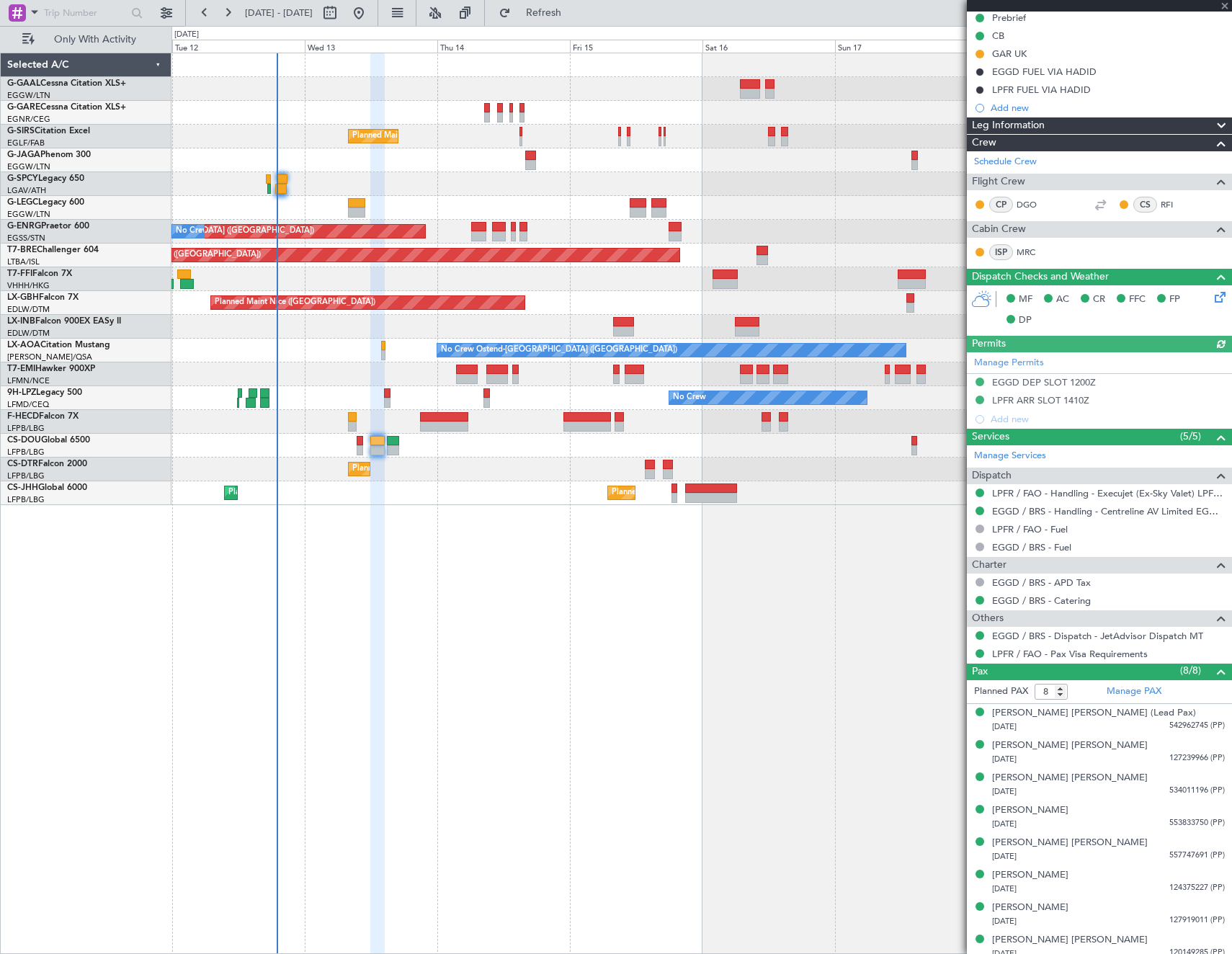
scroll to position [176, 0]
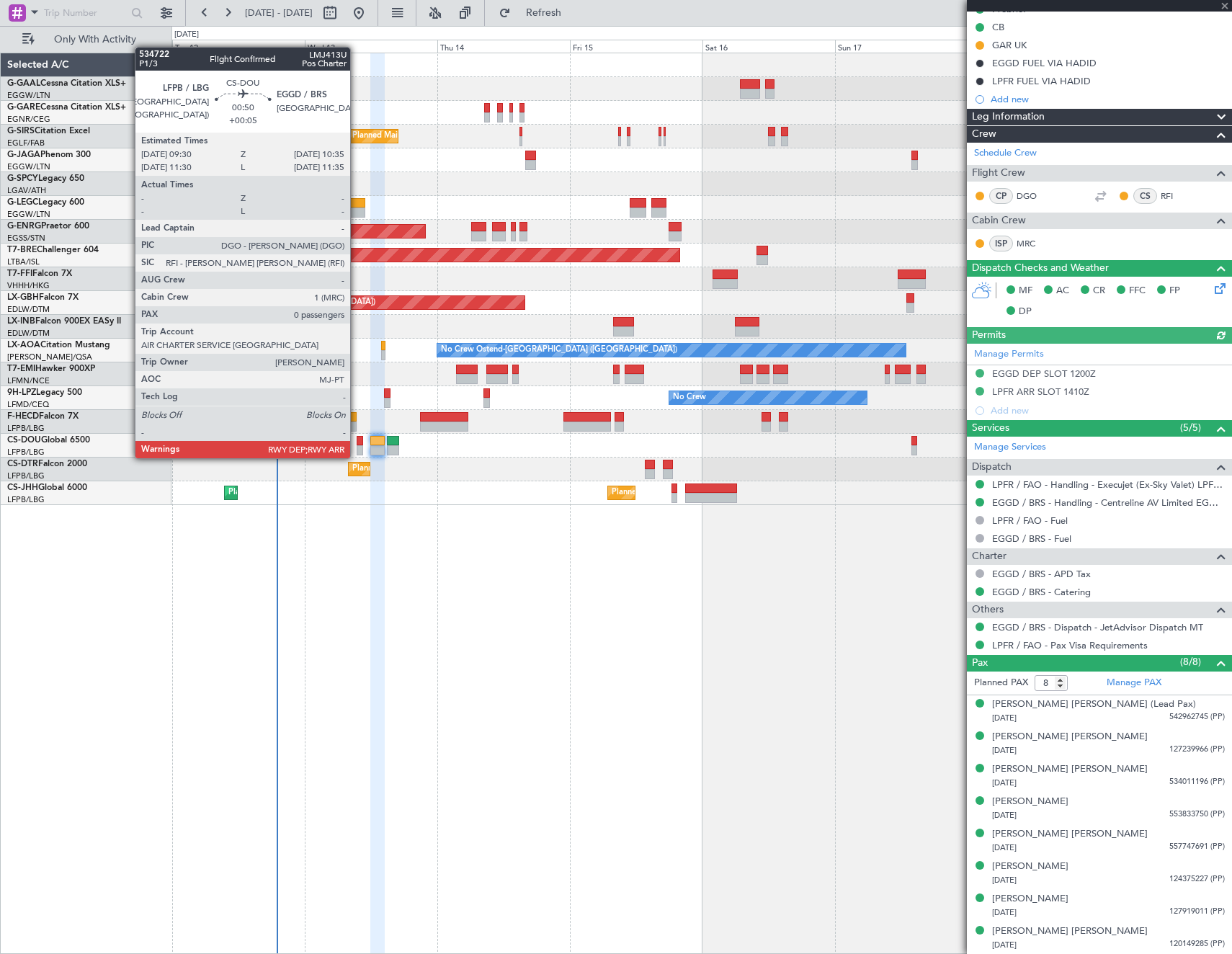
click at [357, 444] on div at bounding box center [360, 441] width 7 height 10
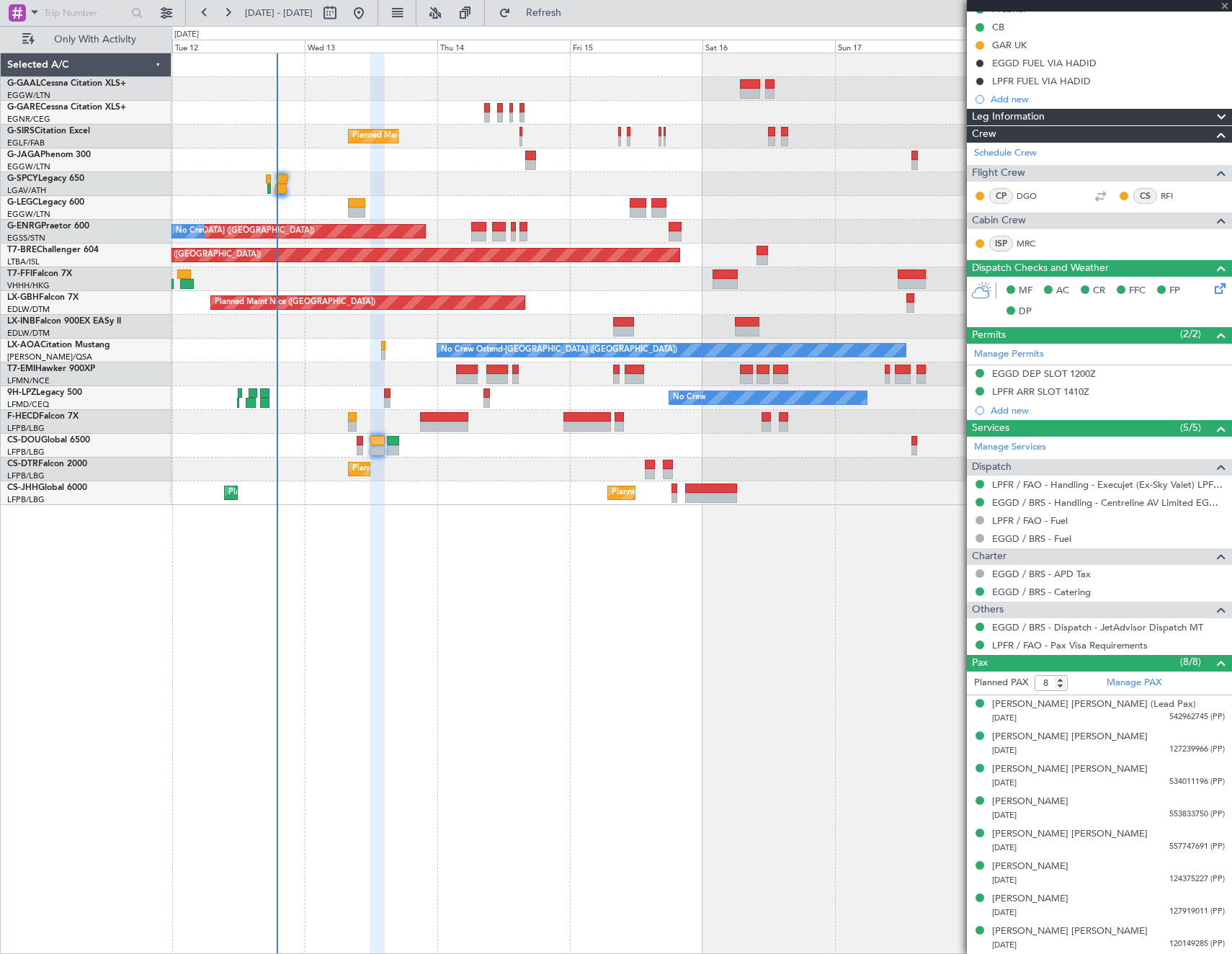
type input "+00:05"
type input "0"
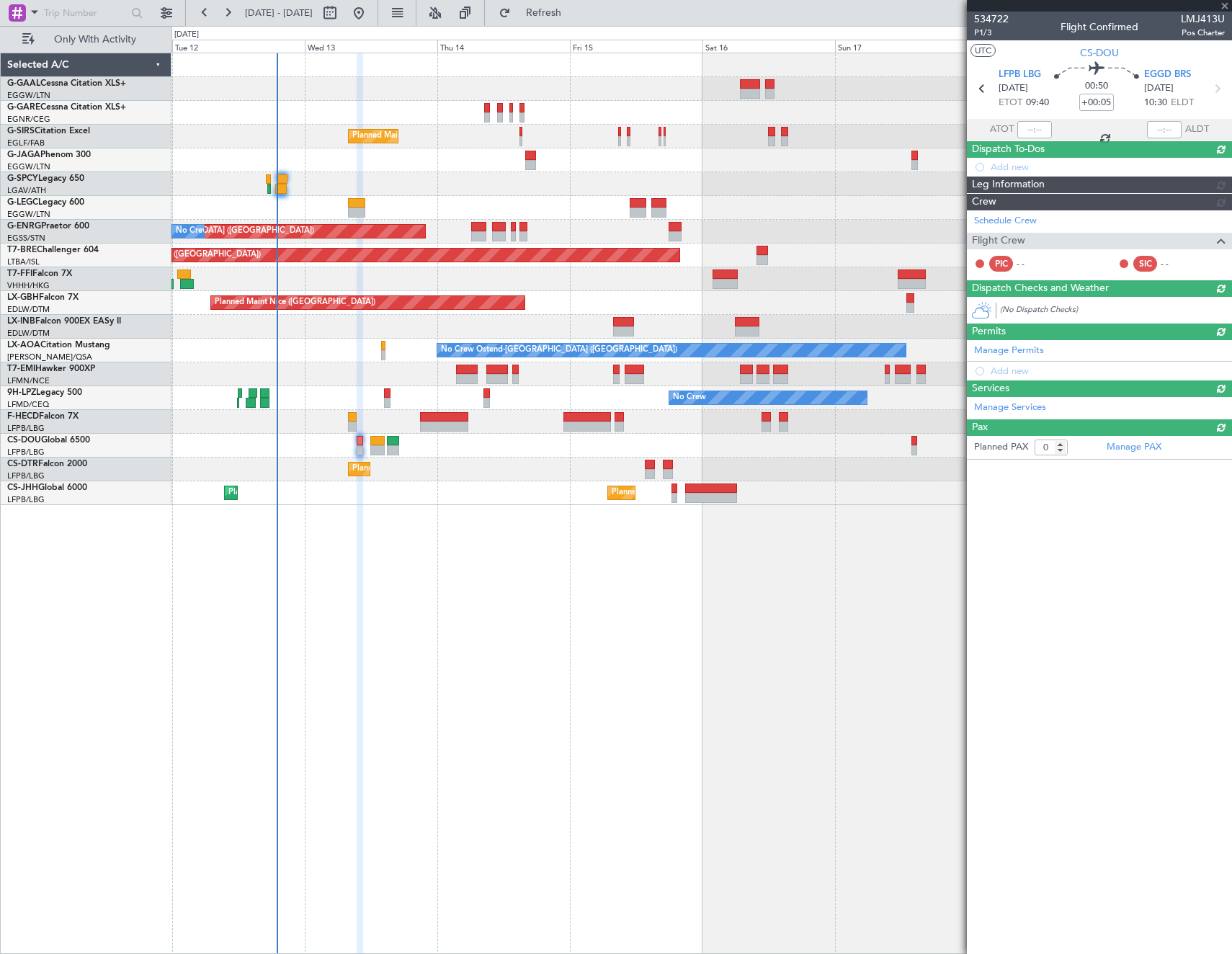
scroll to position [0, 0]
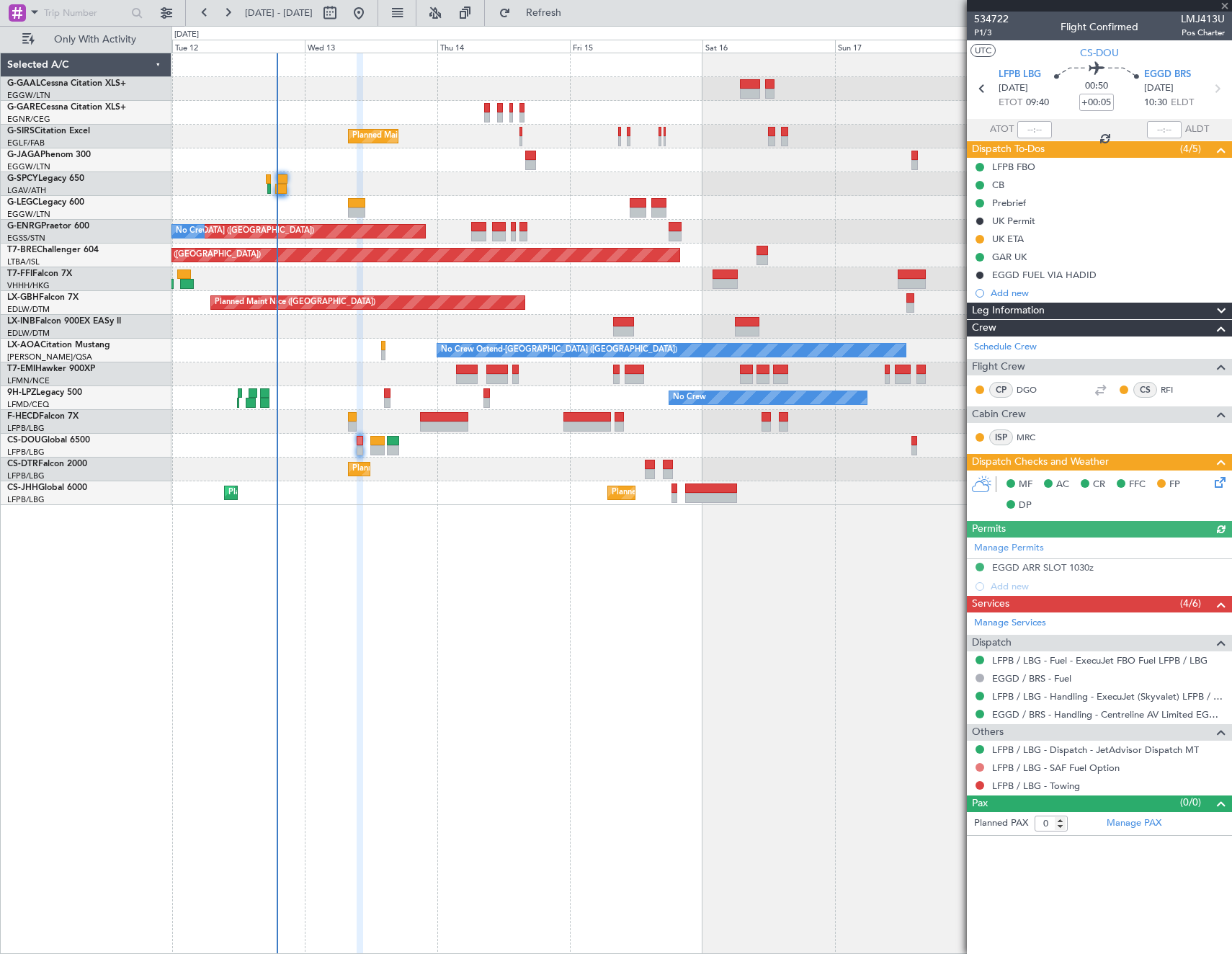
click at [979, 764] on button at bounding box center [979, 767] width 8 height 8
drag, startPoint x: 938, startPoint y: 784, endPoint x: 980, endPoint y: 784, distance: 42.0
click at [943, 784] on span "Not Required" at bounding box center [945, 787] width 58 height 14
click at [980, 784] on button at bounding box center [979, 785] width 8 height 8
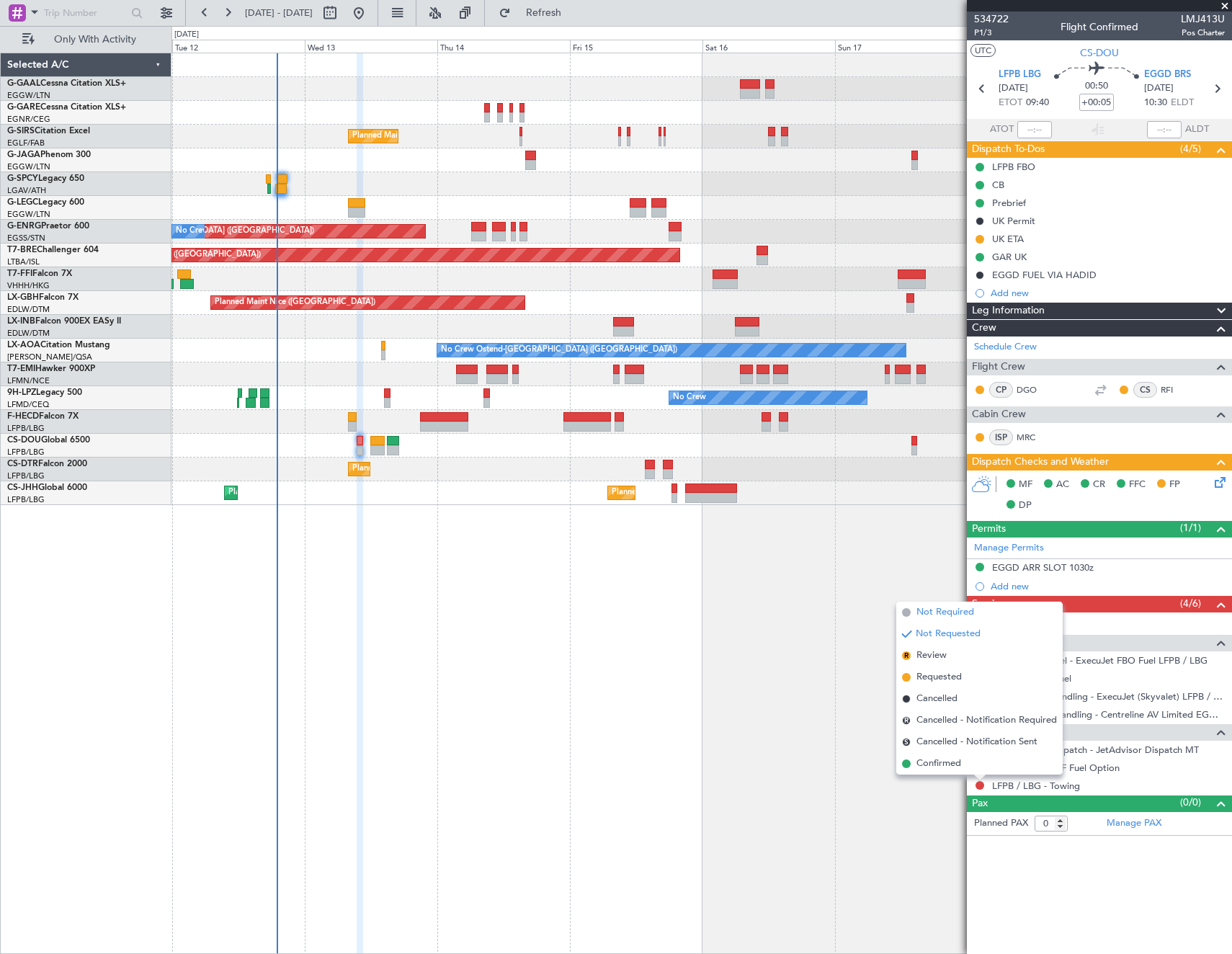
click at [913, 613] on li "Not Required" at bounding box center [979, 612] width 166 height 21
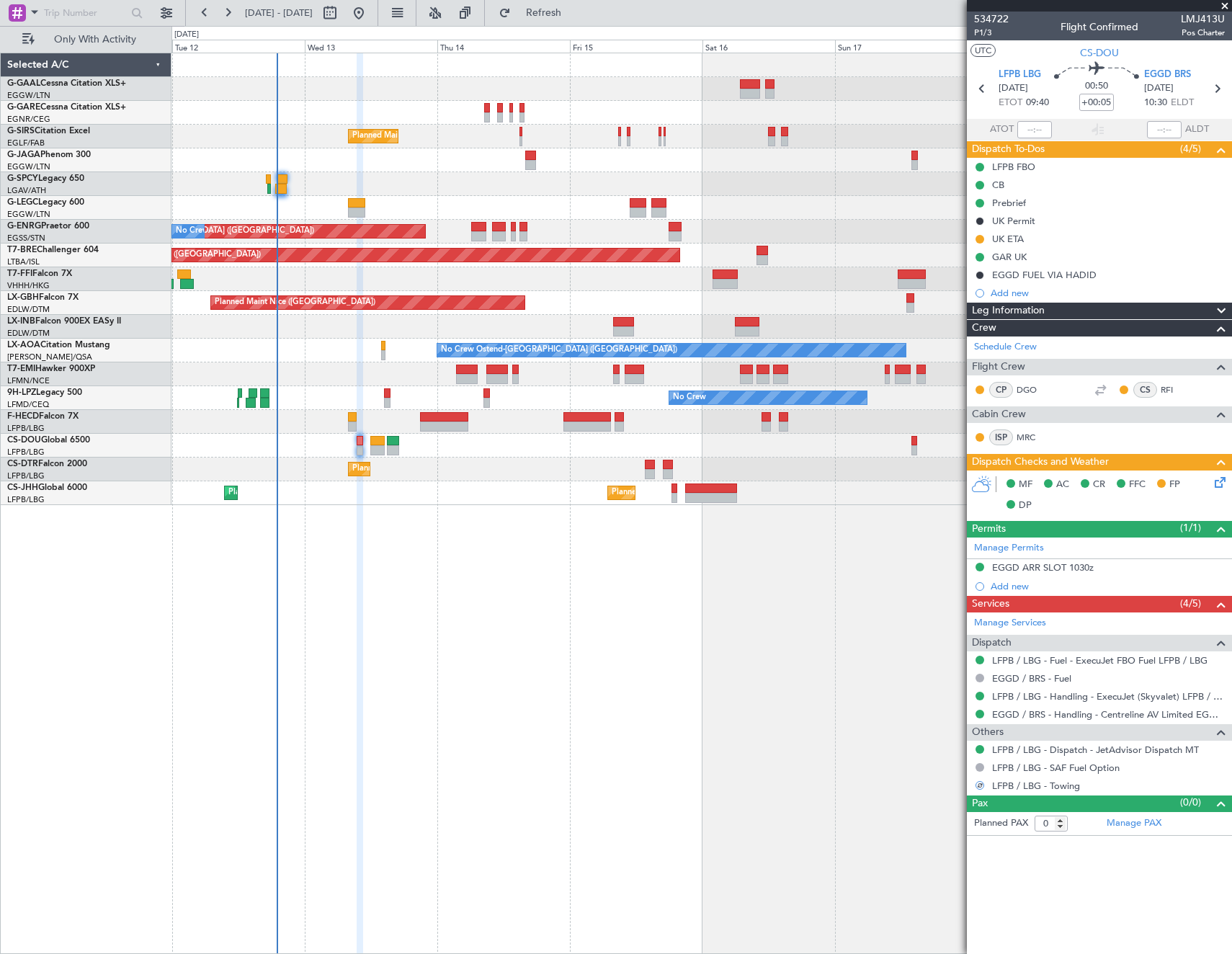
click at [1219, 485] on icon at bounding box center [1217, 480] width 11 height 11
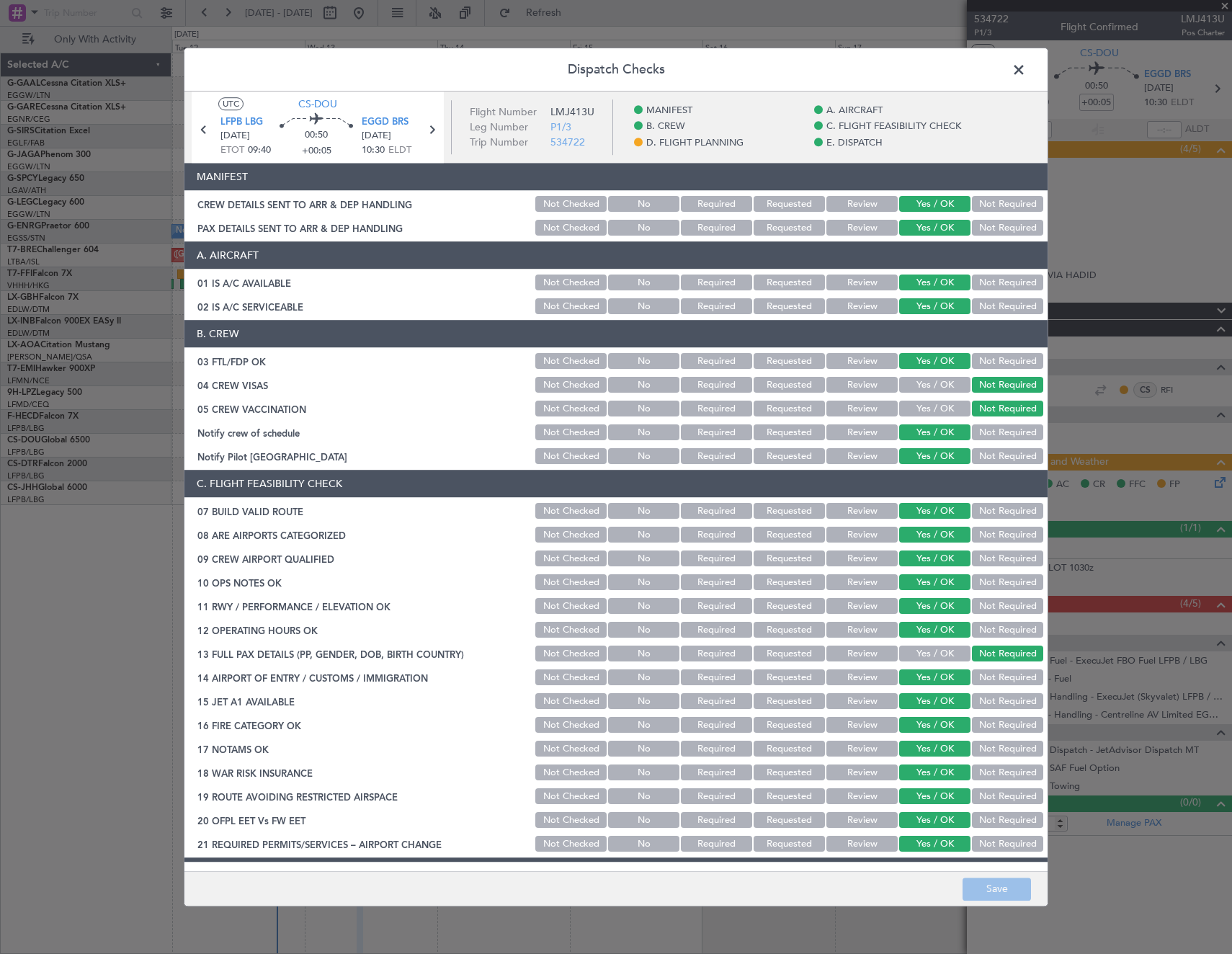
scroll to position [505, 0]
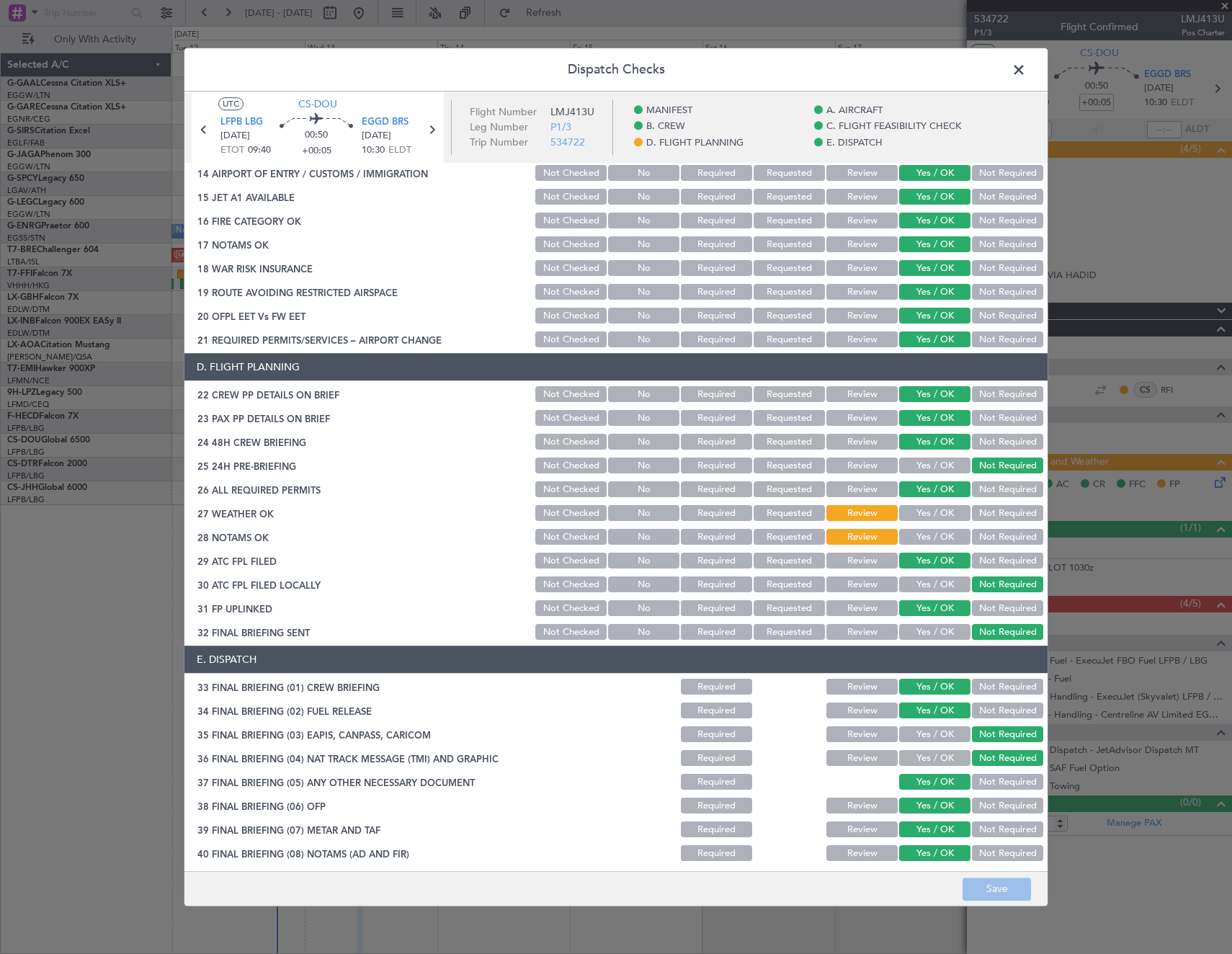
click at [1026, 63] on span at bounding box center [1026, 73] width 0 height 29
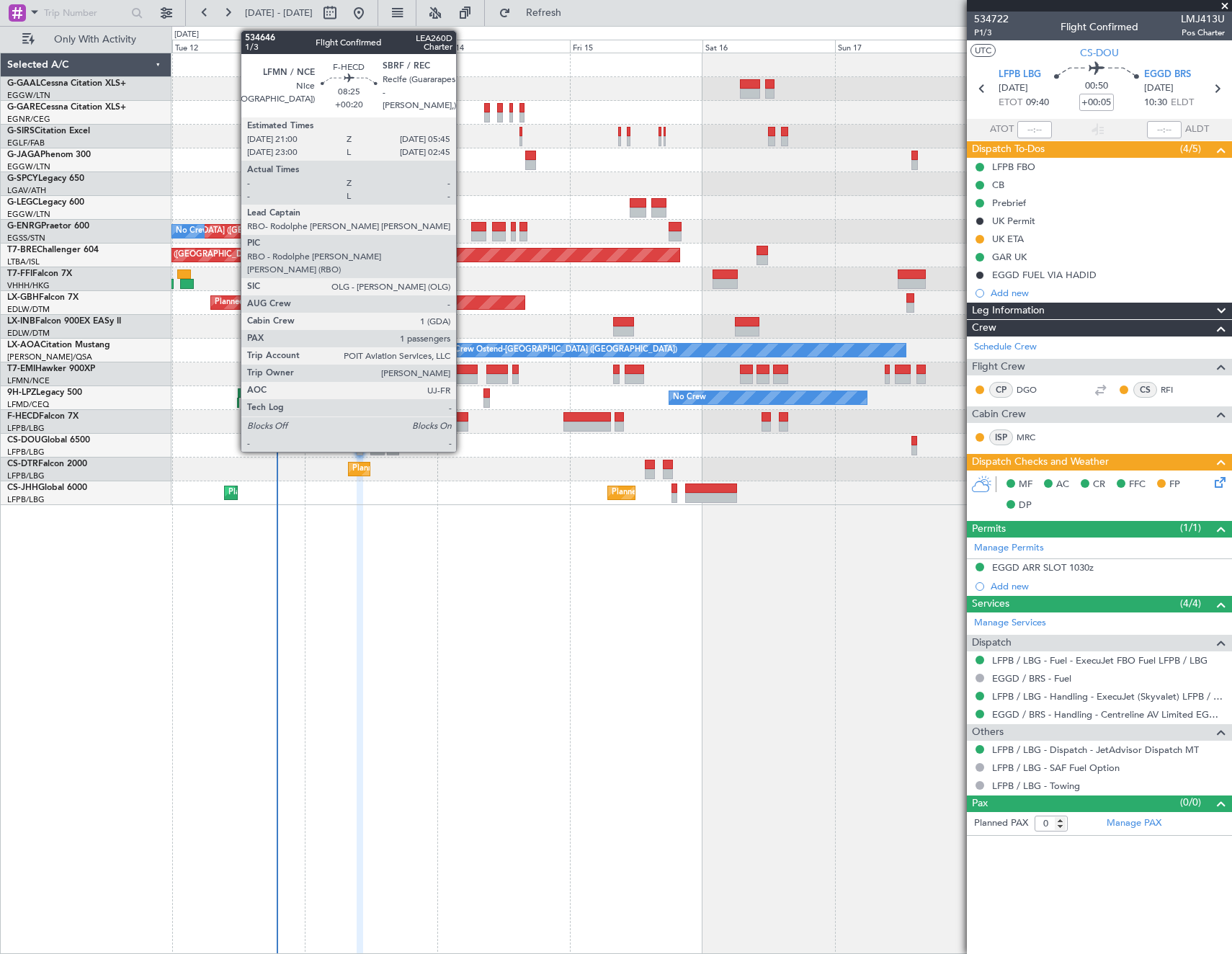
click at [462, 424] on div at bounding box center [445, 426] width 49 height 10
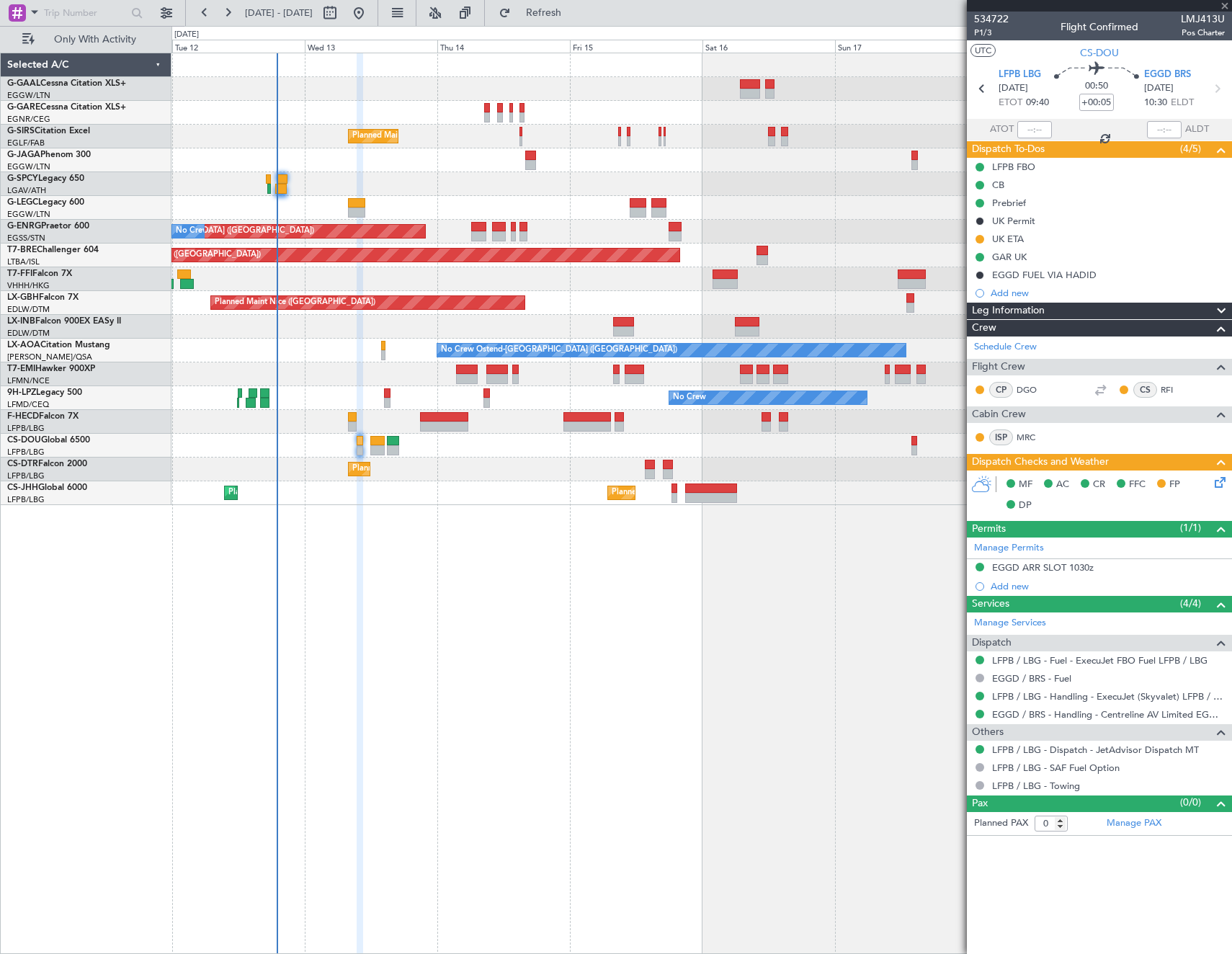
type input "+00:20"
type input "1"
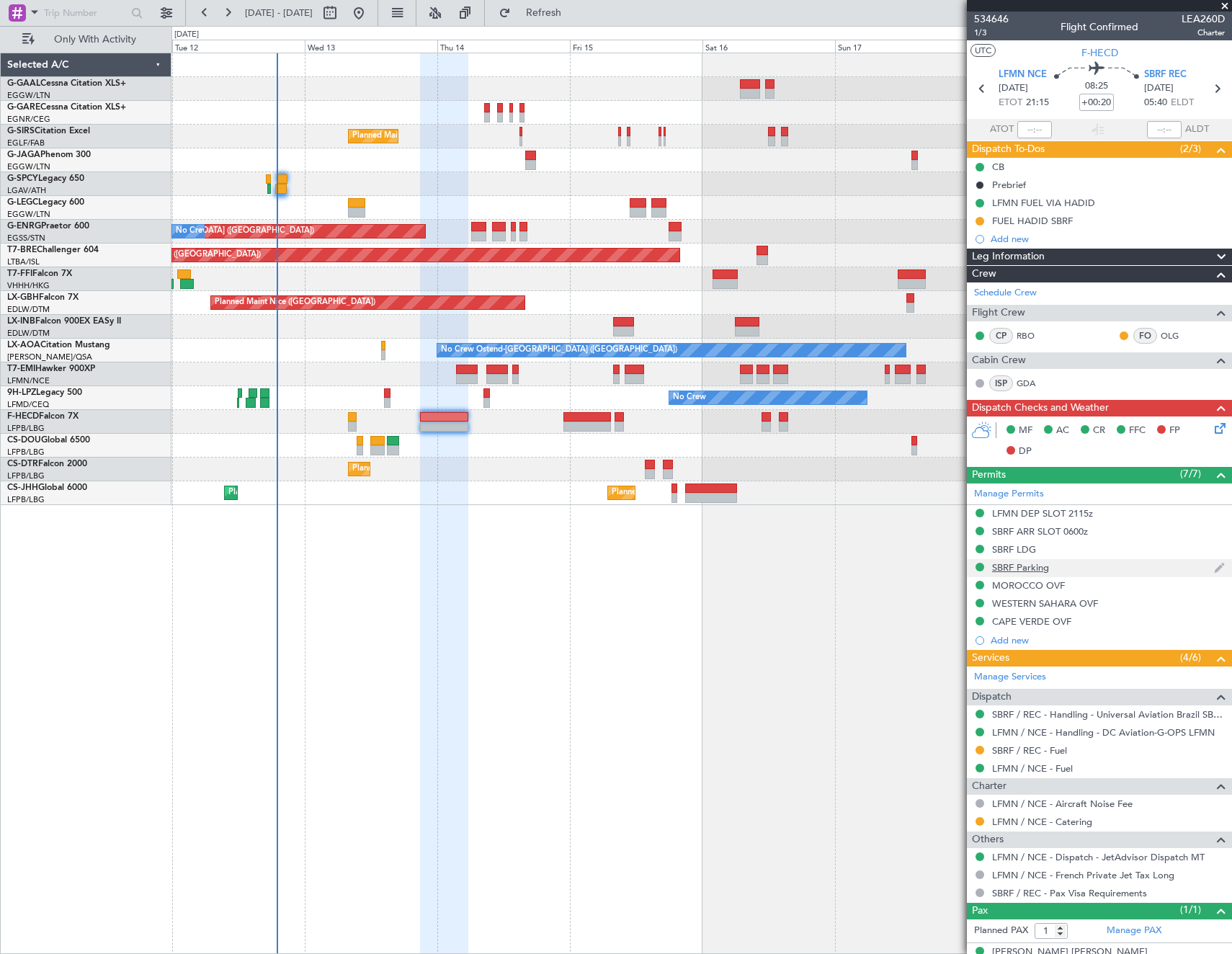
click at [1024, 569] on div "SBRF Parking" at bounding box center [1020, 567] width 57 height 12
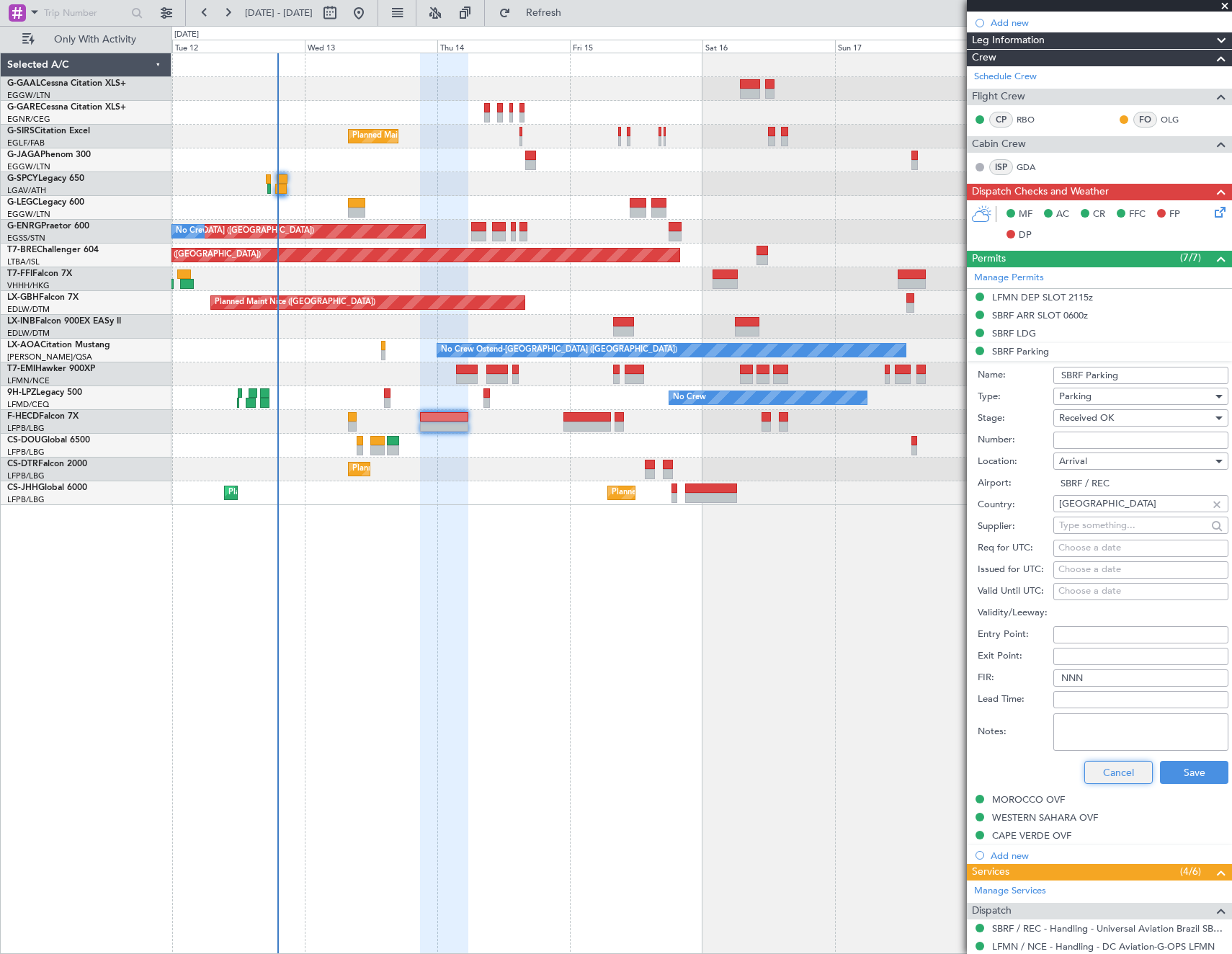
click at [1111, 774] on button "Cancel" at bounding box center [1118, 772] width 68 height 23
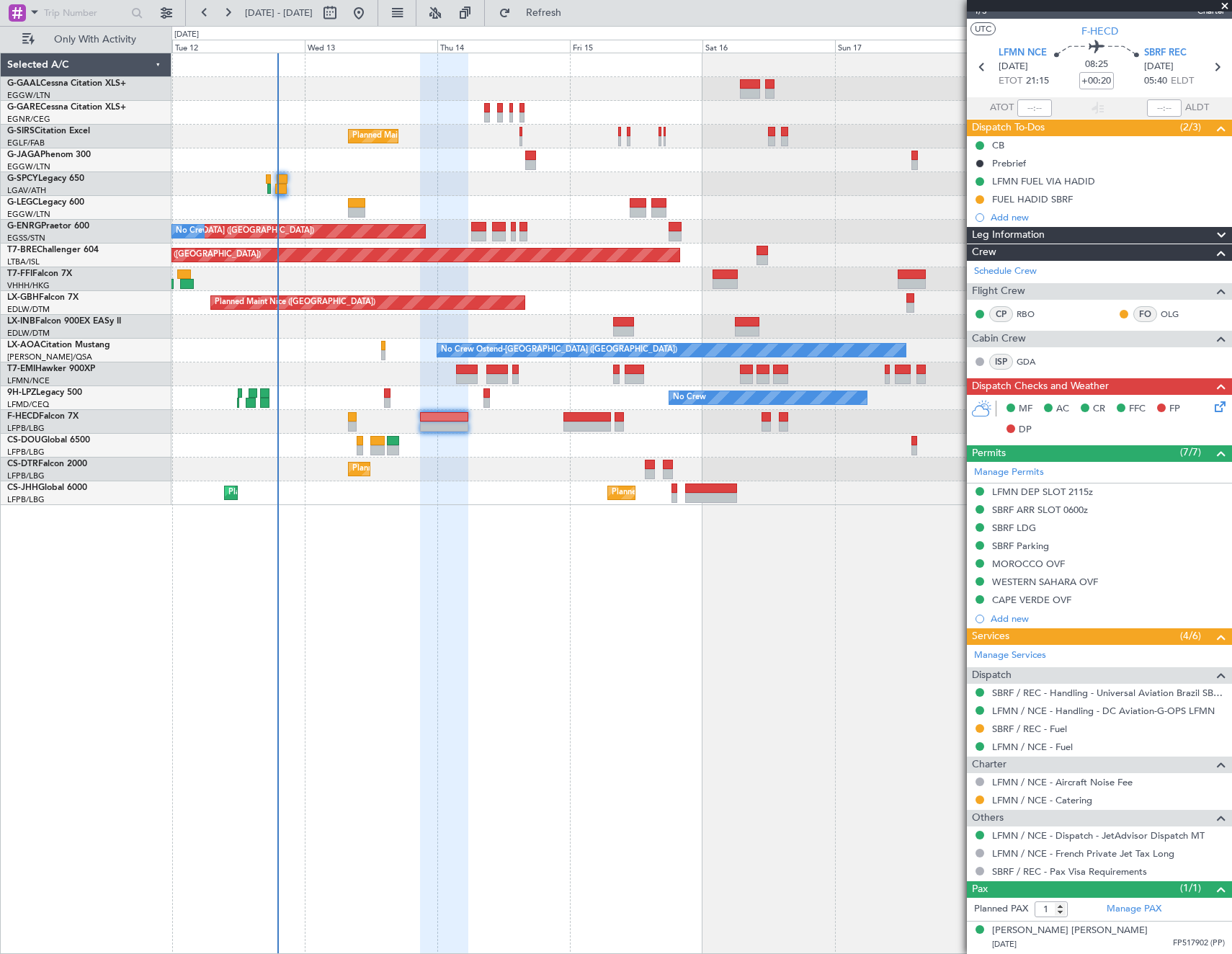
scroll to position [21, 0]
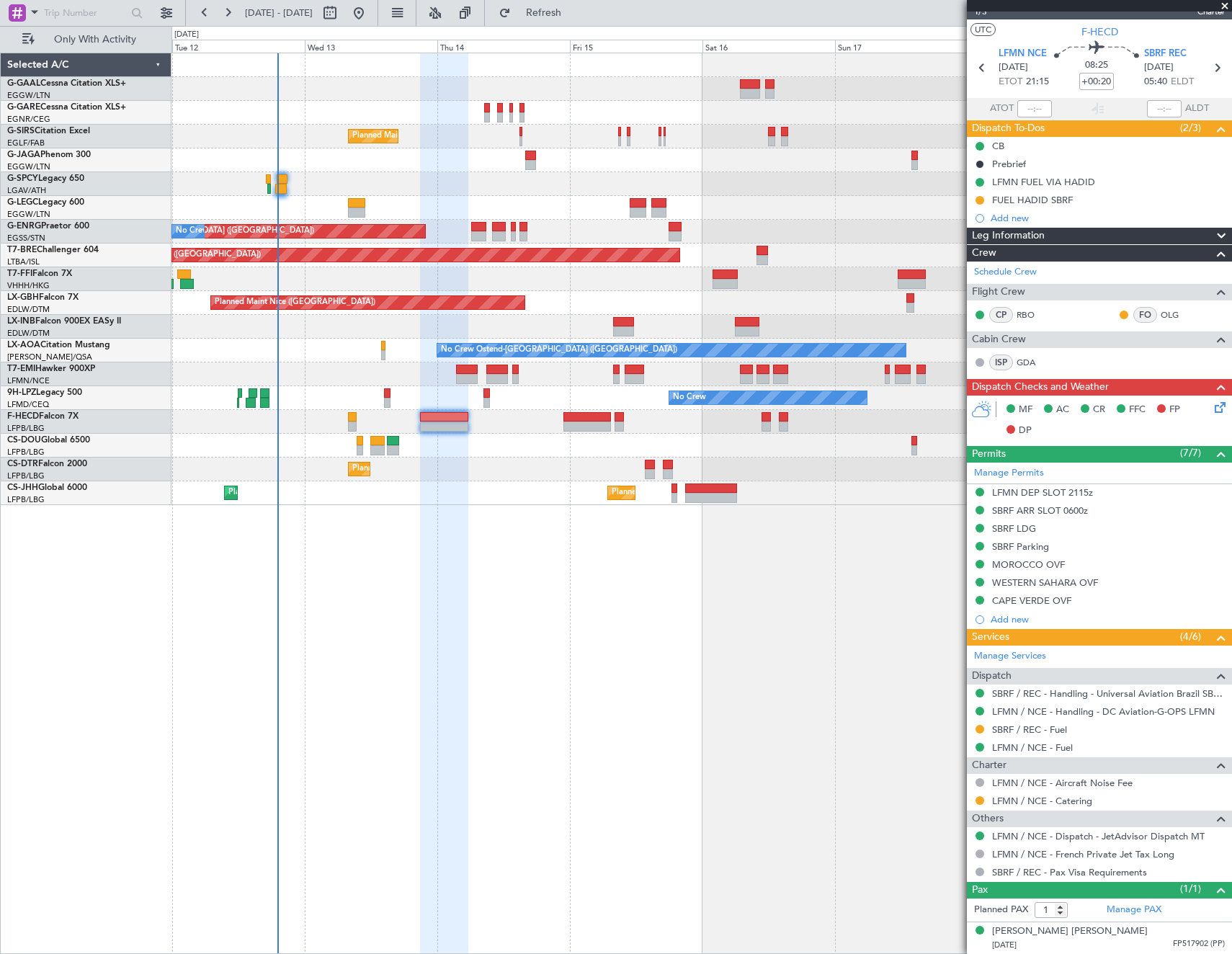
click at [1211, 407] on icon at bounding box center [1217, 405] width 11 height 11
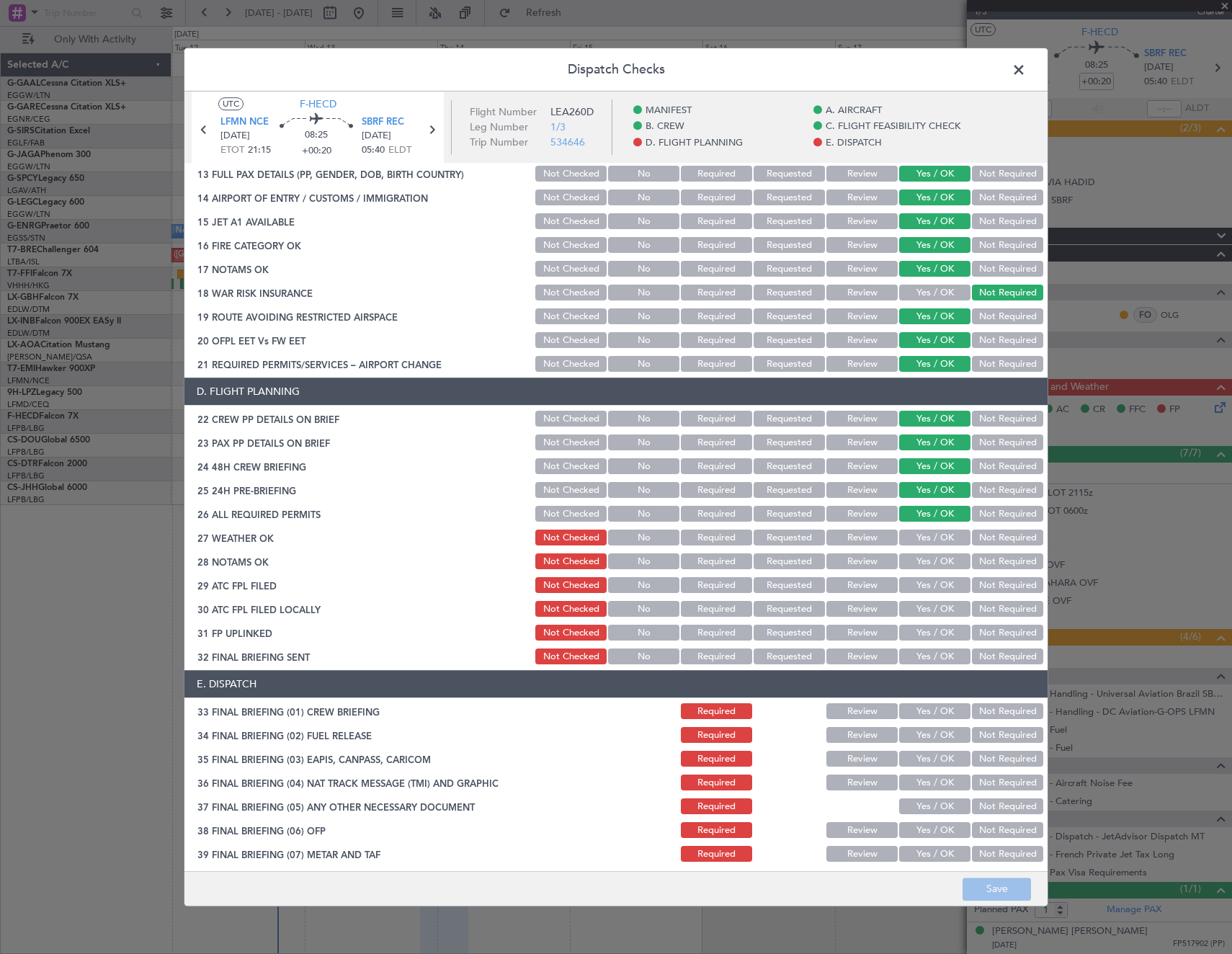
scroll to position [505, 0]
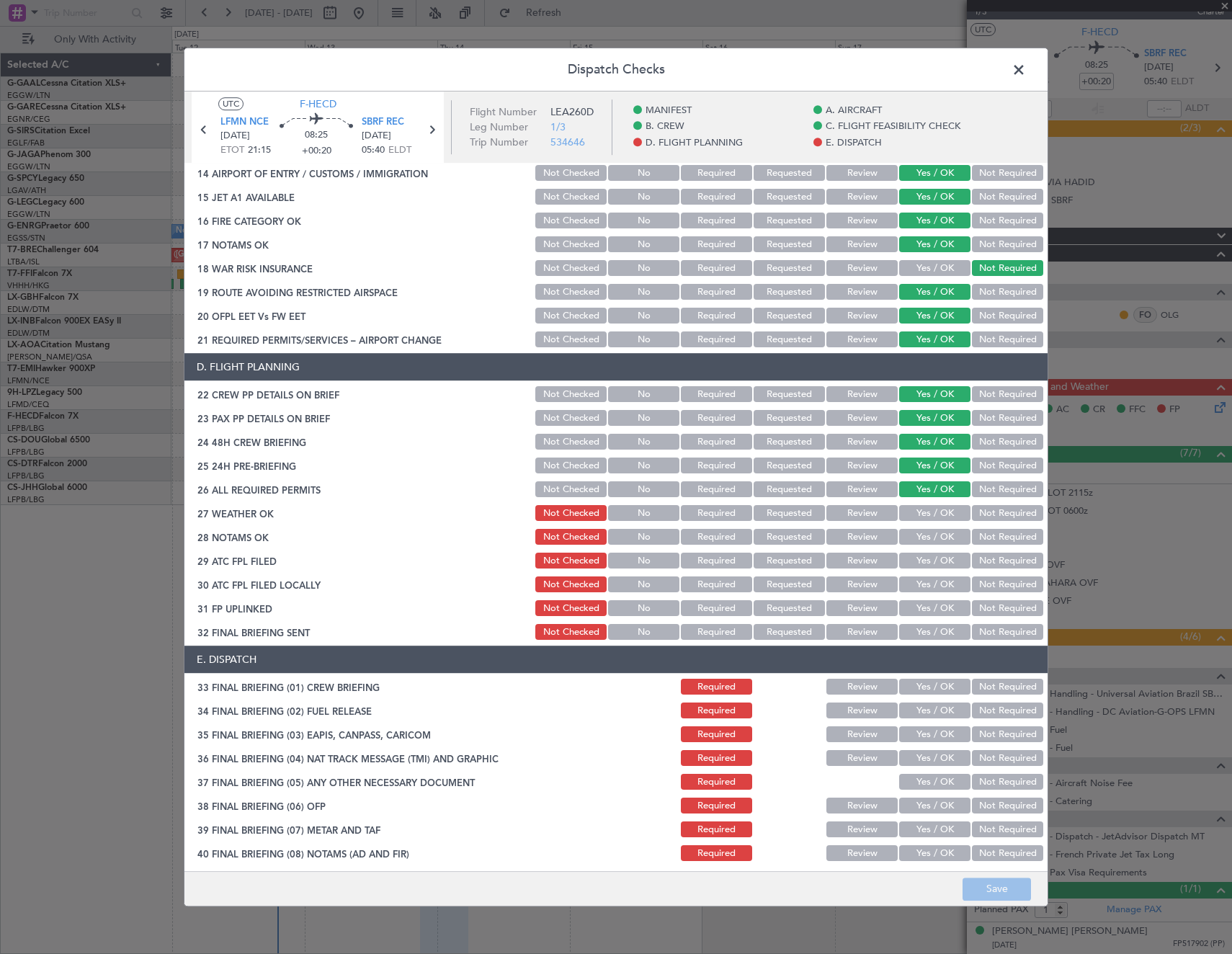
click at [1026, 65] on span at bounding box center [1026, 73] width 0 height 29
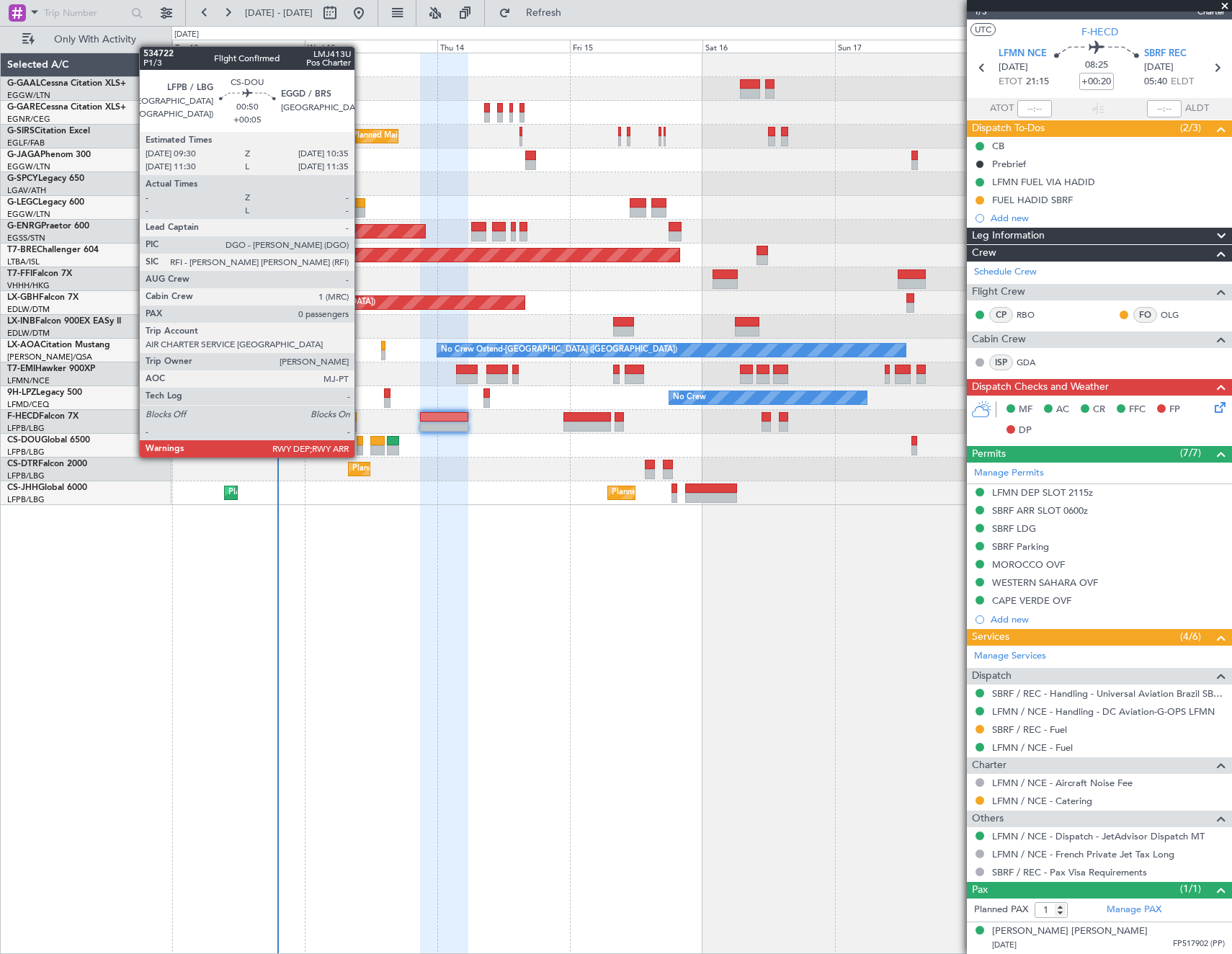
click at [361, 443] on div at bounding box center [360, 441] width 7 height 10
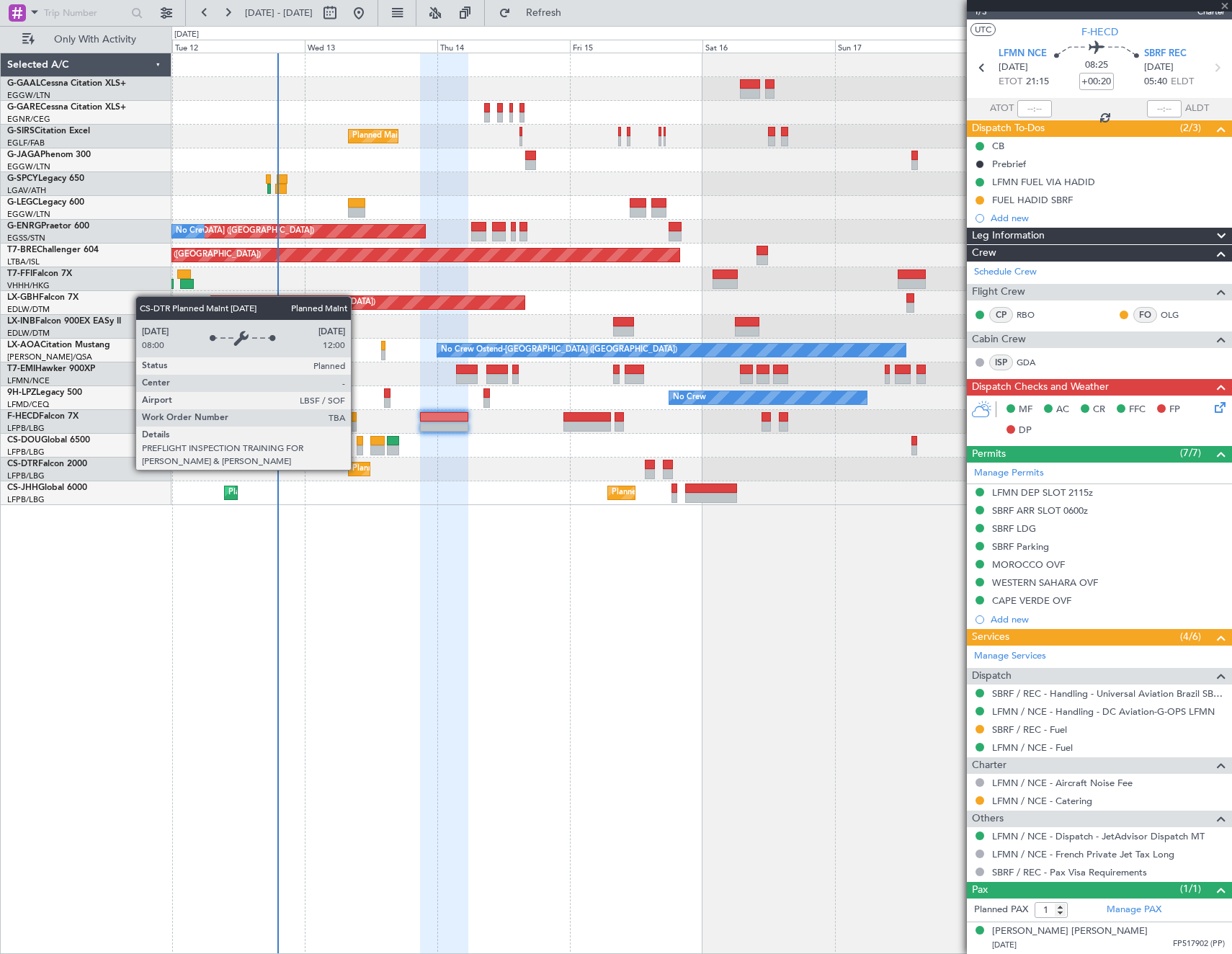
type input "+00:05"
type input "0"
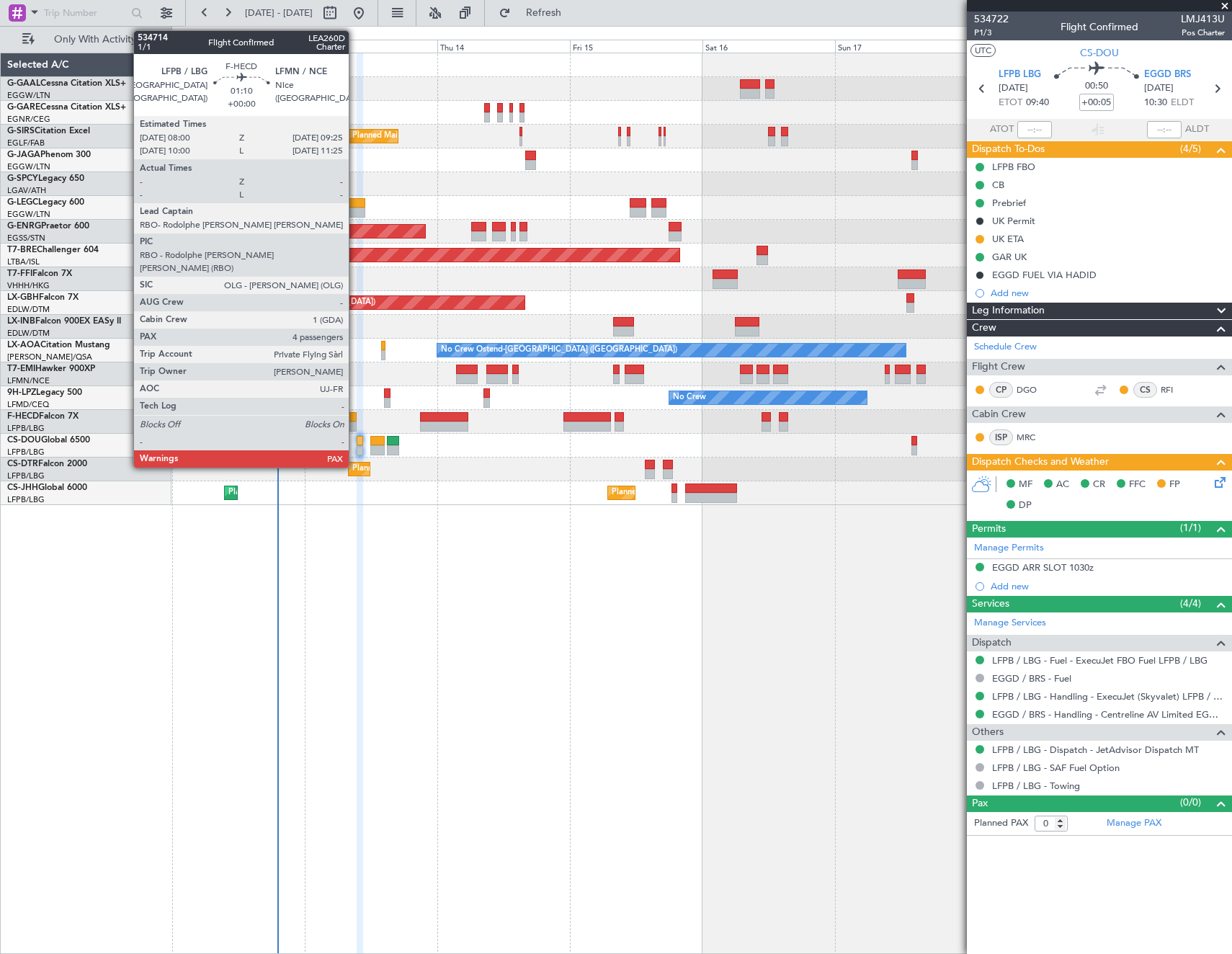
click at [355, 420] on div at bounding box center [352, 417] width 7 height 10
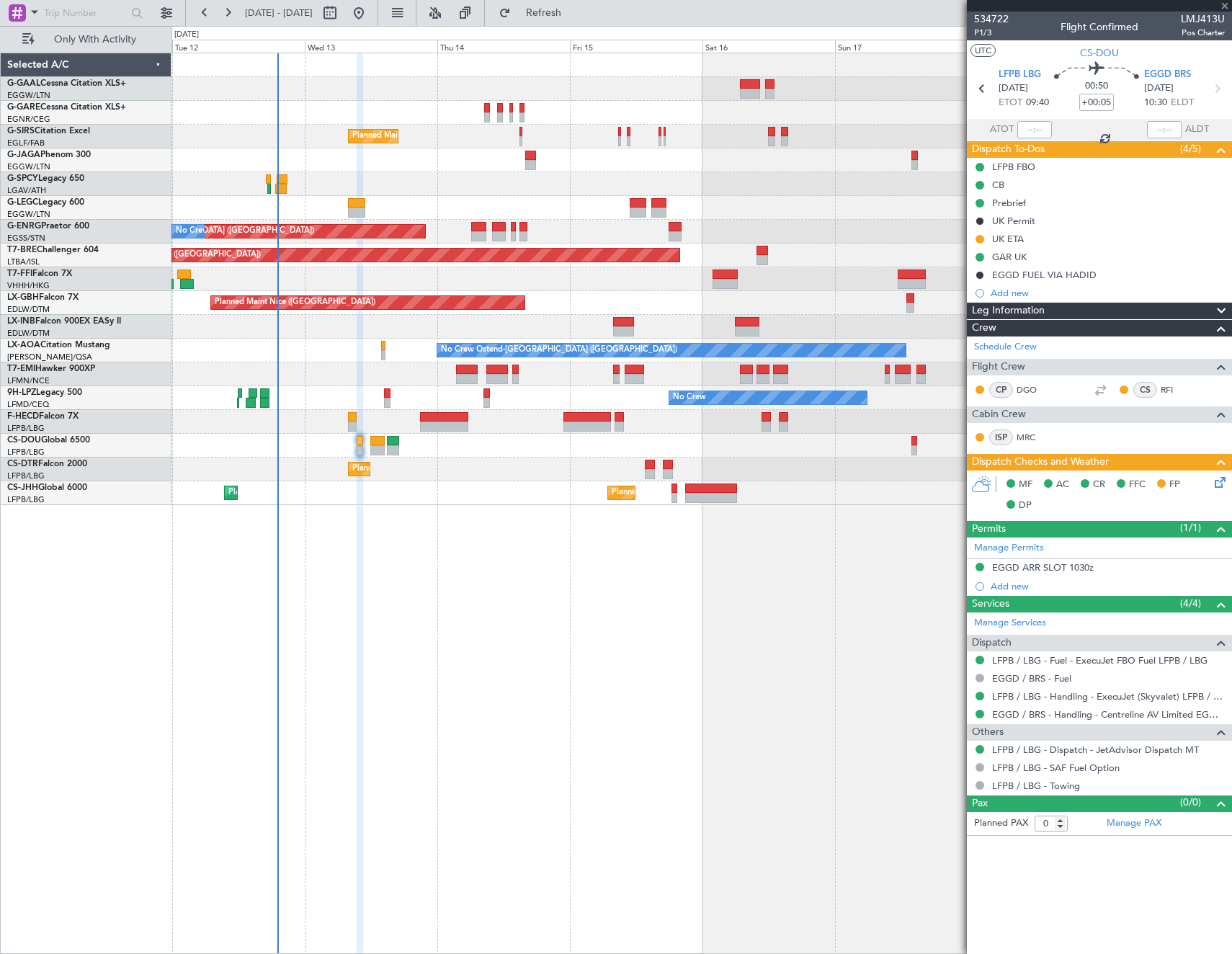
type input "4"
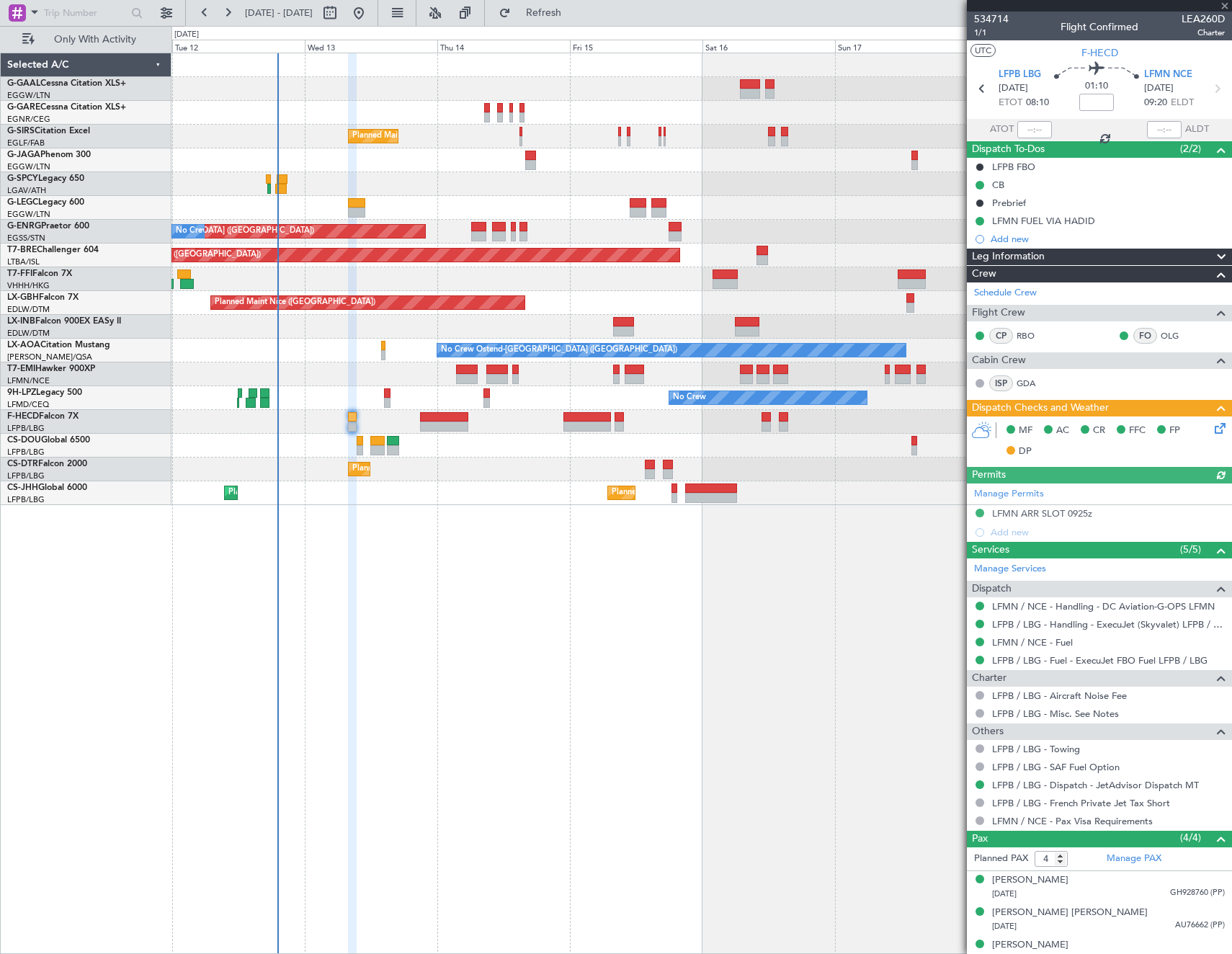
click at [1211, 421] on icon at bounding box center [1217, 426] width 11 height 11
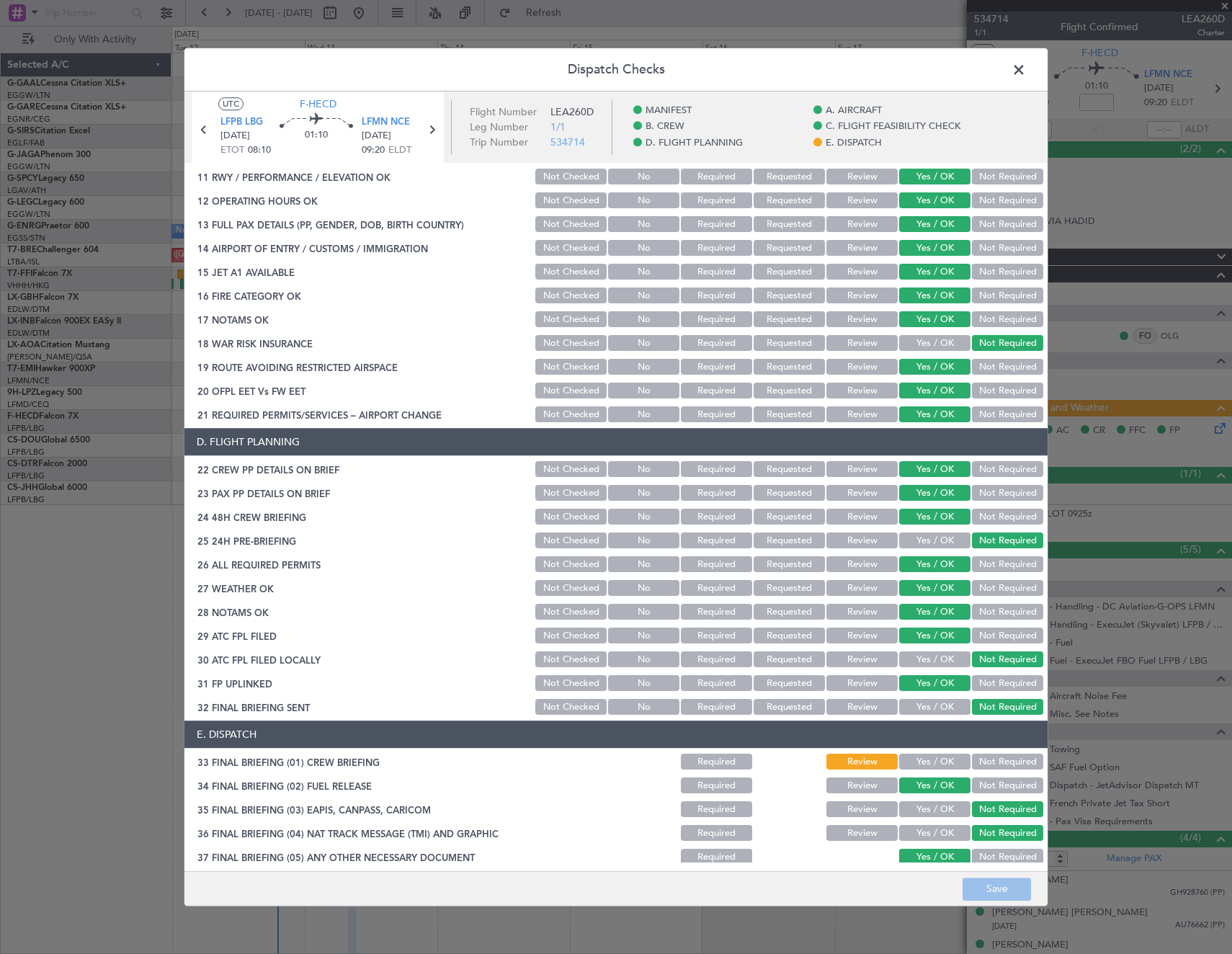
scroll to position [433, 0]
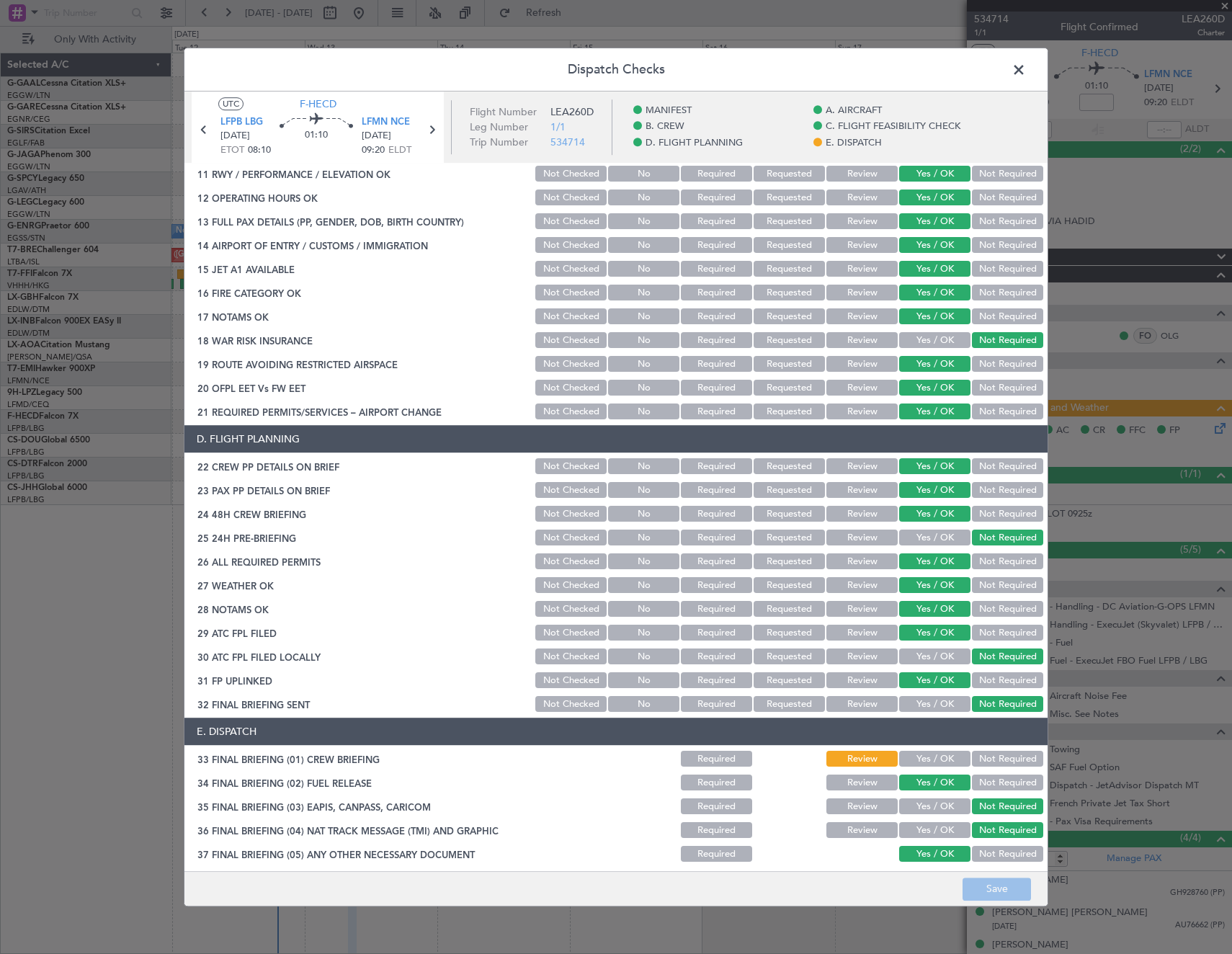
click at [869, 585] on button "Review" at bounding box center [862, 586] width 71 height 16
click at [852, 605] on button "Review" at bounding box center [862, 609] width 71 height 16
click at [1003, 890] on button "Save" at bounding box center [996, 889] width 68 height 23
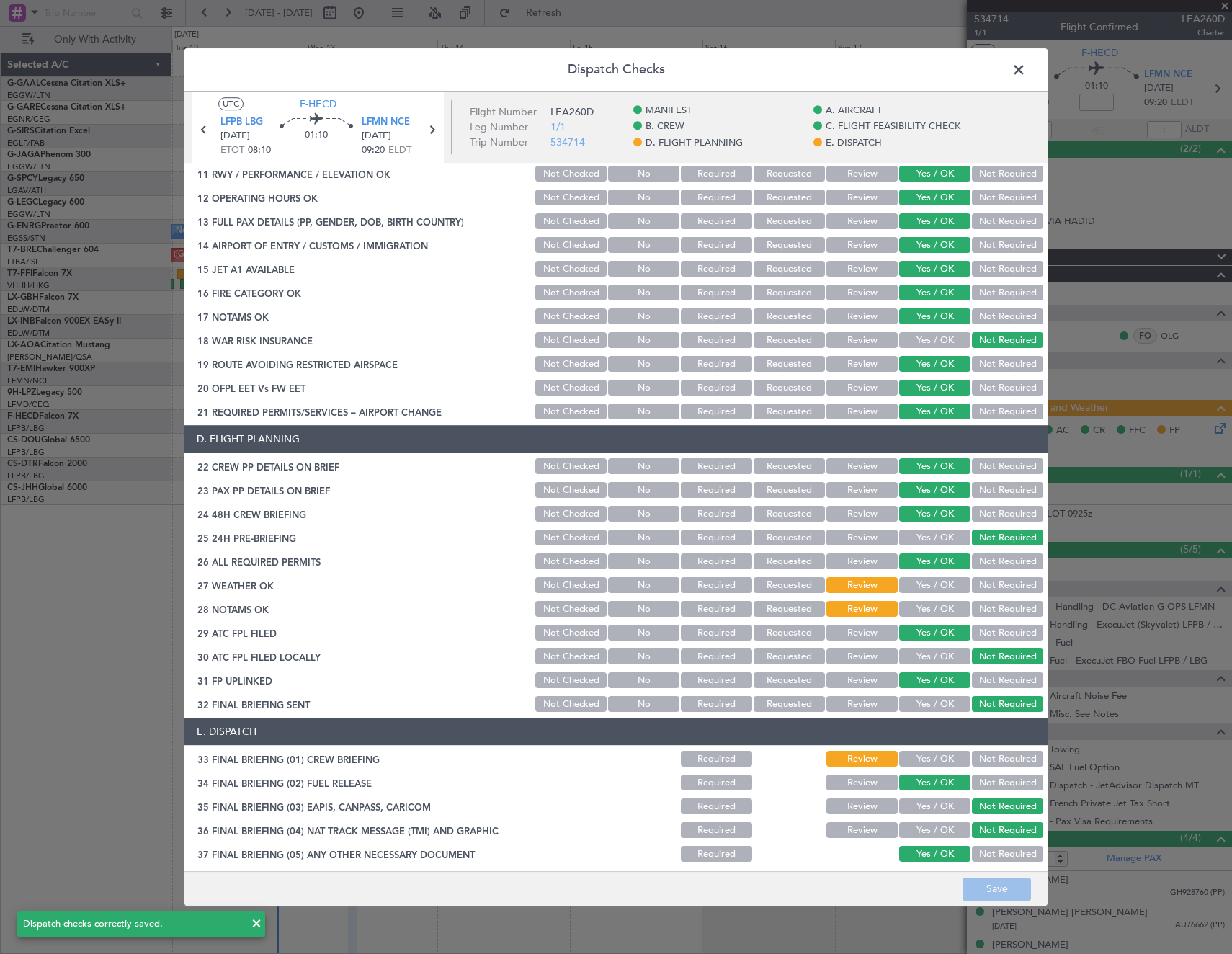
click at [1026, 73] on span at bounding box center [1026, 73] width 0 height 29
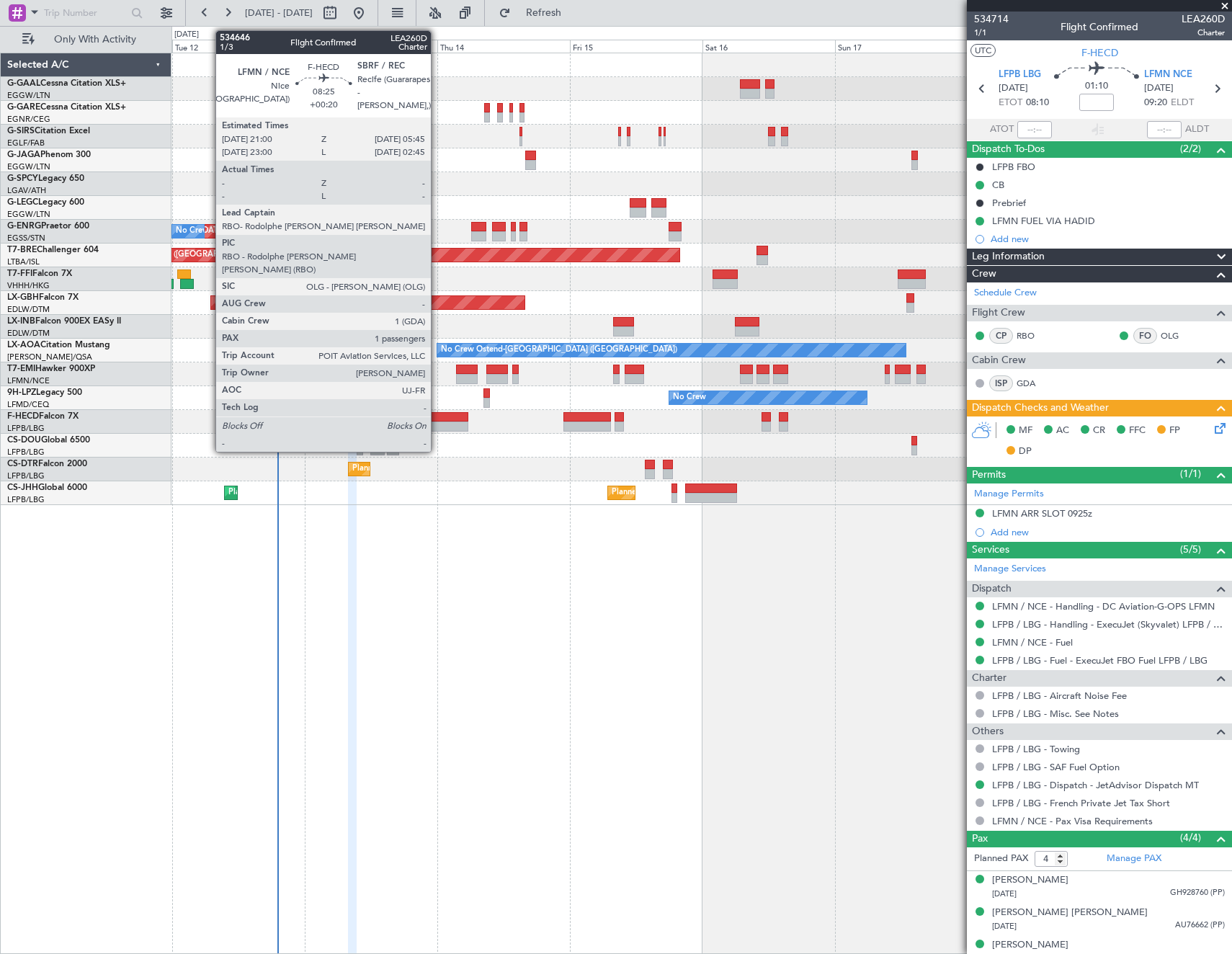
click at [437, 422] on div at bounding box center [445, 426] width 49 height 10
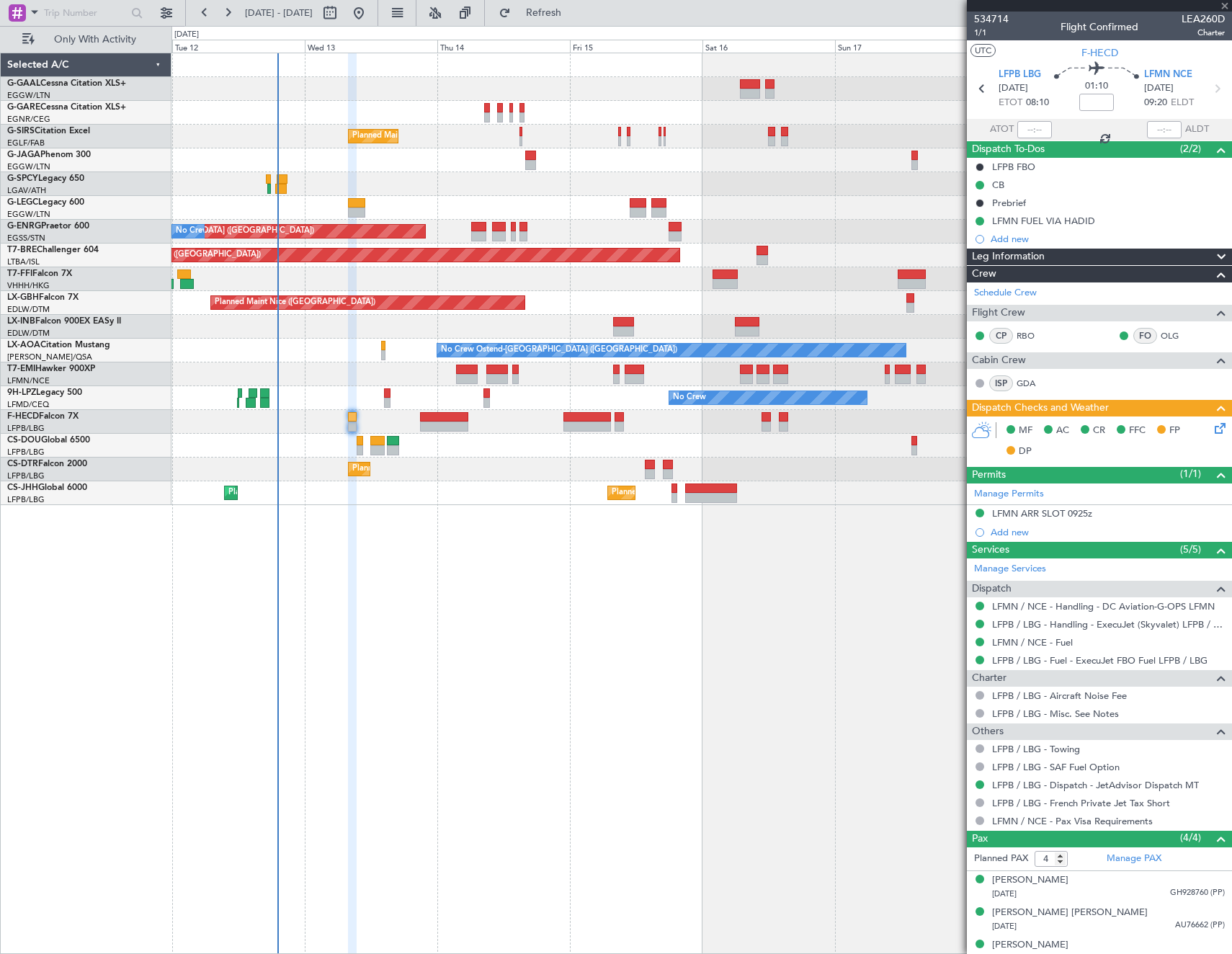
type input "+00:20"
type input "1"
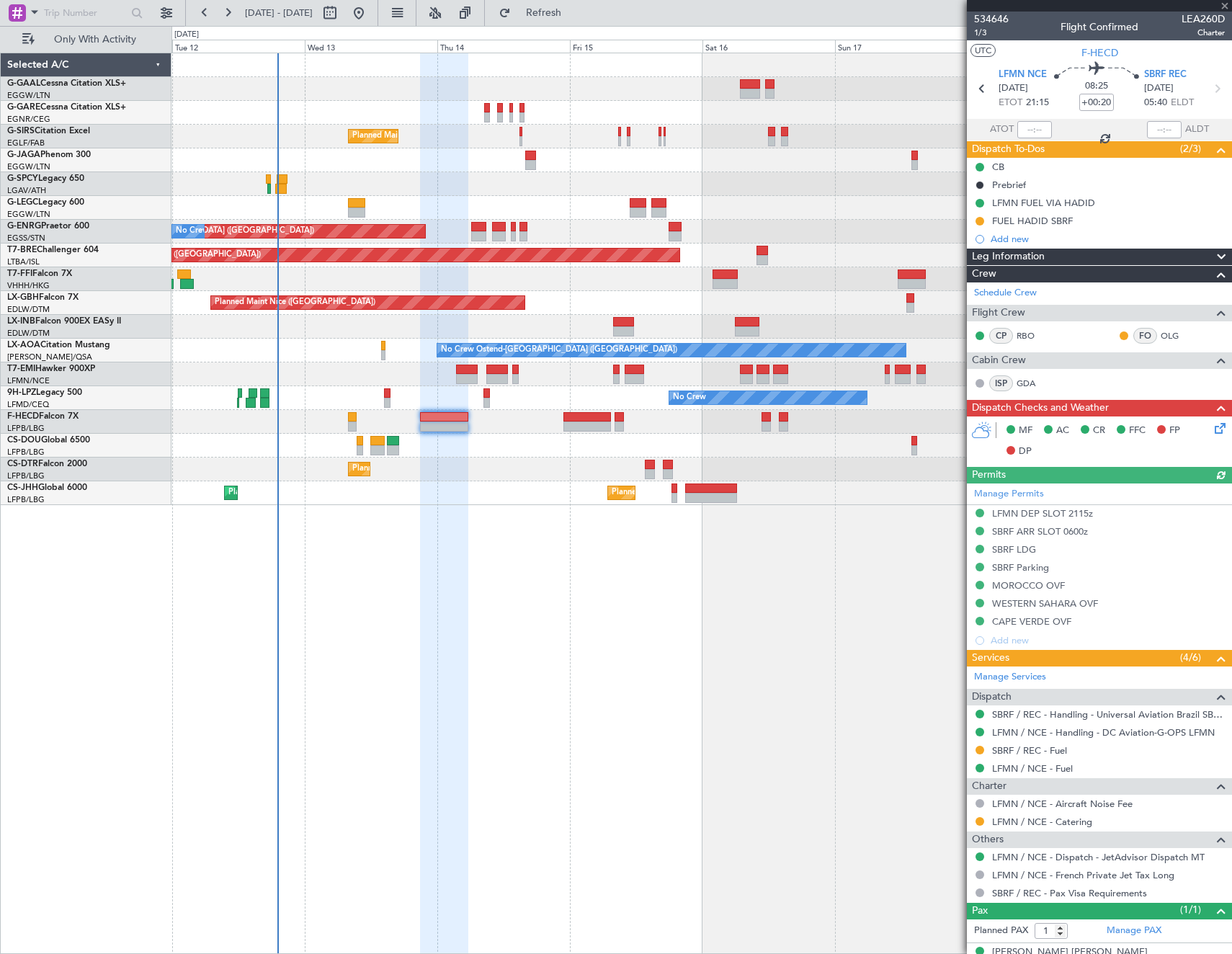
click at [1211, 424] on icon at bounding box center [1217, 426] width 11 height 11
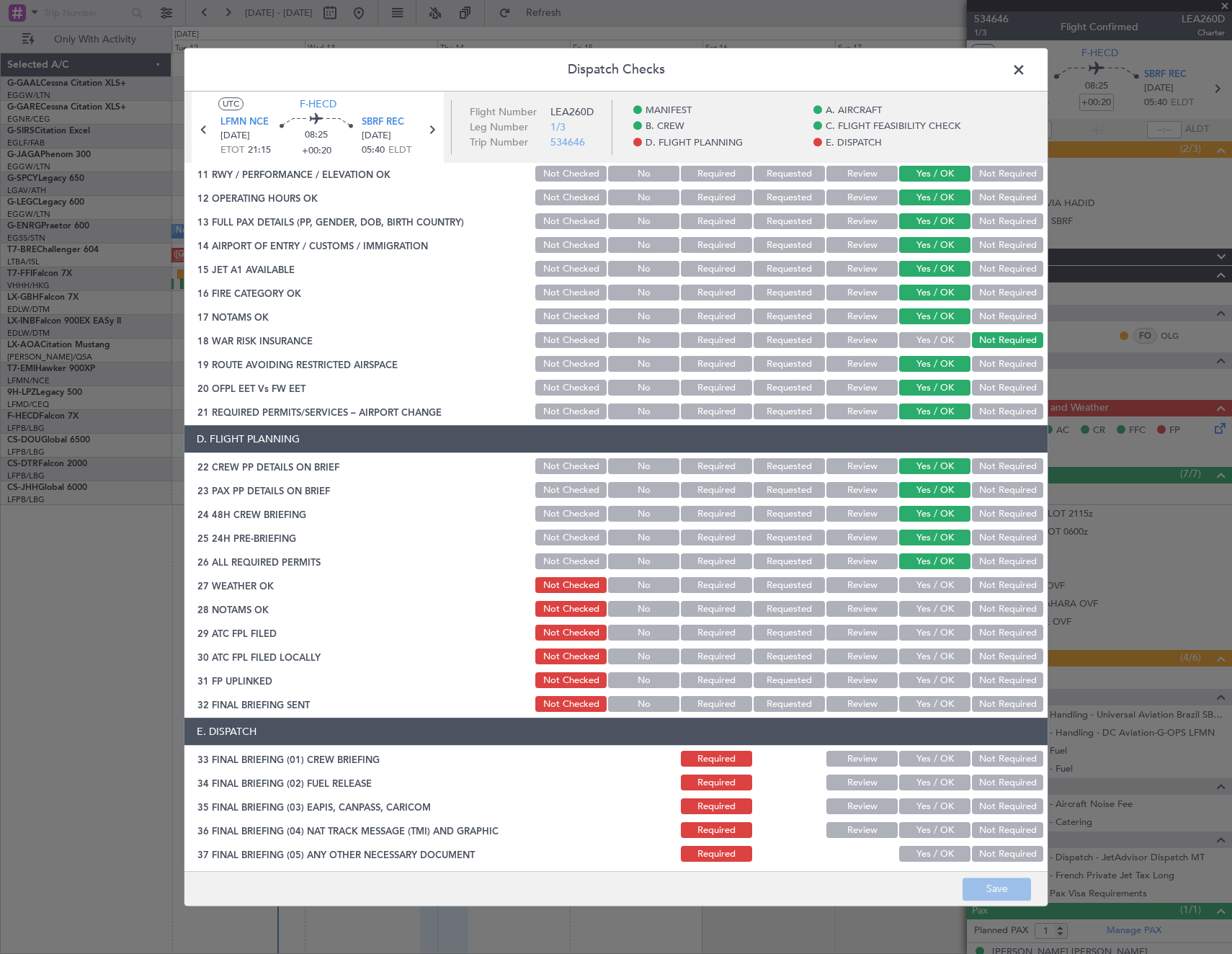
click at [849, 588] on button "Review" at bounding box center [862, 586] width 71 height 16
click at [854, 608] on button "Review" at bounding box center [862, 609] width 71 height 16
click at [997, 657] on button "Not Required" at bounding box center [1007, 657] width 71 height 16
click at [998, 706] on button "Not Required" at bounding box center [1007, 705] width 71 height 16
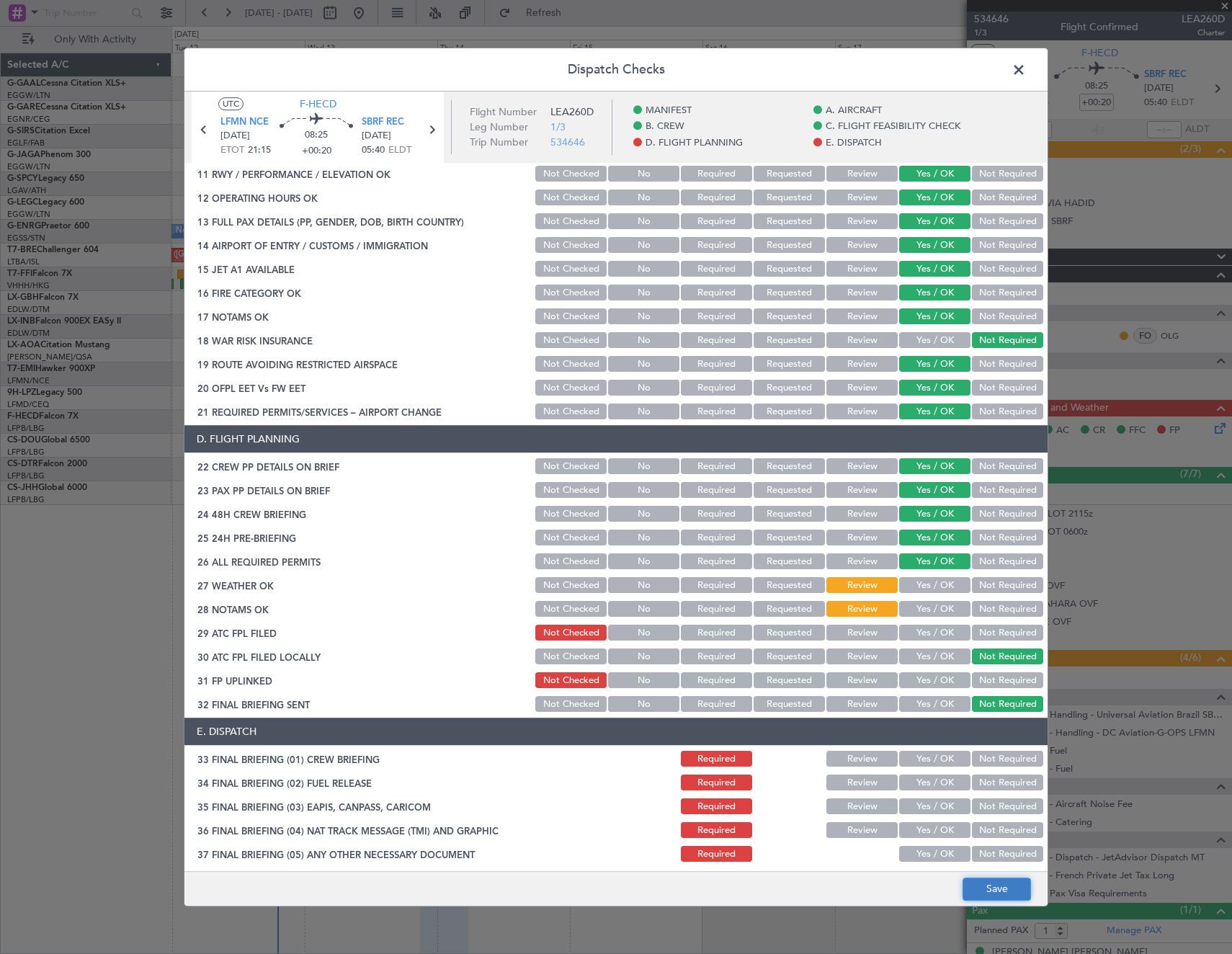
click at [996, 894] on button "Save" at bounding box center [996, 889] width 68 height 23
click at [971, 799] on button "Not Required" at bounding box center [1007, 806] width 71 height 16
click at [1019, 890] on button "Save" at bounding box center [996, 889] width 68 height 23
click at [1002, 826] on button "Not Required" at bounding box center [1007, 831] width 71 height 16
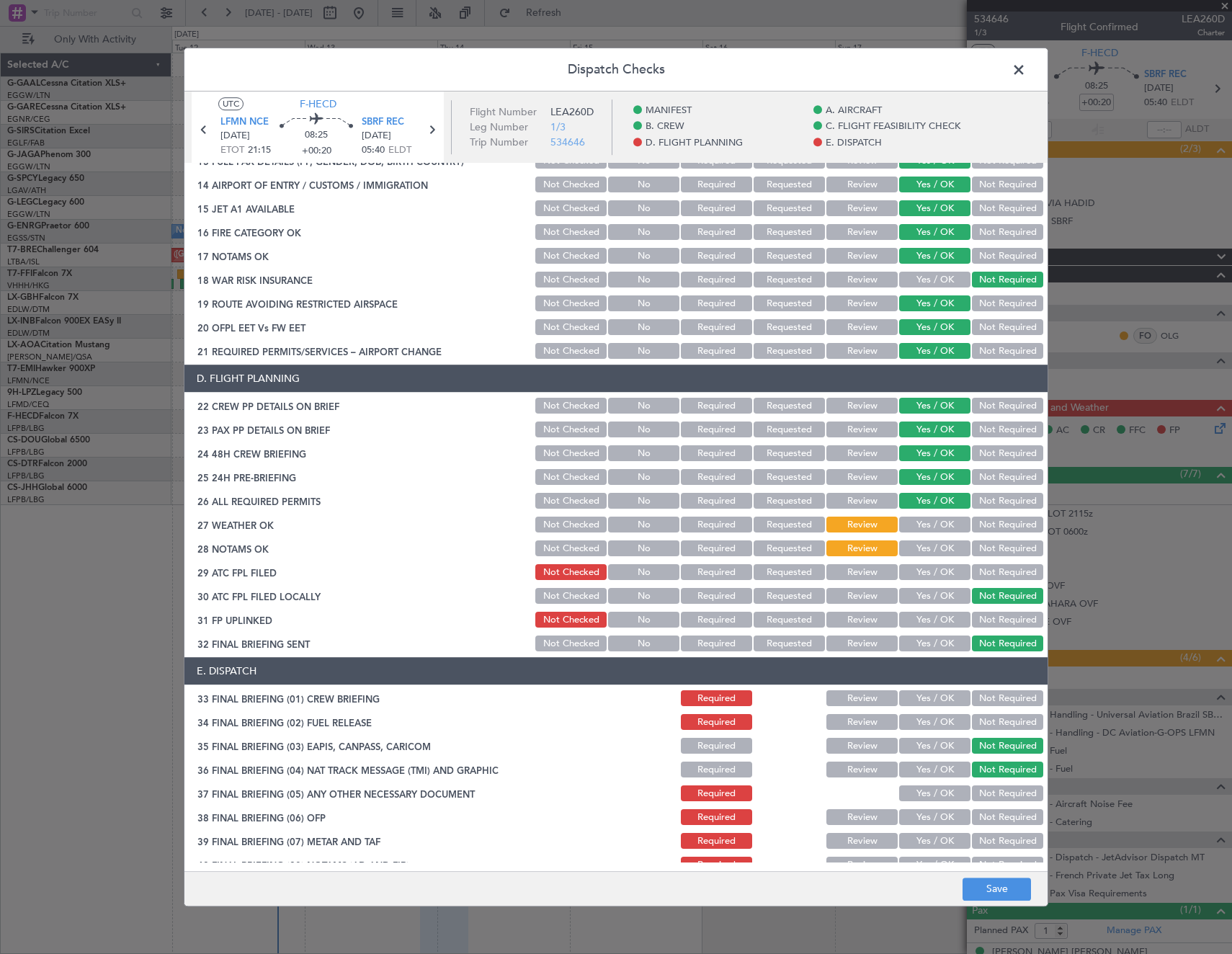
scroll to position [577, 0]
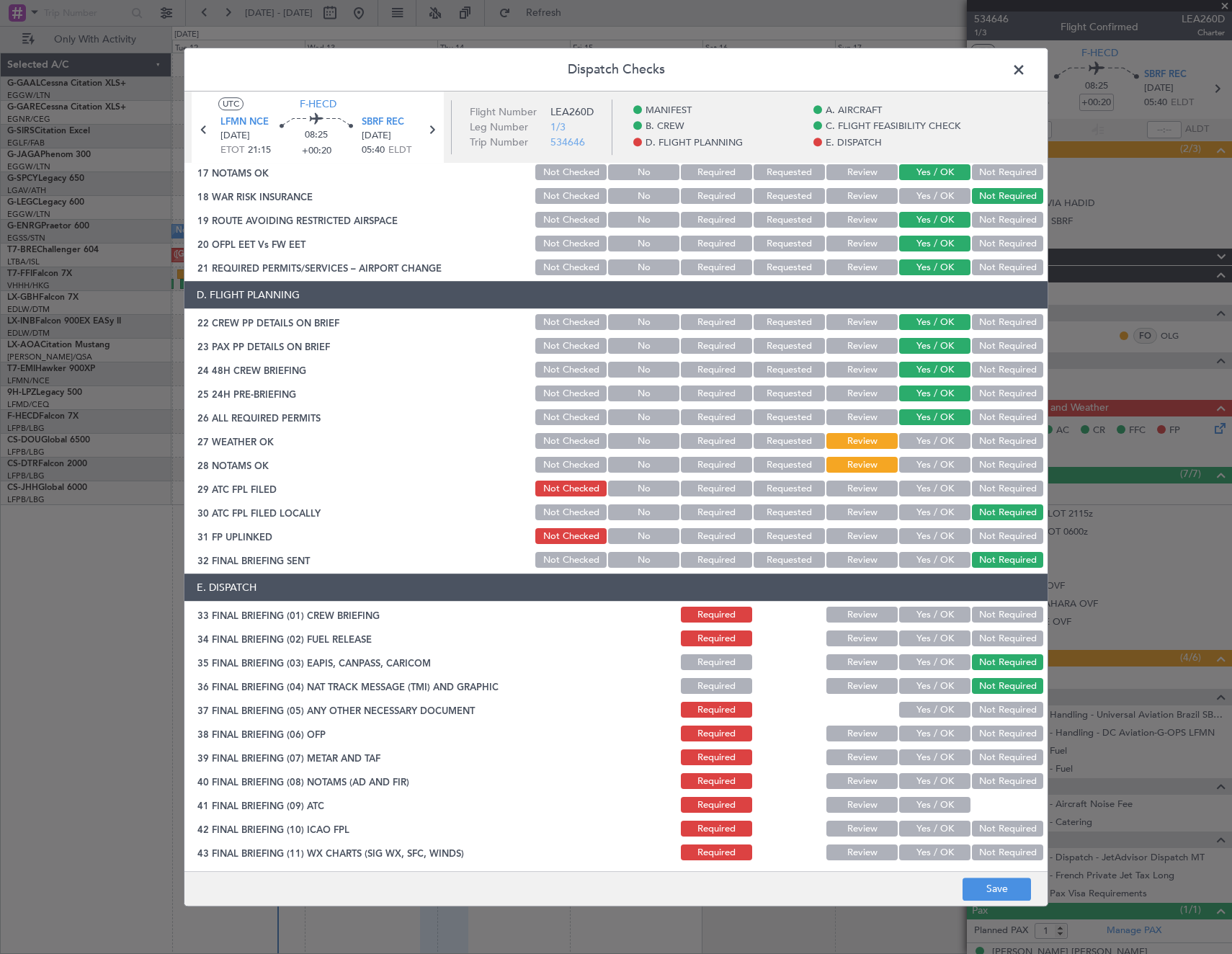
click at [927, 714] on button "Yes / OK" at bounding box center [935, 710] width 71 height 16
click at [994, 887] on button "Save" at bounding box center [996, 889] width 68 height 23
click at [1026, 67] on span at bounding box center [1026, 73] width 0 height 29
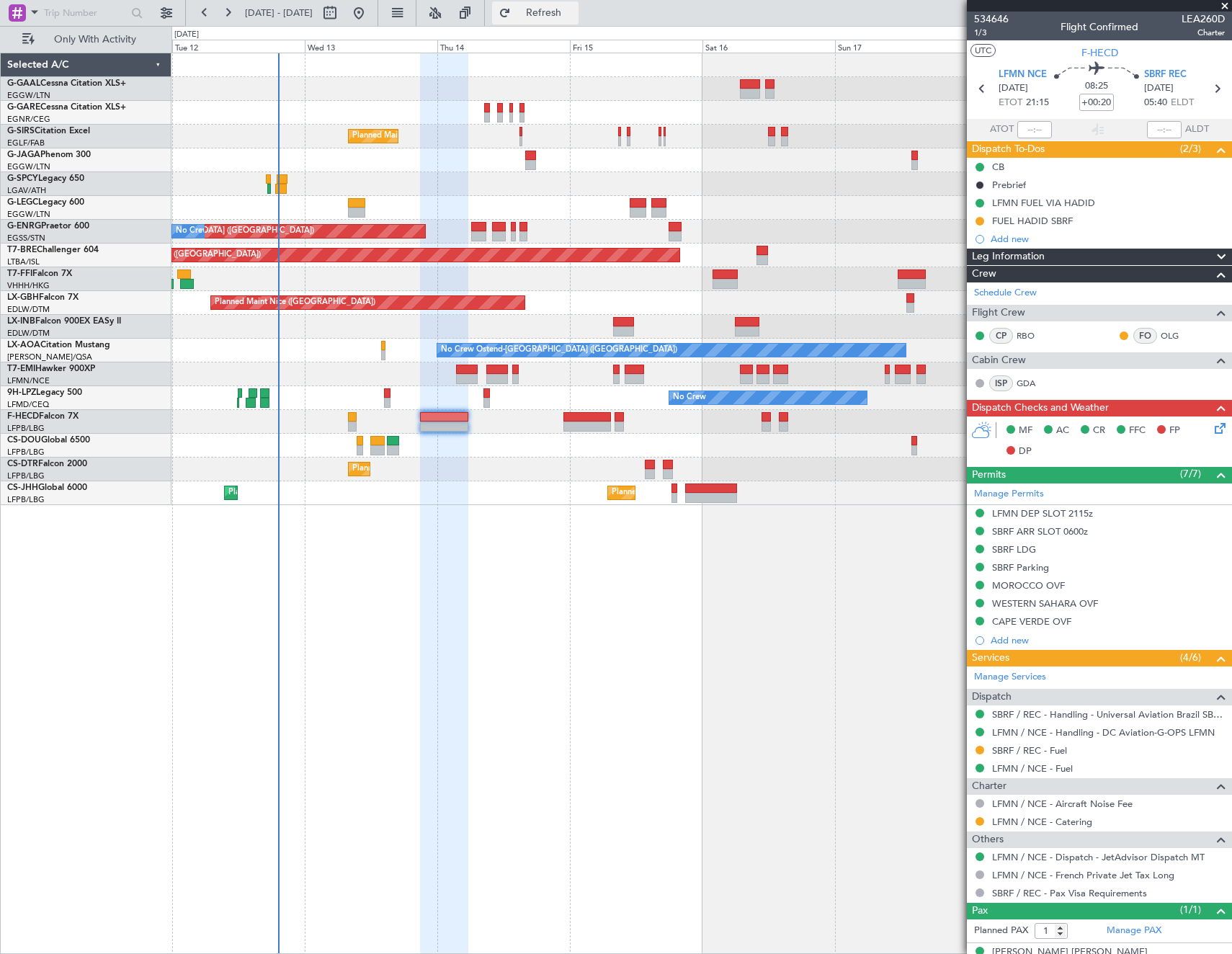
click at [553, 7] on button "Refresh" at bounding box center [535, 13] width 87 height 23
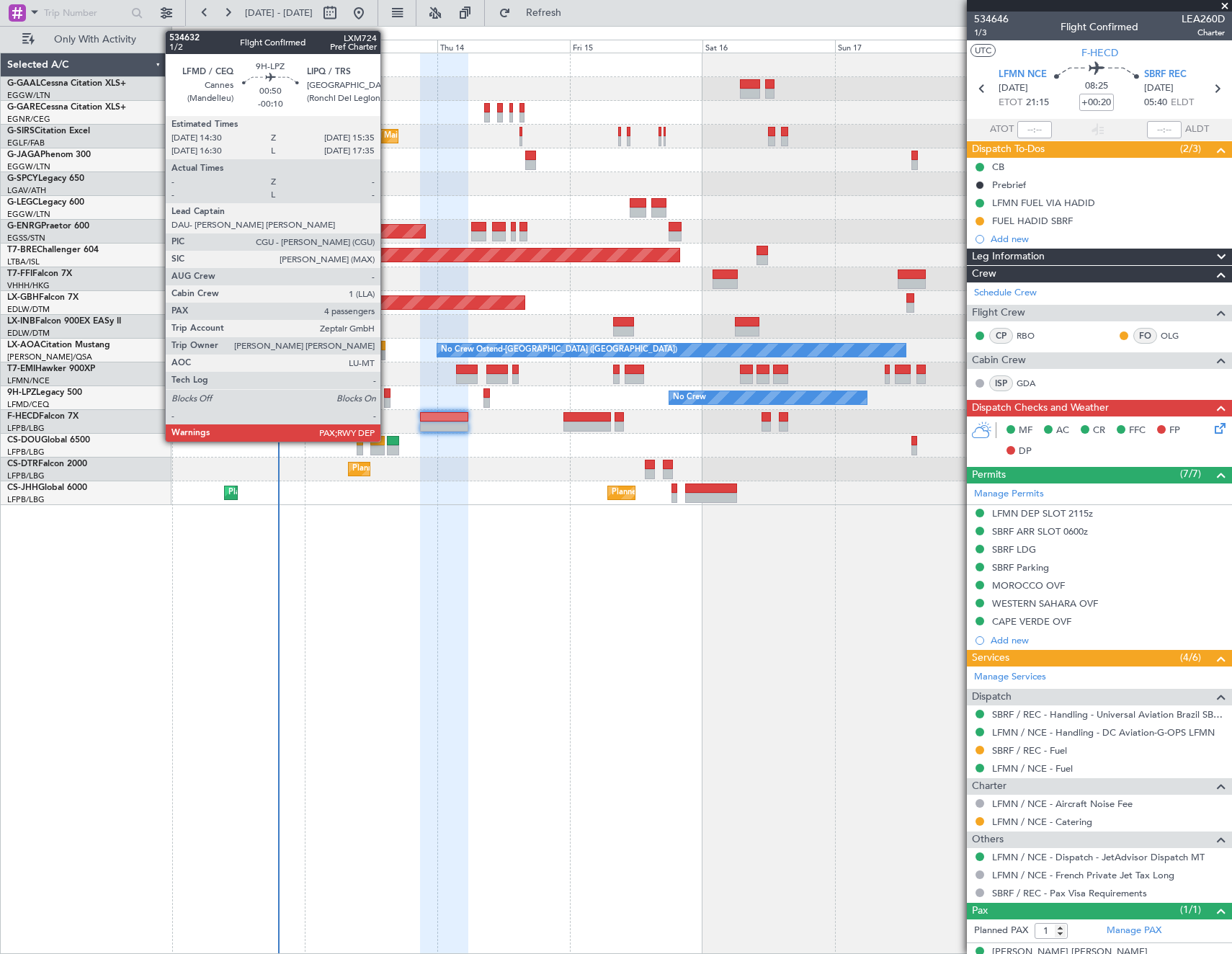
click at [387, 395] on div at bounding box center [387, 393] width 7 height 10
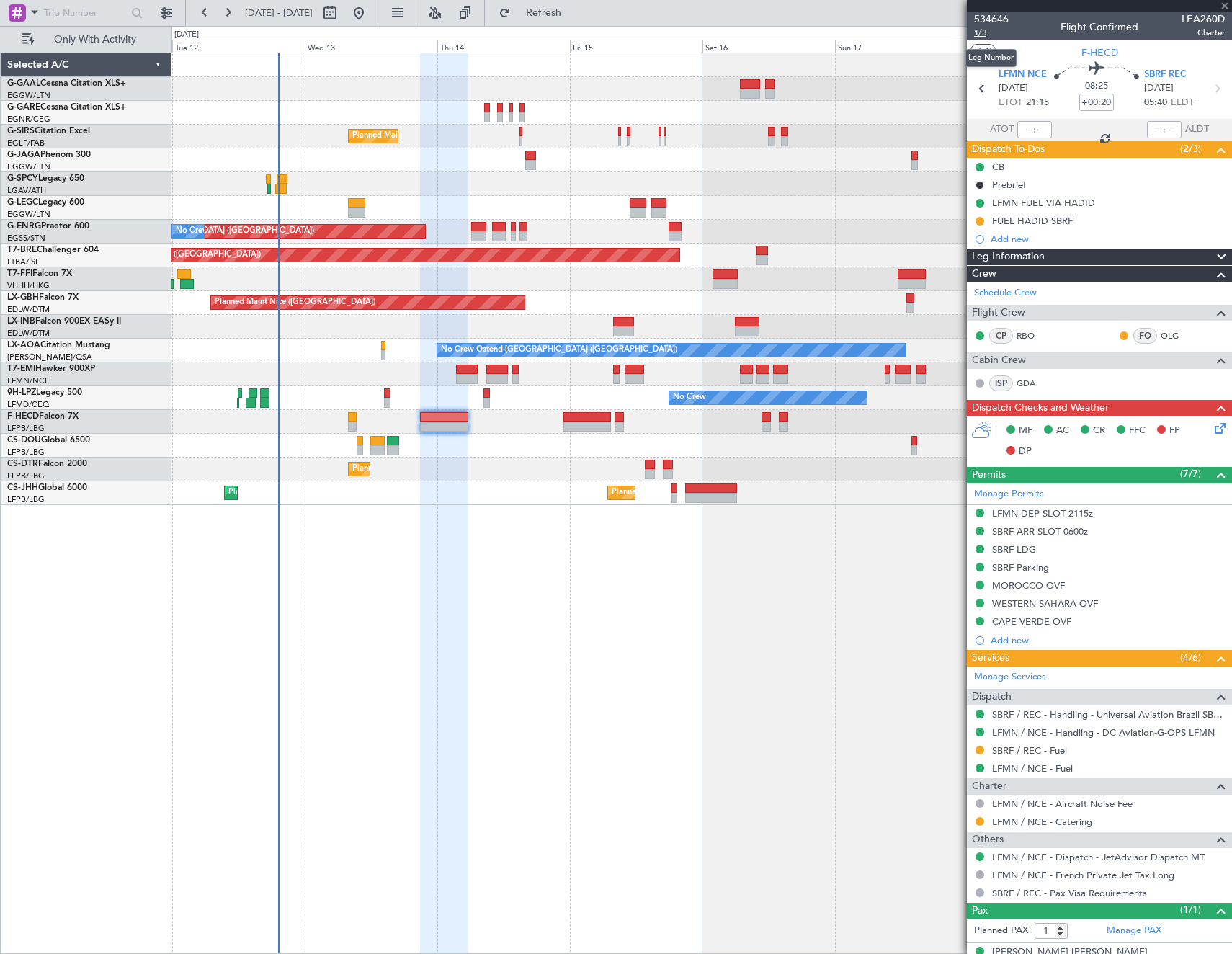
click at [980, 30] on span "1/3" at bounding box center [991, 33] width 35 height 12
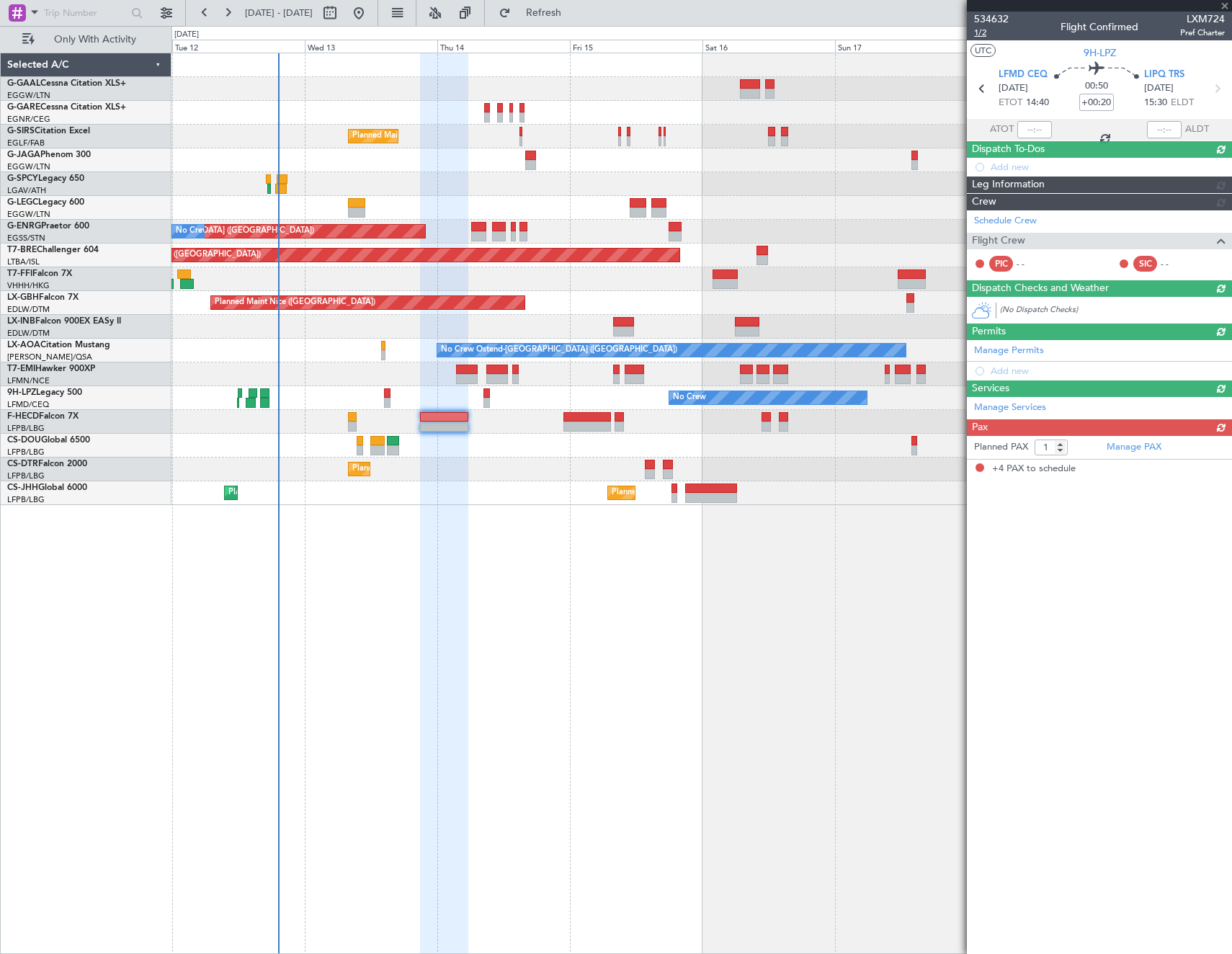
type input "-00:10"
type input "4"
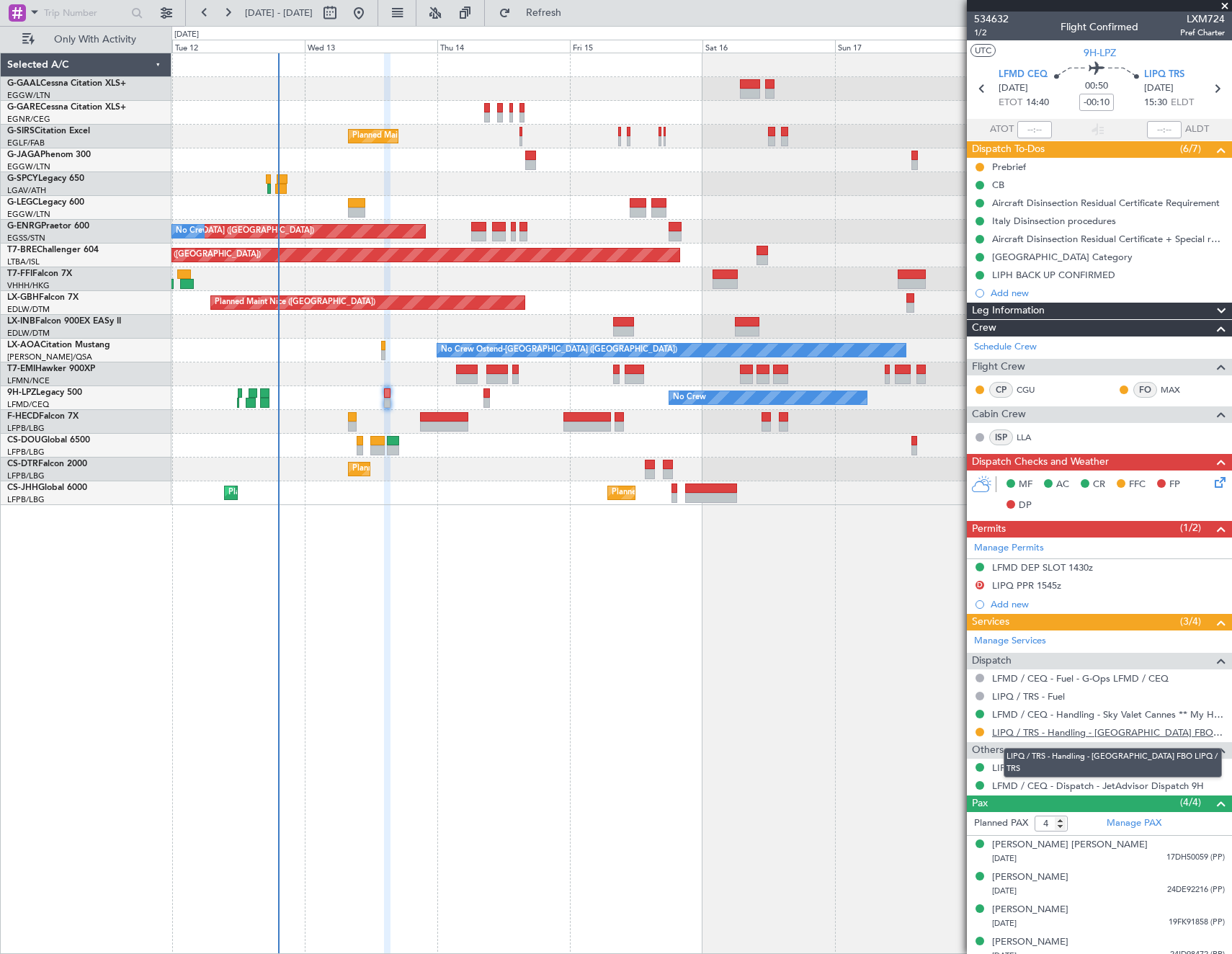
click at [1046, 734] on link "LIPQ / TRS - Handling - [GEOGRAPHIC_DATA] FBO LIPQ / TRS" at bounding box center [1108, 732] width 233 height 12
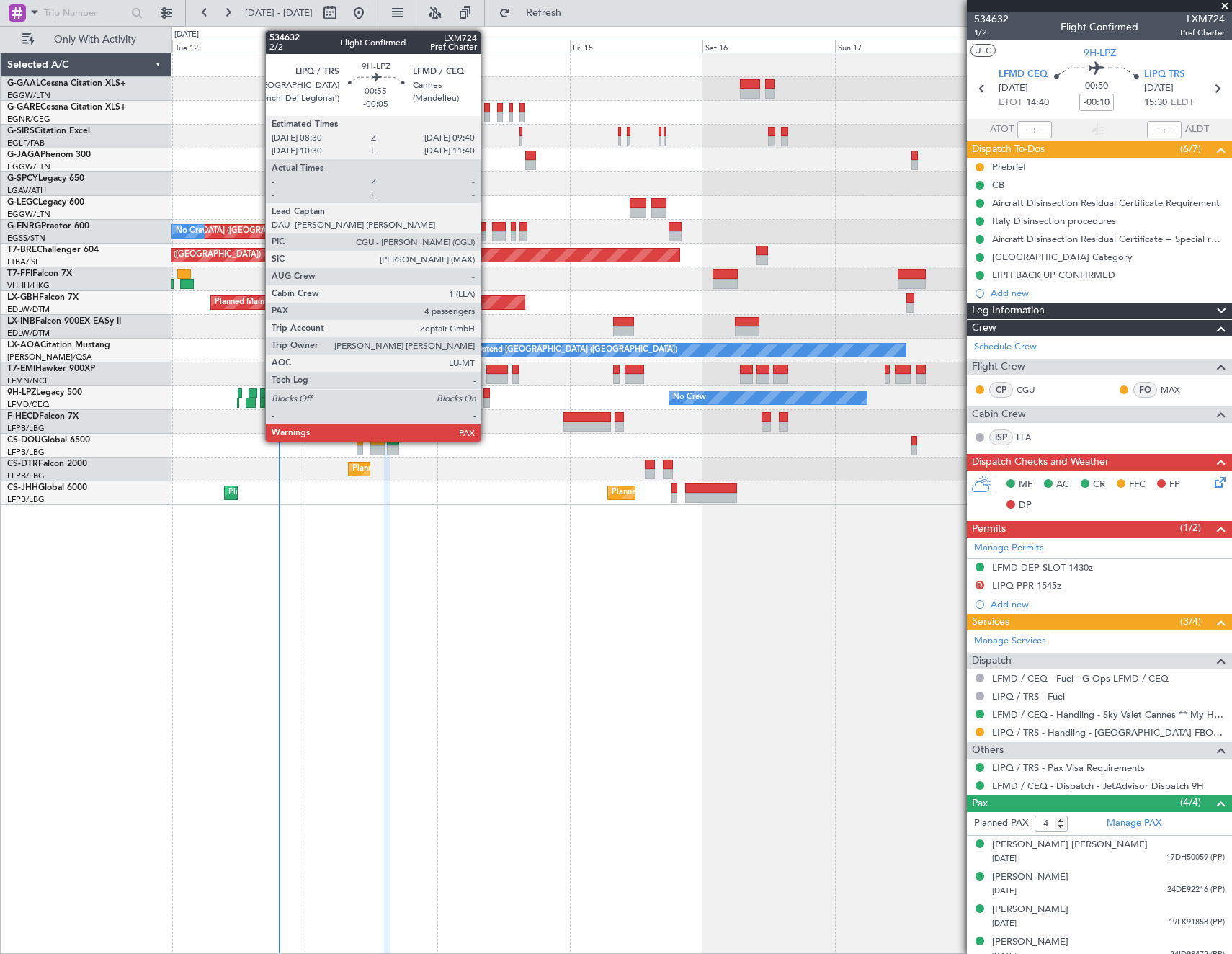
click at [487, 396] on div at bounding box center [487, 393] width 7 height 10
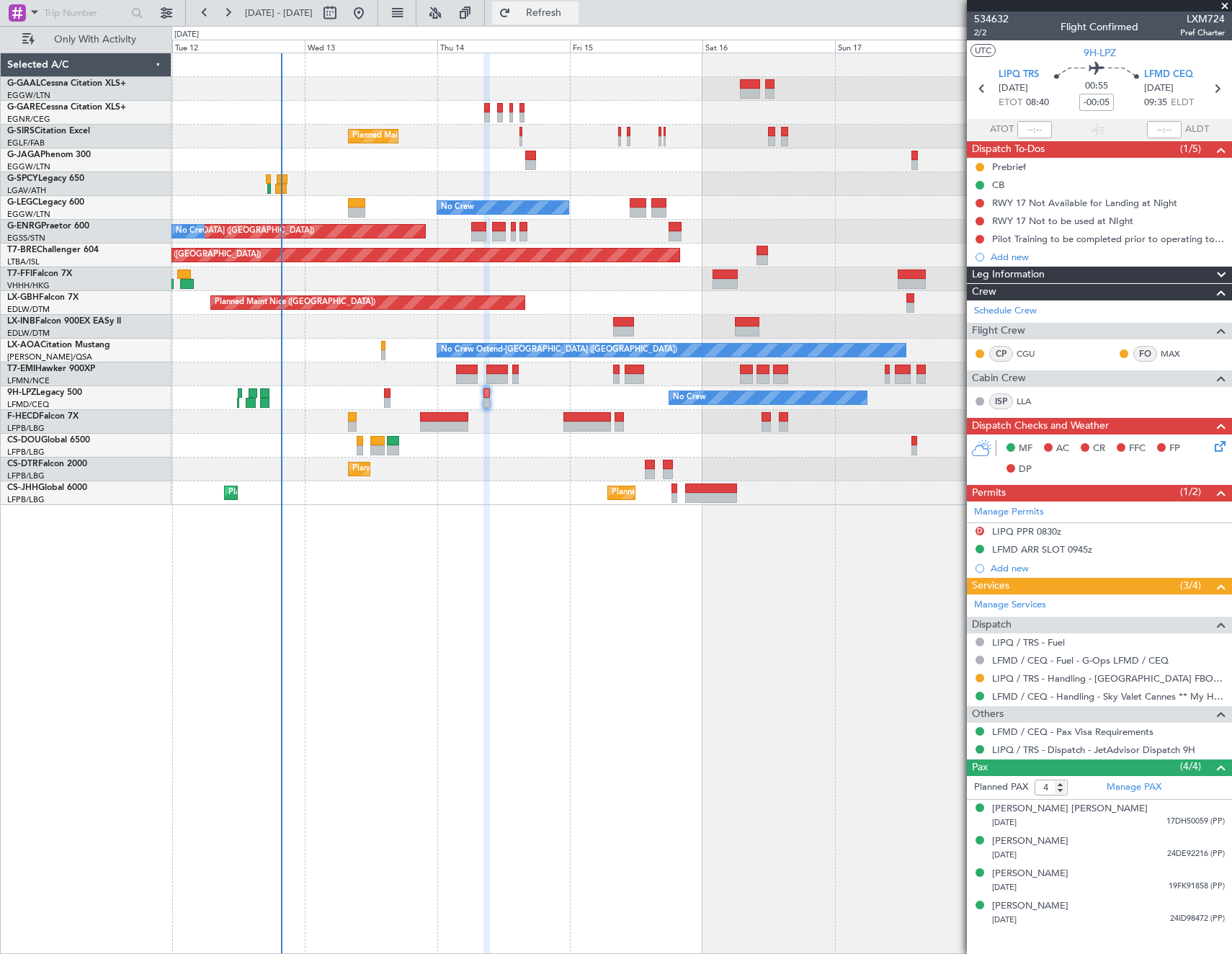
click at [574, 16] on span "Refresh" at bounding box center [544, 12] width 61 height 10
click at [574, 14] on span "Refresh" at bounding box center [544, 12] width 61 height 10
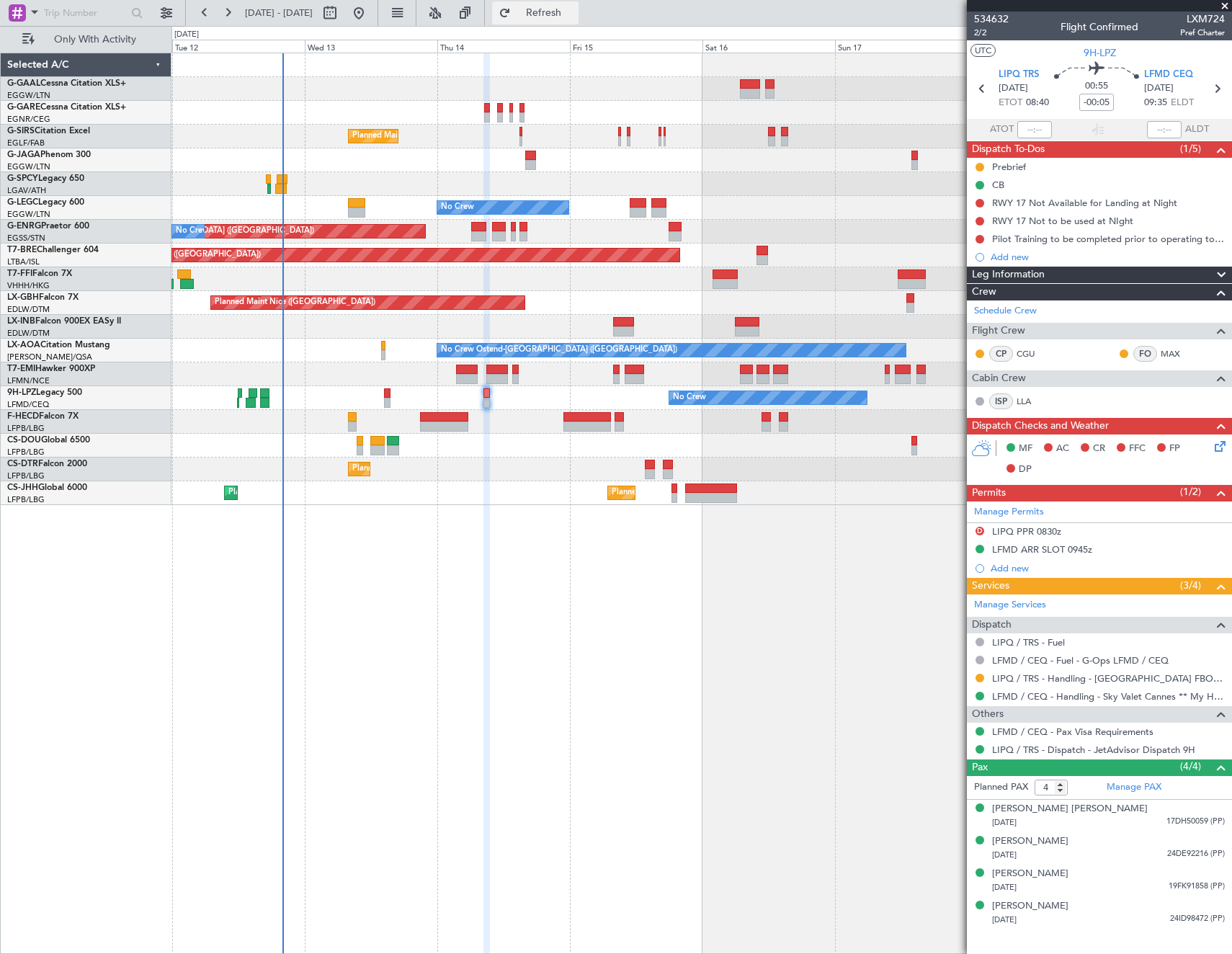
click at [574, 10] on span "Refresh" at bounding box center [544, 12] width 61 height 10
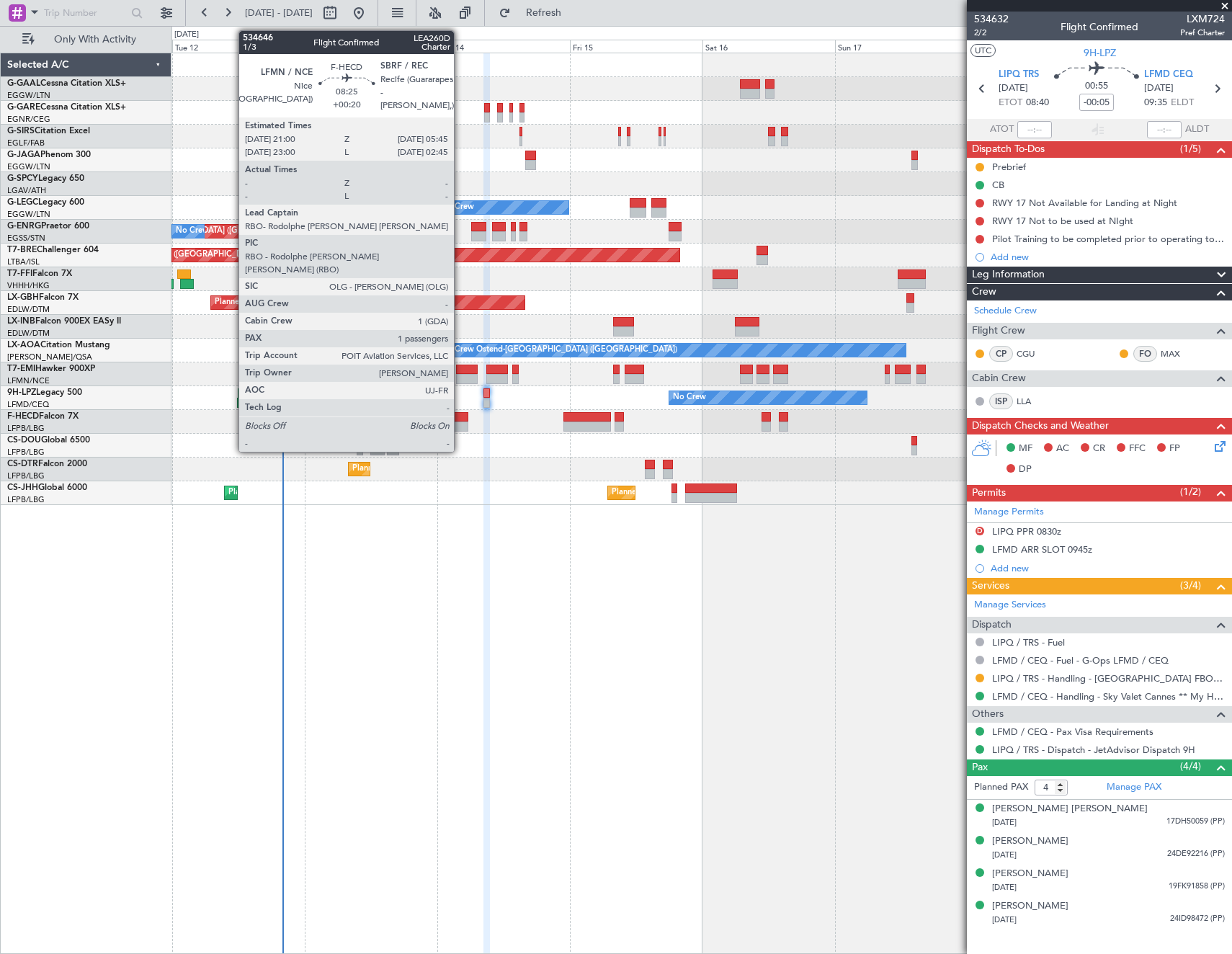
click at [460, 422] on div at bounding box center [445, 426] width 49 height 10
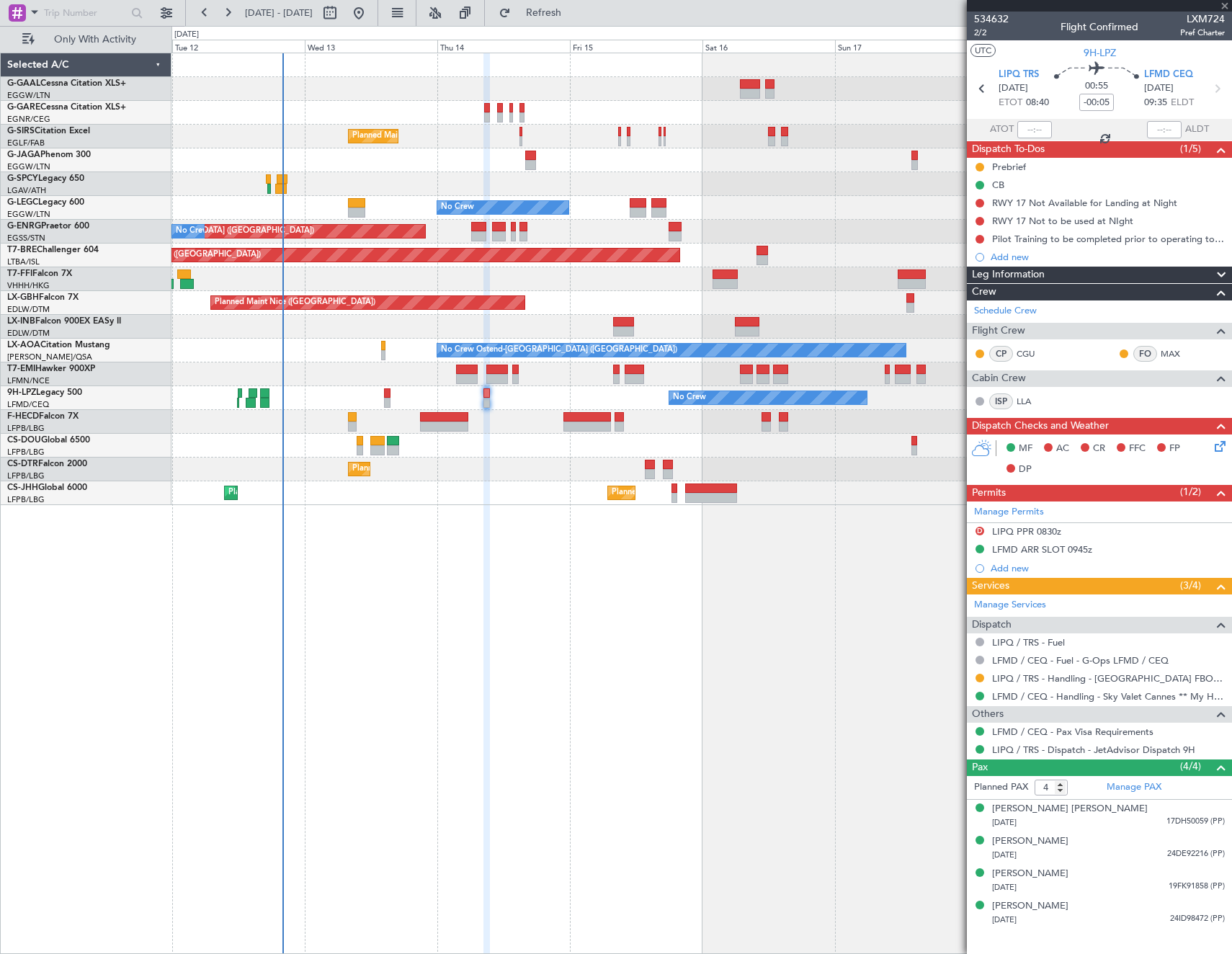
type input "+00:20"
type input "1"
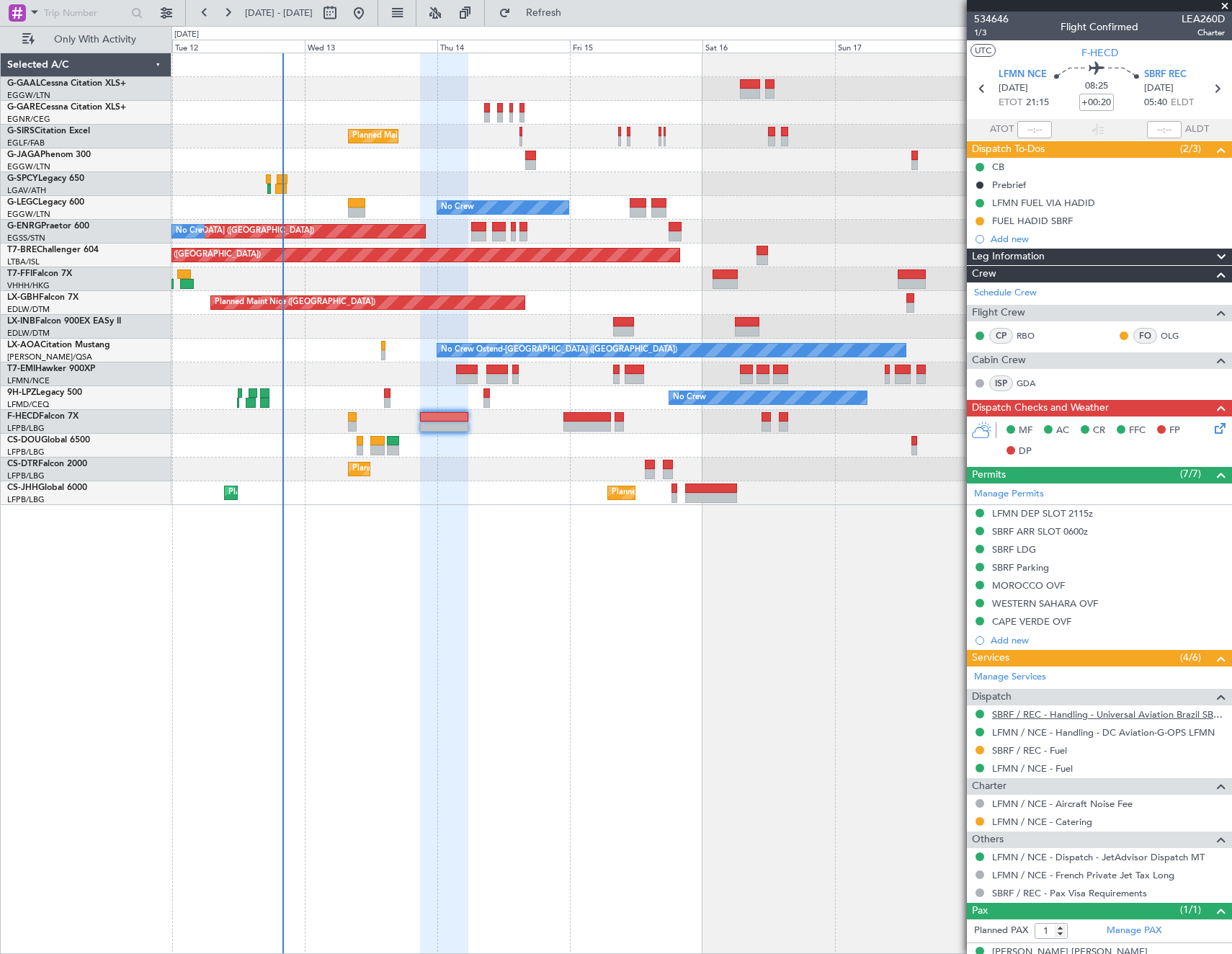
click at [1083, 717] on link "SBRF / REC - Handling - Universal Aviation Brazil SBRF / REC" at bounding box center [1108, 714] width 233 height 12
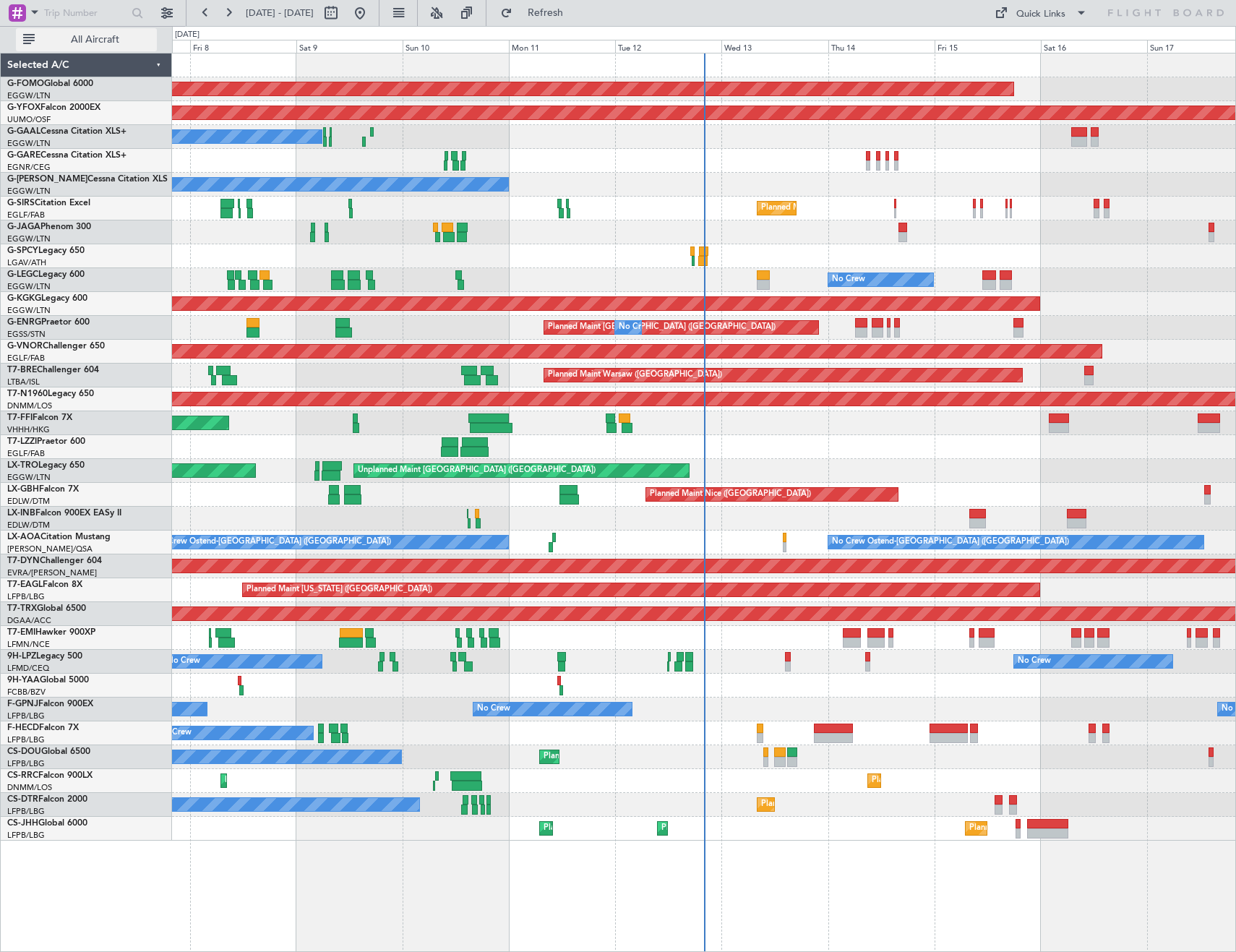
click at [86, 37] on span "All Aircraft" at bounding box center [95, 39] width 115 height 10
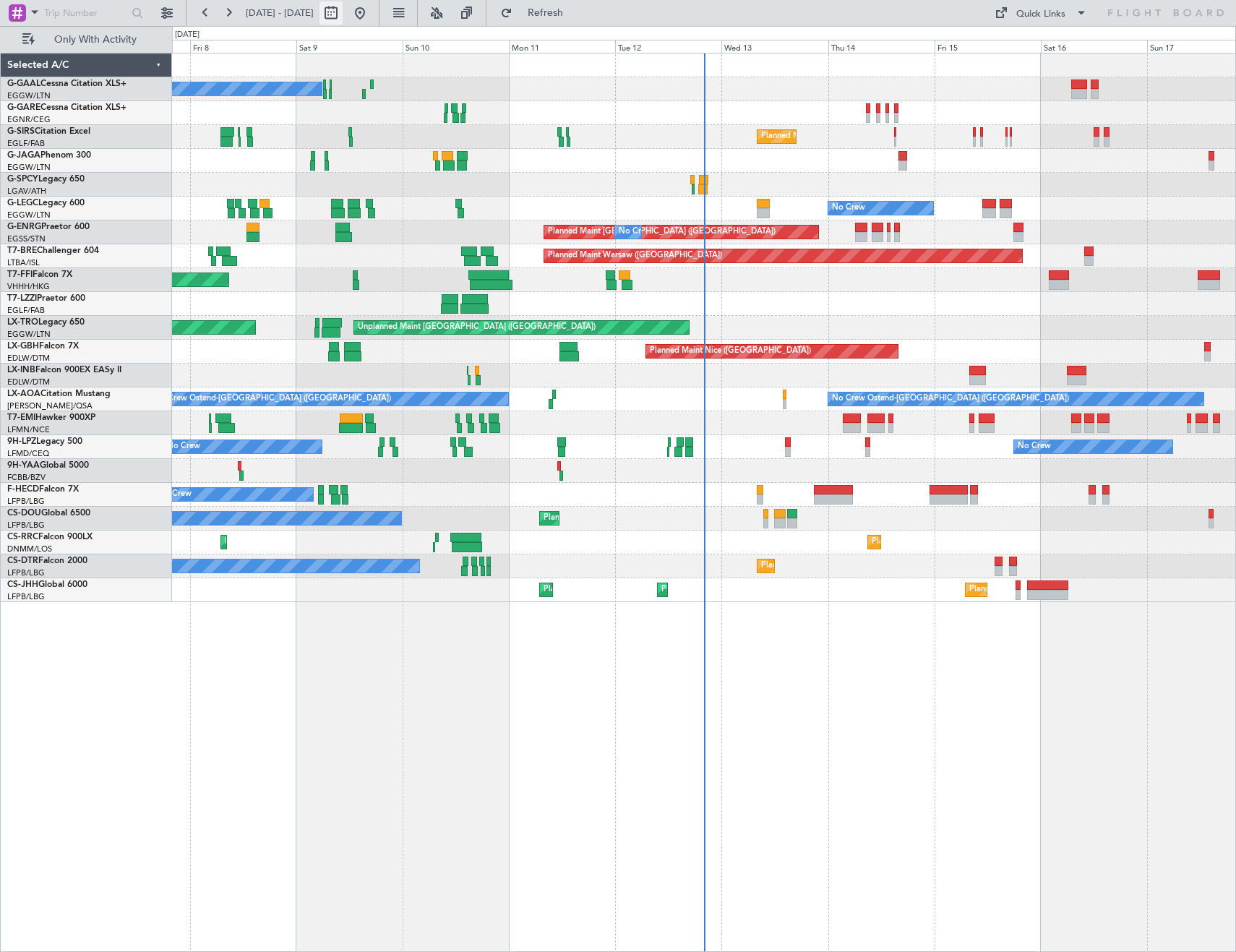
click at [343, 11] on button at bounding box center [331, 13] width 23 height 23
select select "8"
select select "2025"
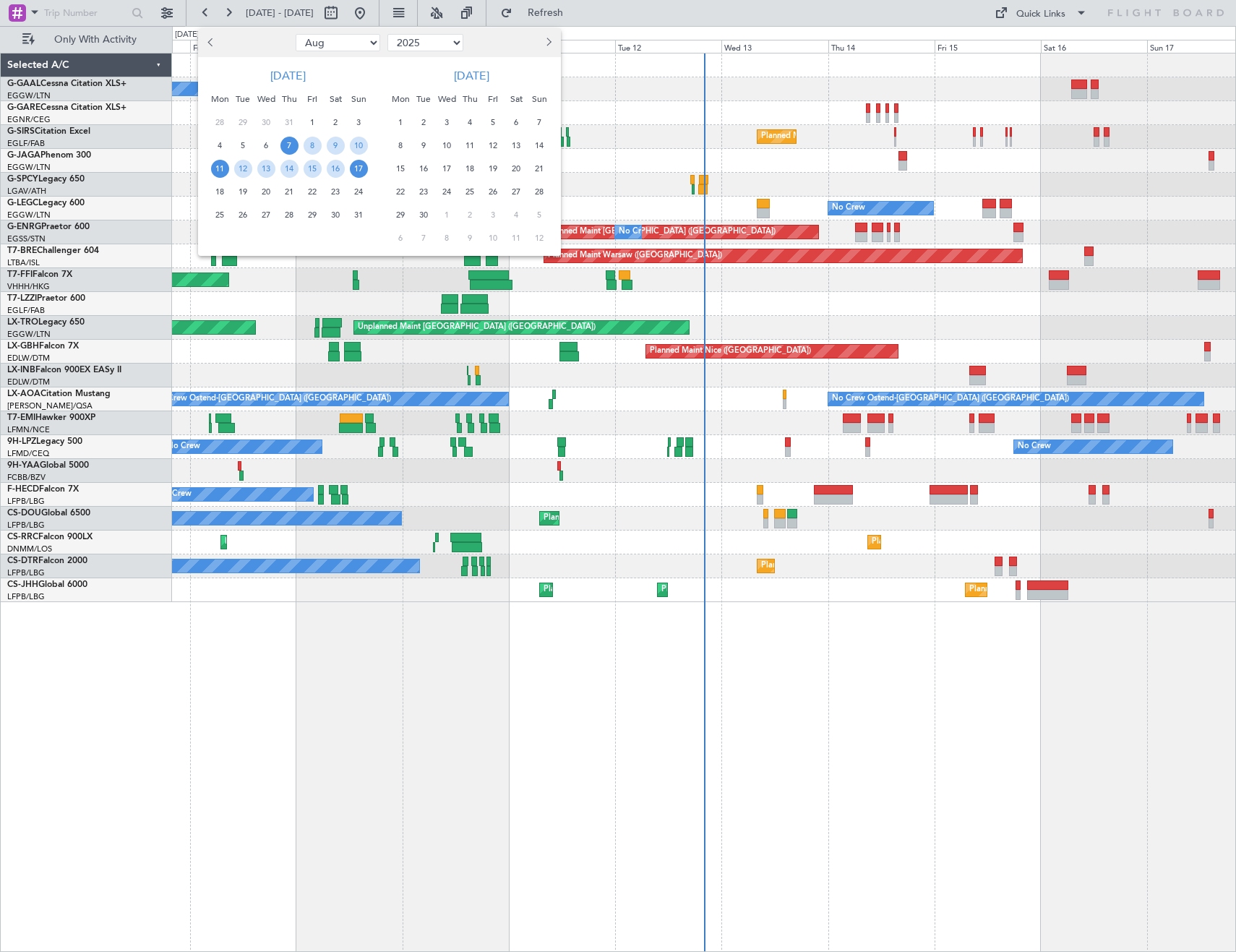
click at [241, 171] on span "12" at bounding box center [243, 168] width 18 height 18
click at [242, 196] on span "19" at bounding box center [243, 191] width 18 height 18
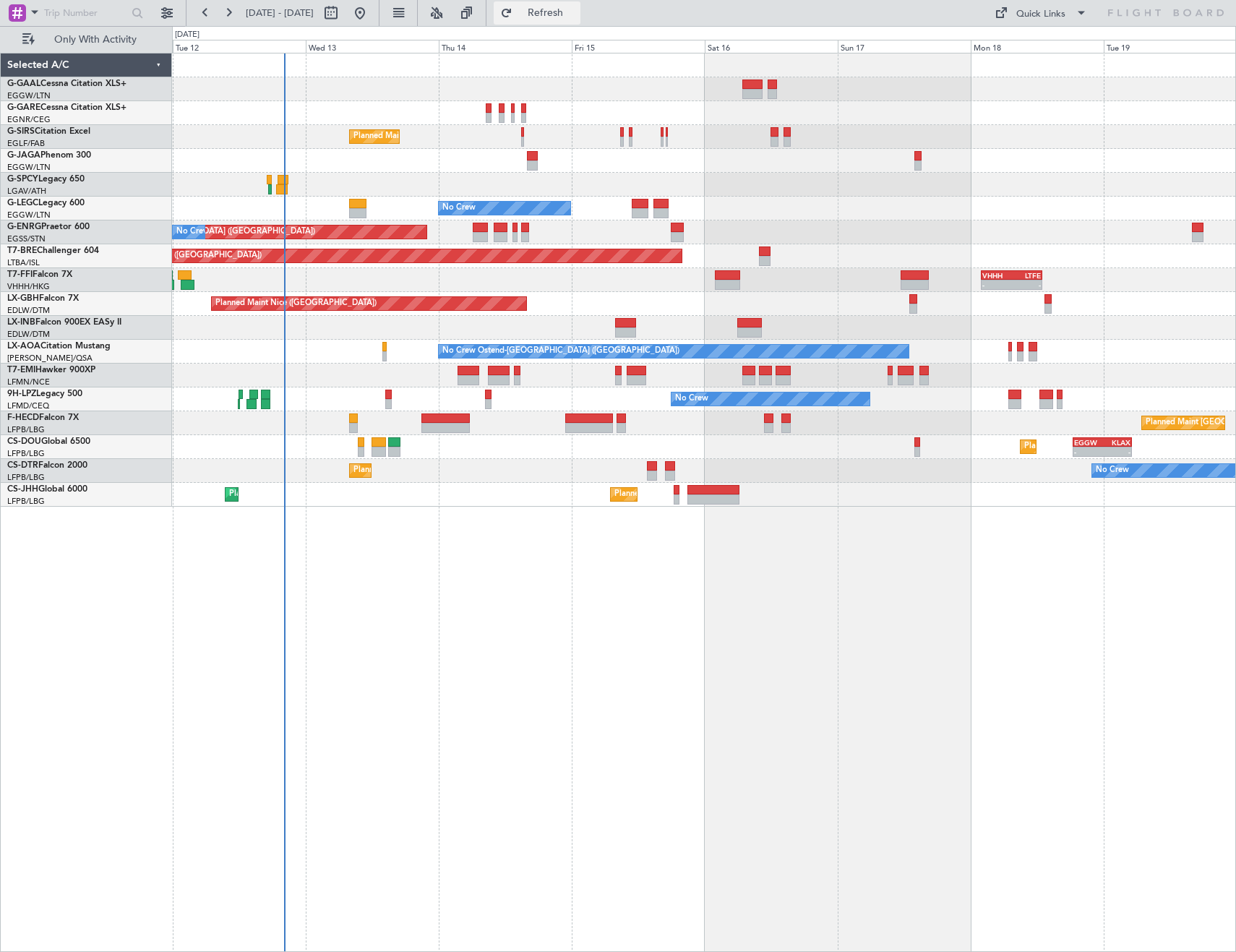
click at [561, 12] on button "Refresh" at bounding box center [537, 13] width 87 height 23
click at [566, 15] on span "Refresh" at bounding box center [545, 12] width 61 height 10
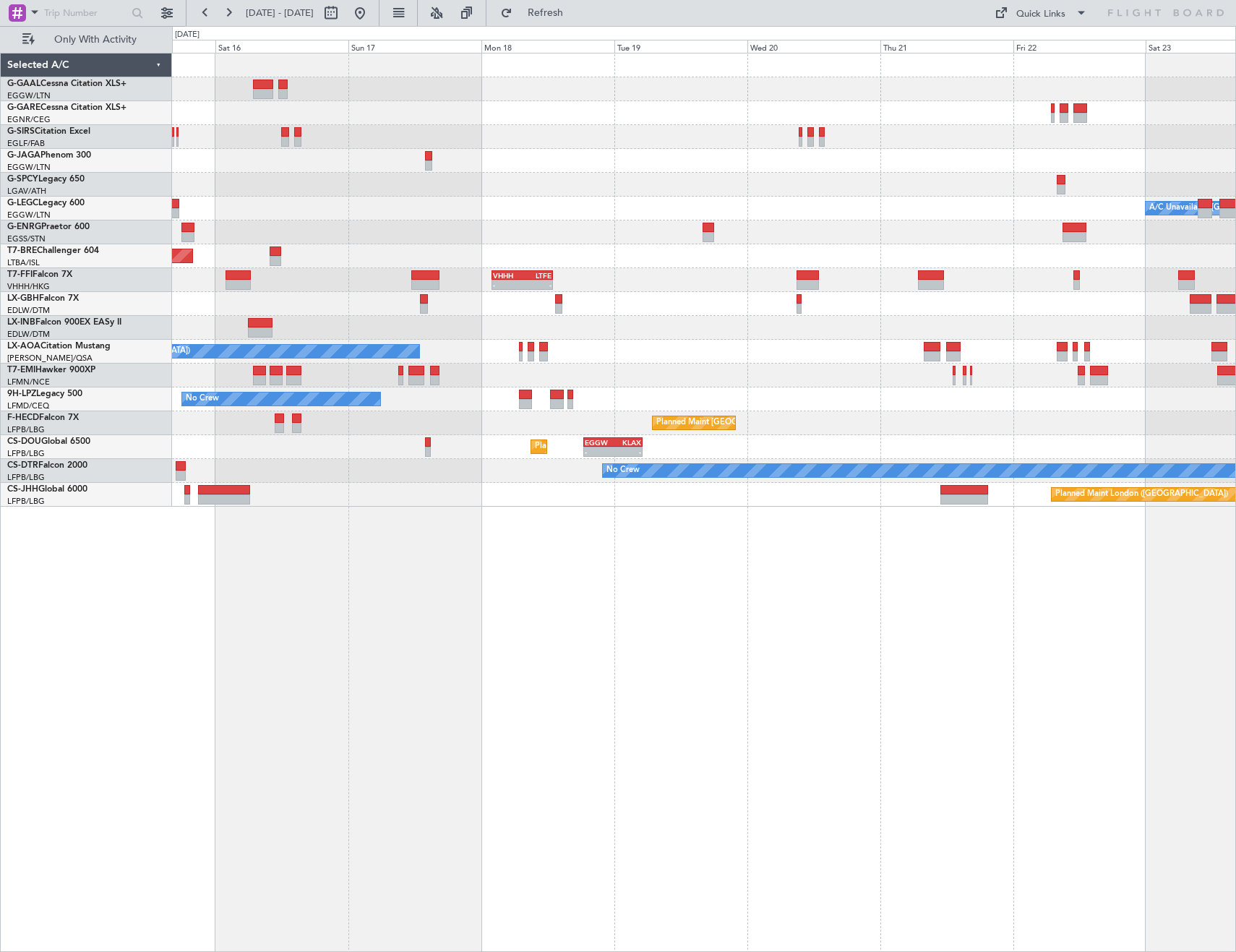
click at [209, 583] on div "Planned Maint London (Farnborough) A/C Unavailable London (Luton) No Crew Plann…" at bounding box center [704, 501] width 1064 height 899
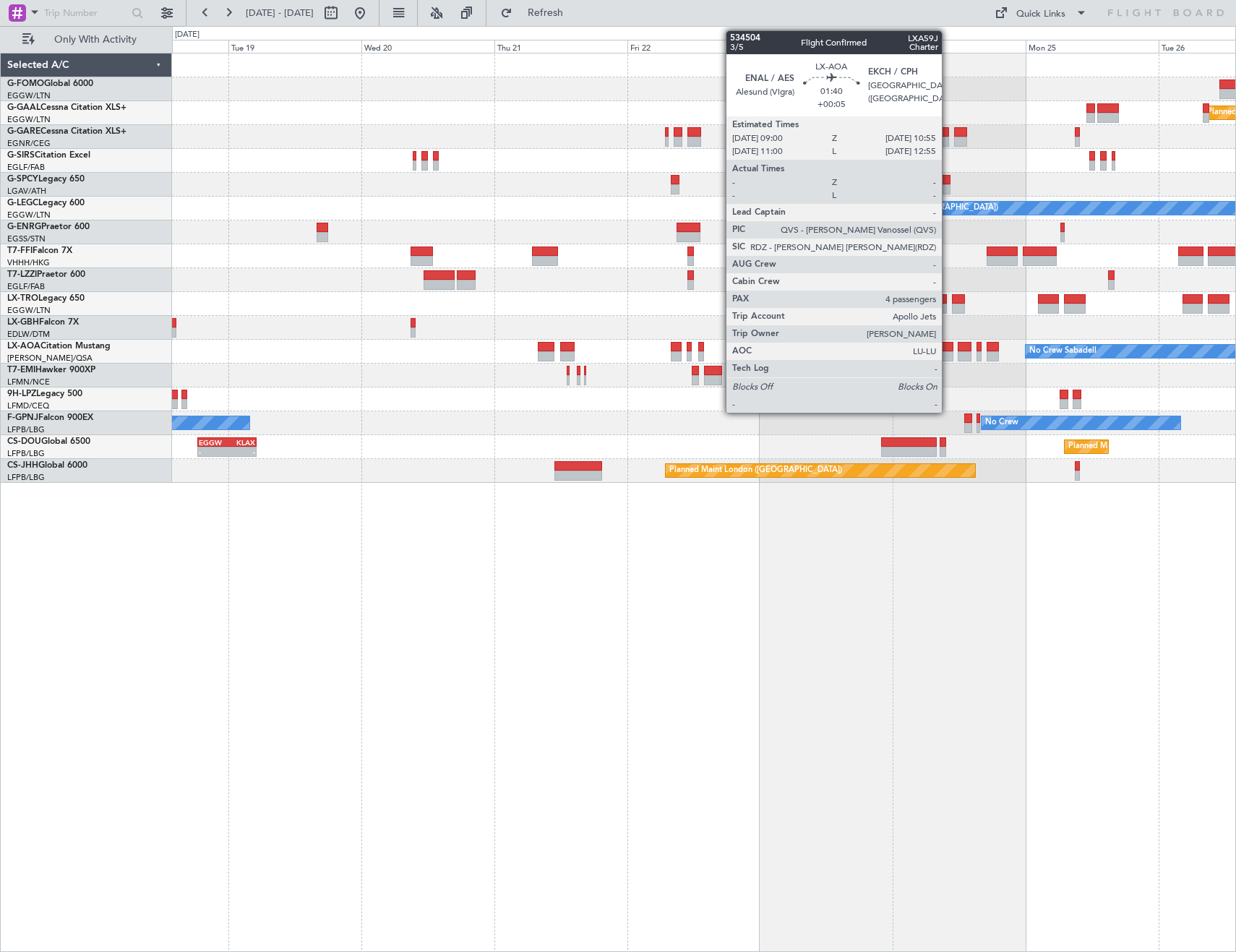
click at [948, 349] on div at bounding box center [947, 347] width 11 height 10
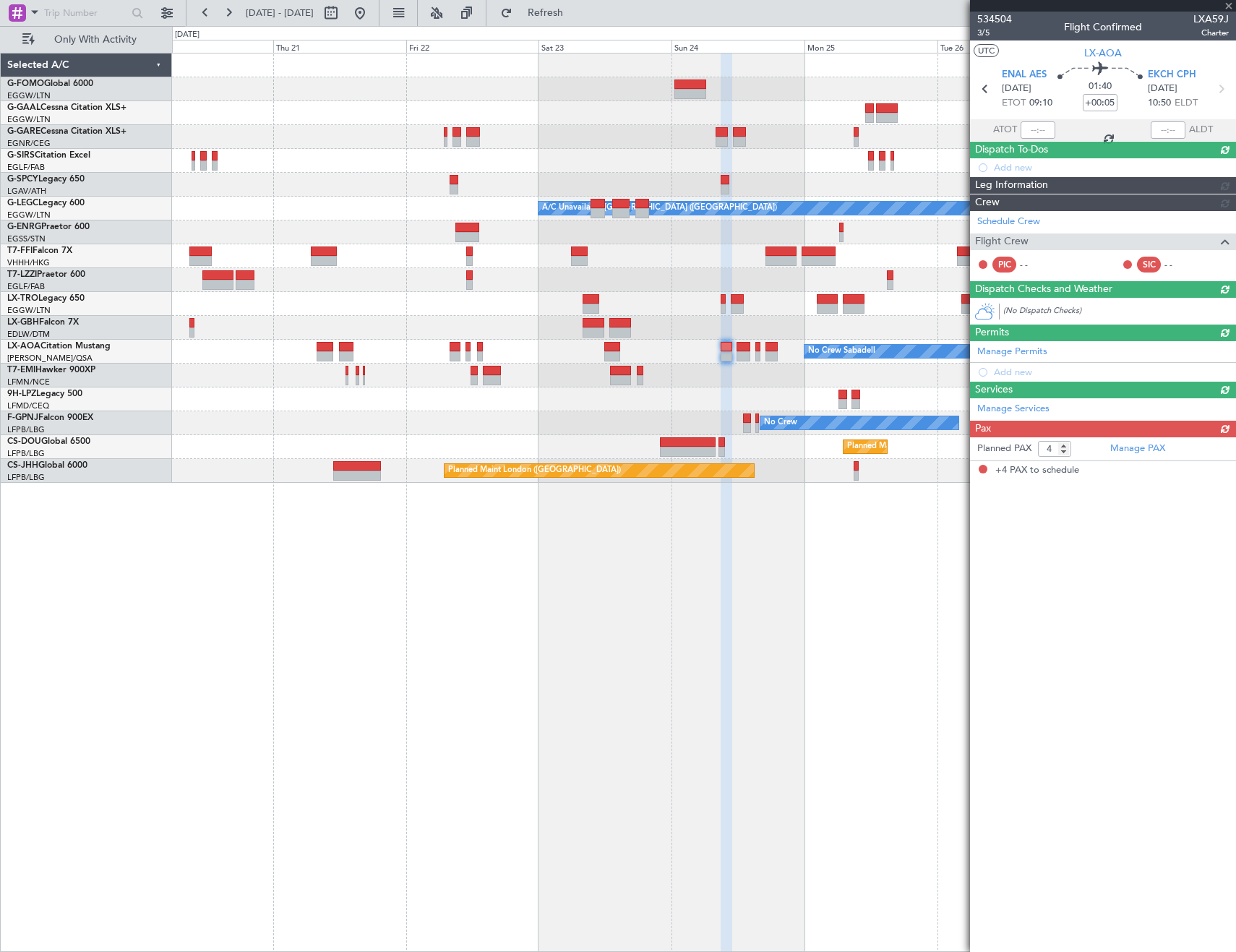
click at [334, 559] on div "Planned Maint Dusseldorf A/C Unavailable London (Luton) VHHH 02:00 Z LTFE 13:00…" at bounding box center [704, 501] width 1064 height 899
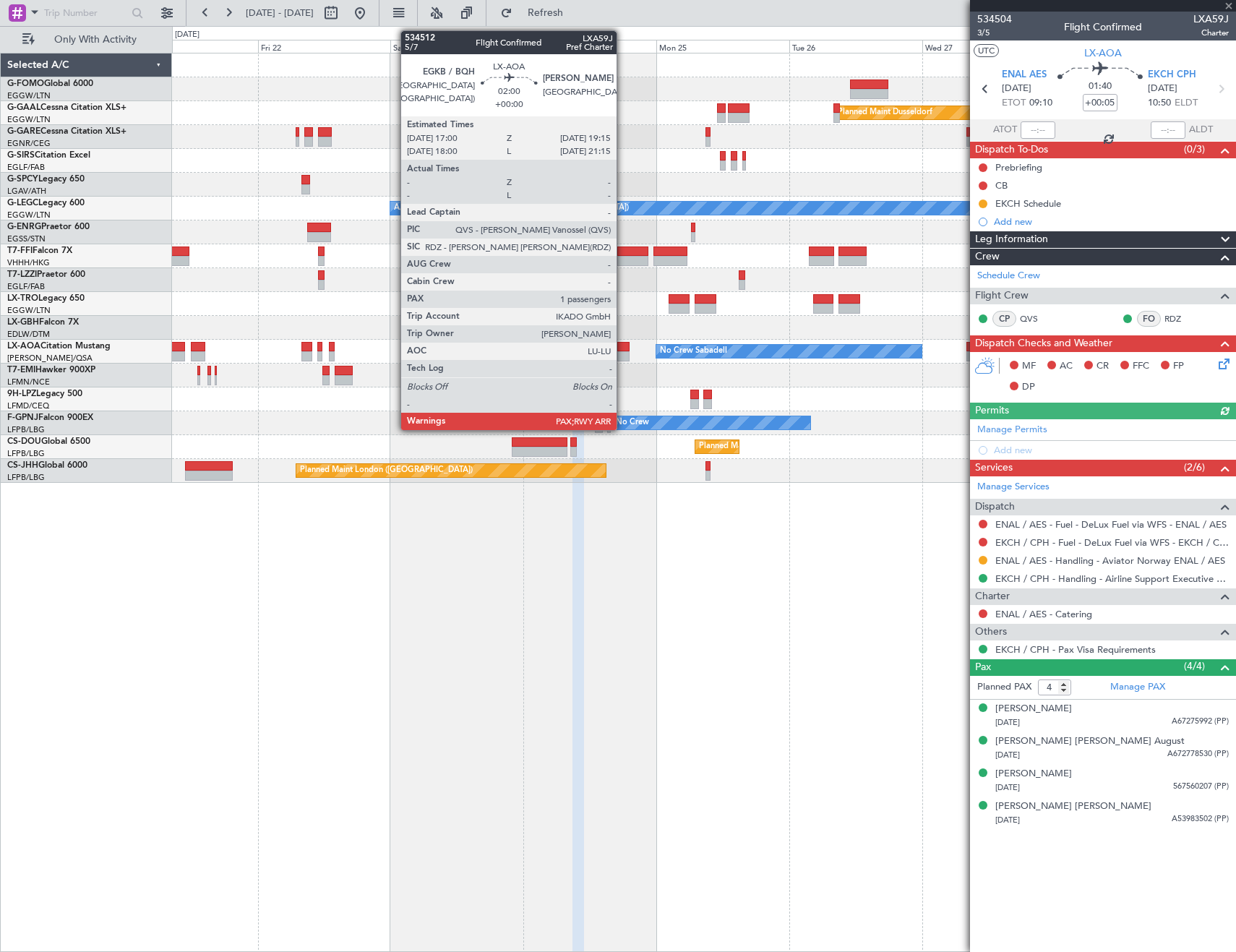
click at [623, 350] on div at bounding box center [624, 347] width 13 height 10
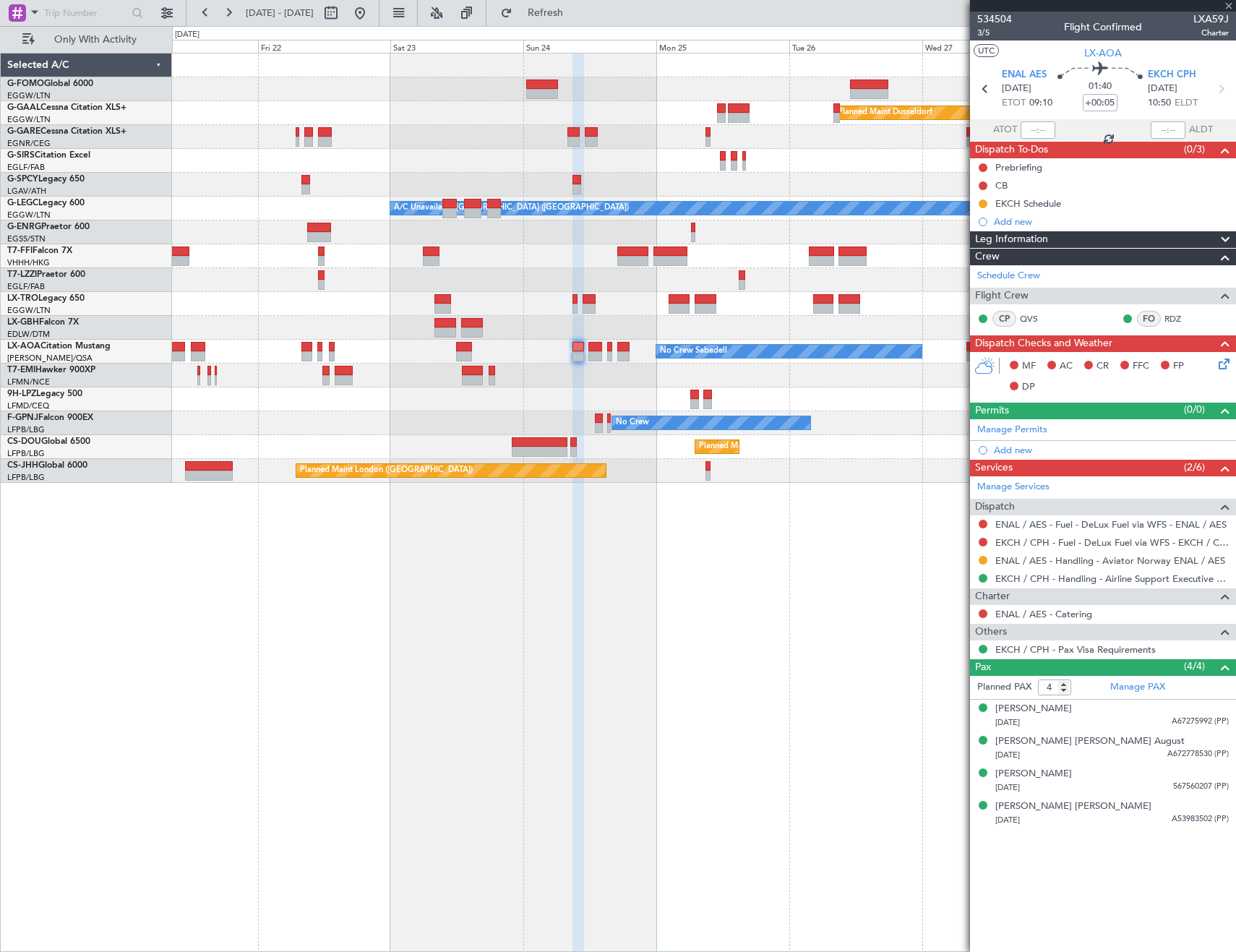
type input "1"
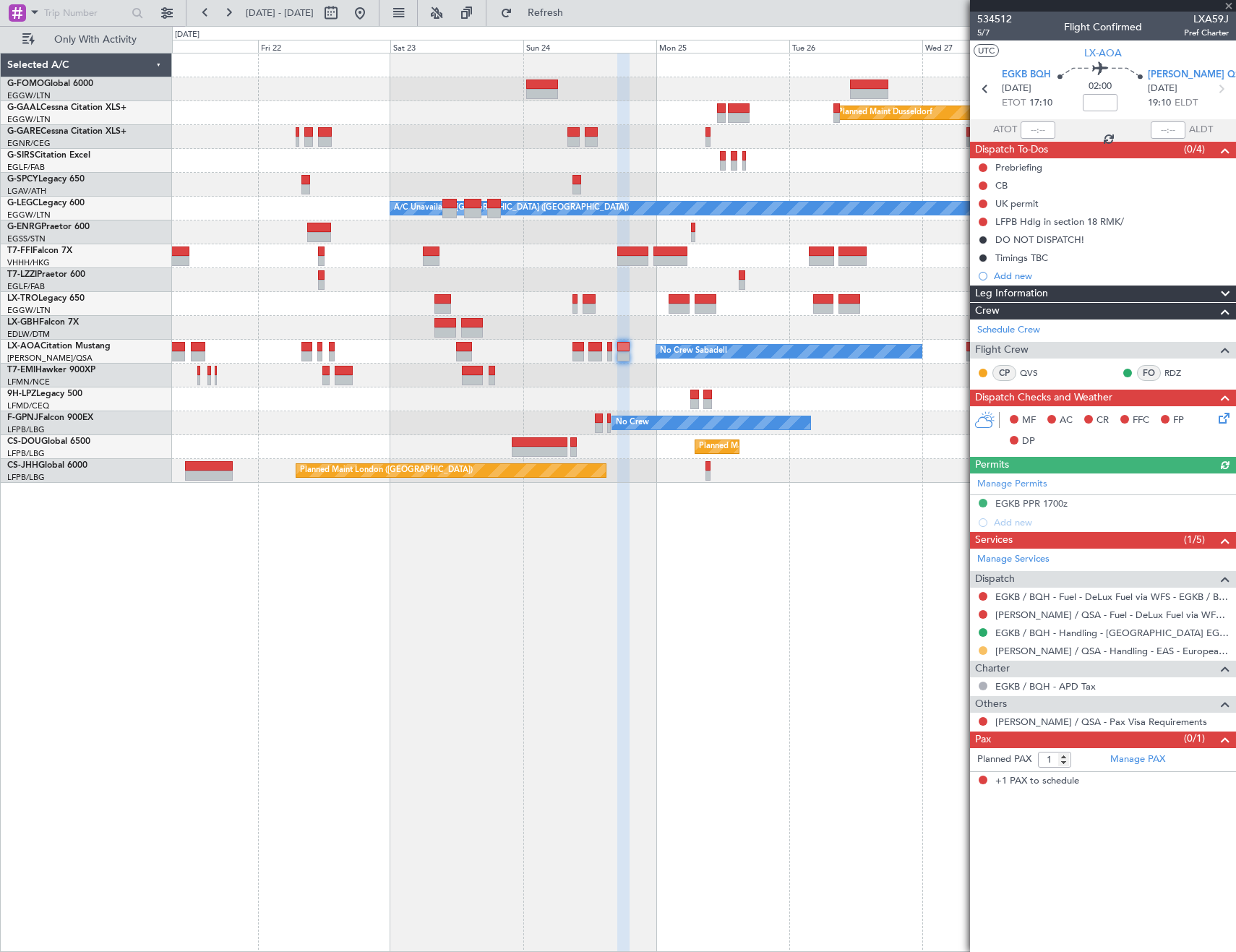
click at [984, 648] on button at bounding box center [982, 650] width 8 height 8
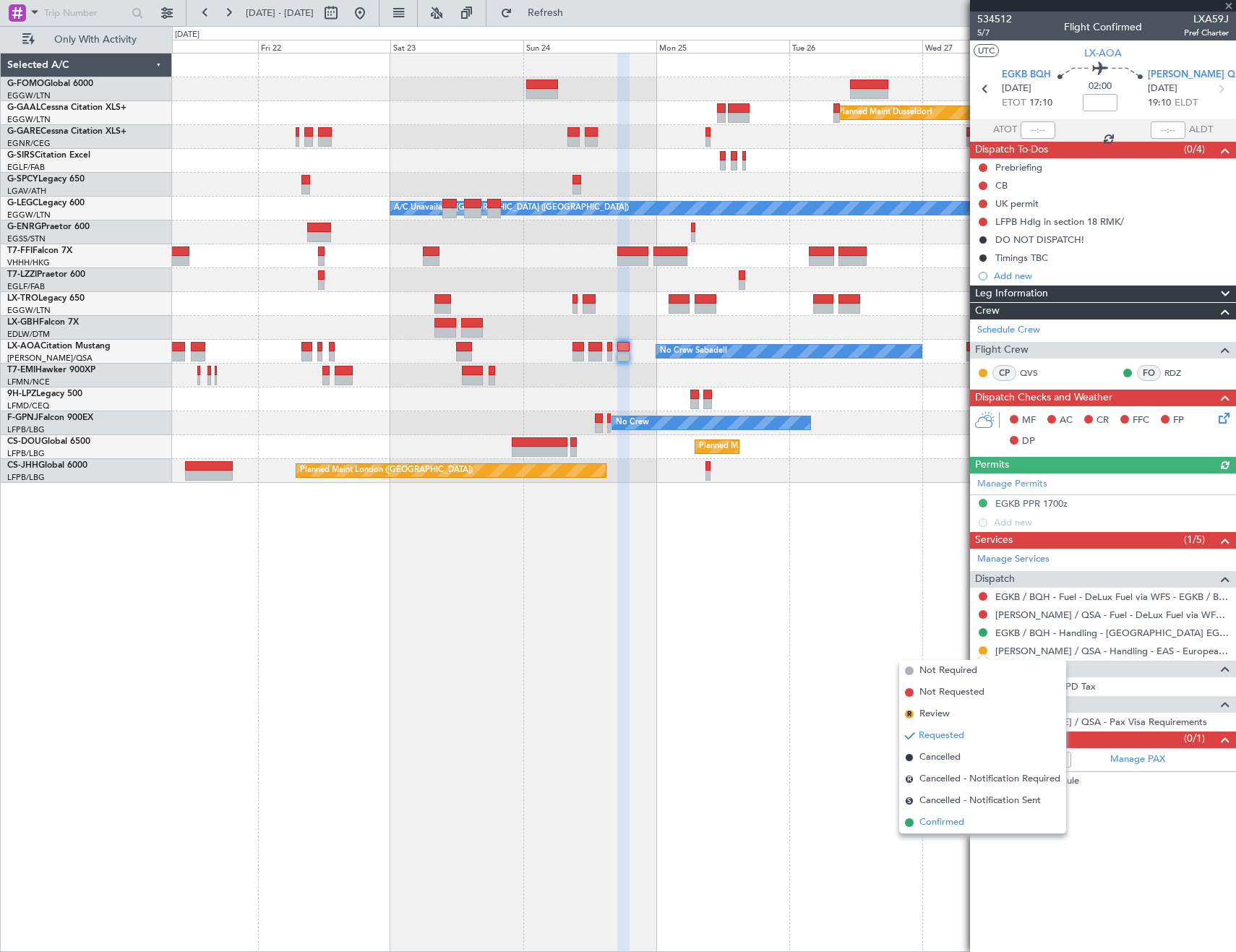
click at [927, 822] on span "Confirmed" at bounding box center [942, 822] width 45 height 14
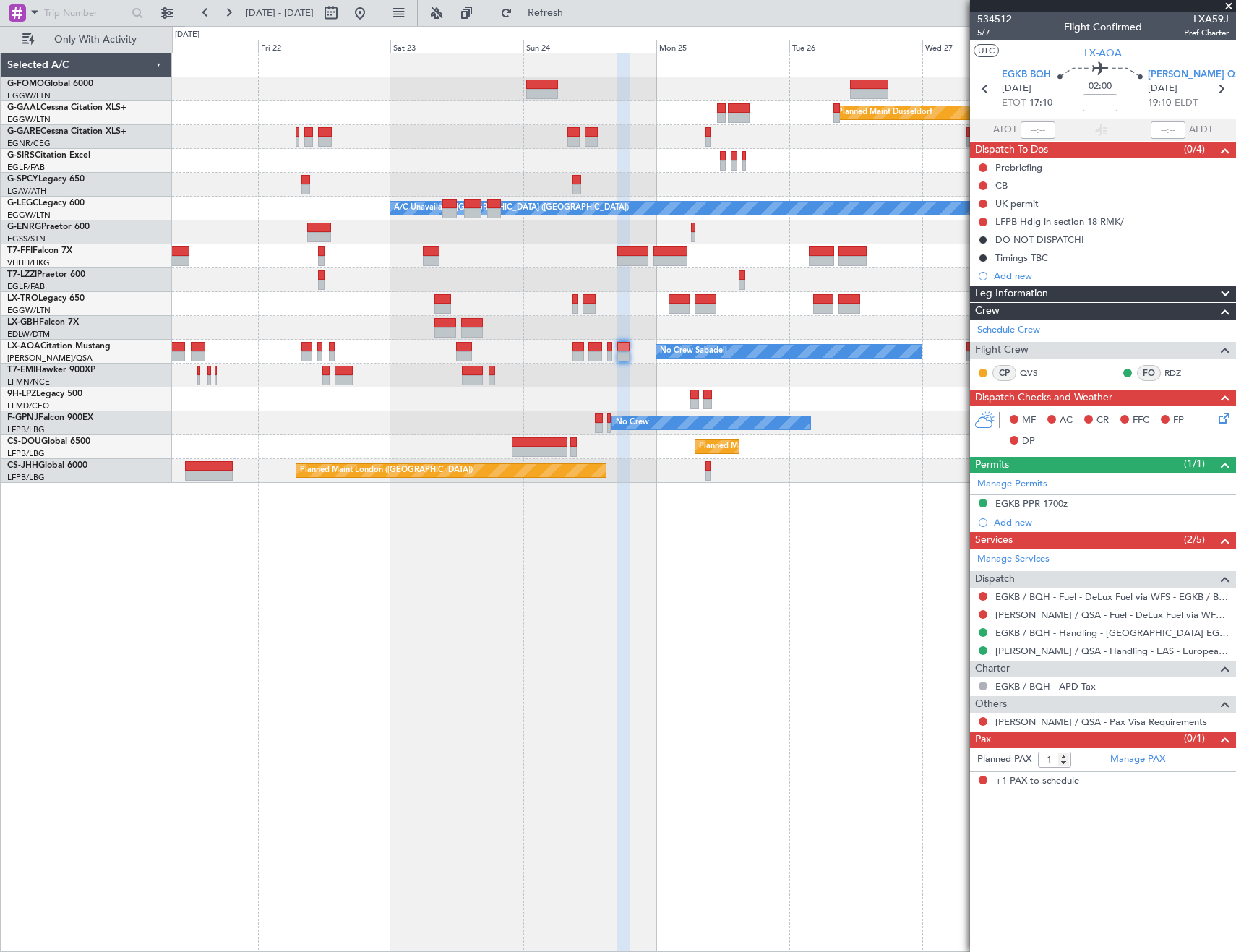
click at [954, 599] on div "Planned Maint Dusseldorf A/C Unavailable London (Luton) No Crew Sabadell No Cre…" at bounding box center [704, 501] width 1064 height 899
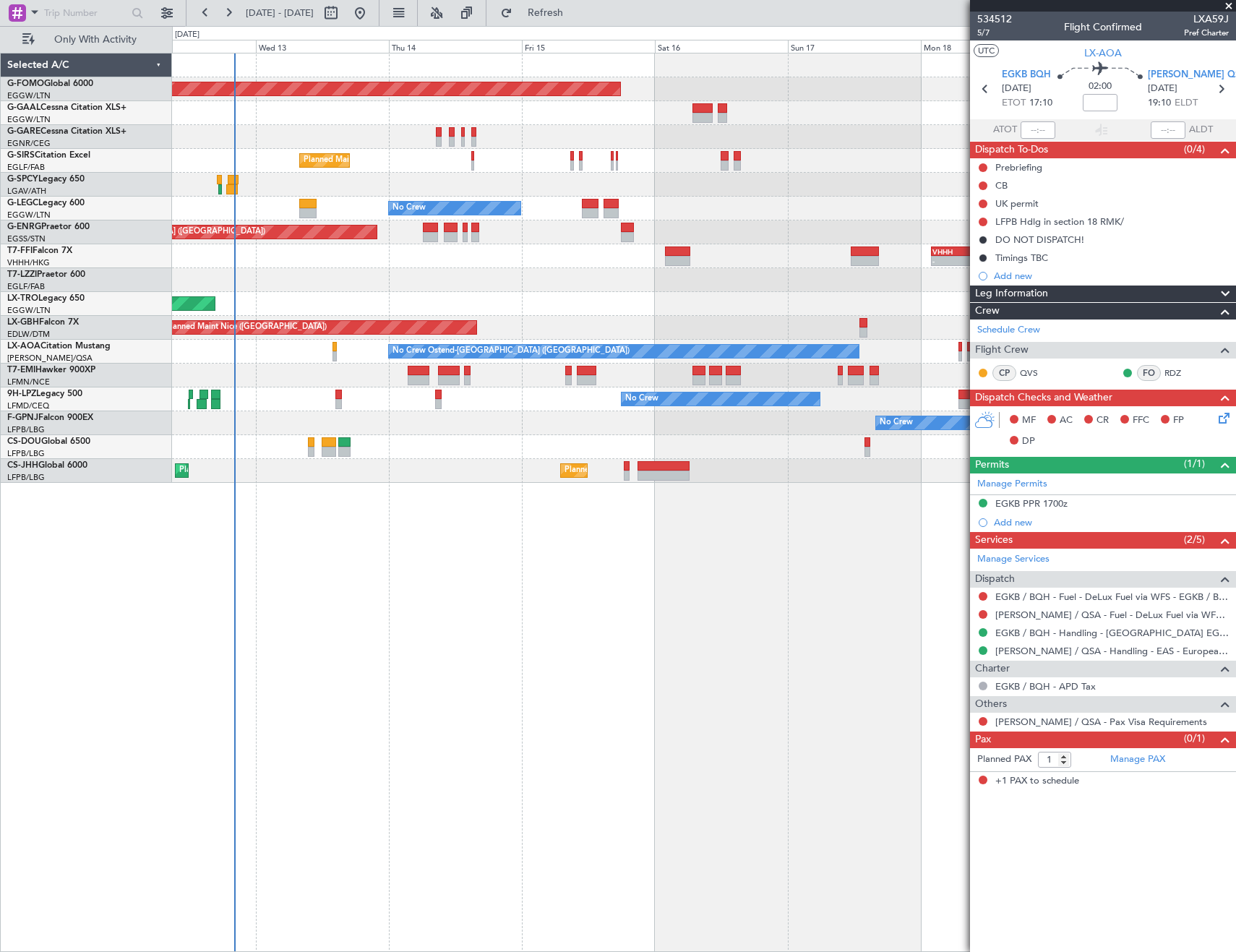
click at [1050, 576] on fb-app "21 Aug 2025 - 29 Aug 2025 Refresh Quick Links Only With Activity Planned Maint …" at bounding box center [618, 482] width 1236 height 941
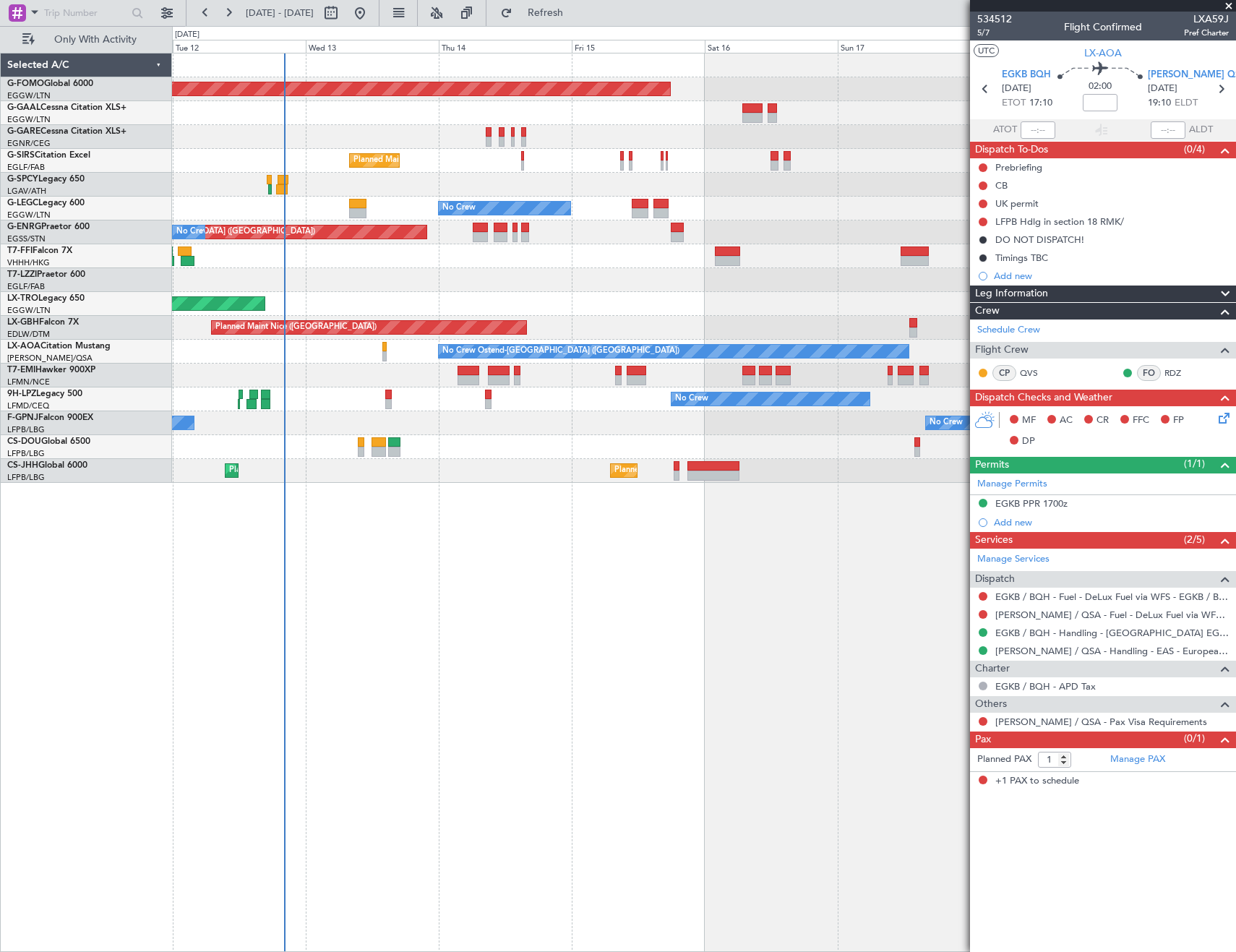
click at [270, 561] on div "Planned Maint Windsor Locks (Bradley Intl) Planned Maint London (Farnborough) N…" at bounding box center [704, 501] width 1064 height 899
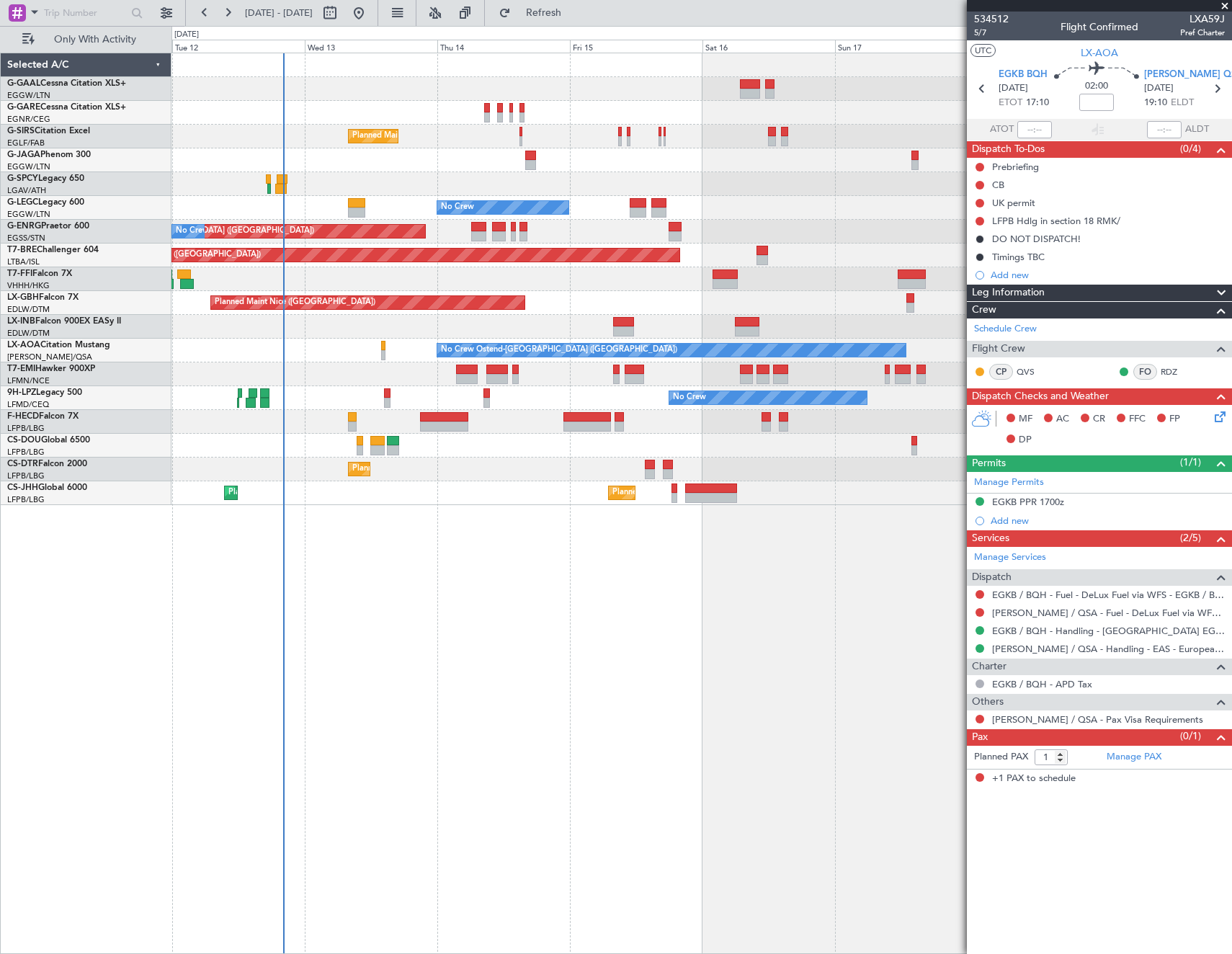
click at [87, 626] on div "Selected A/C G-GAAL Cessna Citation XLS+ EGGW/LTN London (Luton) G-GARE Cessna …" at bounding box center [86, 503] width 171 height 902
click at [574, 10] on span "Refresh" at bounding box center [544, 12] width 61 height 10
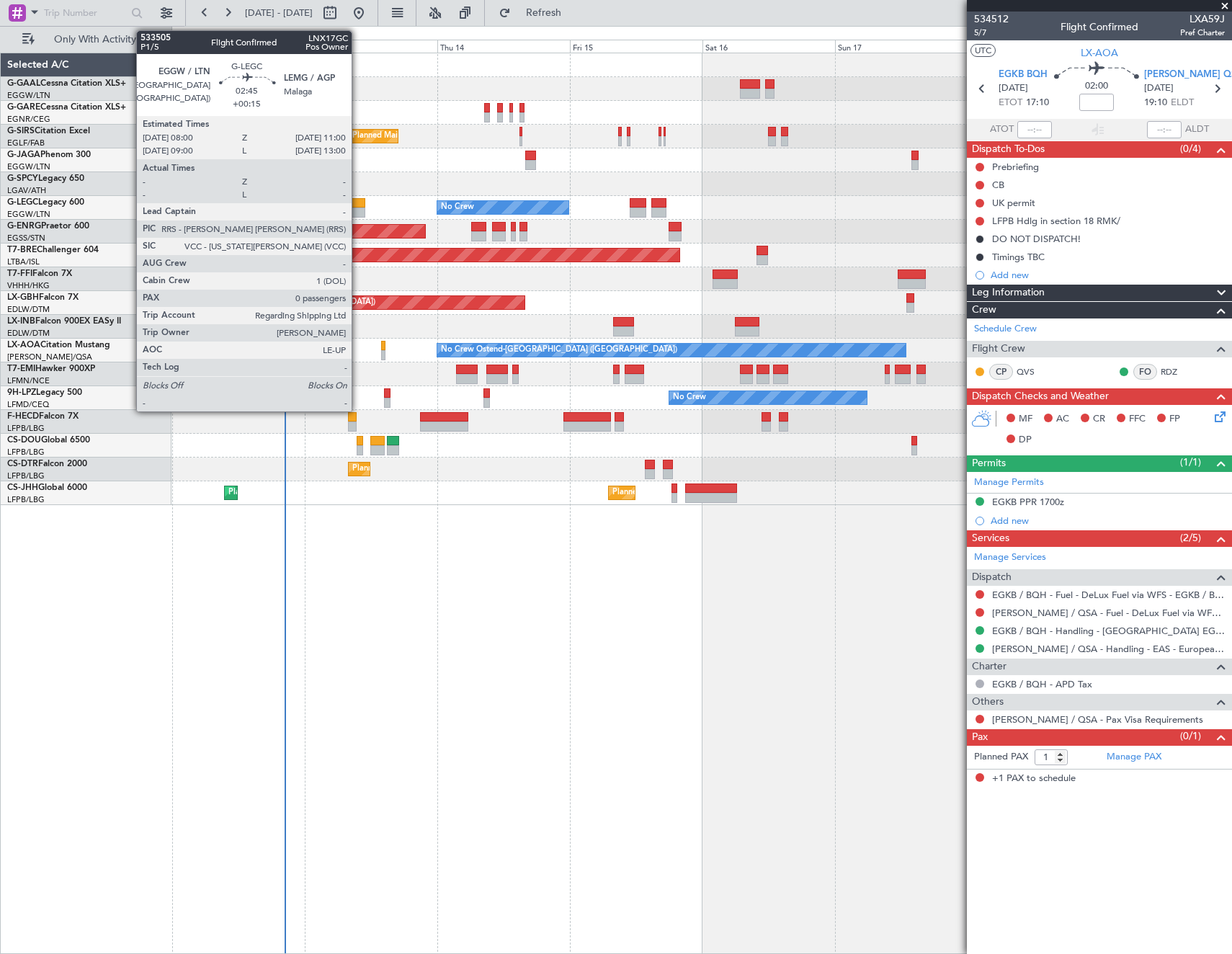
click at [358, 204] on div at bounding box center [357, 203] width 17 height 10
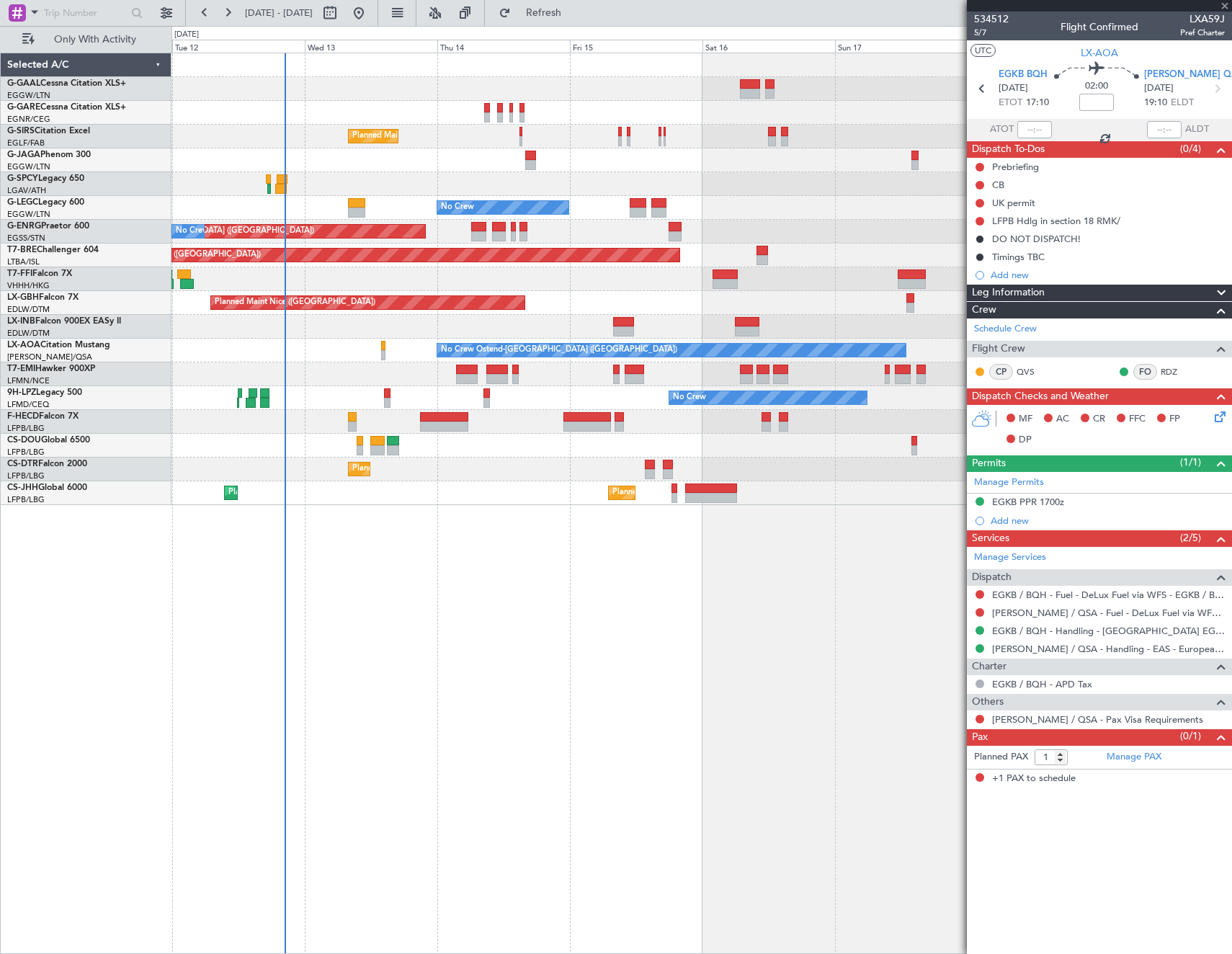
type input "+00:15"
type input "0"
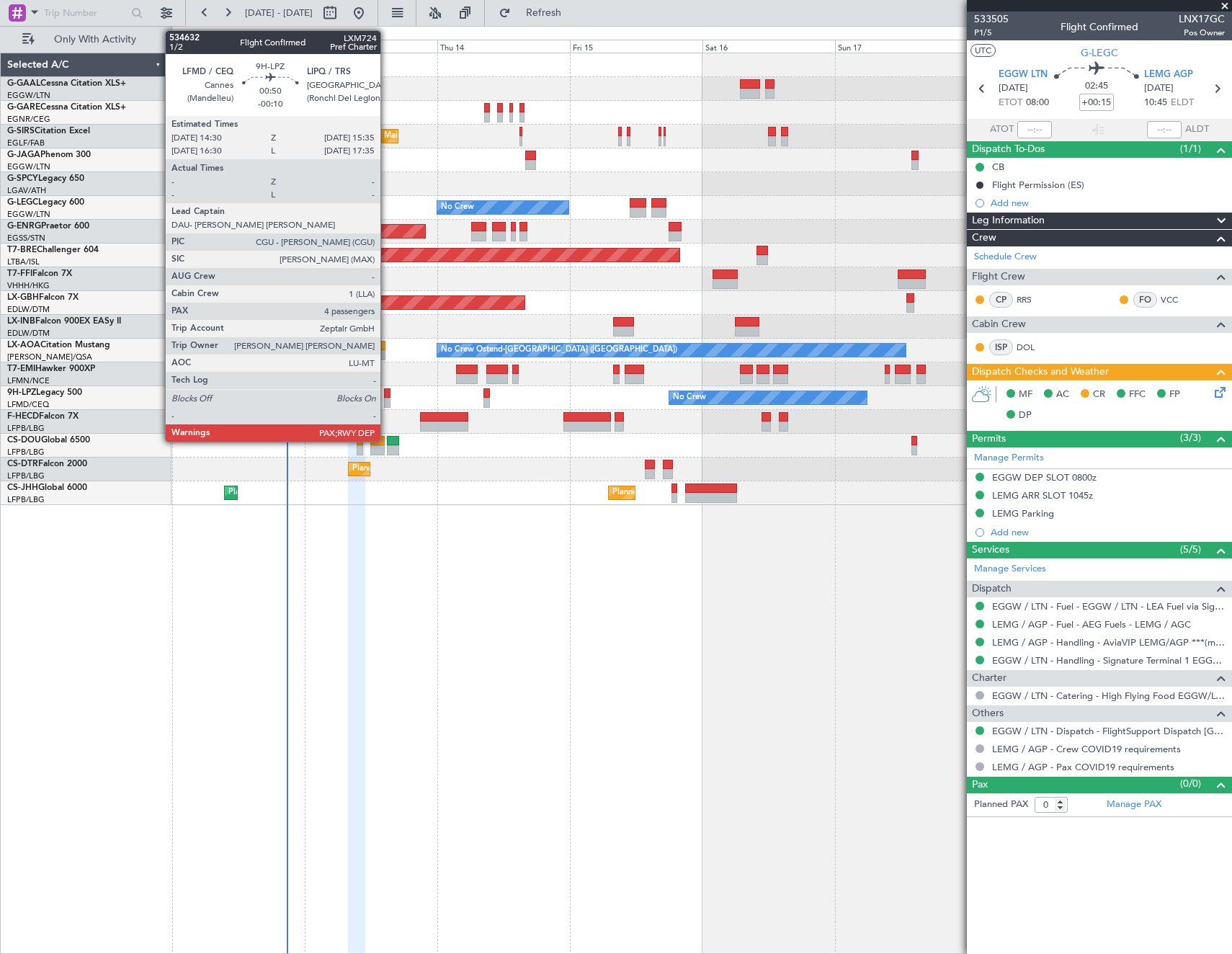
click at [387, 393] on div at bounding box center [387, 393] width 7 height 10
type input "-00:10"
type input "4"
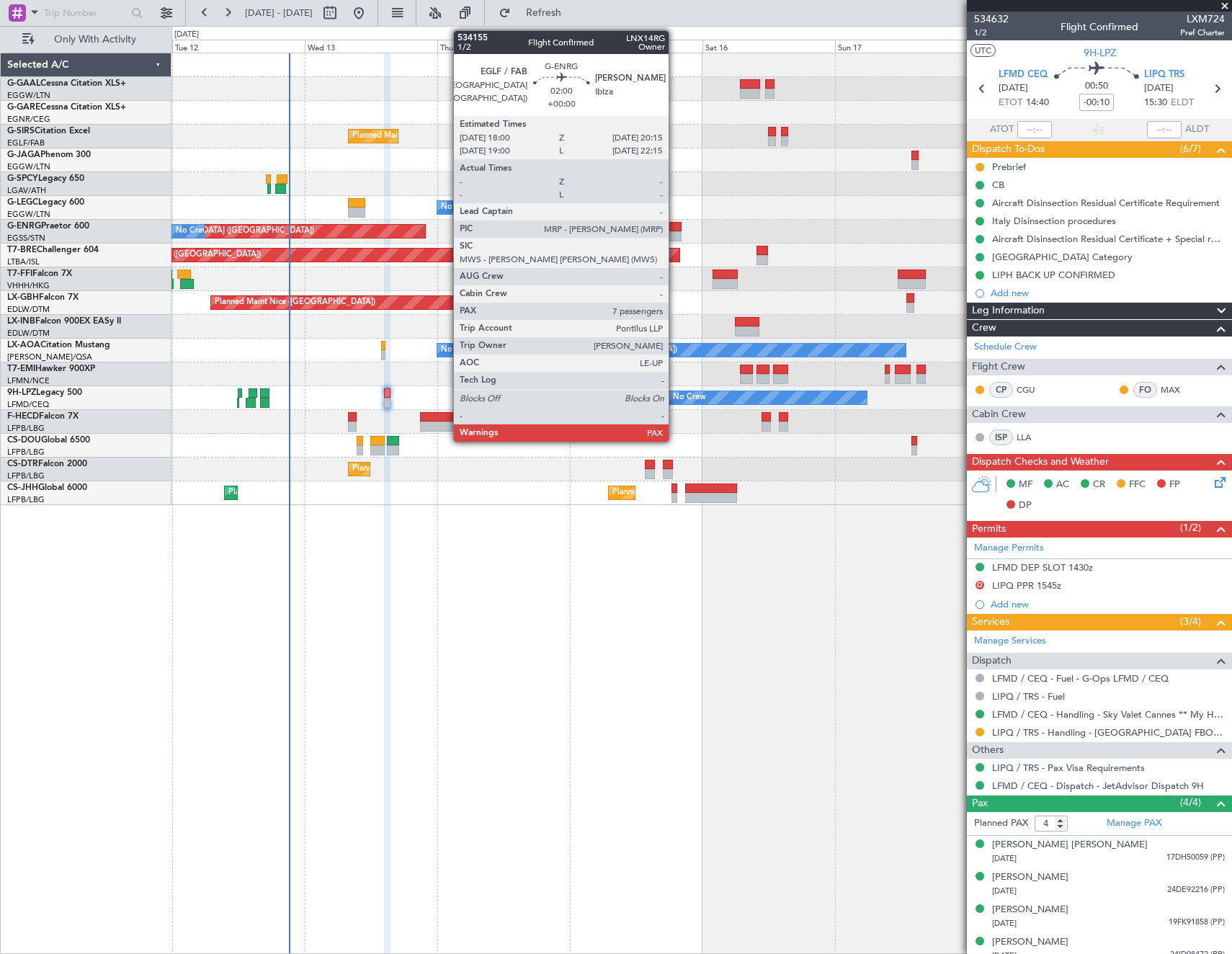
click at [675, 233] on div at bounding box center [675, 236] width 13 height 10
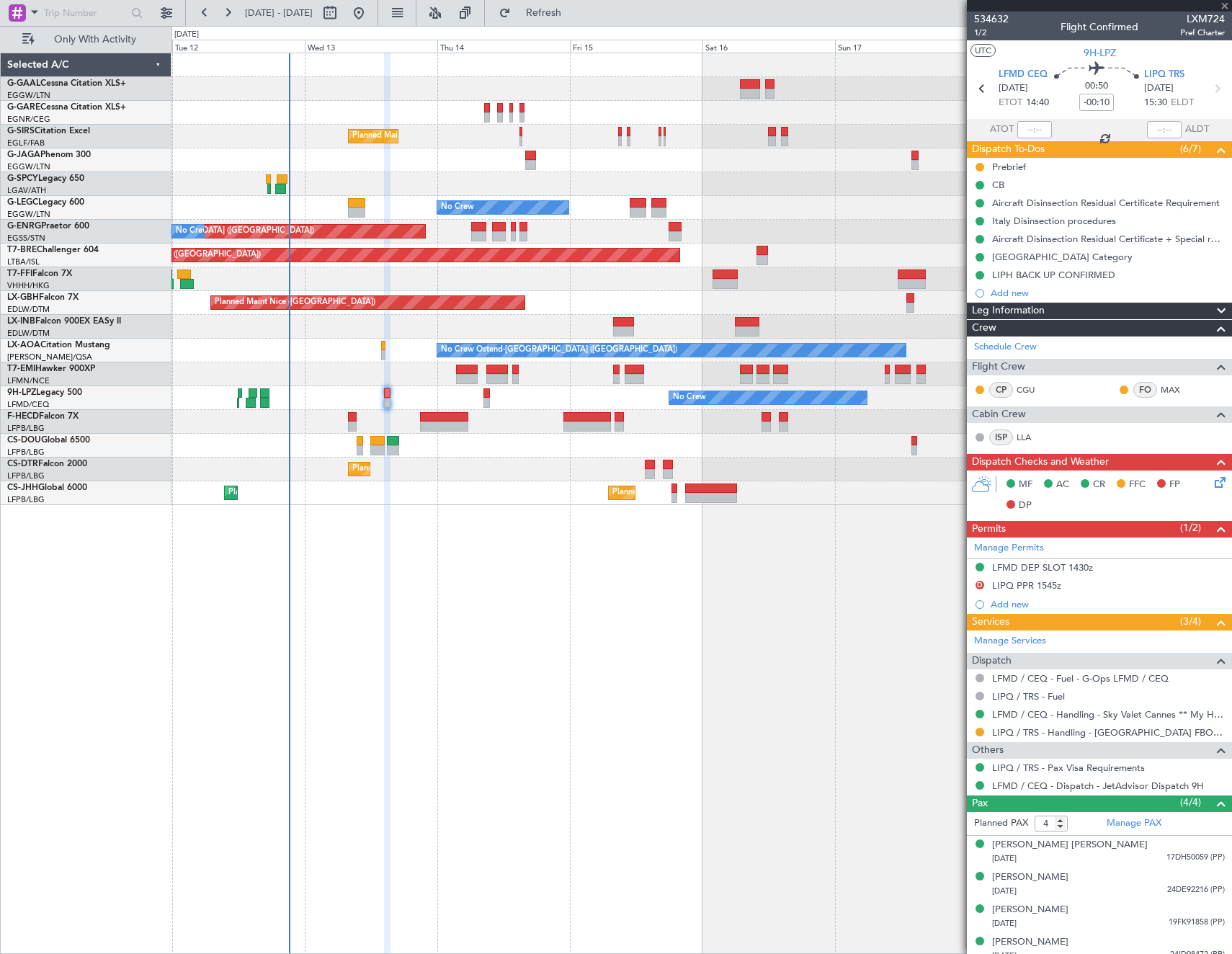
type input "7"
